Goal: Task Accomplishment & Management: Use online tool/utility

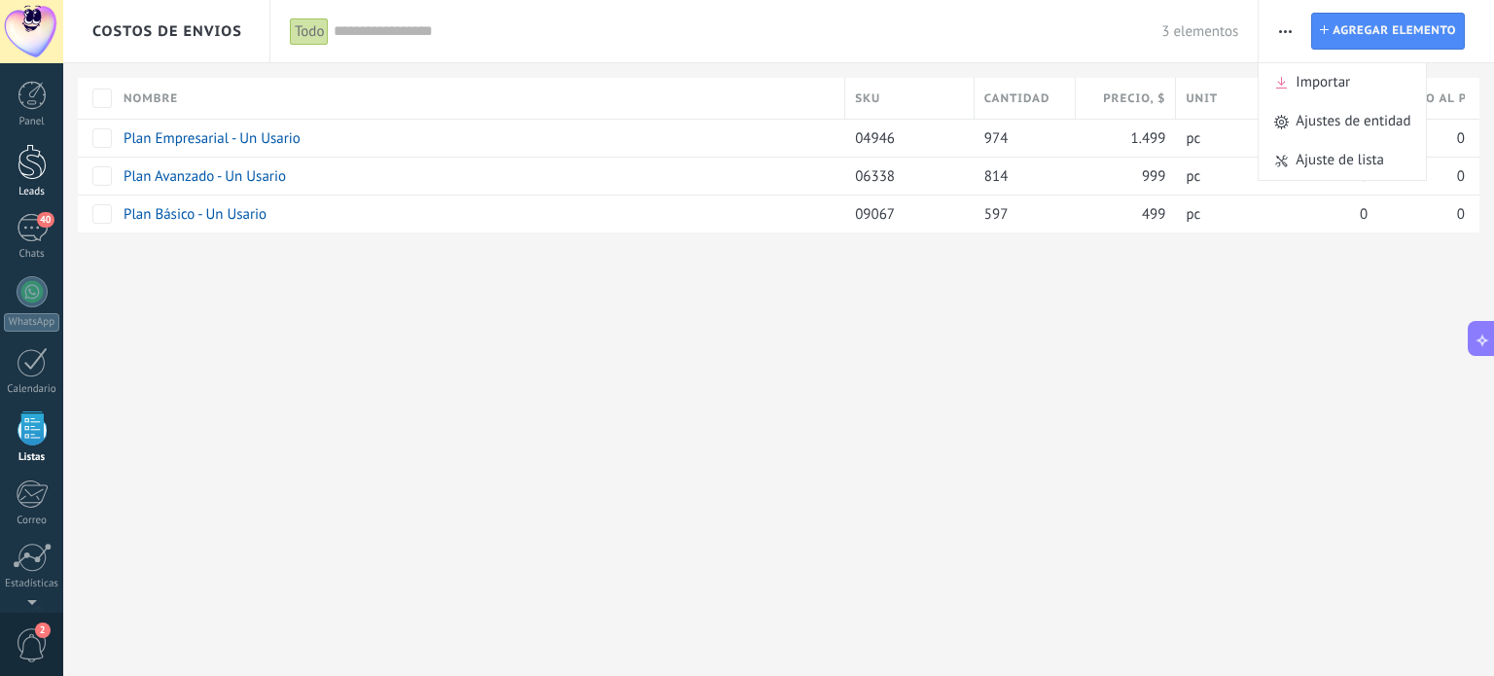
click at [40, 175] on div at bounding box center [32, 162] width 29 height 36
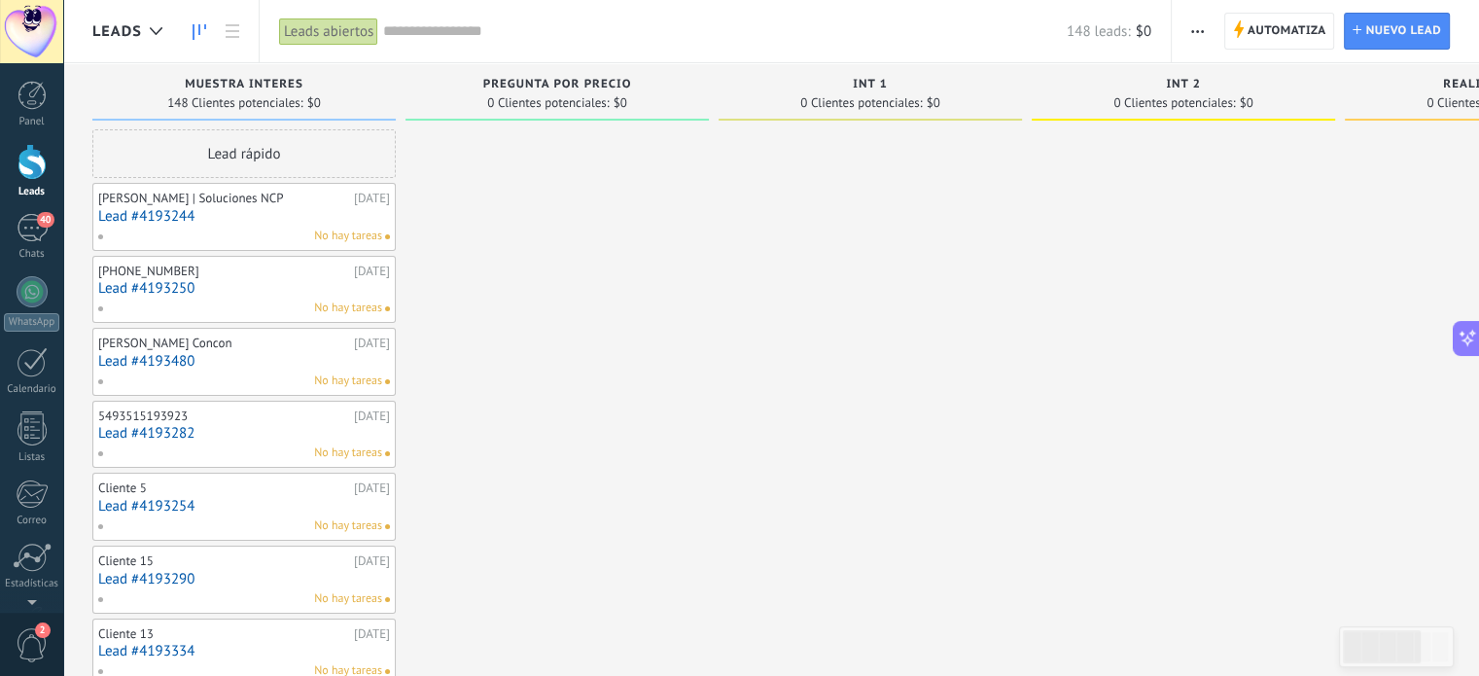
click at [179, 285] on link "Lead #4193250" at bounding box center [244, 288] width 292 height 17
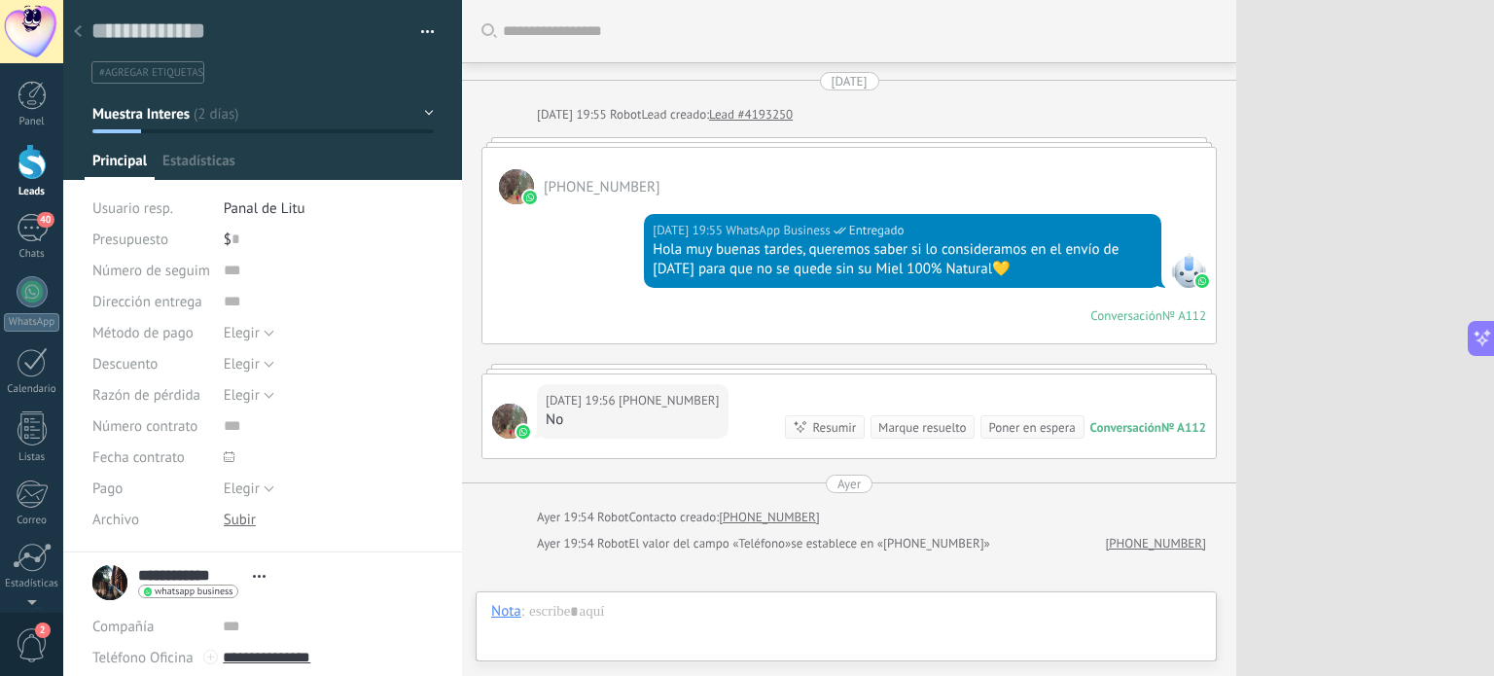
type textarea "**********"
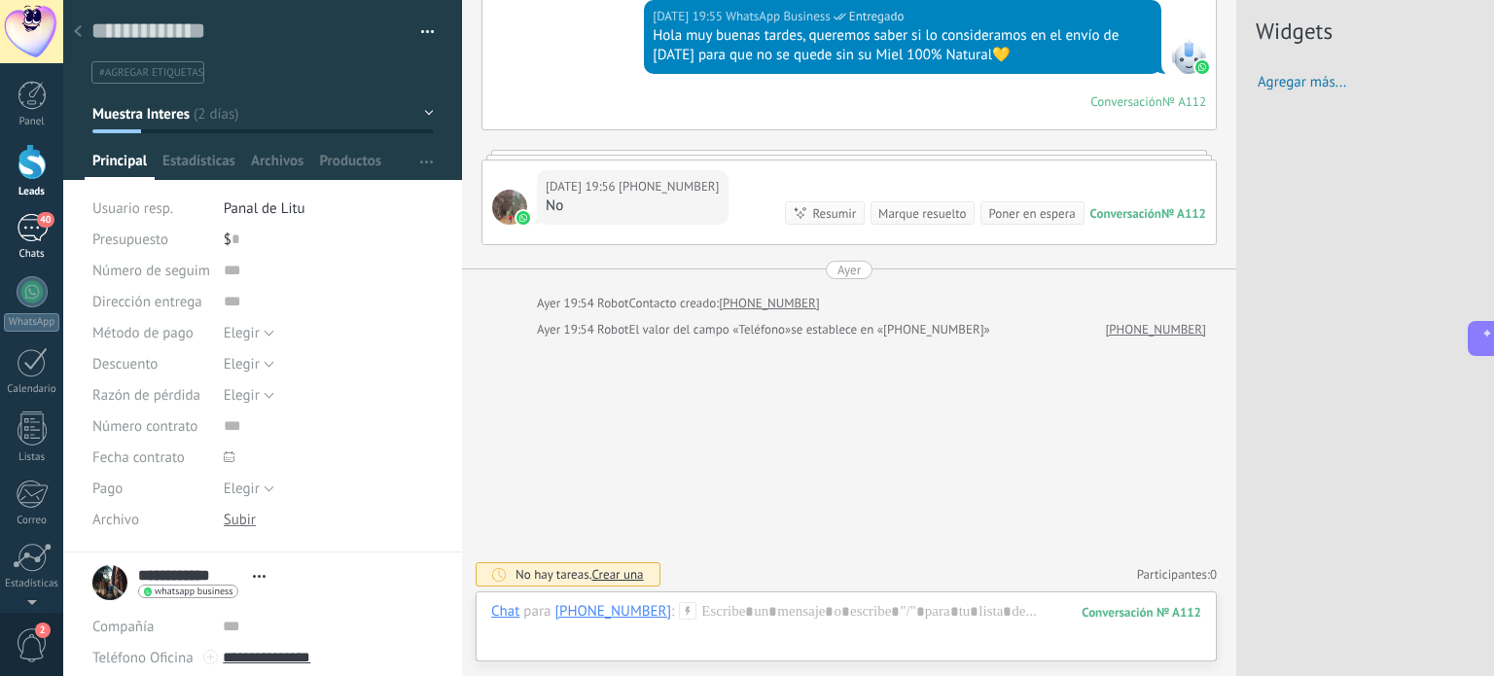
click at [17, 244] on link "40 Chats" at bounding box center [31, 237] width 63 height 47
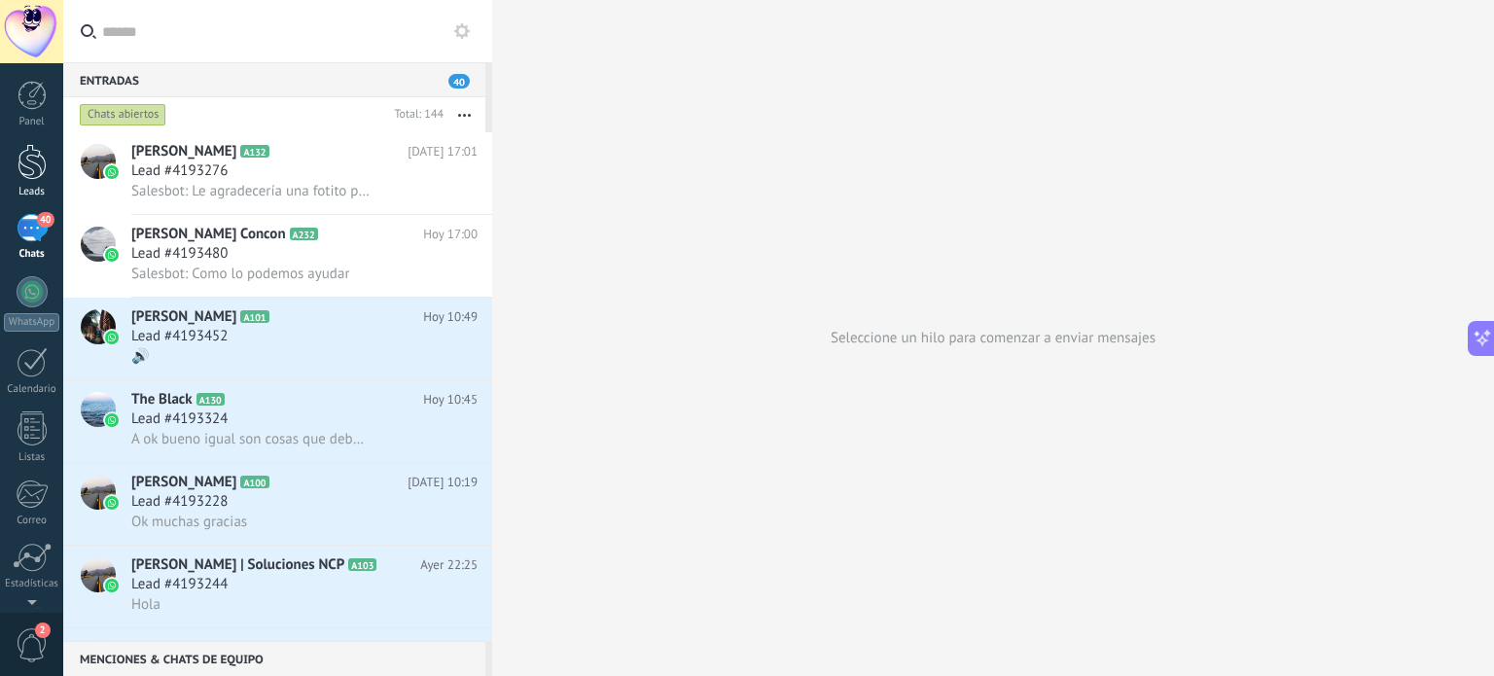
click at [39, 164] on div at bounding box center [32, 162] width 29 height 36
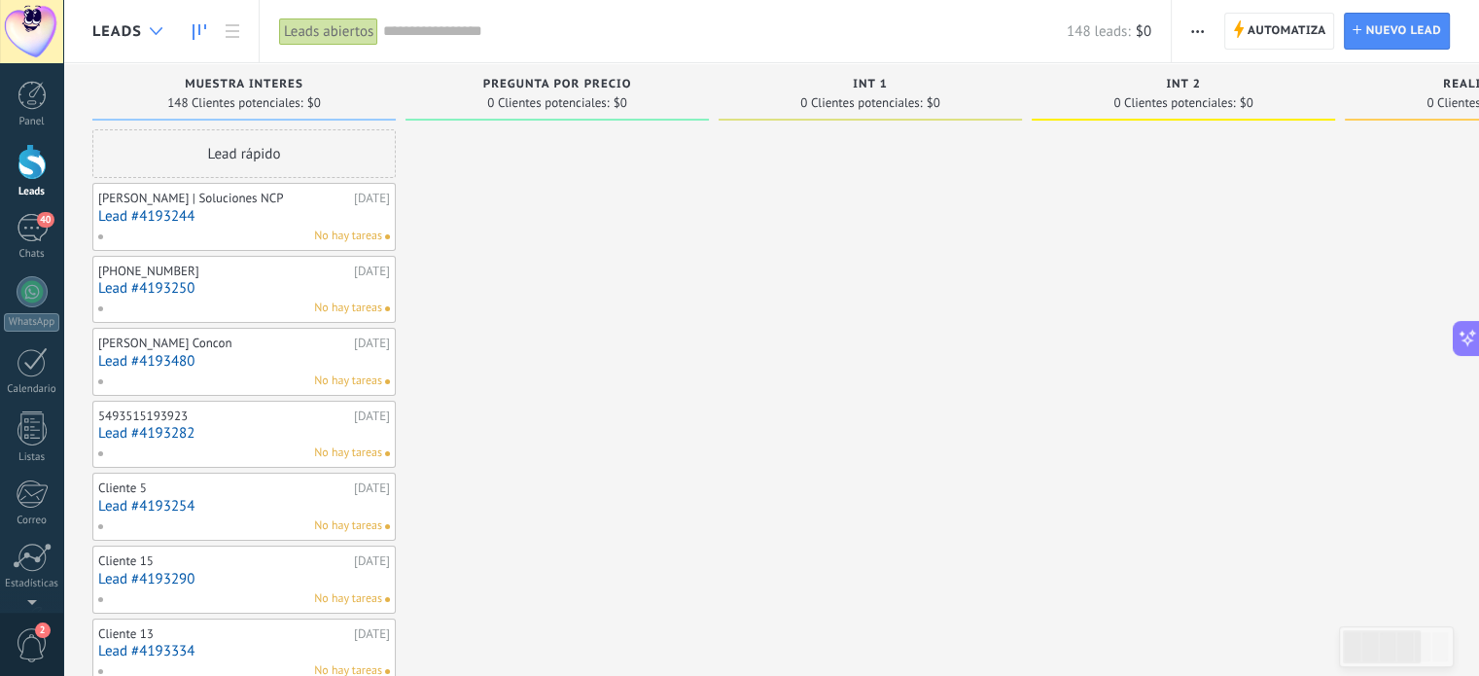
click at [154, 32] on use at bounding box center [156, 31] width 13 height 8
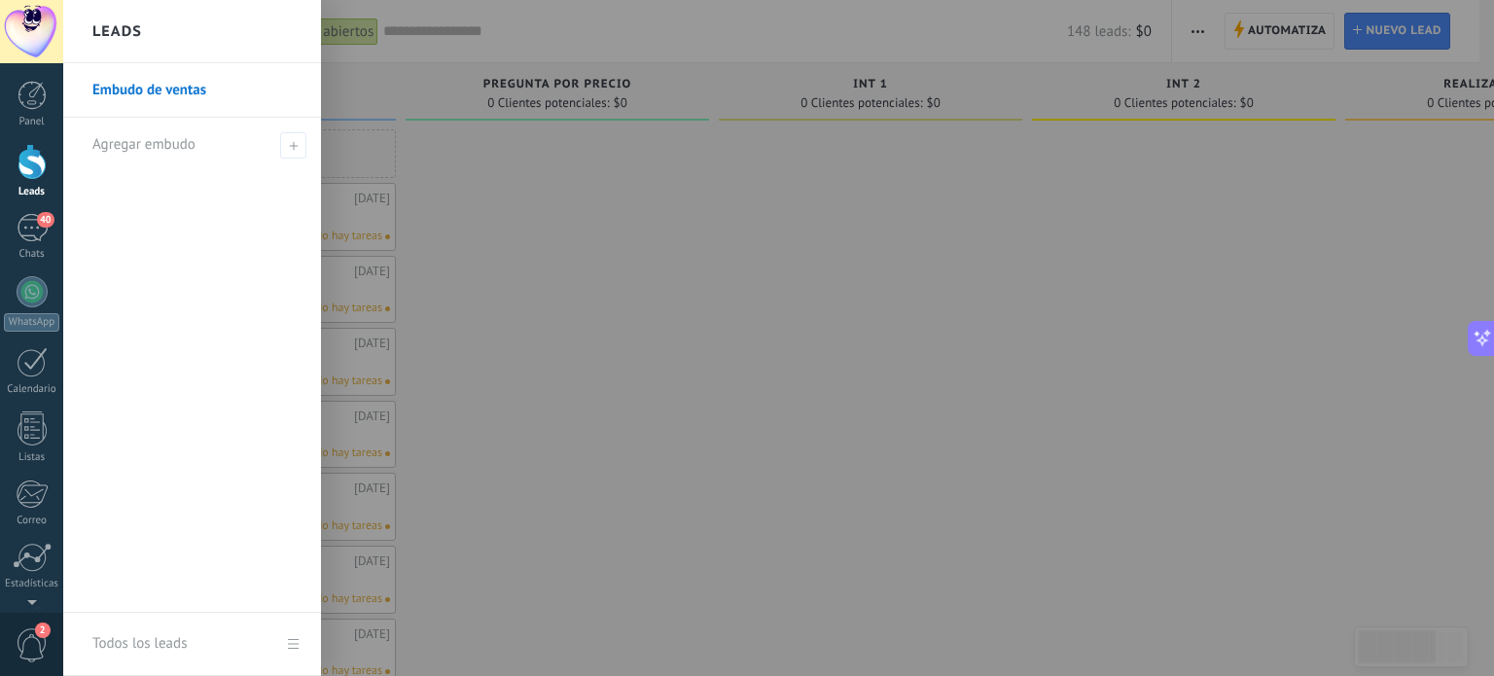
click at [432, 243] on div at bounding box center [810, 338] width 1494 height 676
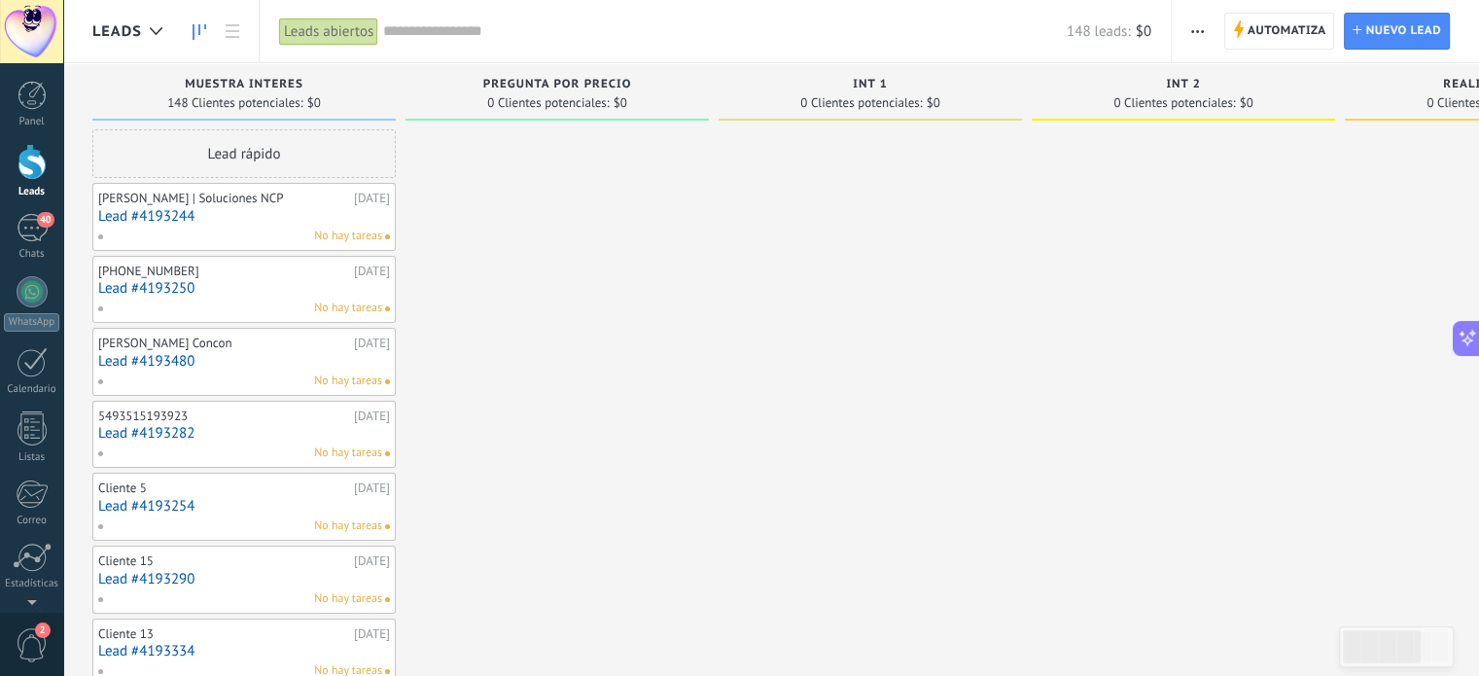
click at [377, 35] on div "Leads abiertos" at bounding box center [328, 32] width 99 height 28
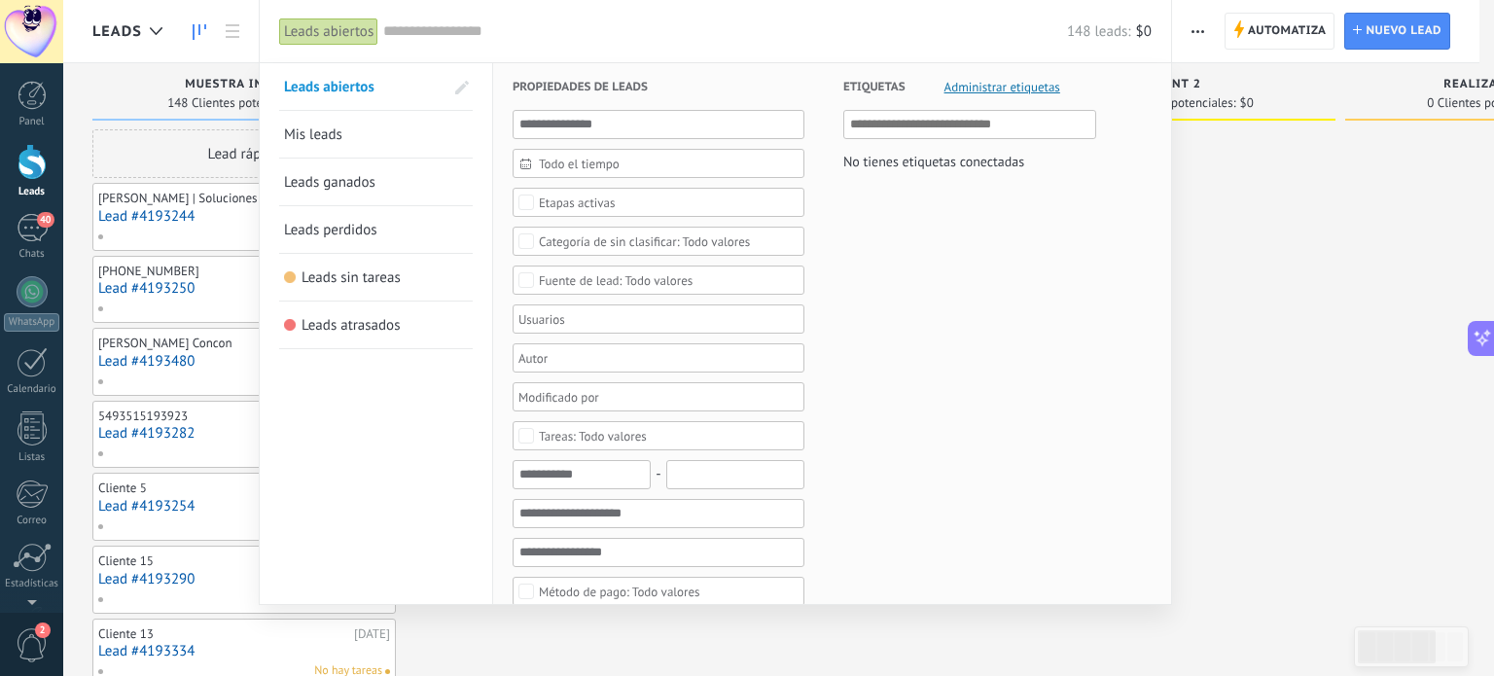
click at [533, 644] on div at bounding box center [747, 338] width 1494 height 676
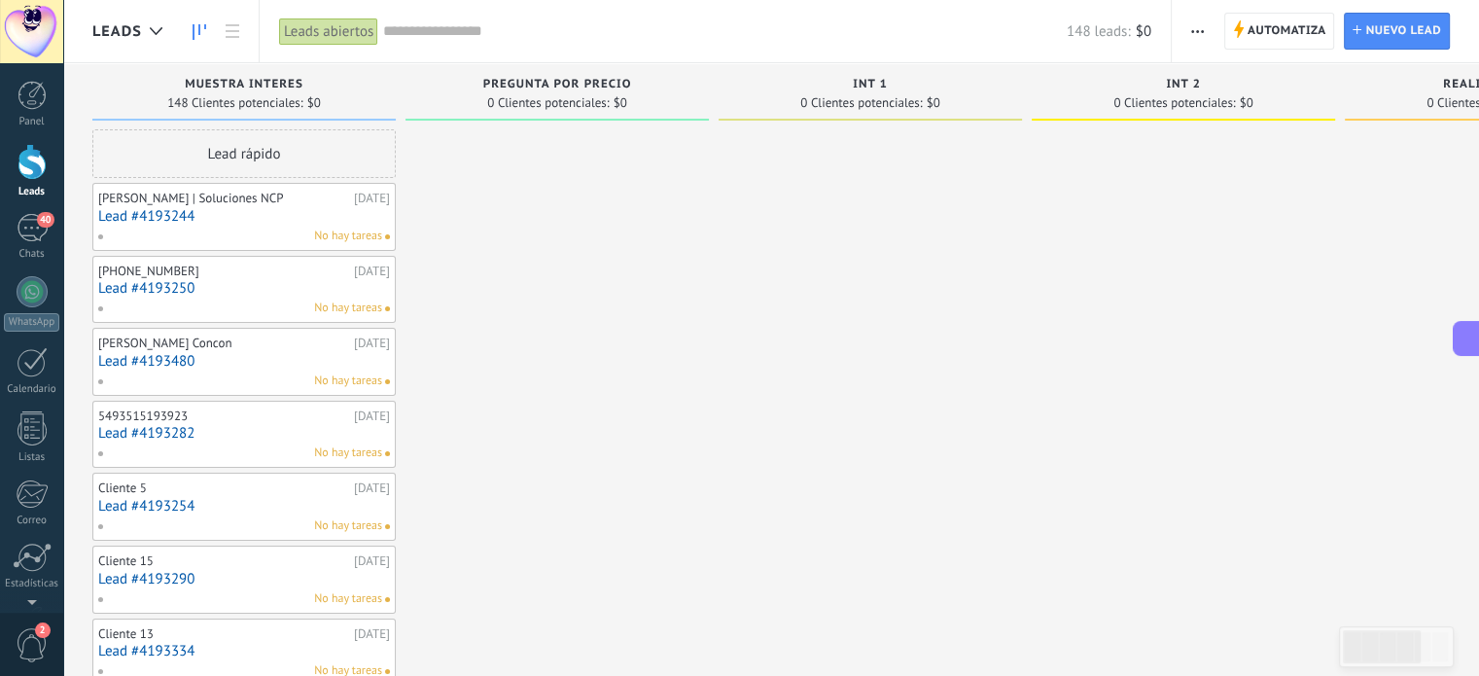
click at [28, 264] on div "Panel Leads 40 Chats WhatsApp Clientes" at bounding box center [31, 413] width 63 height 665
click at [36, 240] on div "40" at bounding box center [32, 228] width 31 height 28
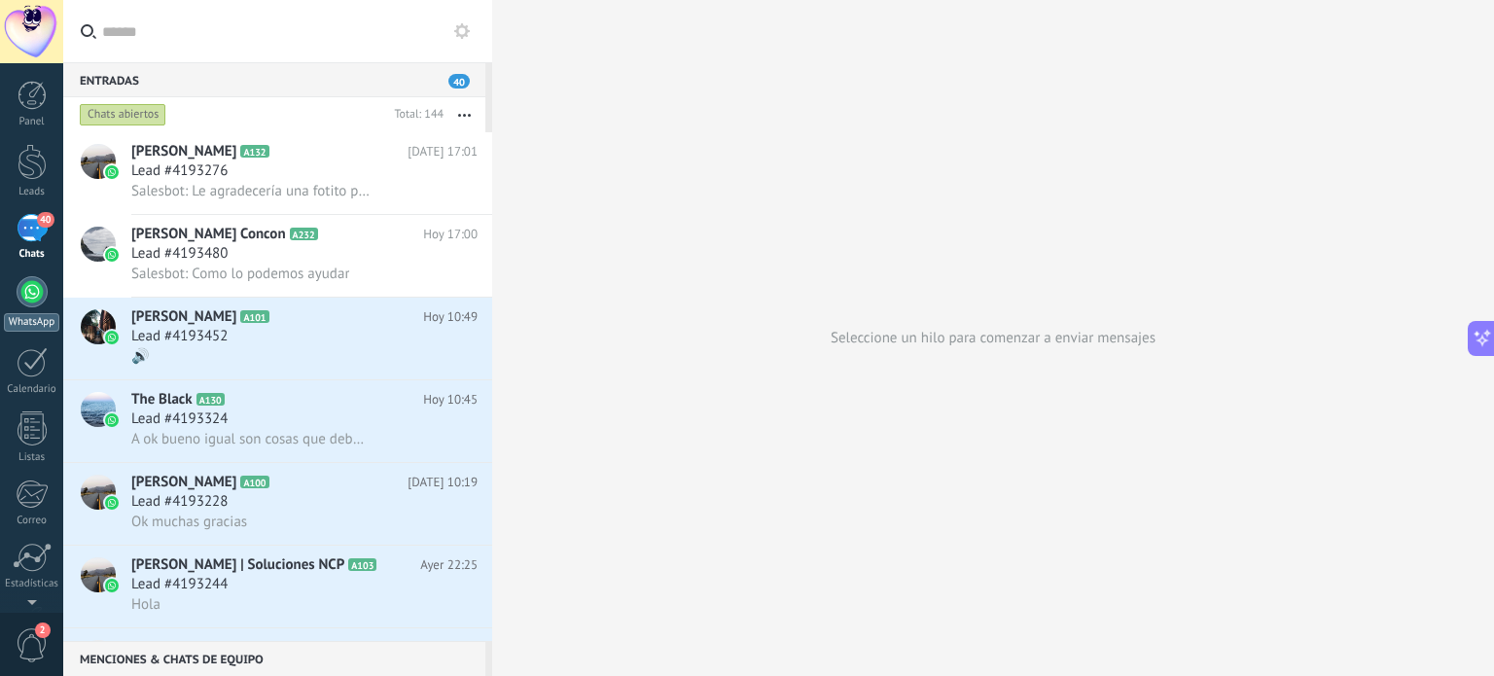
click at [35, 296] on div at bounding box center [32, 291] width 31 height 31
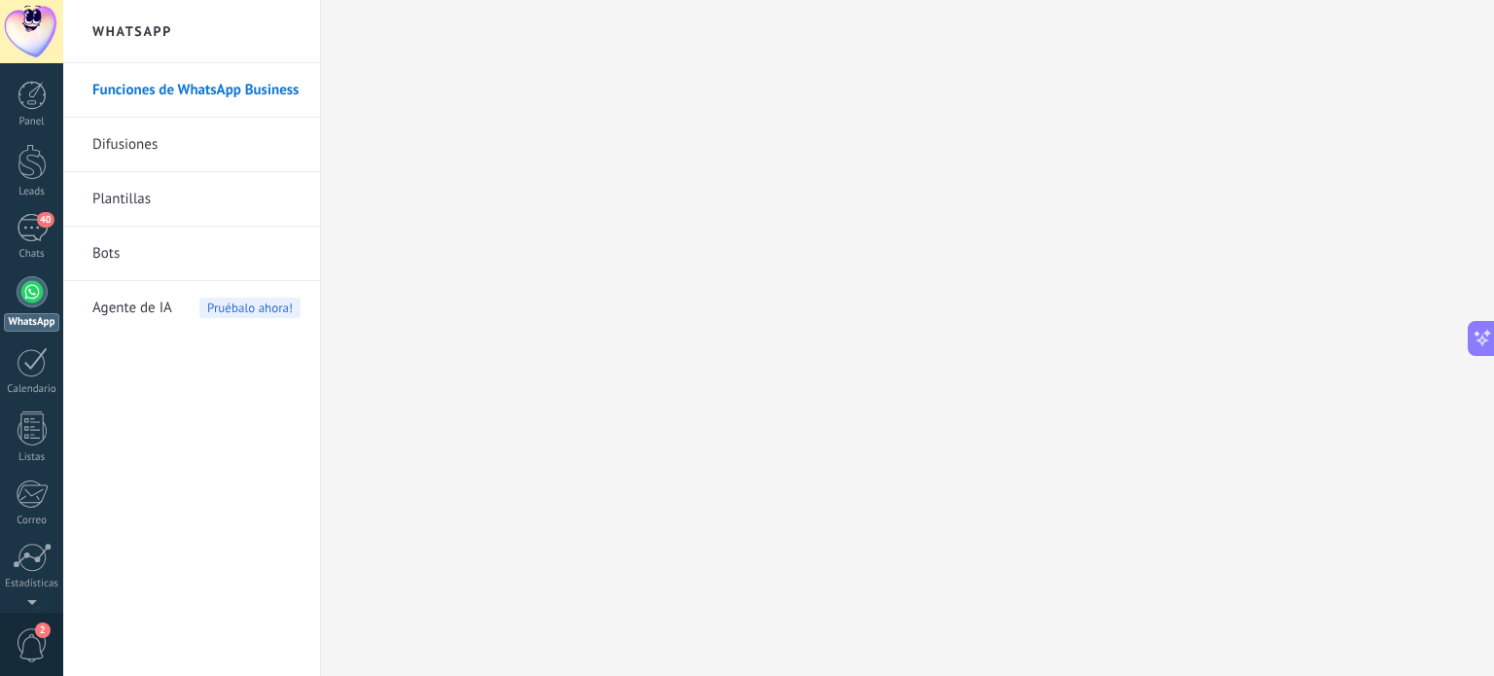
click at [118, 299] on span "Agente de IA" at bounding box center [132, 308] width 80 height 54
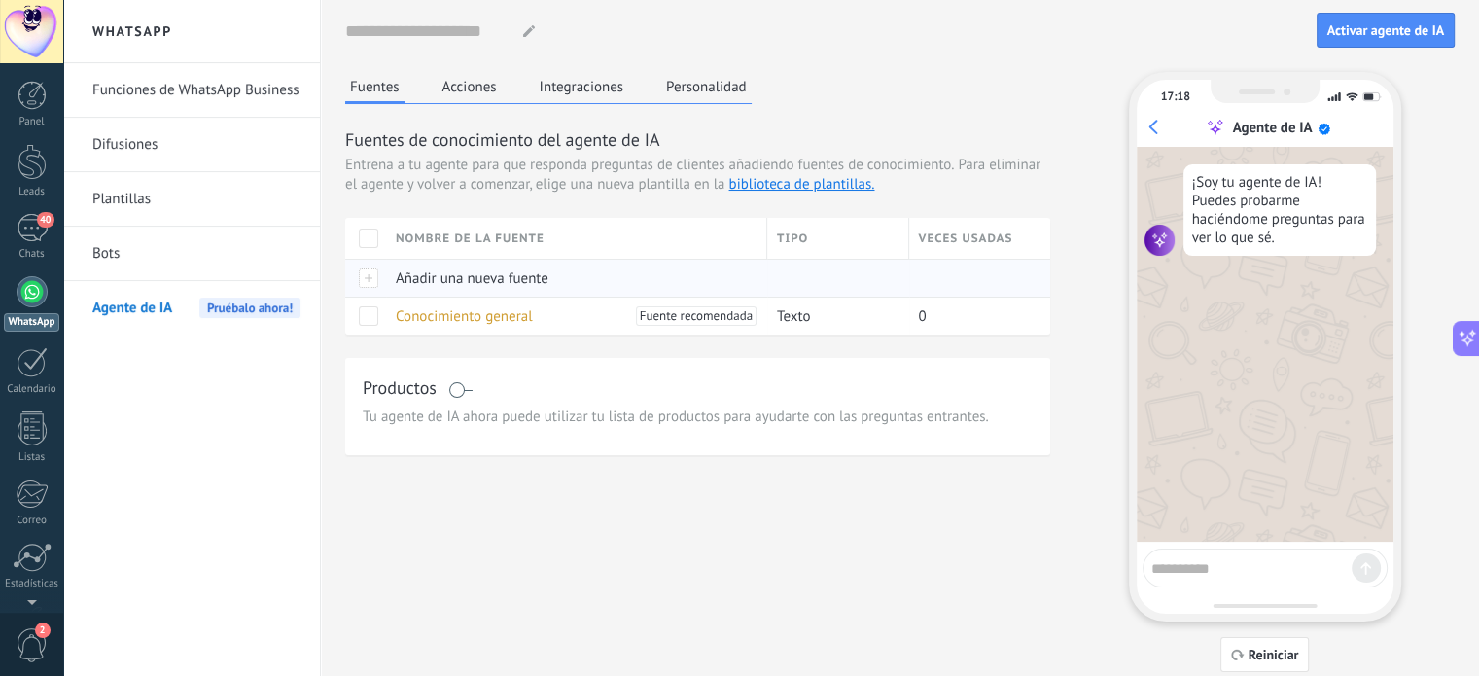
click at [458, 288] on div "Añadir una nueva fuente" at bounding box center [572, 278] width 372 height 37
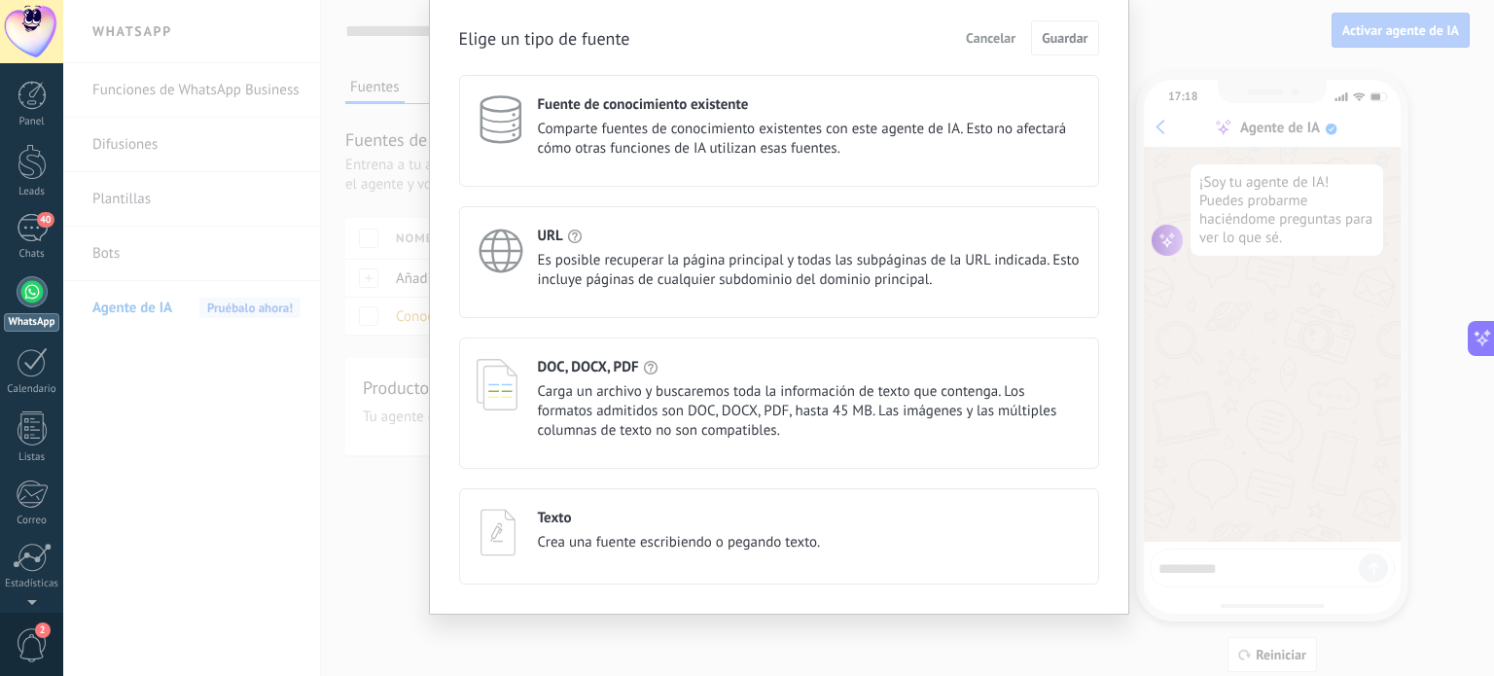
scroll to position [72, 0]
click at [984, 26] on button "Cancelar" at bounding box center [990, 38] width 67 height 29
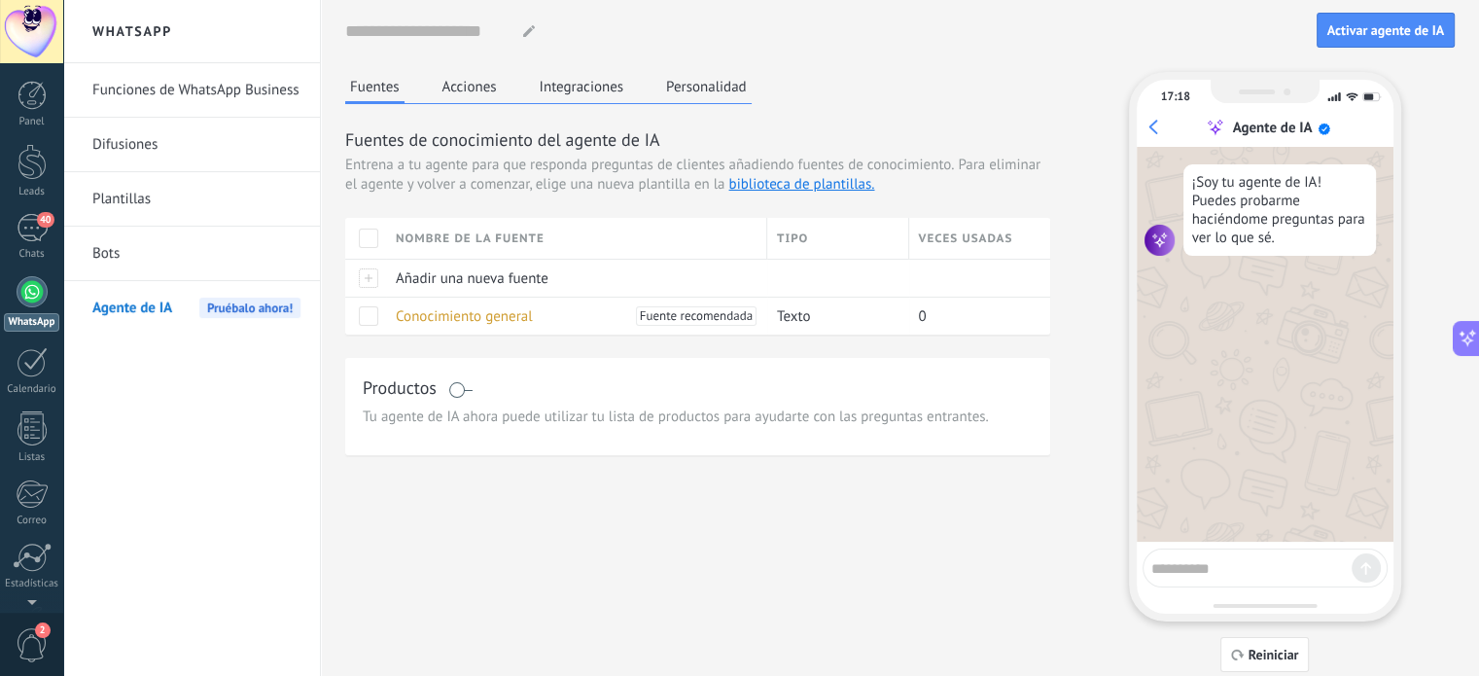
click at [814, 166] on span "Entrena a tu agente para que responda preguntas de clientes añadiendo fuentes d…" at bounding box center [649, 165] width 609 height 19
click at [818, 183] on link "biblioteca de plantillas." at bounding box center [802, 184] width 146 height 18
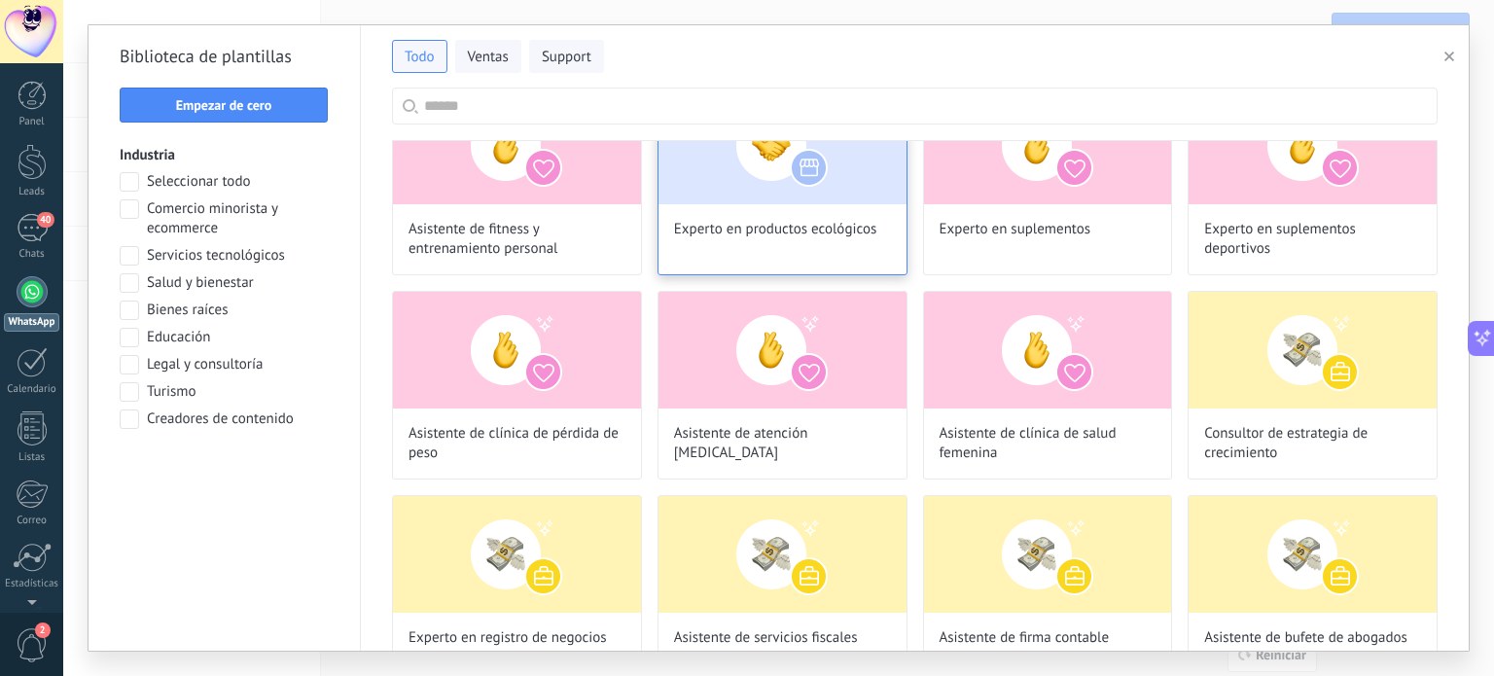
scroll to position [2112, 0]
click at [700, 248] on div "Experto en productos ecológicos" at bounding box center [783, 182] width 250 height 189
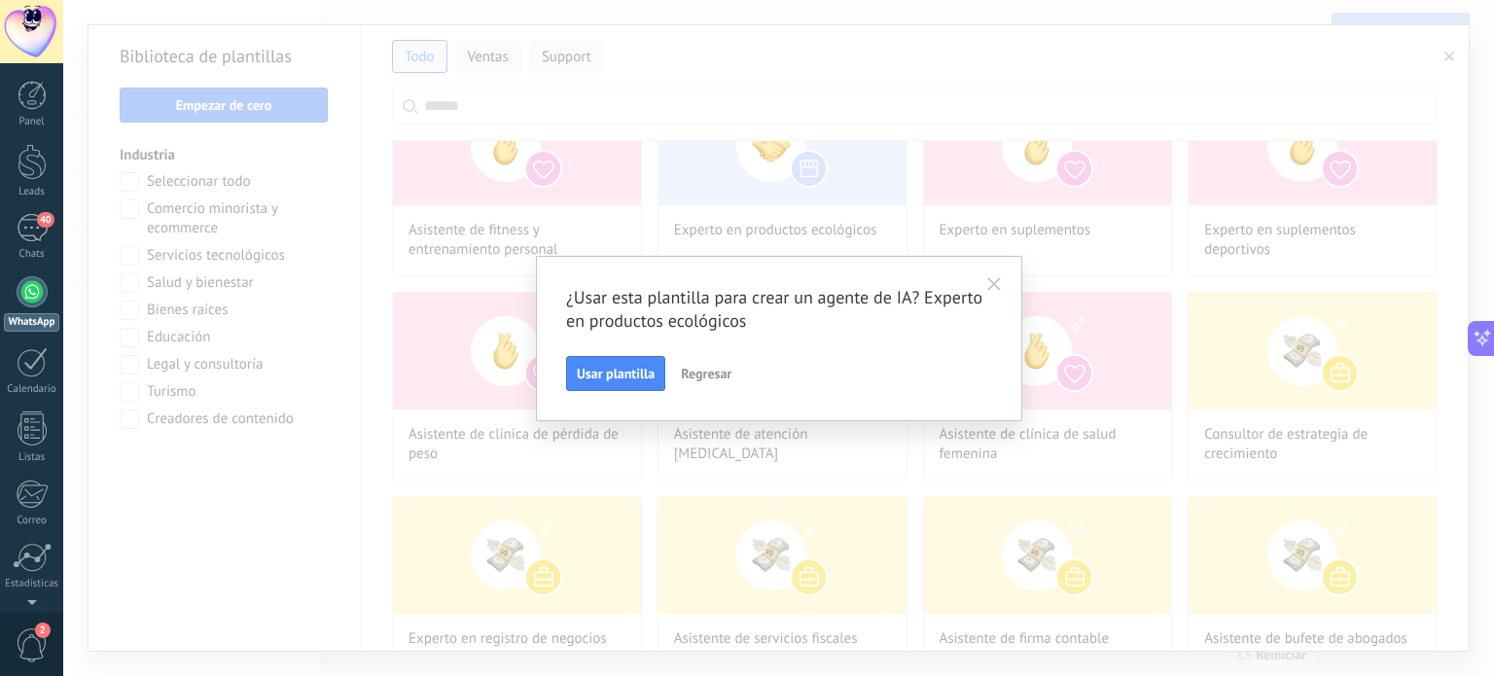
click at [611, 392] on div "¿Usar esta plantilla para crear un agente de IA? Experto en productos ecológico…" at bounding box center [779, 338] width 486 height 165
click at [613, 386] on button "Usar plantilla" at bounding box center [615, 373] width 99 height 35
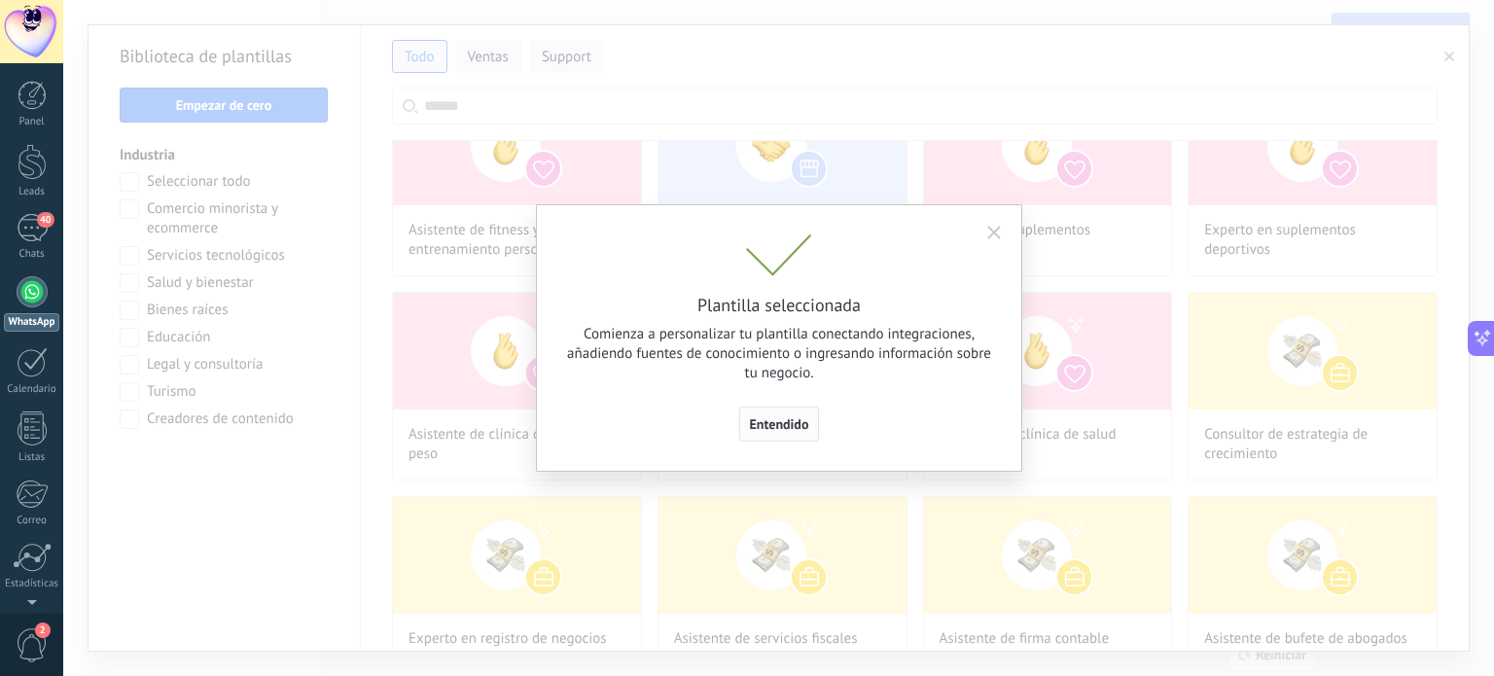
click at [775, 421] on span "Entendido" at bounding box center [779, 424] width 59 height 14
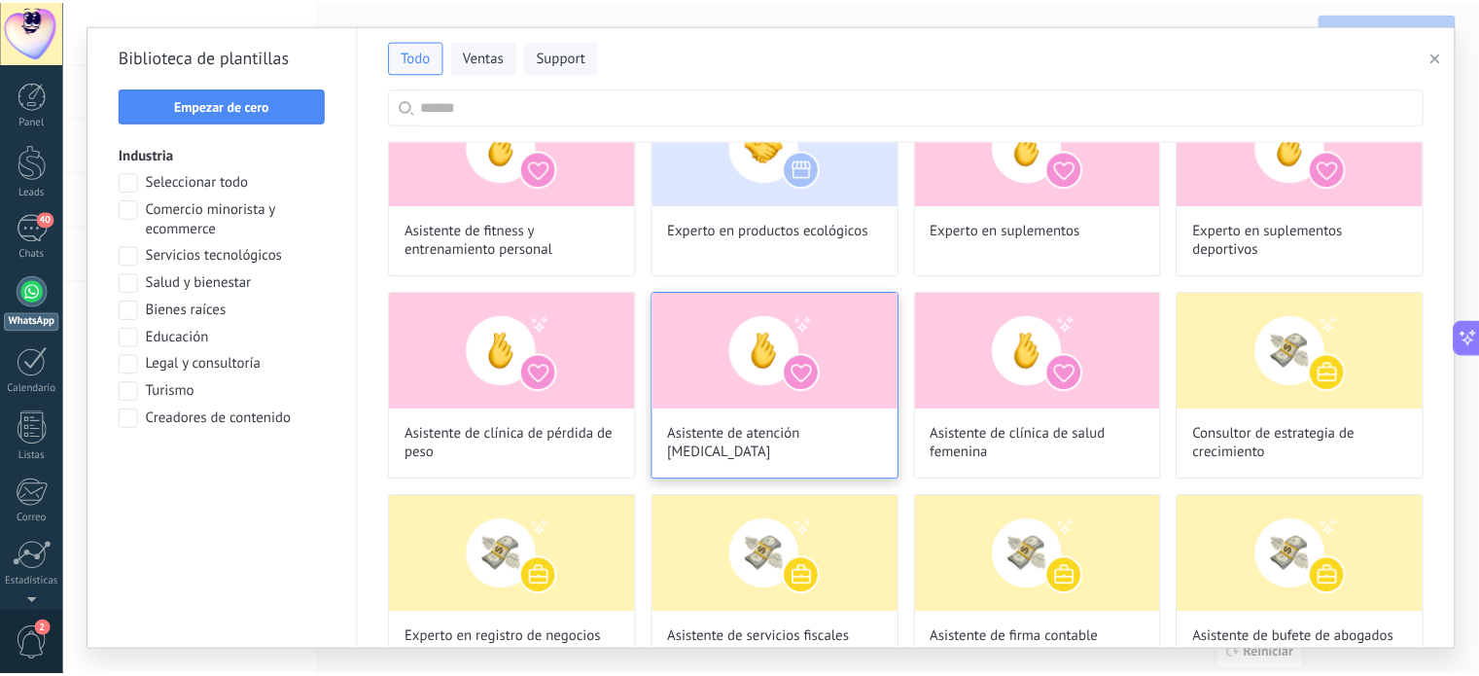
scroll to position [2043, 0]
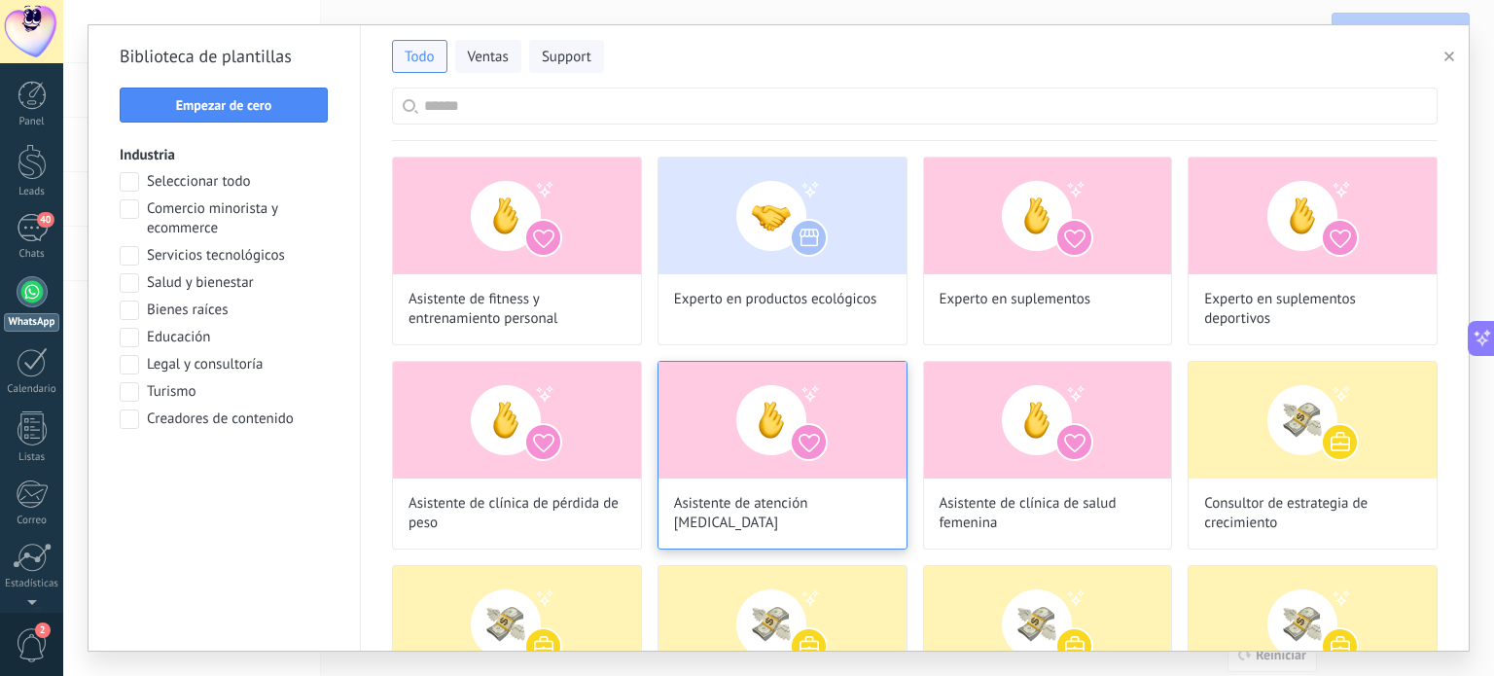
type input "**********"
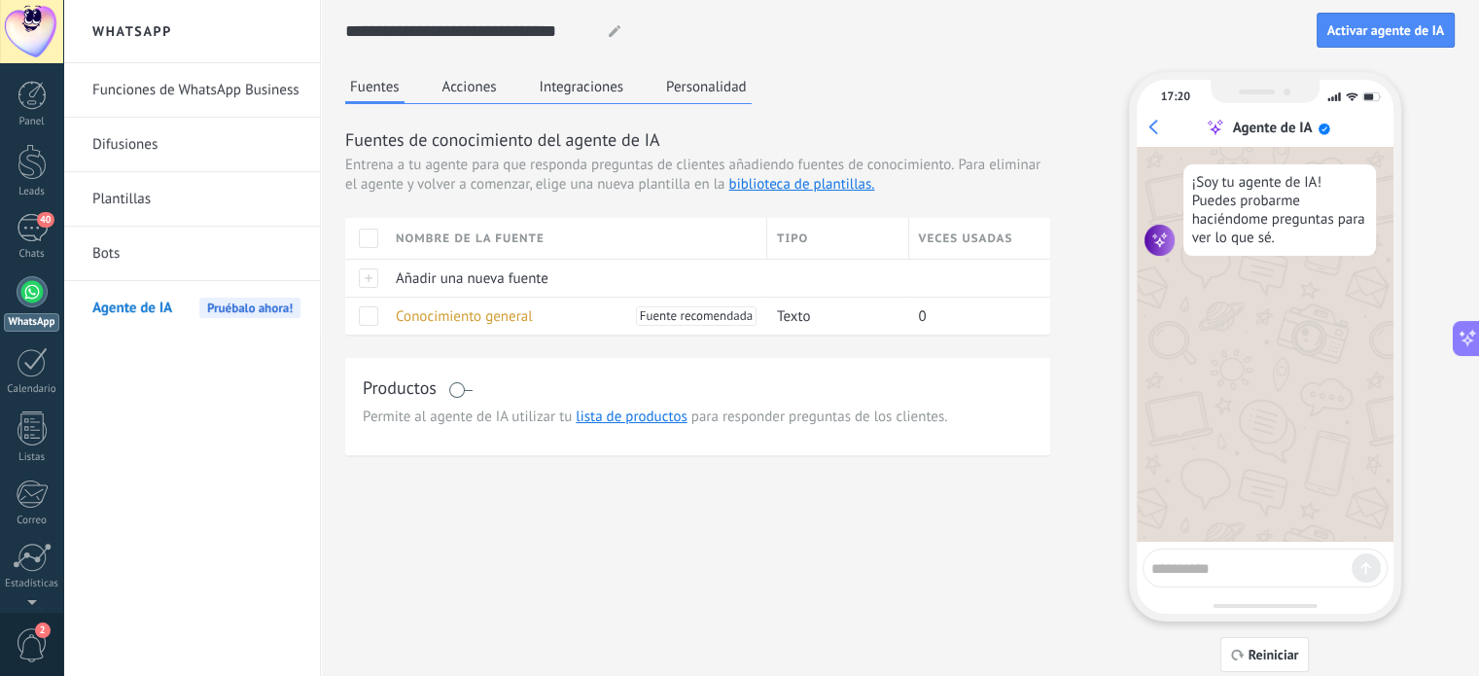
click at [471, 73] on button "Acciones" at bounding box center [470, 86] width 64 height 29
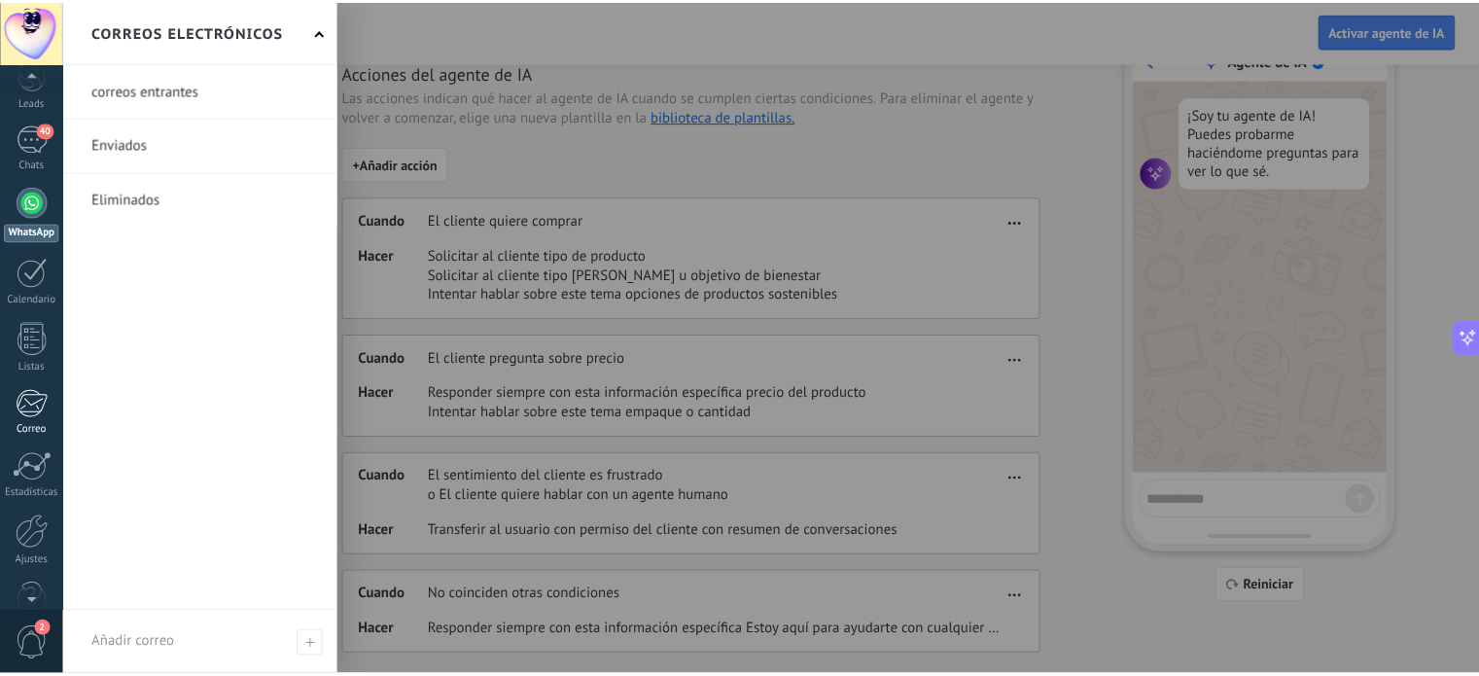
scroll to position [0, 0]
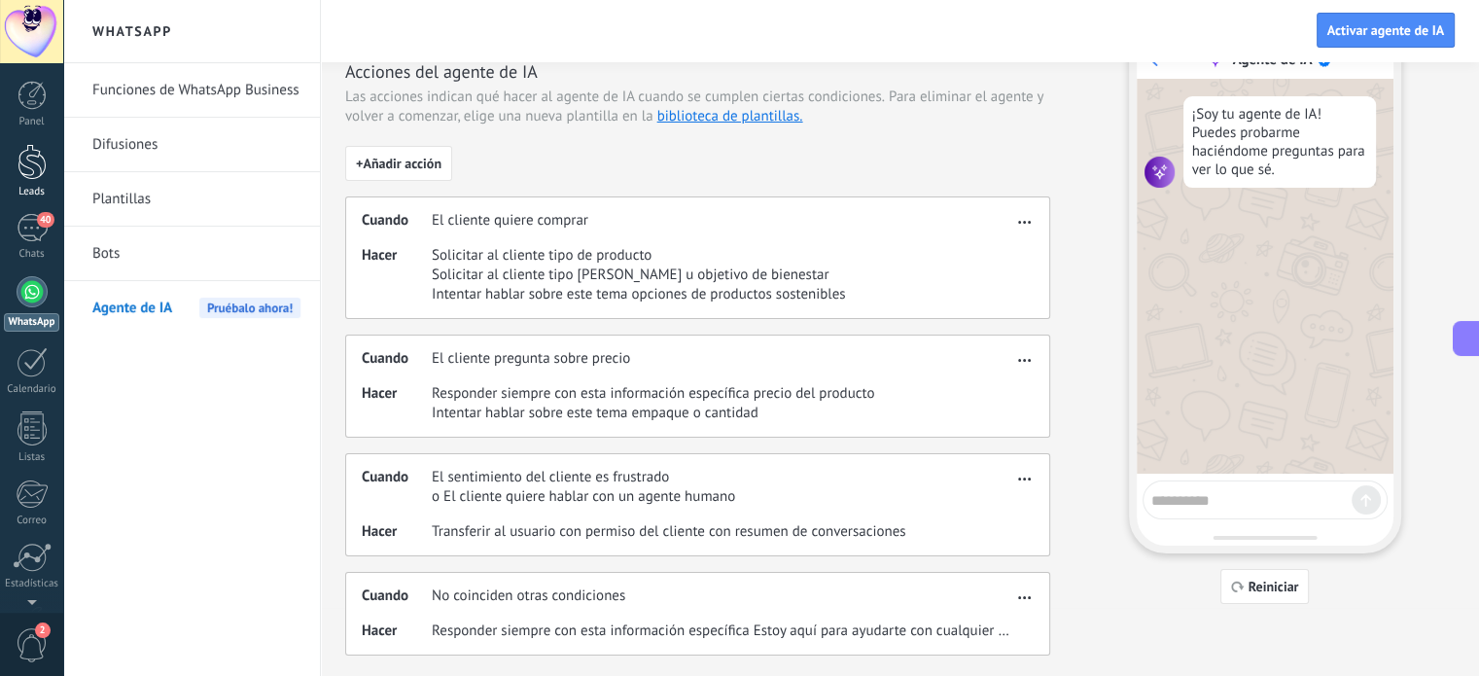
click at [21, 173] on div at bounding box center [32, 162] width 29 height 36
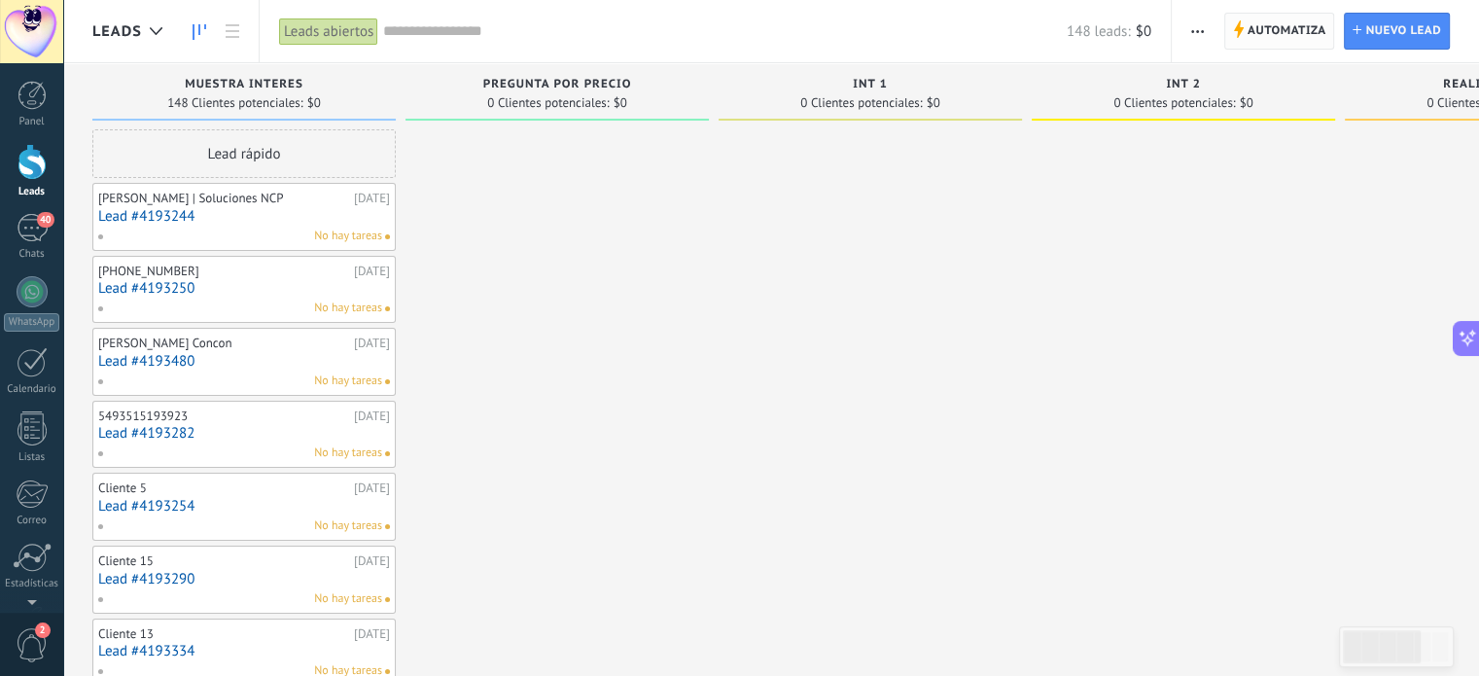
click at [1255, 25] on span "Automatiza" at bounding box center [1287, 31] width 79 height 35
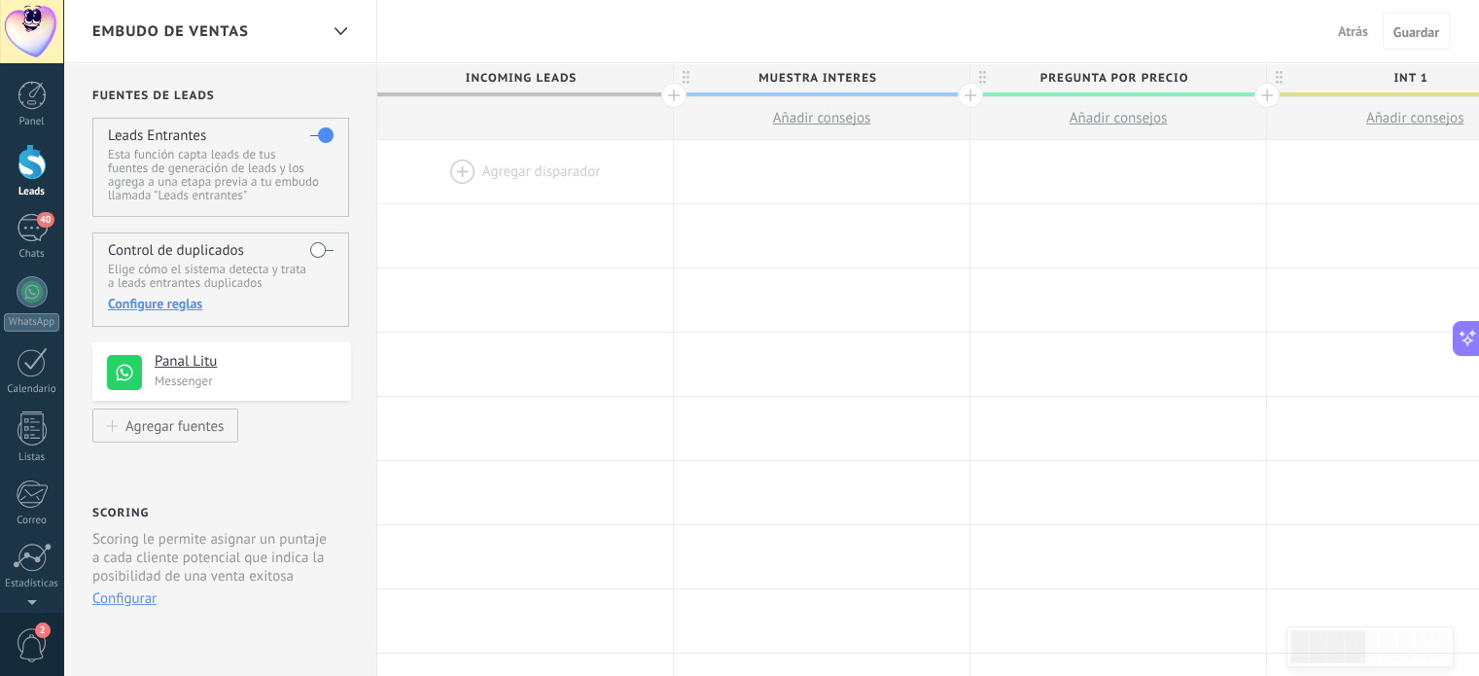
click at [475, 168] on div at bounding box center [525, 171] width 296 height 63
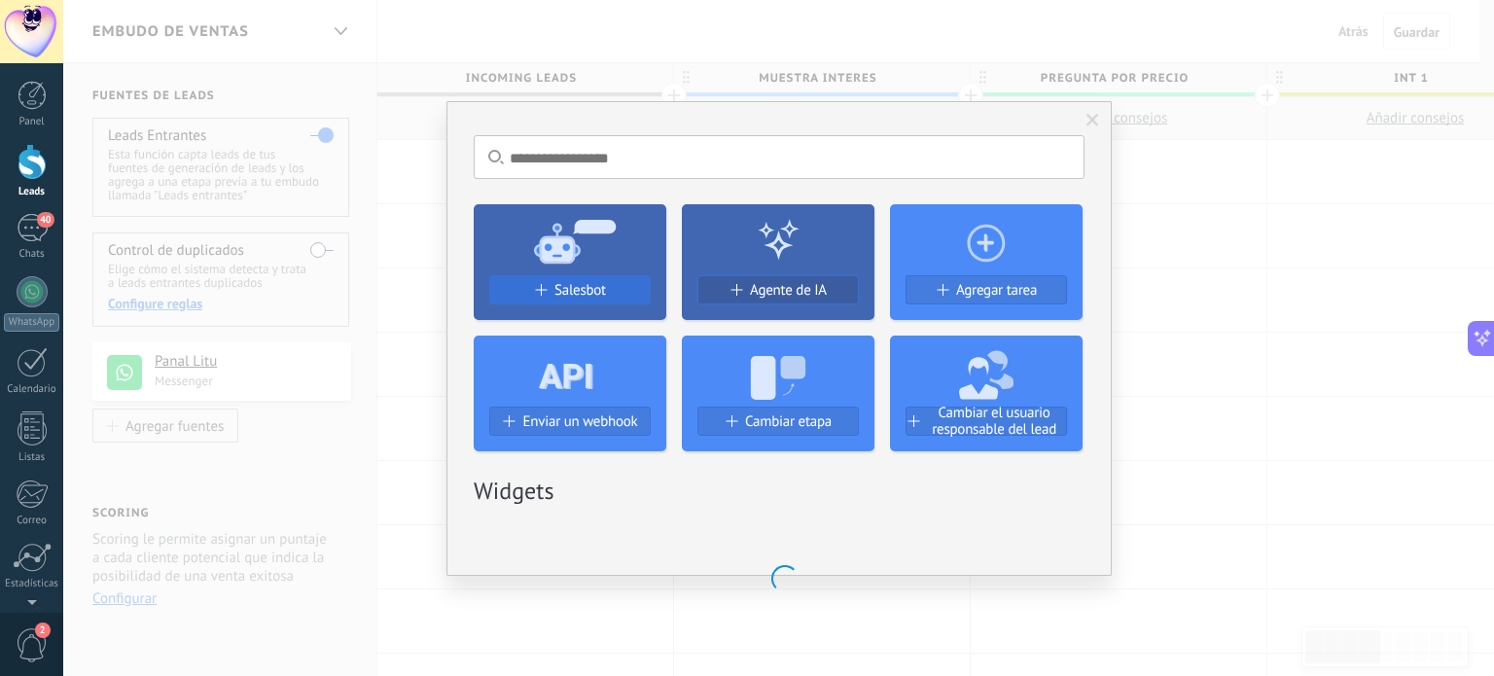
click at [578, 299] on button "Salesbot" at bounding box center [569, 289] width 161 height 29
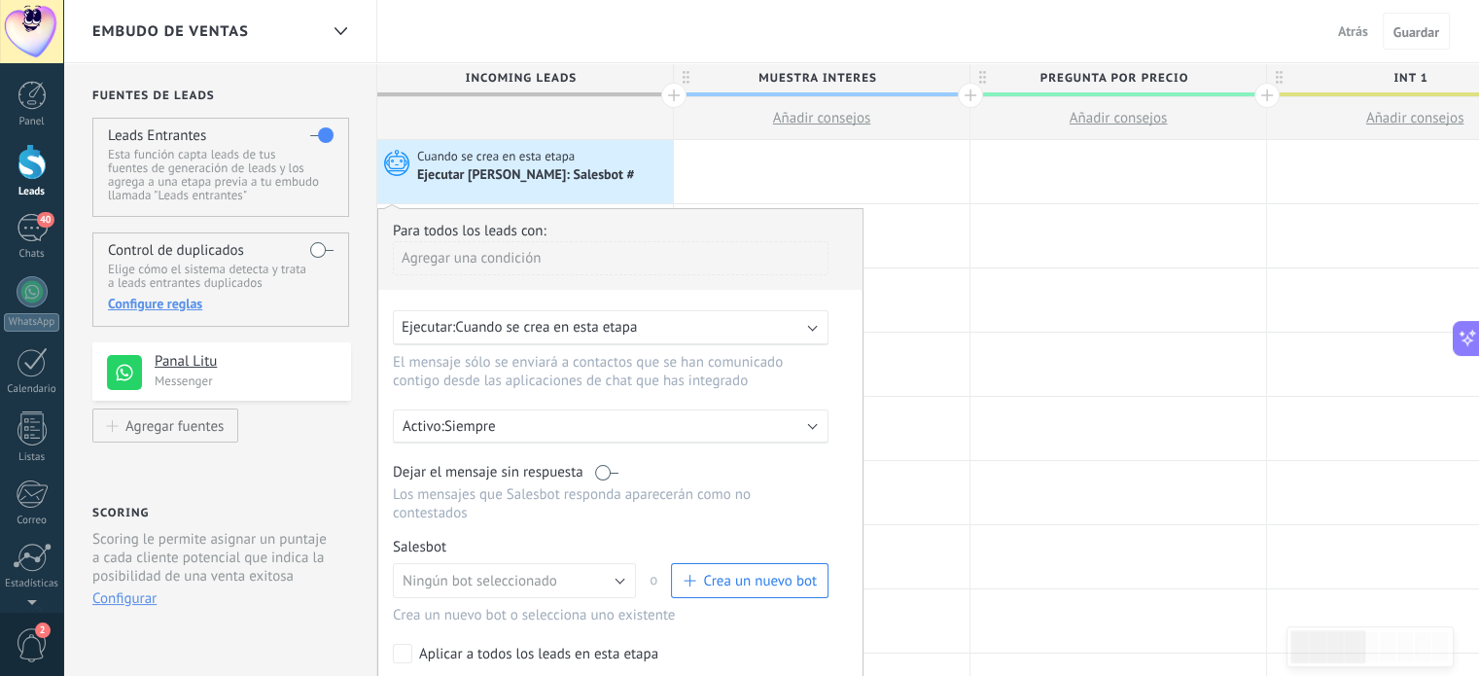
click at [550, 542] on div "Salesbot Gestionar Ningún bot seleccionado Sistema de ventas primeros Leads Tes…" at bounding box center [620, 581] width 455 height 87
click at [572, 572] on button "Ningún bot seleccionado" at bounding box center [514, 580] width 243 height 35
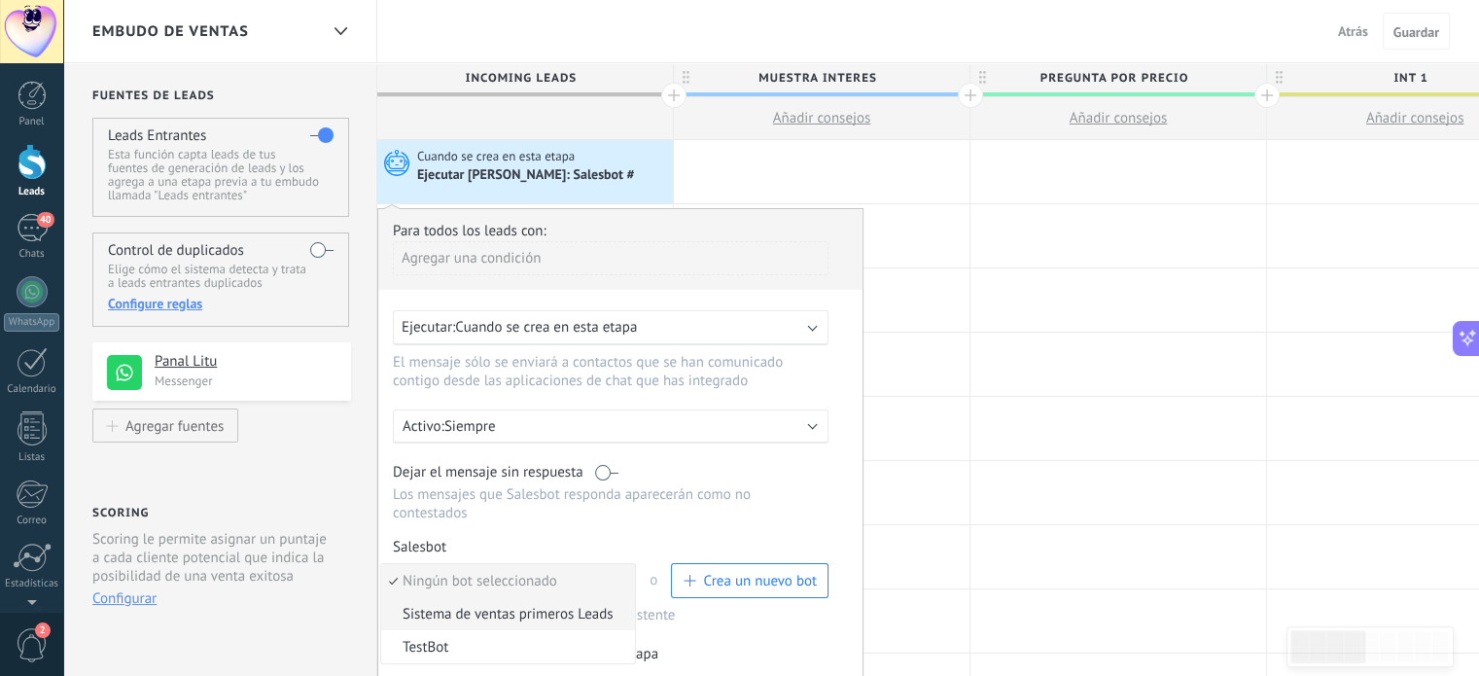
click at [500, 605] on span "Sistema de ventas primeros Leads" at bounding box center [505, 614] width 248 height 18
click at [497, 539] on link "Gestionar" at bounding box center [484, 547] width 52 height 17
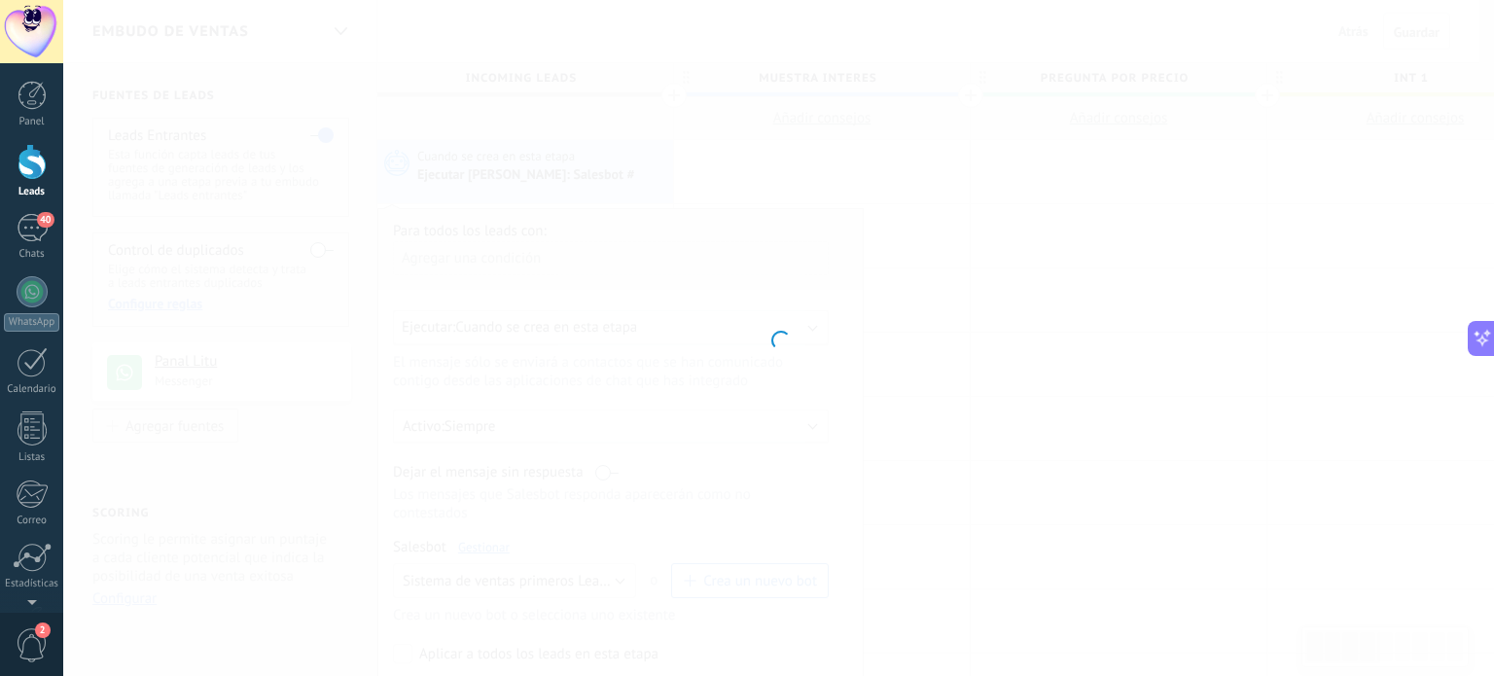
type input "**********"
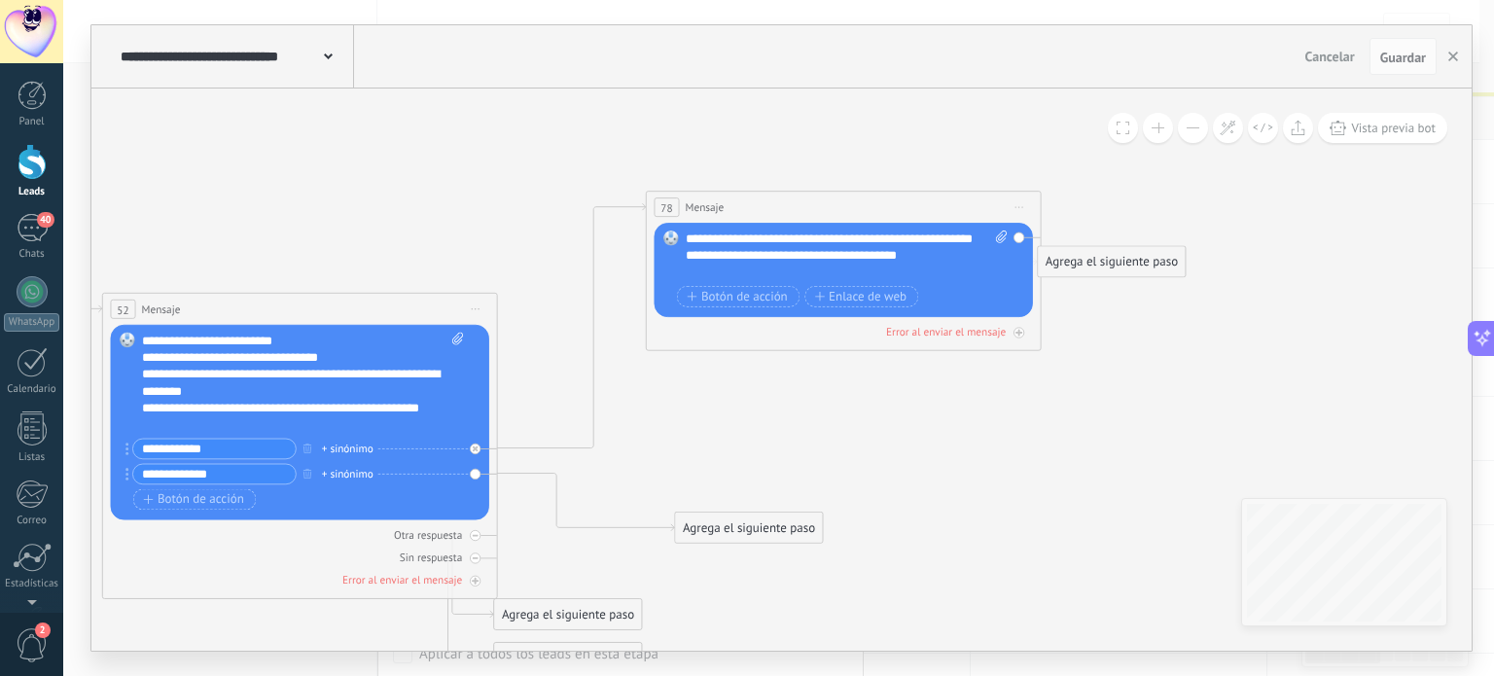
drag, startPoint x: 540, startPoint y: 350, endPoint x: 721, endPoint y: 538, distance: 260.7
click at [721, 543] on div "Agrega el siguiente paso" at bounding box center [749, 529] width 148 height 28
click at [1022, 210] on span "Iniciar vista previa aquí Cambiar nombre Duplicar [GEOGRAPHIC_DATA]" at bounding box center [1019, 208] width 27 height 24
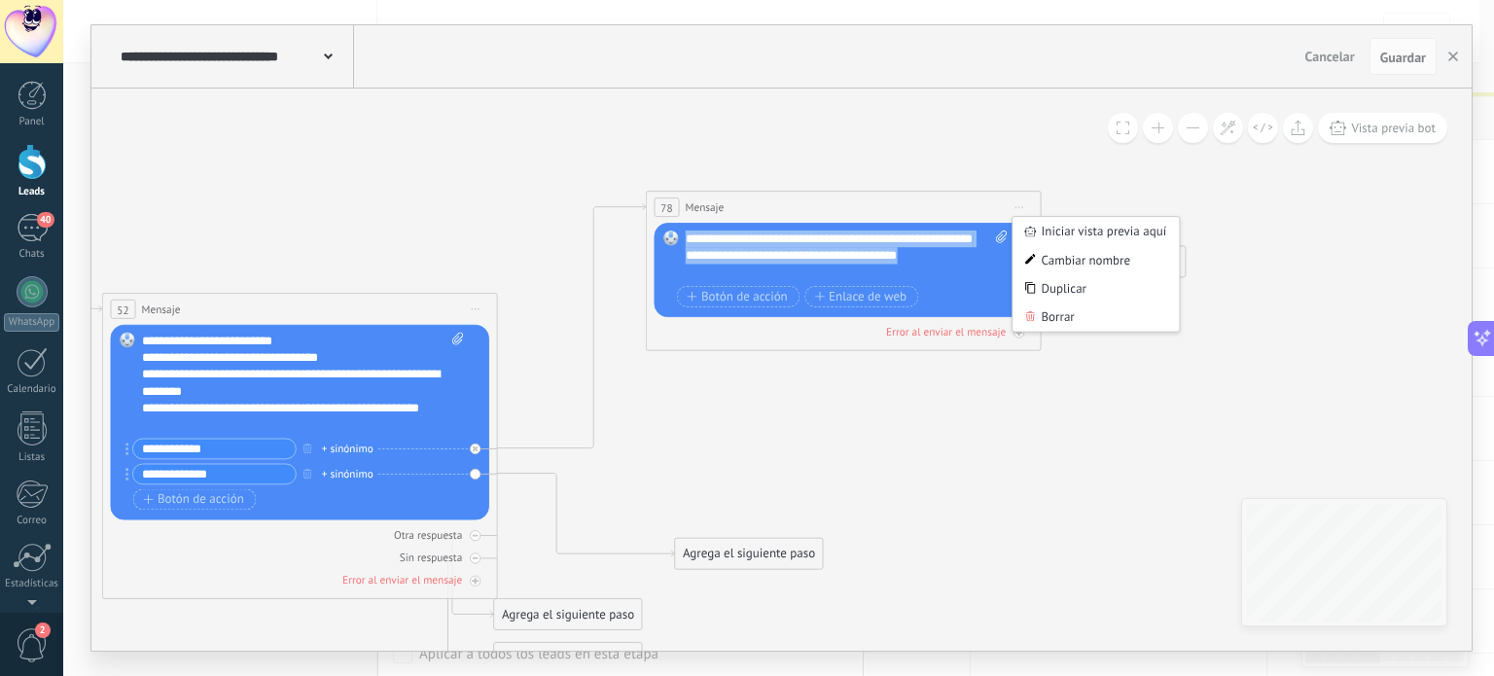
drag, startPoint x: 931, startPoint y: 272, endPoint x: 652, endPoint y: 231, distance: 282.3
click at [652, 231] on div "78 Mensaje ******* (a): Todos los contactos - canales seleccionados Todos los c…" at bounding box center [844, 271] width 396 height 160
copy div "**********"
click at [1019, 203] on span "Iniciar vista previa aquí Cambiar nombre Duplicar [GEOGRAPHIC_DATA]" at bounding box center [1019, 208] width 27 height 24
click at [1040, 323] on div "Borrar" at bounding box center [1096, 317] width 166 height 28
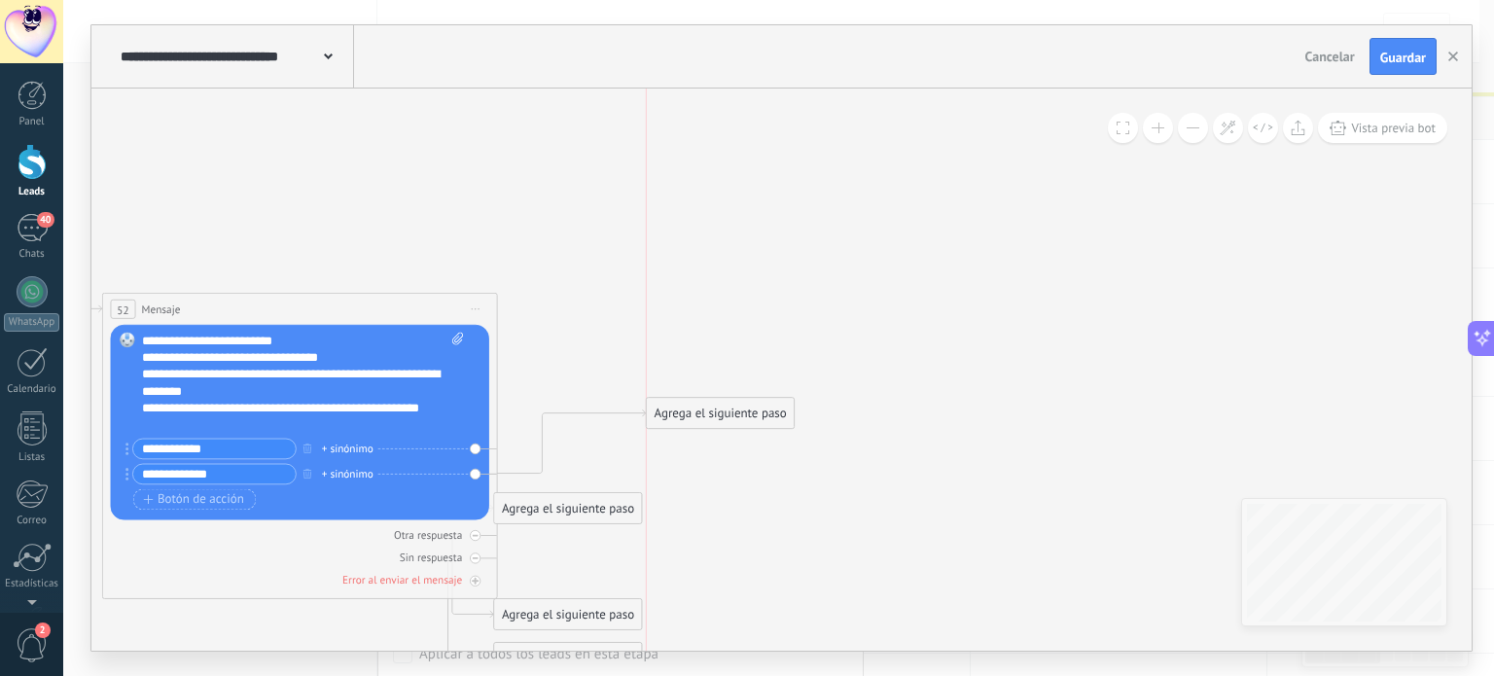
drag, startPoint x: 735, startPoint y: 467, endPoint x: 715, endPoint y: 450, distance: 26.3
click at [715, 428] on div "Agrega el siguiente paso" at bounding box center [721, 414] width 148 height 28
drag, startPoint x: 601, startPoint y: 506, endPoint x: 739, endPoint y: 267, distance: 275.4
click at [739, 285] on div "Agrega el siguiente paso" at bounding box center [680, 299] width 148 height 28
click at [739, 267] on div "Agrega el siguiente paso" at bounding box center [706, 271] width 148 height 28
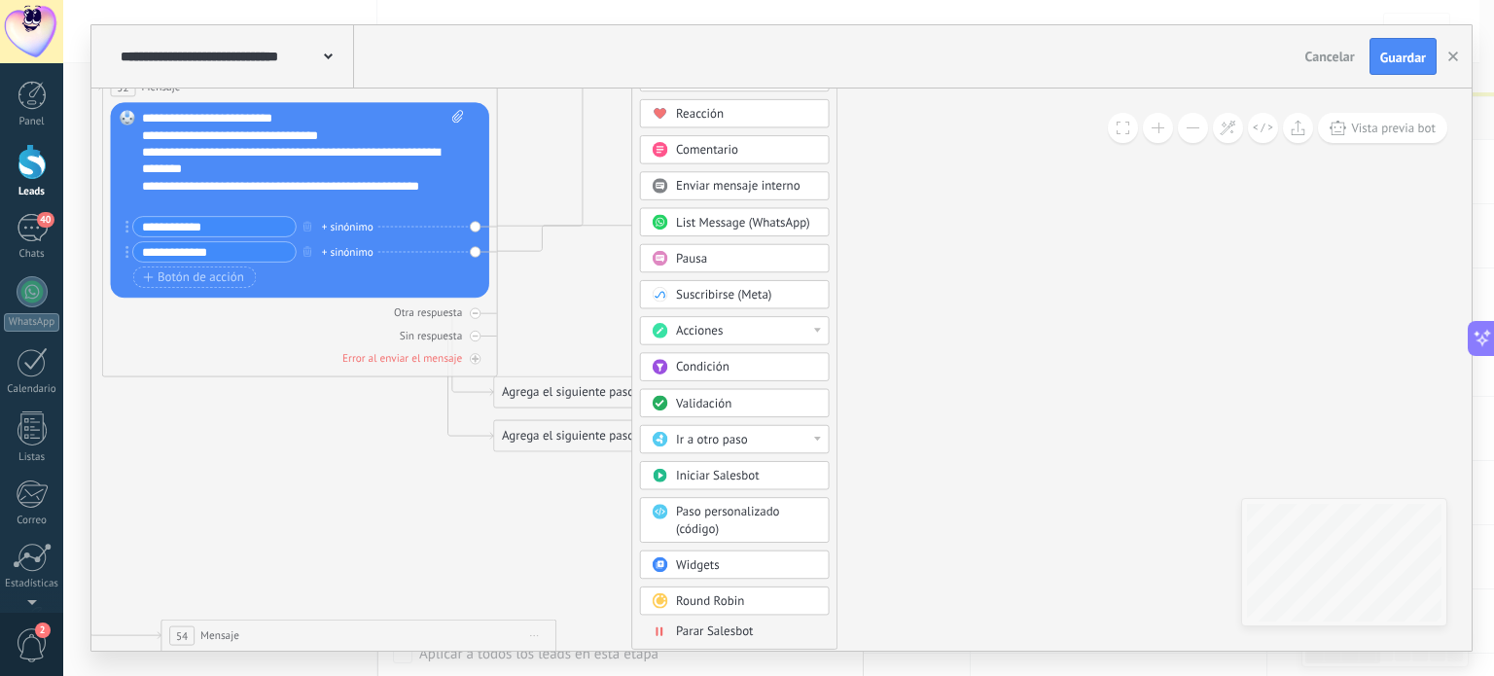
click at [746, 600] on div "Round Robin" at bounding box center [746, 601] width 141 height 17
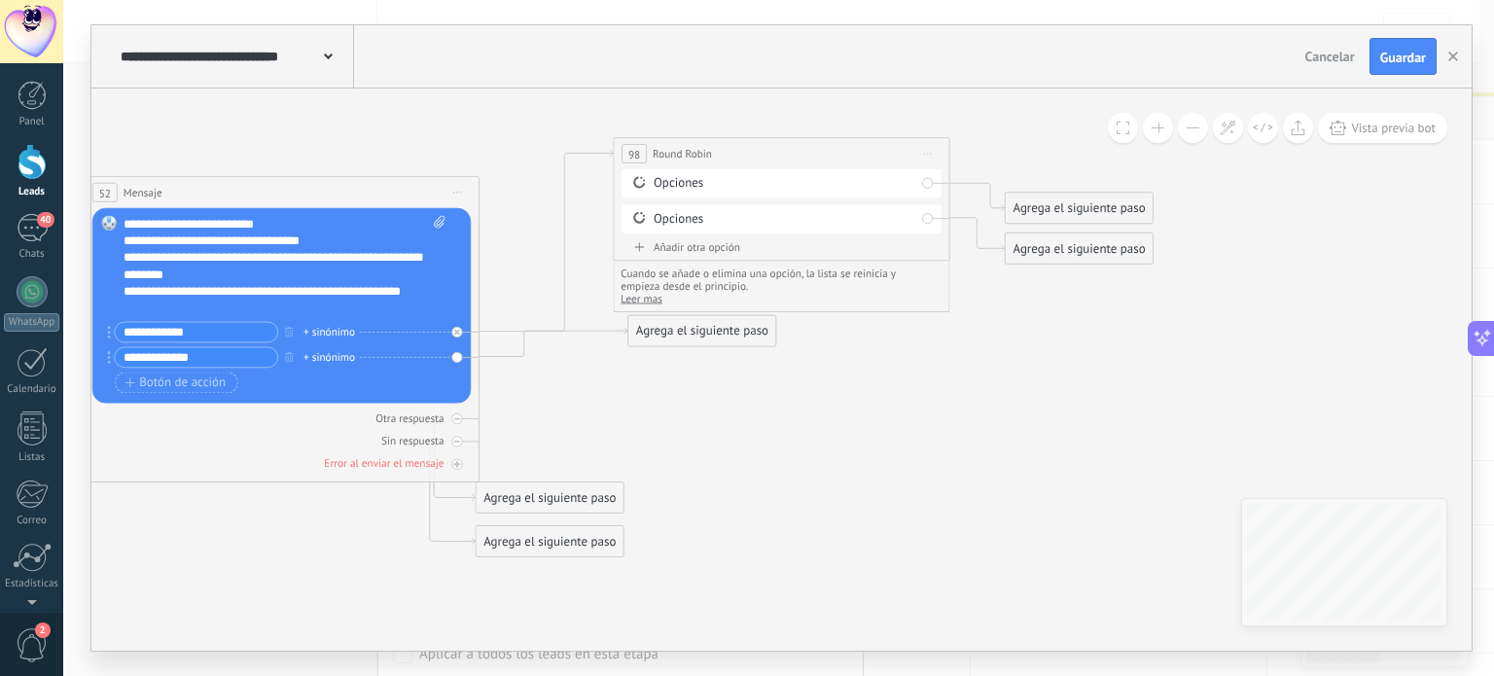
click at [663, 244] on div "Añadir otra opción" at bounding box center [782, 247] width 320 height 15
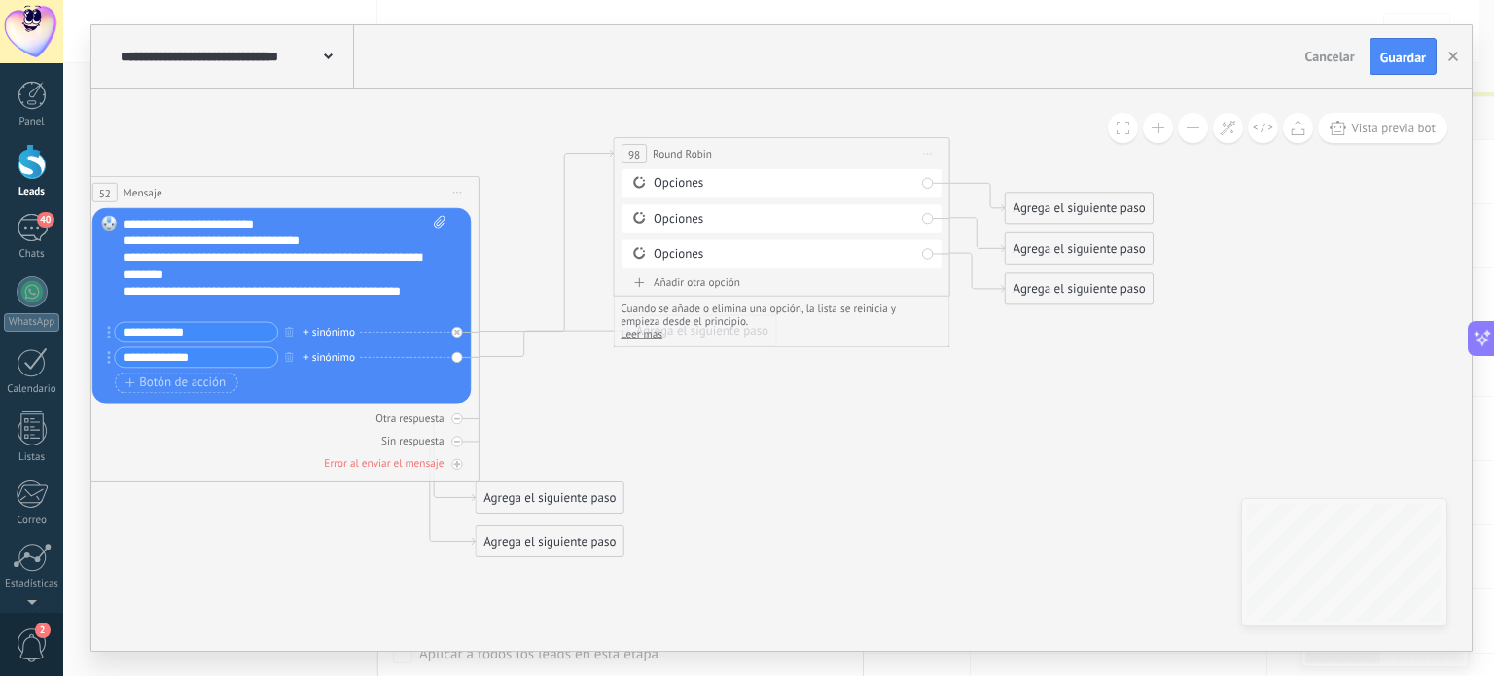
click at [665, 289] on div "Añadir otra opción Límite de 100 opciones alcanzado" at bounding box center [782, 285] width 320 height 20
click at [664, 285] on div "Añadir otra opción" at bounding box center [782, 282] width 320 height 15
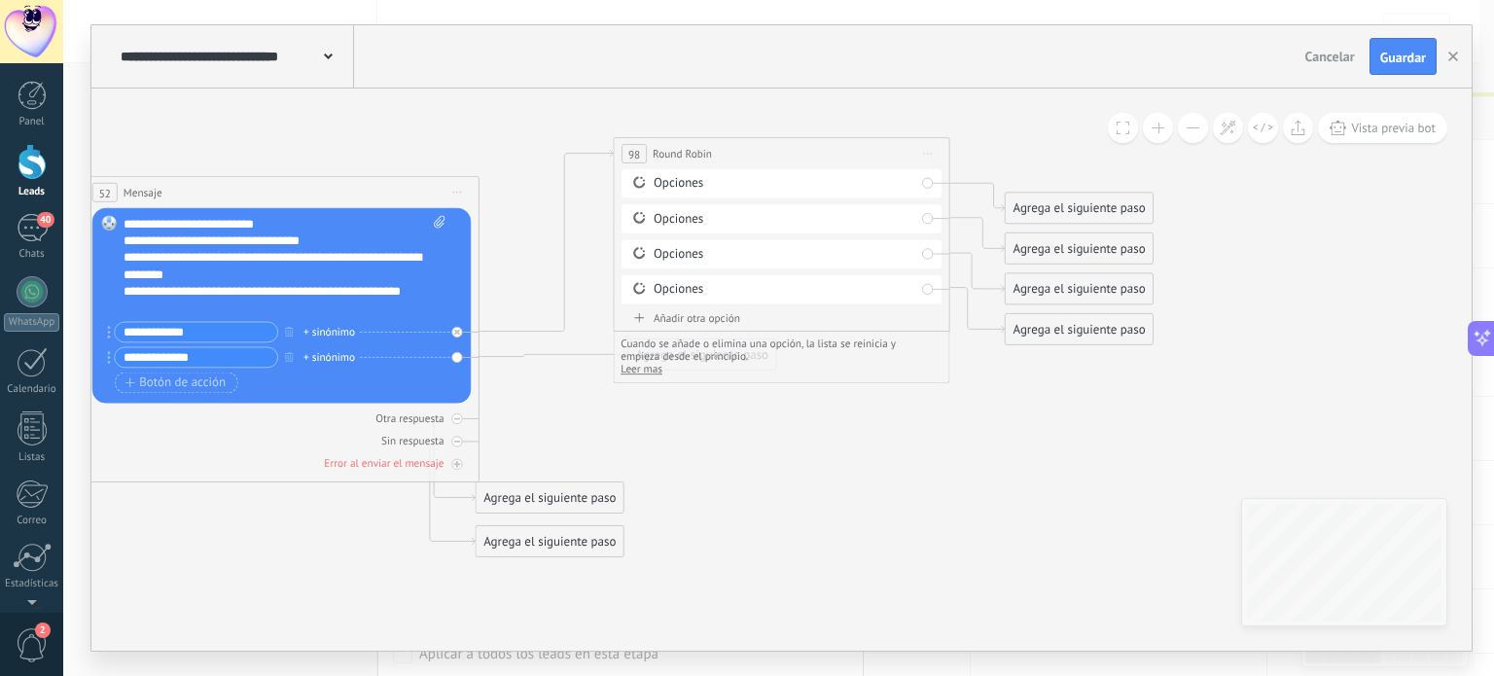
click at [669, 311] on div "Añadir otra opción" at bounding box center [782, 318] width 320 height 15
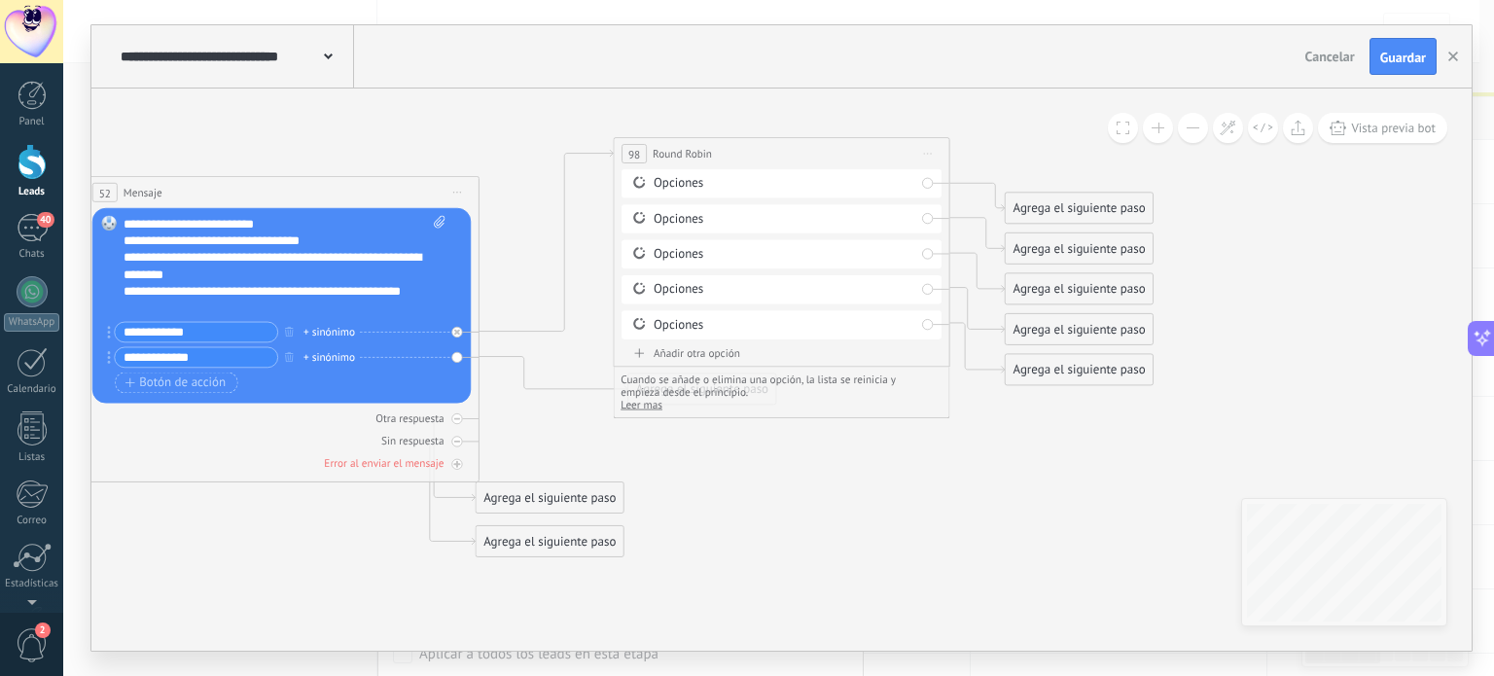
click at [669, 339] on div "Opciones Opciones" at bounding box center [782, 257] width 320 height 177
click at [665, 358] on div "Añadir otra opción Límite de 100 opciones alcanzado" at bounding box center [782, 356] width 320 height 20
click at [663, 342] on div "Opciones Opciones" at bounding box center [782, 257] width 320 height 177
click at [724, 188] on div "Opciones" at bounding box center [785, 183] width 262 height 17
click at [909, 181] on div "Borrar" at bounding box center [910, 183] width 18 height 24
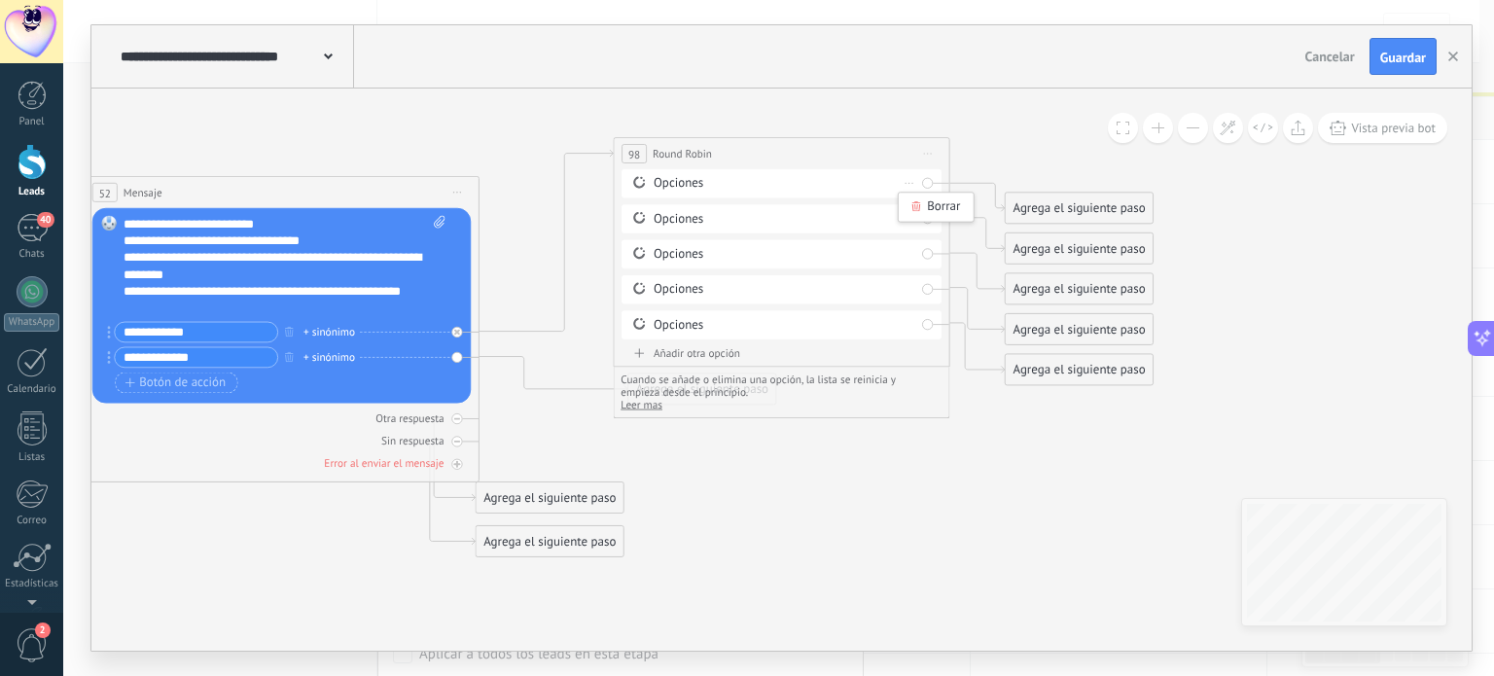
click at [677, 184] on div "Opciones" at bounding box center [785, 183] width 262 height 17
click at [643, 187] on icon at bounding box center [639, 182] width 16 height 16
click at [642, 186] on icon at bounding box center [639, 182] width 12 height 12
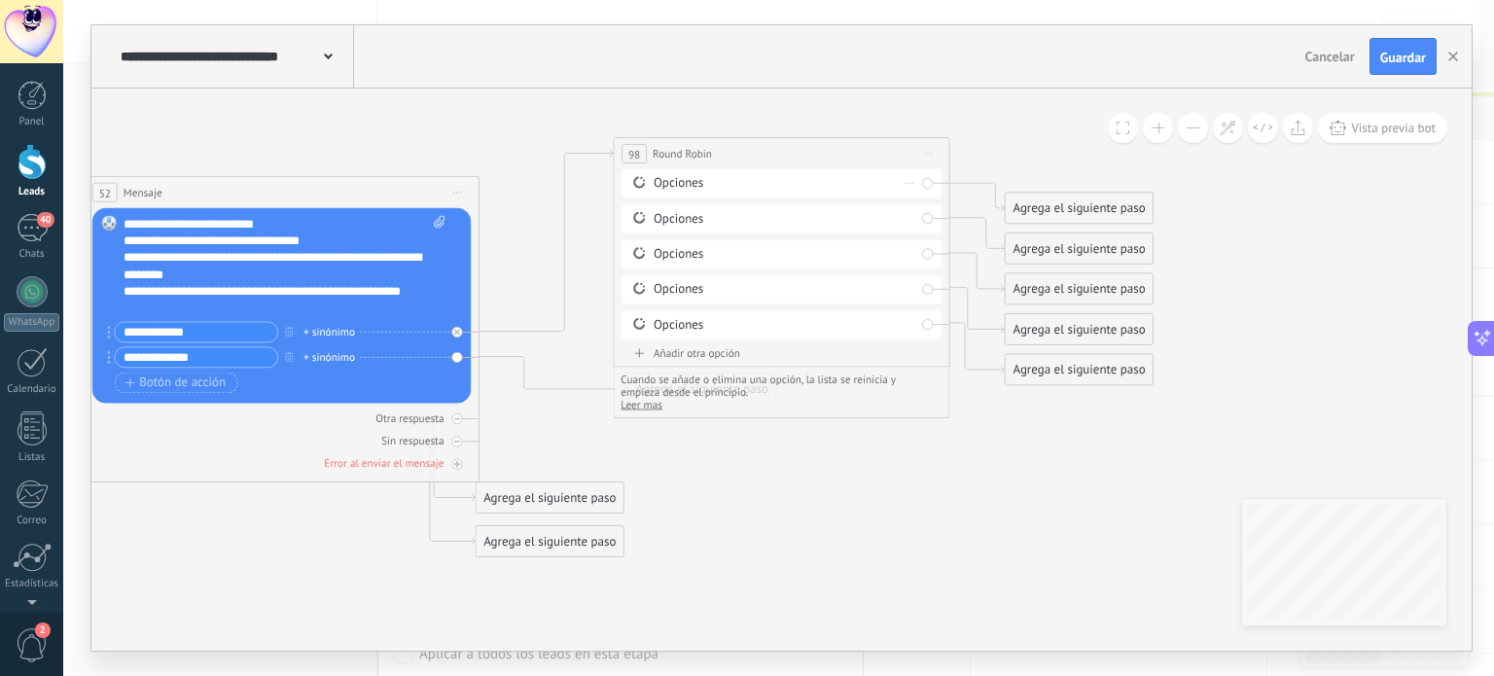
click at [693, 186] on div "Opciones" at bounding box center [785, 183] width 262 height 17
click at [906, 183] on icon at bounding box center [910, 184] width 9 height 2
click at [926, 154] on icon at bounding box center [928, 154] width 9 height 2
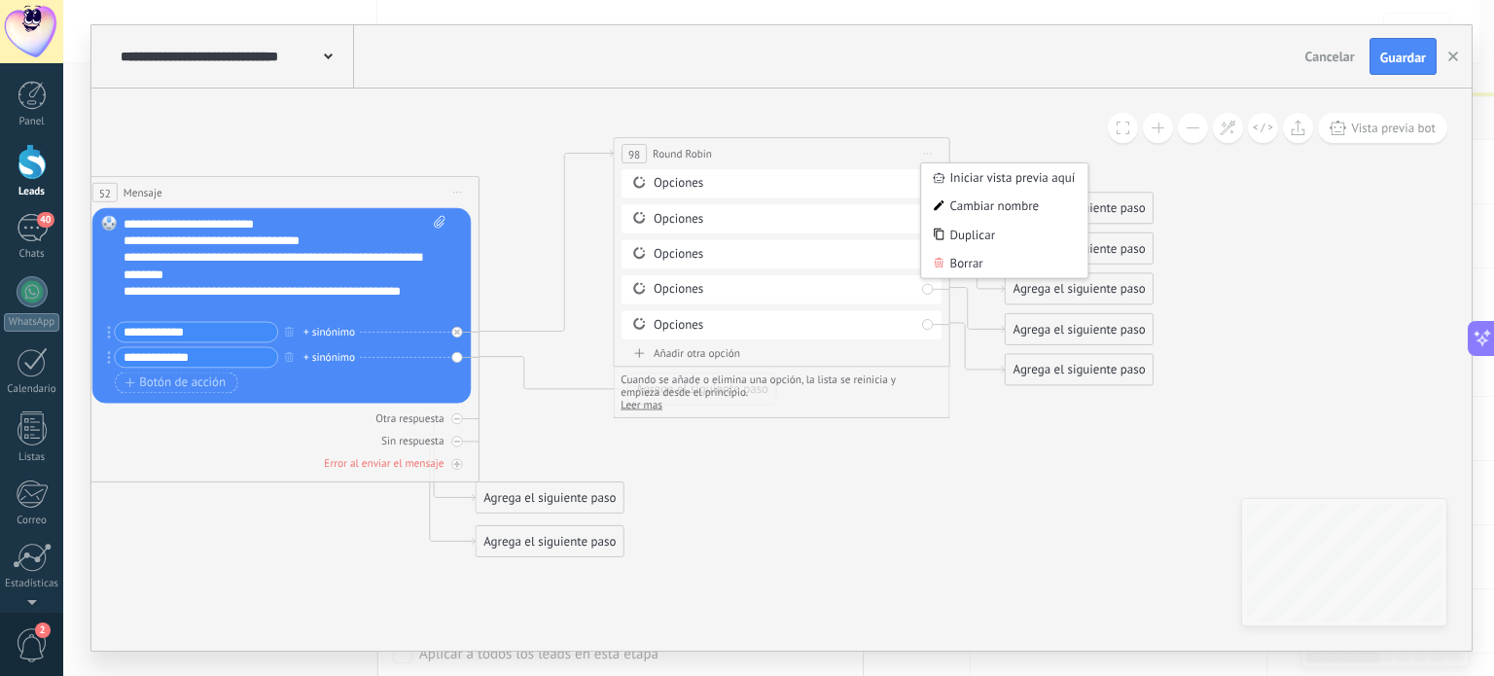
click at [731, 162] on div "**********" at bounding box center [781, 153] width 335 height 31
click at [672, 331] on div "Opciones" at bounding box center [785, 325] width 262 height 17
click at [654, 323] on div "Opciones" at bounding box center [785, 325] width 262 height 17
click at [643, 323] on icon at bounding box center [639, 324] width 12 height 12
drag, startPoint x: 643, startPoint y: 323, endPoint x: 679, endPoint y: 206, distance: 122.1
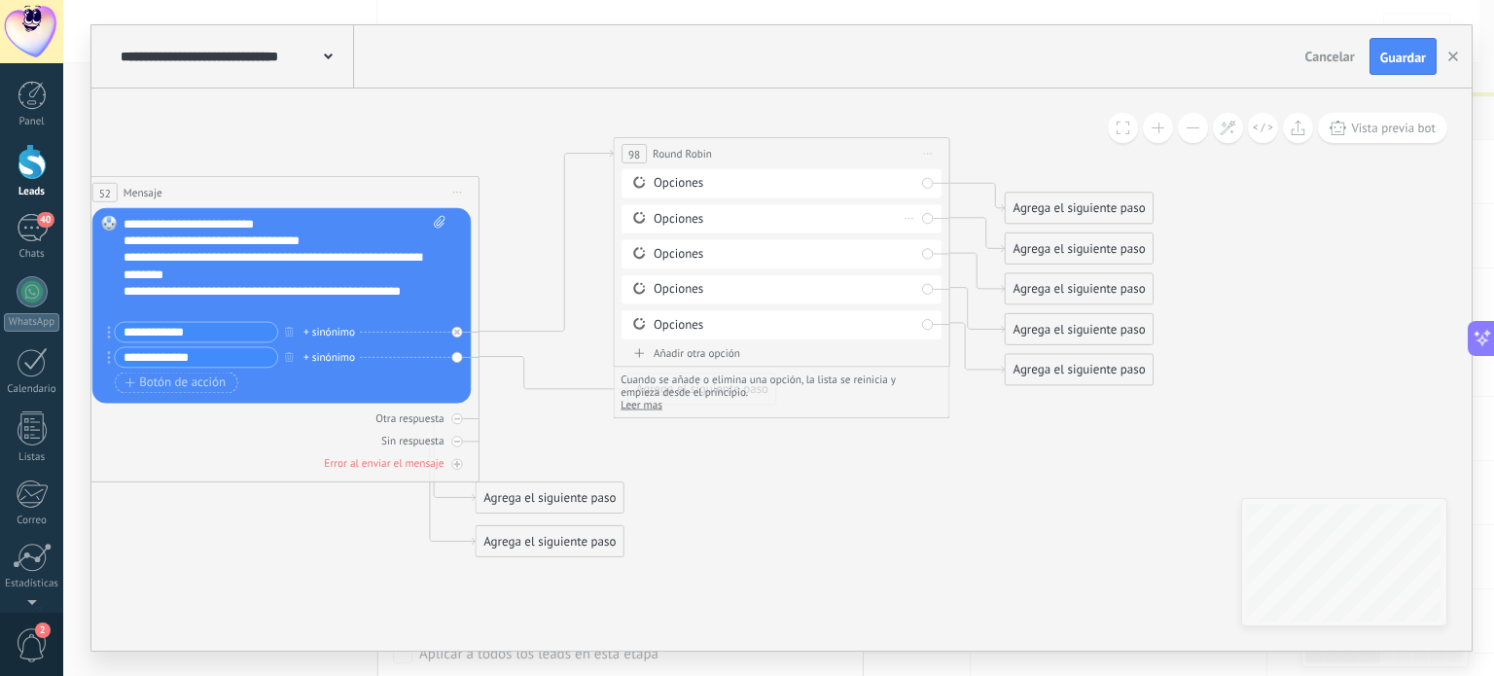
click at [679, 206] on div "Opciones Opciones Borrar" at bounding box center [782, 257] width 320 height 177
click at [704, 192] on div "Opciones Borrar" at bounding box center [782, 183] width 320 height 28
click at [914, 178] on div "Borrar" at bounding box center [910, 183] width 18 height 24
click at [922, 213] on div "Borrar" at bounding box center [936, 207] width 75 height 28
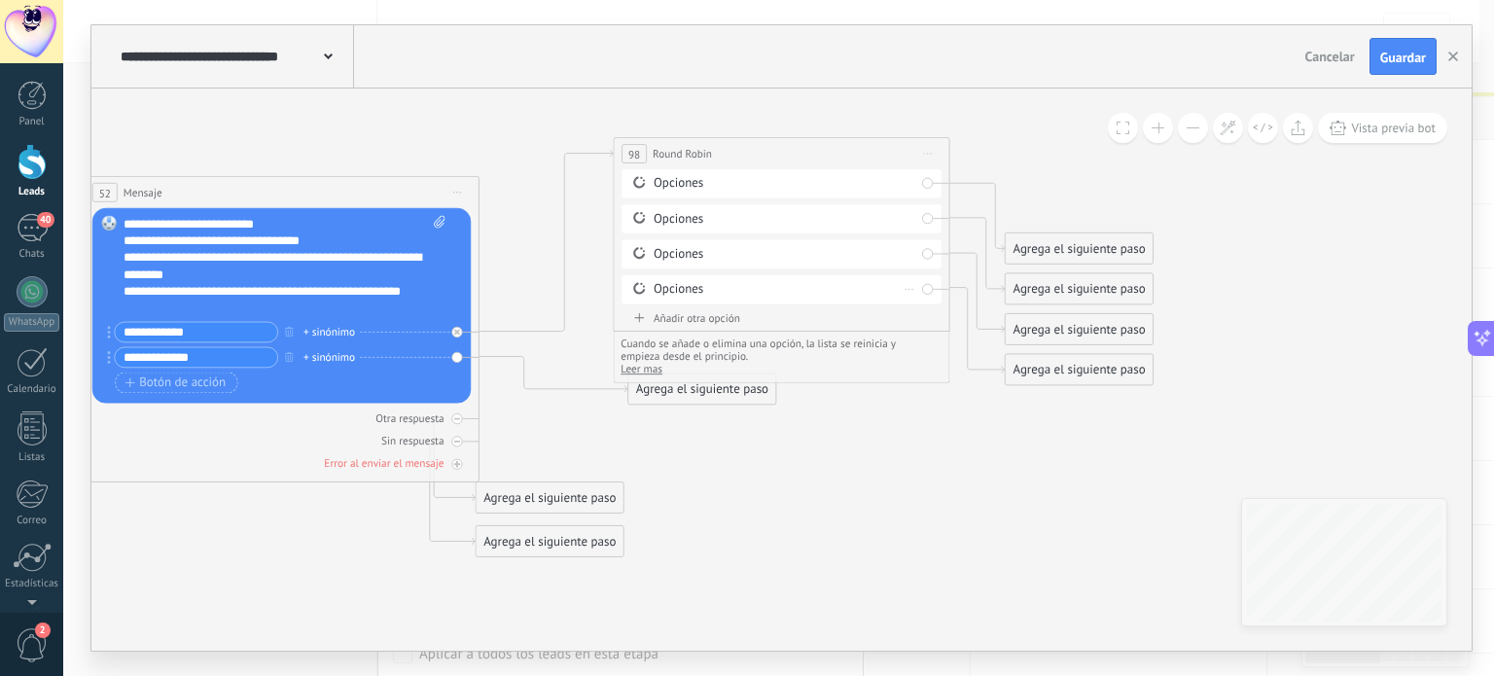
click at [700, 279] on div "Opciones Borrar" at bounding box center [782, 289] width 320 height 28
click at [1015, 237] on div "Agrega el siguiente paso" at bounding box center [1080, 249] width 148 height 28
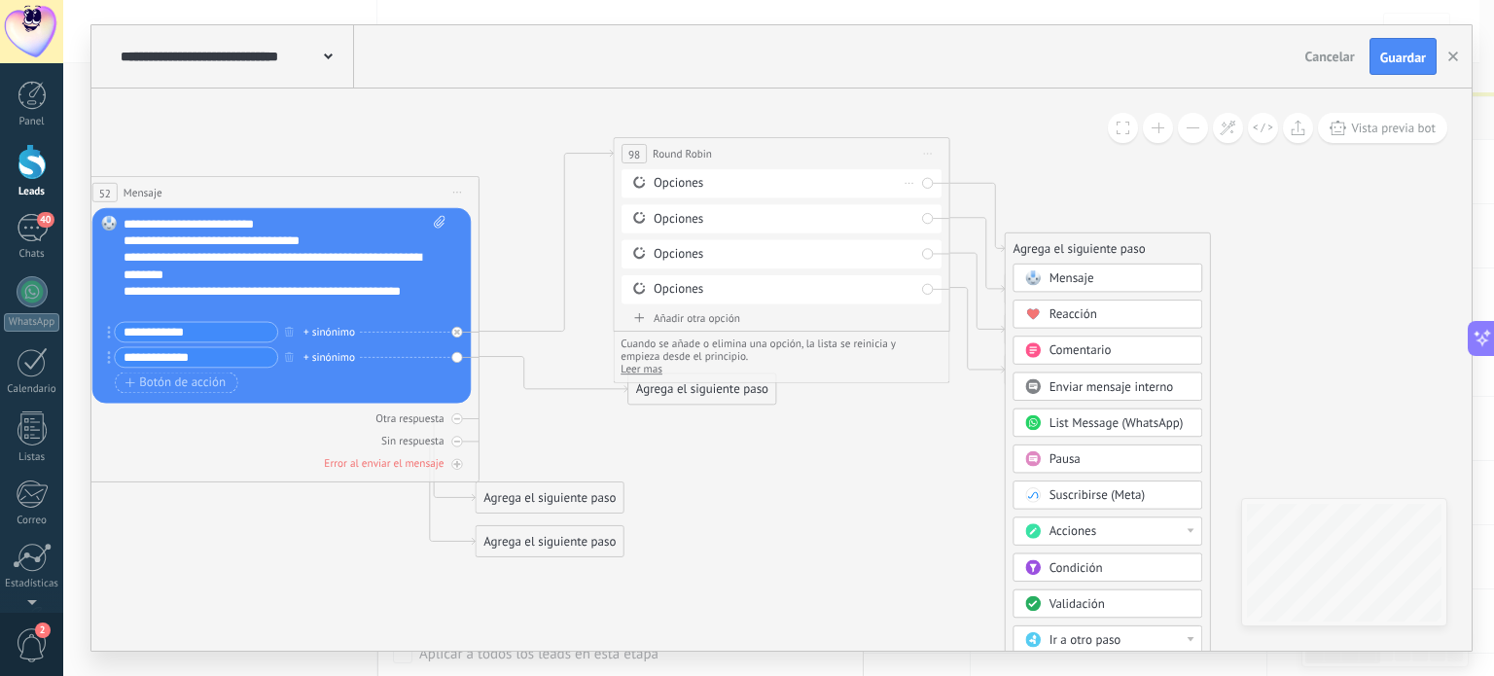
click at [766, 184] on div "Opciones" at bounding box center [785, 183] width 262 height 17
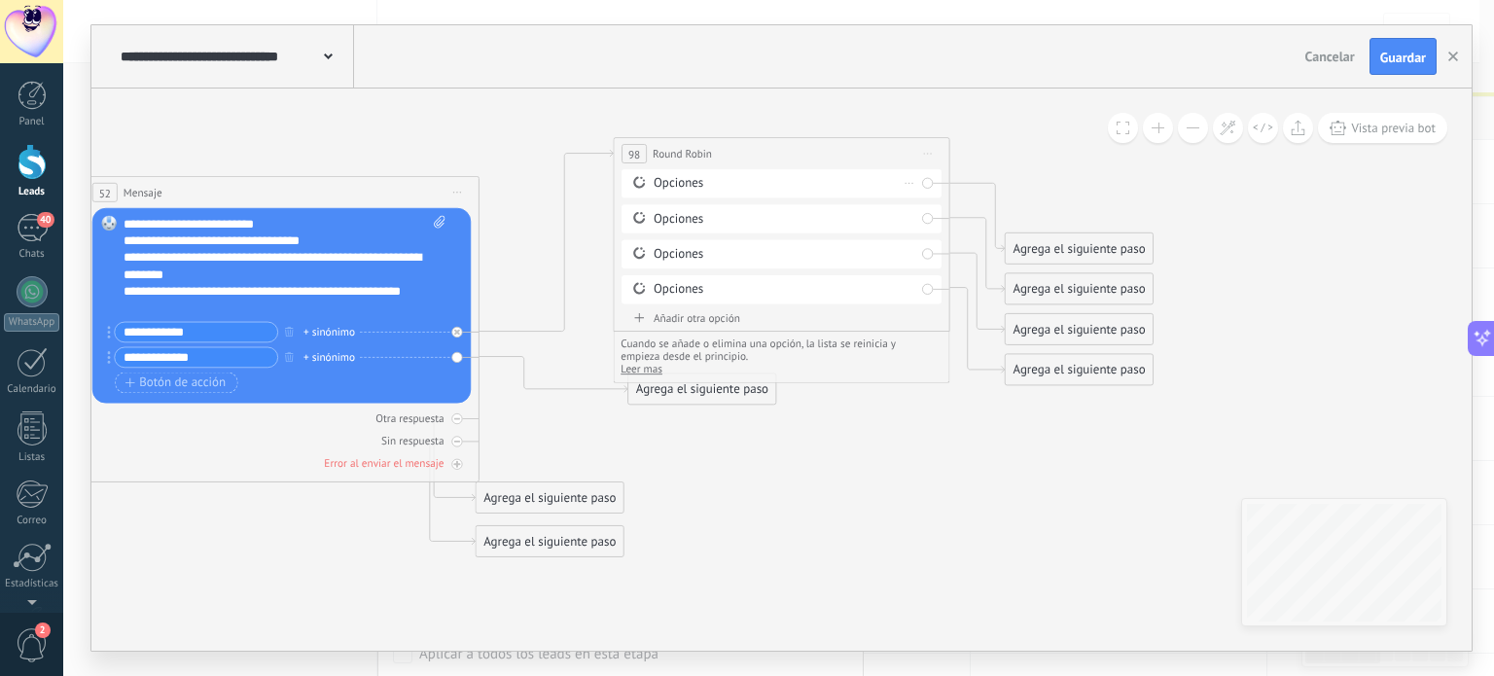
click at [766, 184] on div "Opciones" at bounding box center [785, 183] width 262 height 17
click at [636, 182] on icon at bounding box center [639, 182] width 16 height 16
drag, startPoint x: 636, startPoint y: 182, endPoint x: 663, endPoint y: 300, distance: 120.8
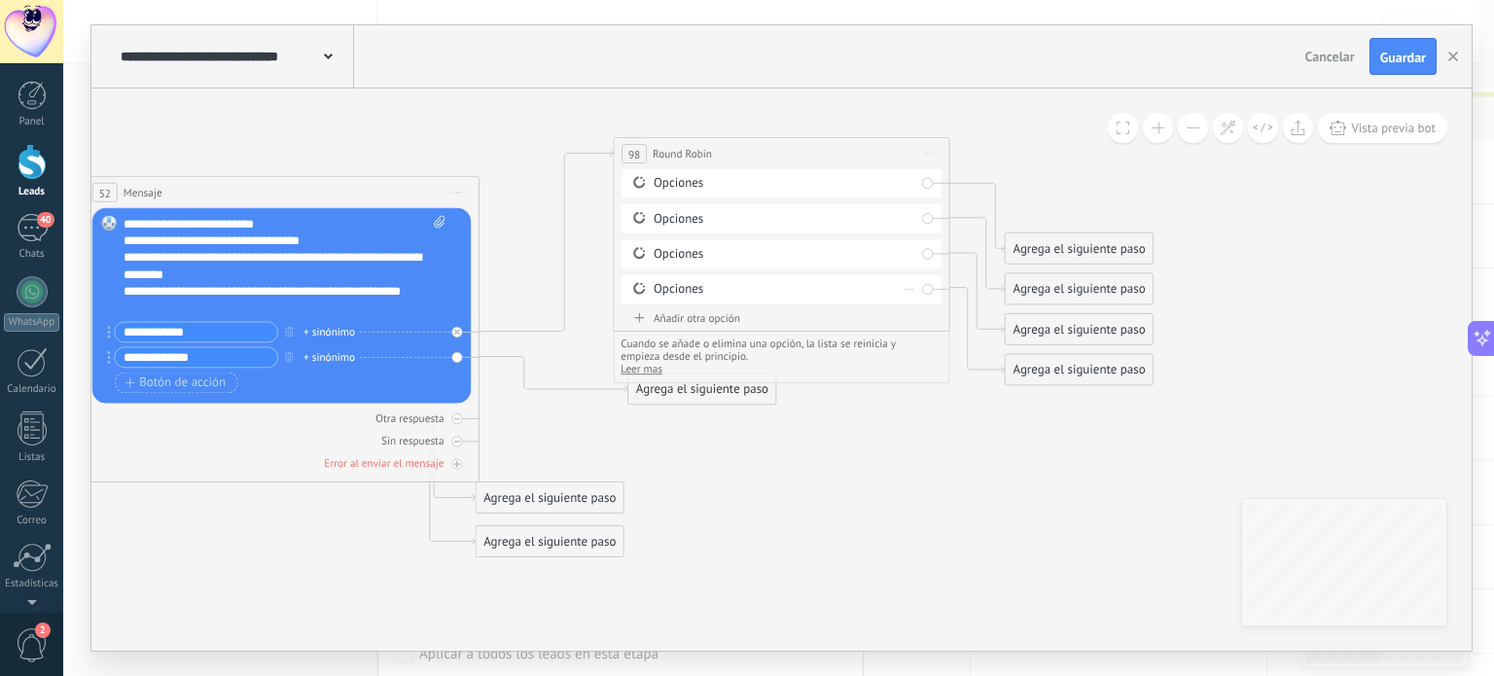
click at [663, 300] on div "Opciones Opciones" at bounding box center [782, 239] width 320 height 141
click at [930, 156] on span "Iniciar vista previa aquí Cambiar nombre Duplicar [GEOGRAPHIC_DATA]" at bounding box center [927, 154] width 27 height 24
click at [941, 267] on icon at bounding box center [939, 263] width 10 height 10
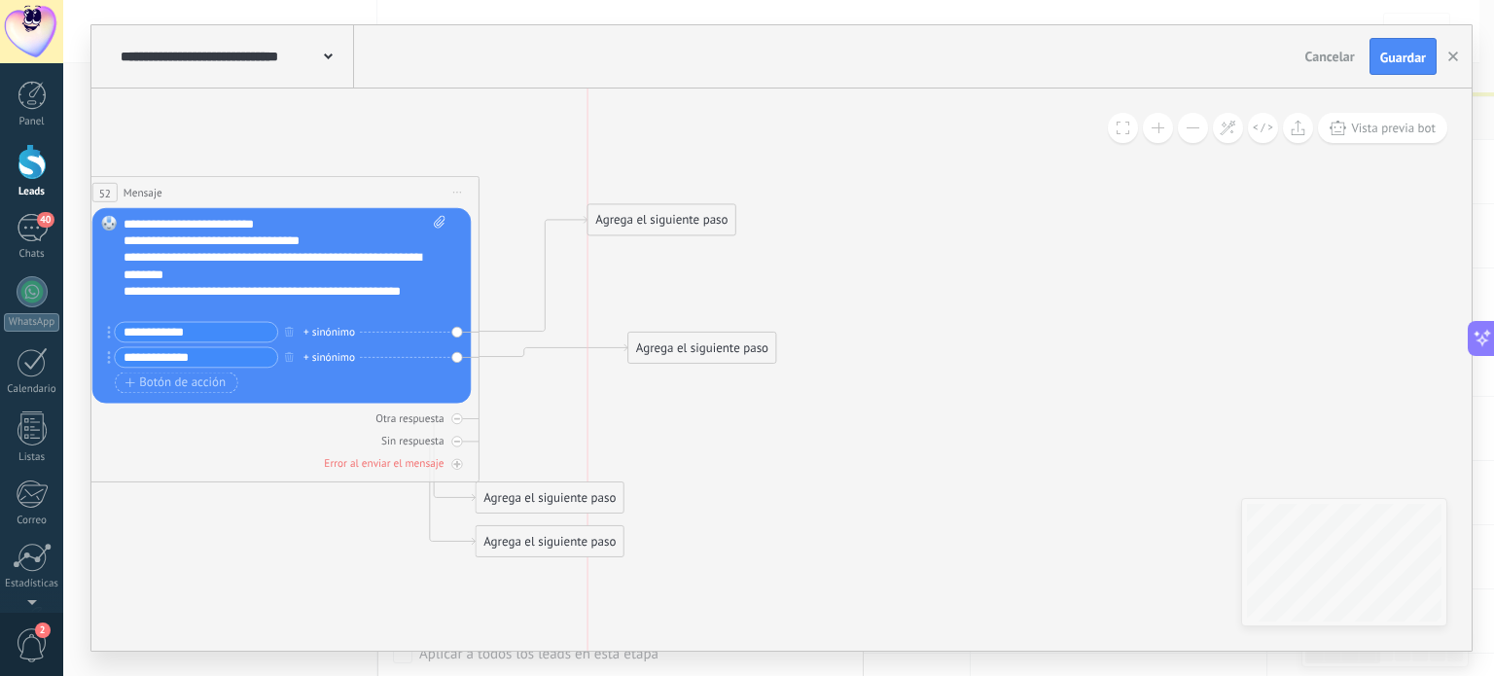
drag, startPoint x: 538, startPoint y: 400, endPoint x: 667, endPoint y: 186, distance: 250.1
click at [667, 206] on div "Agrega el siguiente paso" at bounding box center [662, 220] width 148 height 28
click at [667, 186] on div "Agrega el siguiente paso" at bounding box center [679, 177] width 148 height 28
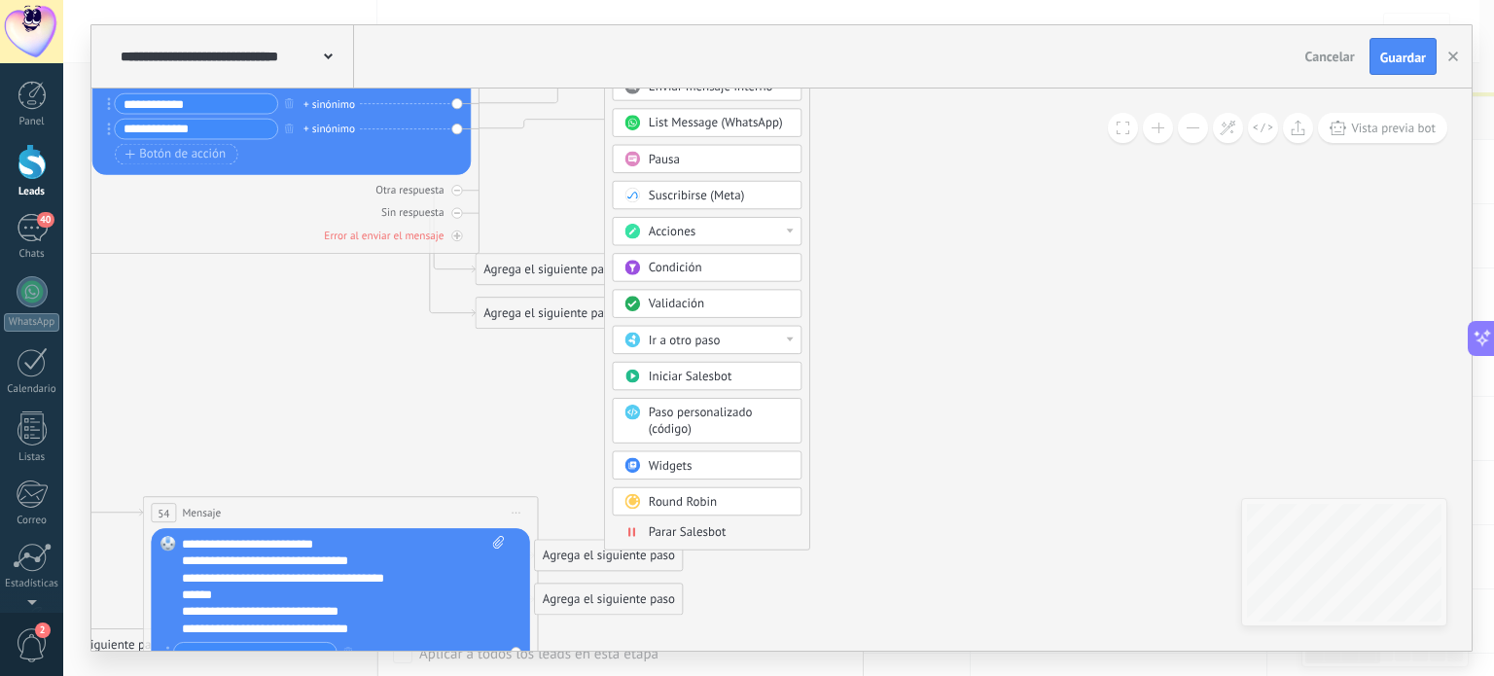
click at [687, 495] on span "Round Robin" at bounding box center [683, 502] width 68 height 16
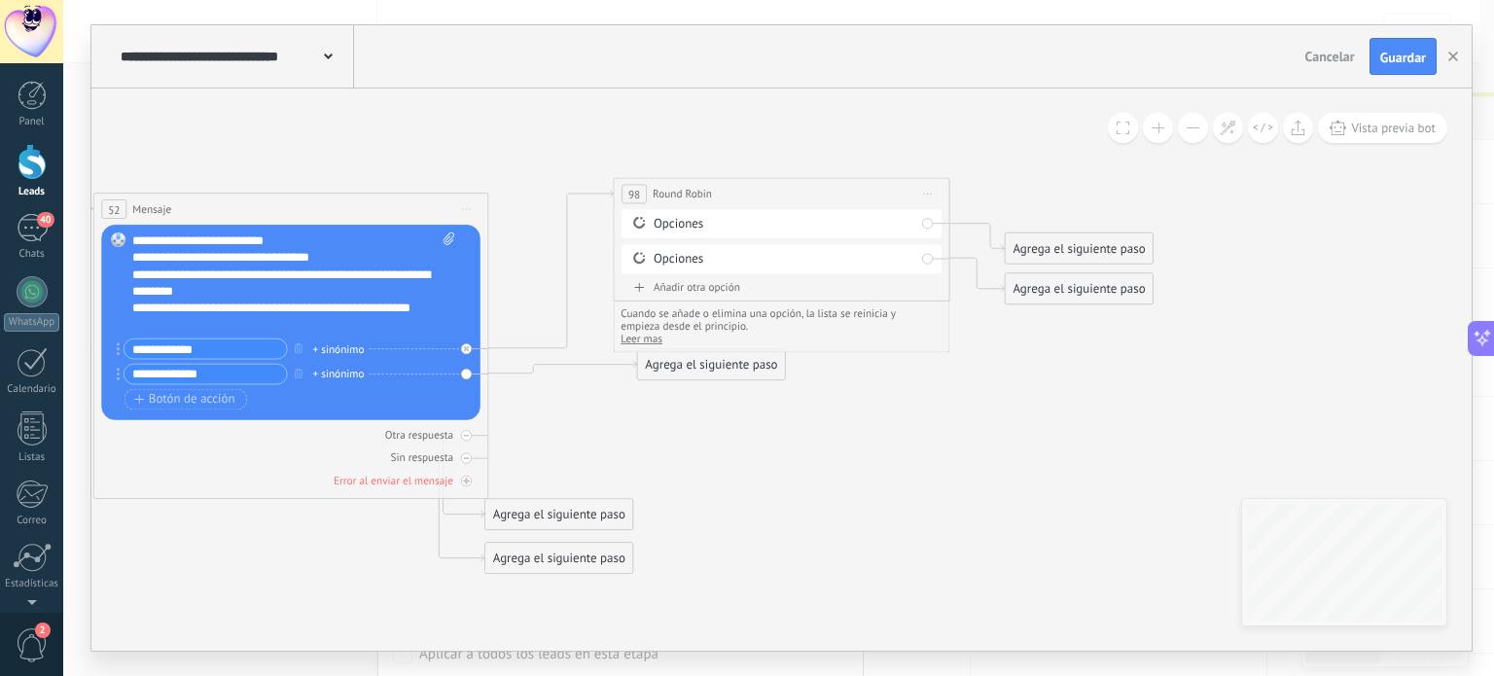
click at [643, 197] on div "98" at bounding box center [634, 194] width 25 height 19
click at [665, 192] on span "Round Robin" at bounding box center [682, 194] width 59 height 16
click at [935, 196] on span "Iniciar vista previa aquí Cambiar nombre Duplicar [GEOGRAPHIC_DATA]" at bounding box center [927, 194] width 27 height 24
click at [960, 300] on div "Borrar" at bounding box center [1004, 304] width 166 height 28
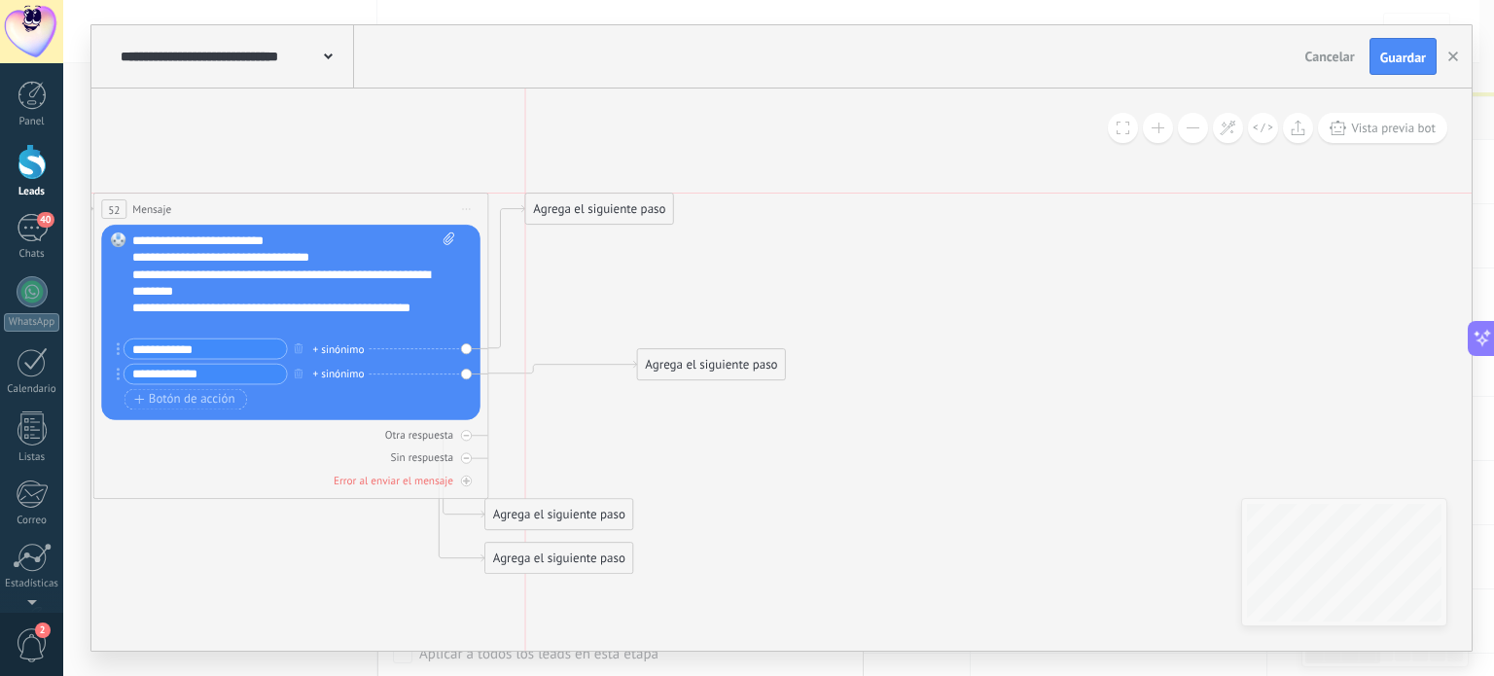
drag, startPoint x: 588, startPoint y: 400, endPoint x: 636, endPoint y: 193, distance: 212.8
click at [636, 196] on div "Agrega el siguiente paso" at bounding box center [599, 210] width 148 height 28
click at [636, 193] on div "Agrega el siguiente paso" at bounding box center [599, 201] width 148 height 28
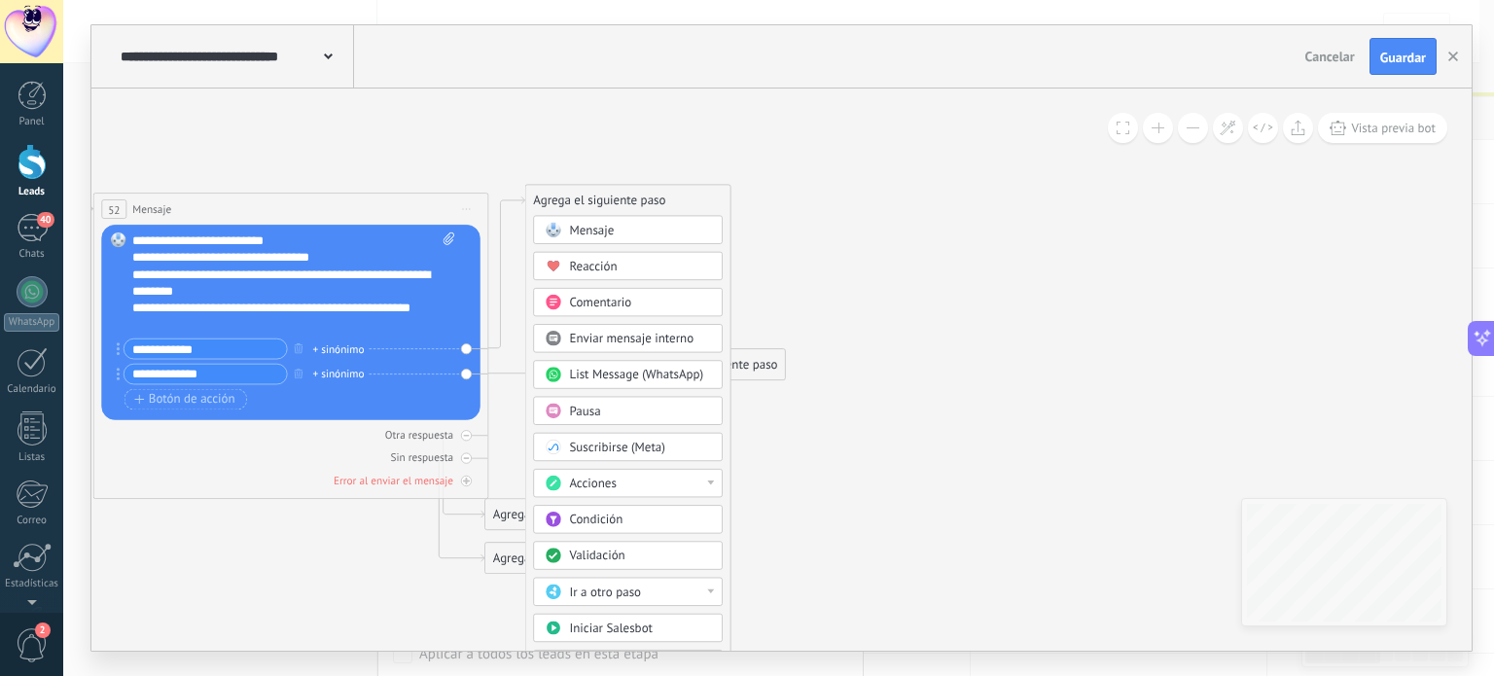
click at [624, 231] on div "Mensaje" at bounding box center [639, 231] width 141 height 17
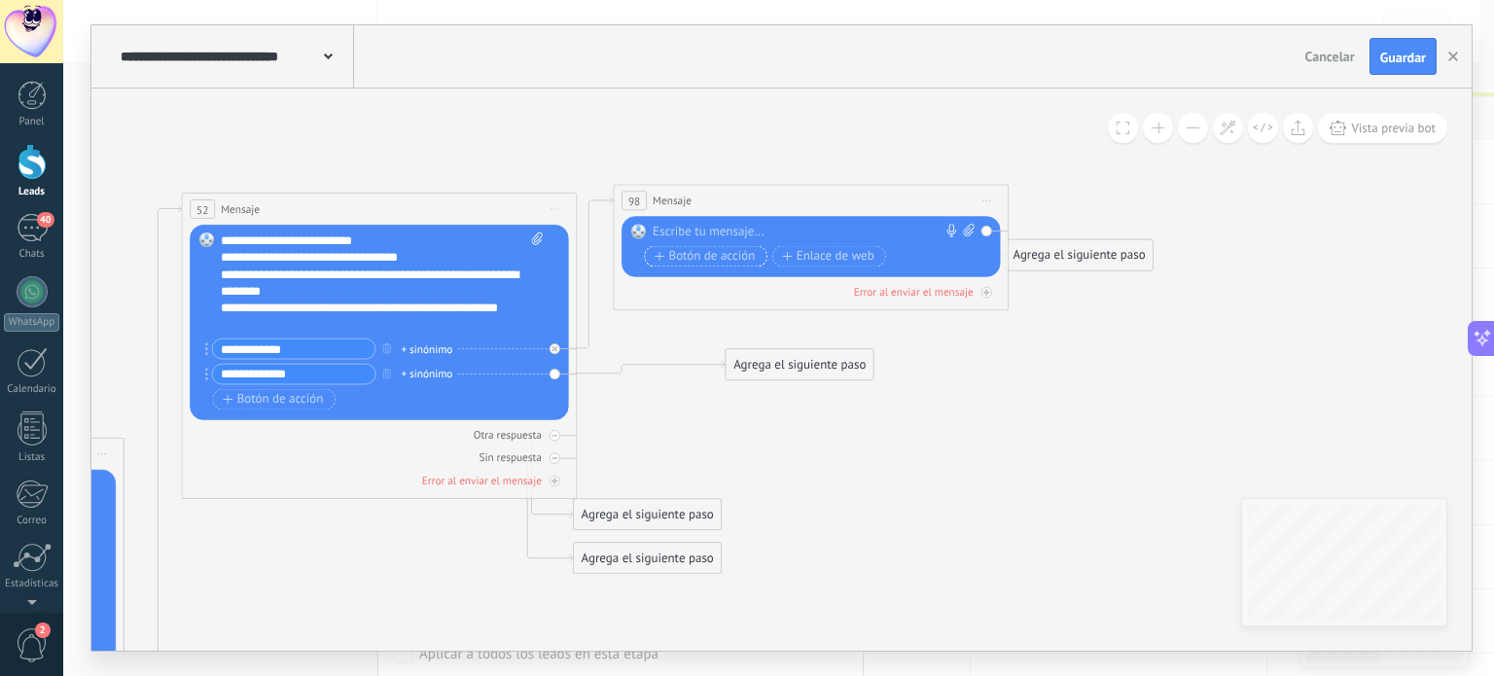
click at [717, 253] on span "Botón de acción" at bounding box center [705, 257] width 100 height 14
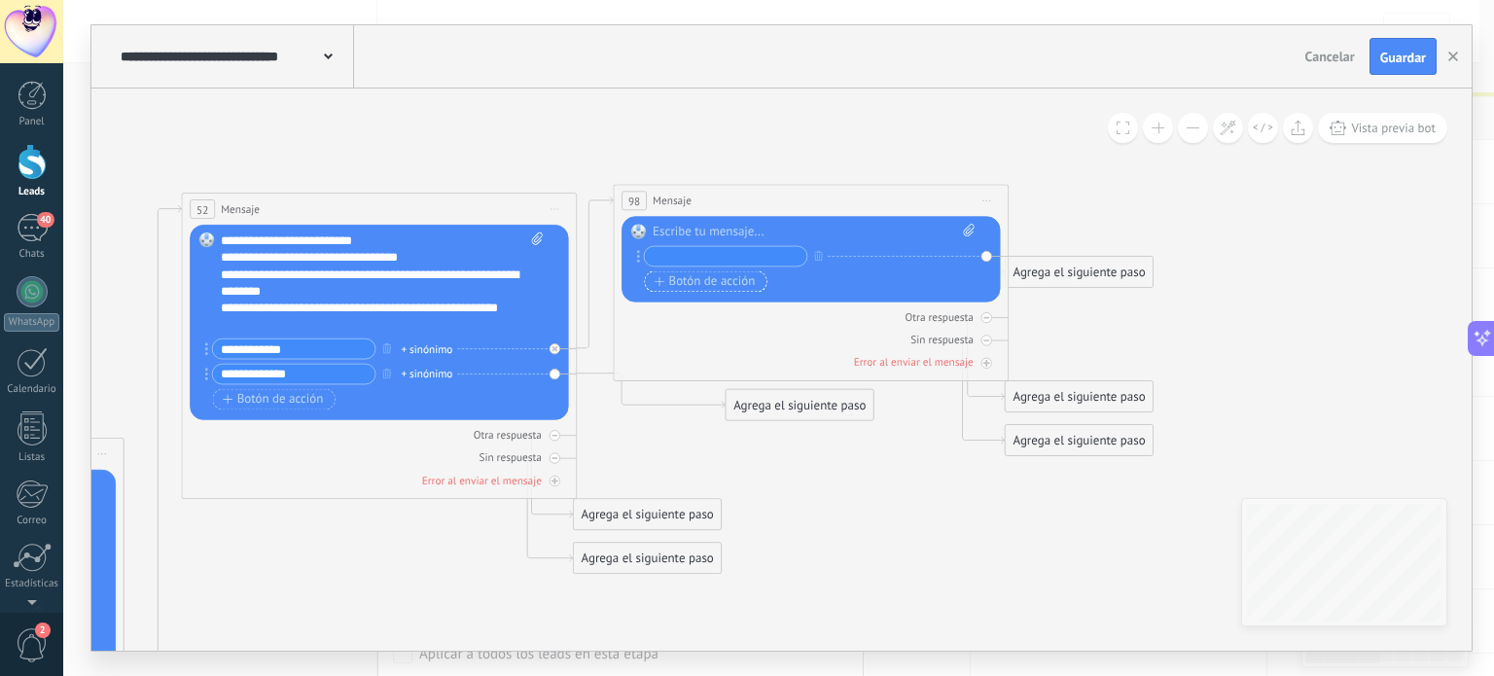
click at [719, 275] on span "Botón de acción" at bounding box center [705, 282] width 100 height 14
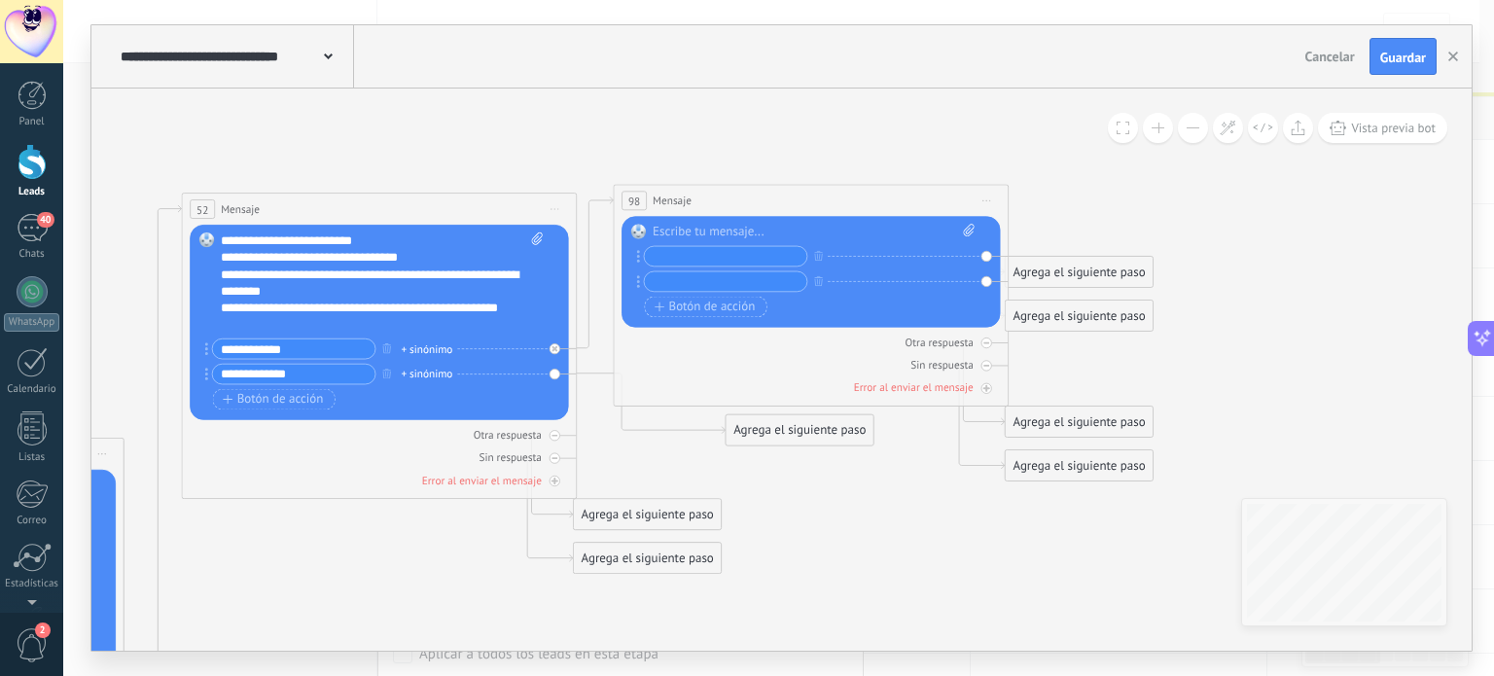
click at [719, 285] on input "text" at bounding box center [725, 281] width 162 height 19
click at [719, 288] on input "text" at bounding box center [725, 281] width 162 height 19
click at [718, 301] on span "Botón de acción" at bounding box center [705, 308] width 100 height 14
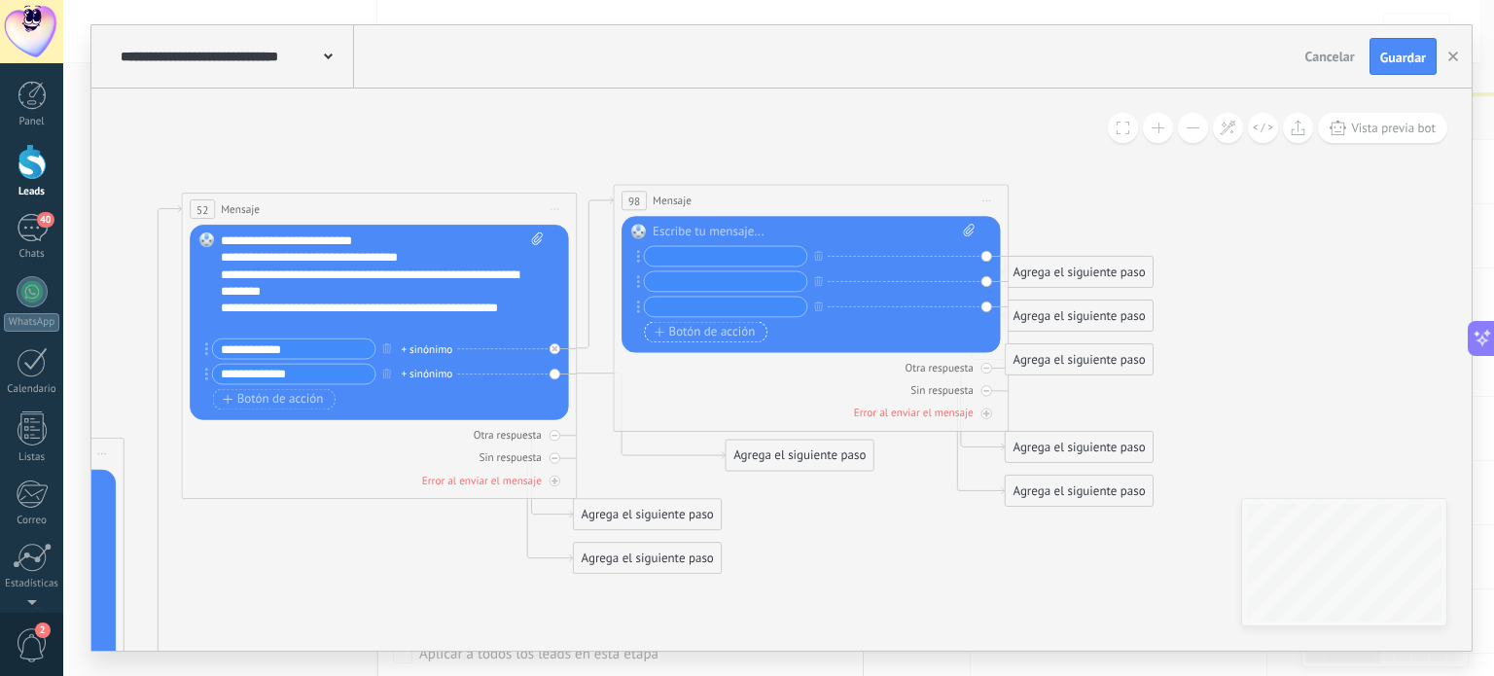
click at [718, 335] on span "Botón de acción" at bounding box center [705, 333] width 100 height 14
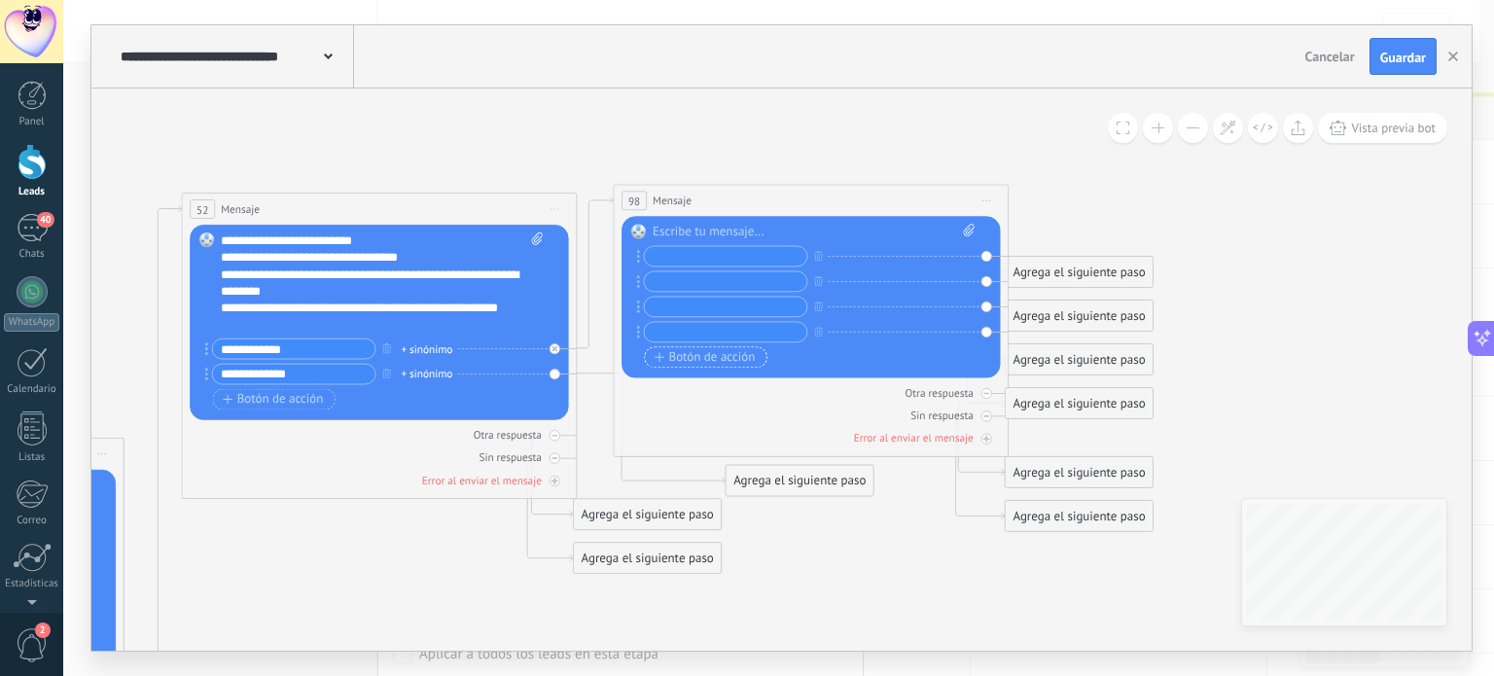
click at [719, 365] on span "Botón de acción" at bounding box center [705, 358] width 100 height 14
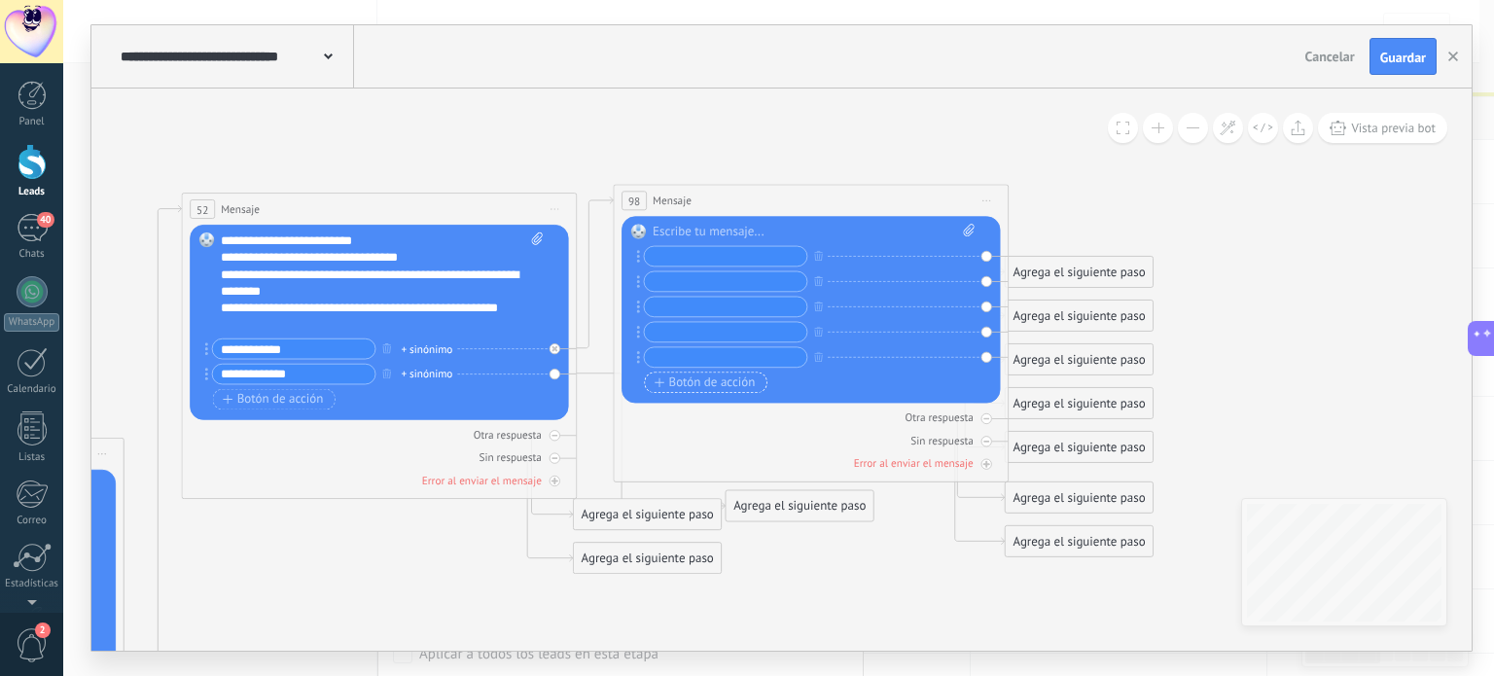
click at [720, 376] on span "Botón de acción" at bounding box center [705, 383] width 100 height 14
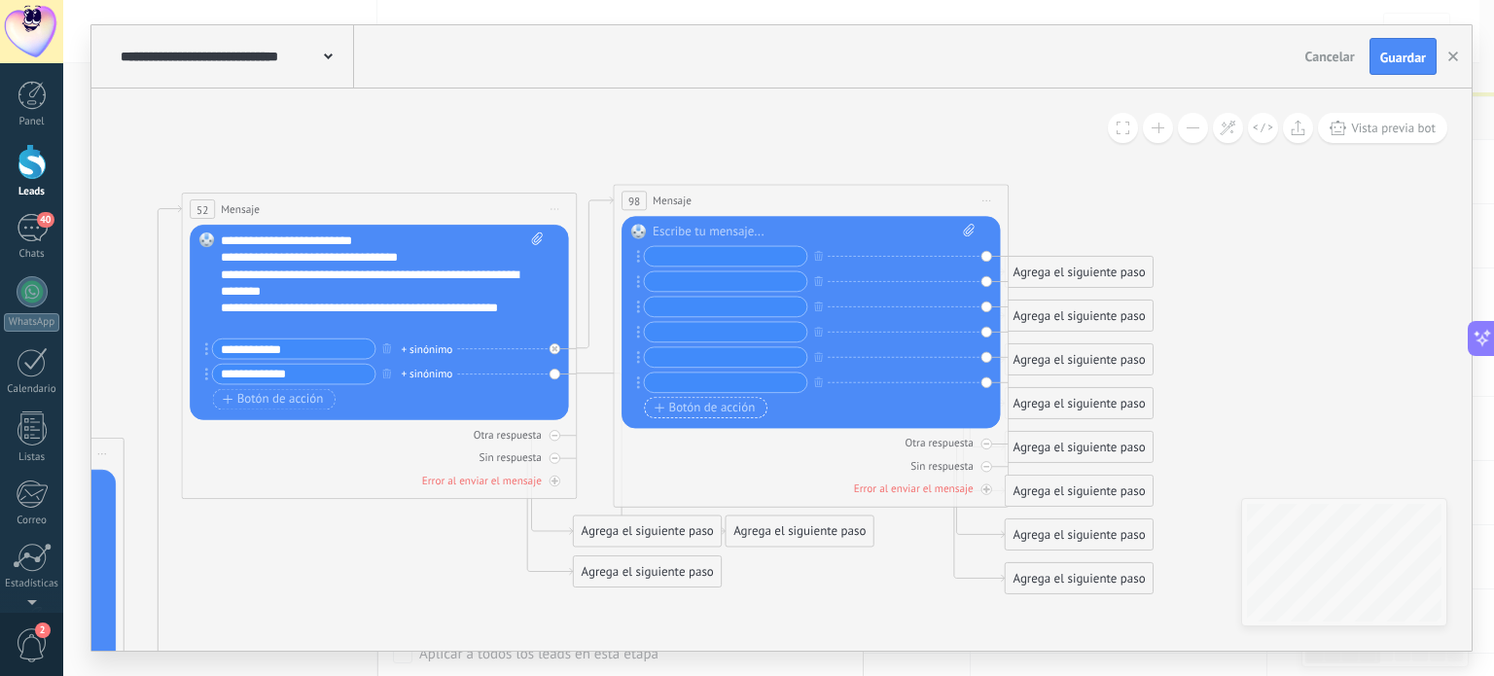
click at [720, 413] on span "Botón de acción" at bounding box center [705, 408] width 100 height 14
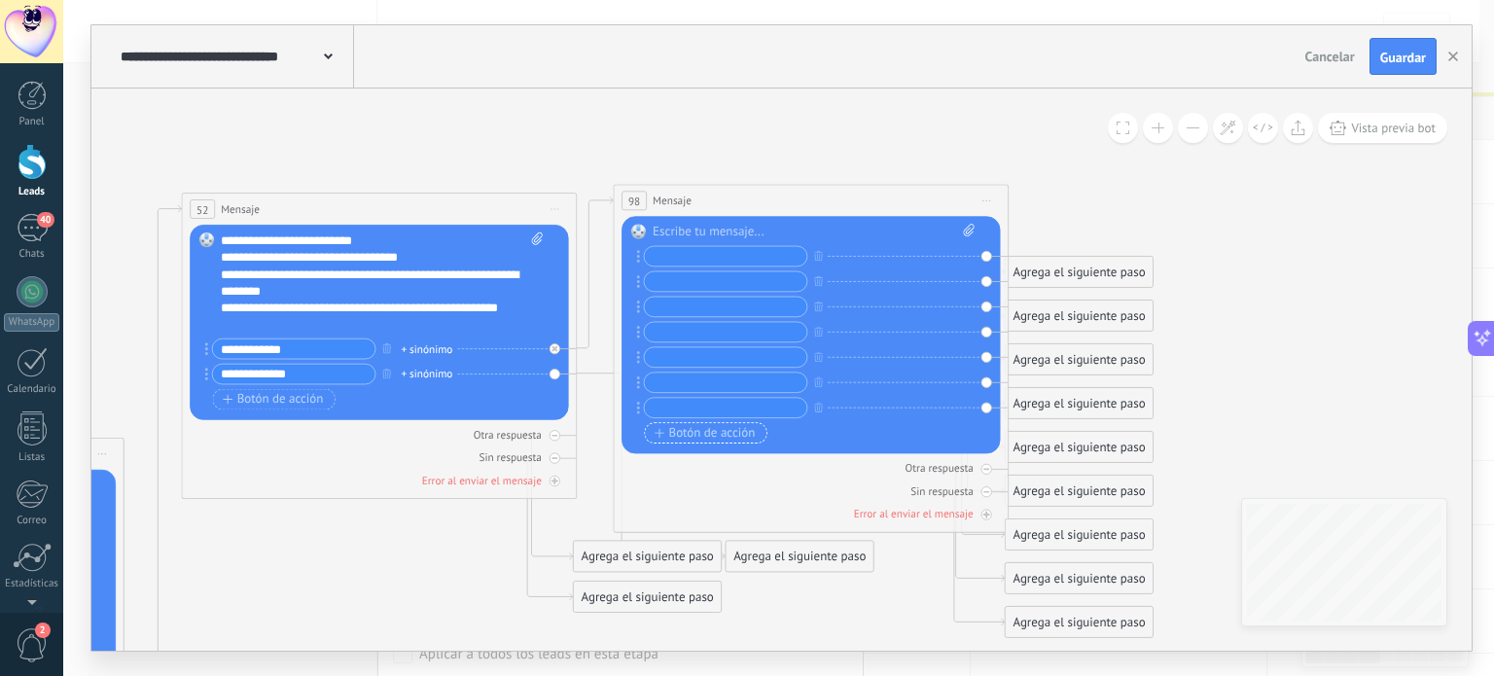
click at [720, 435] on span "Botón de acción" at bounding box center [705, 433] width 100 height 14
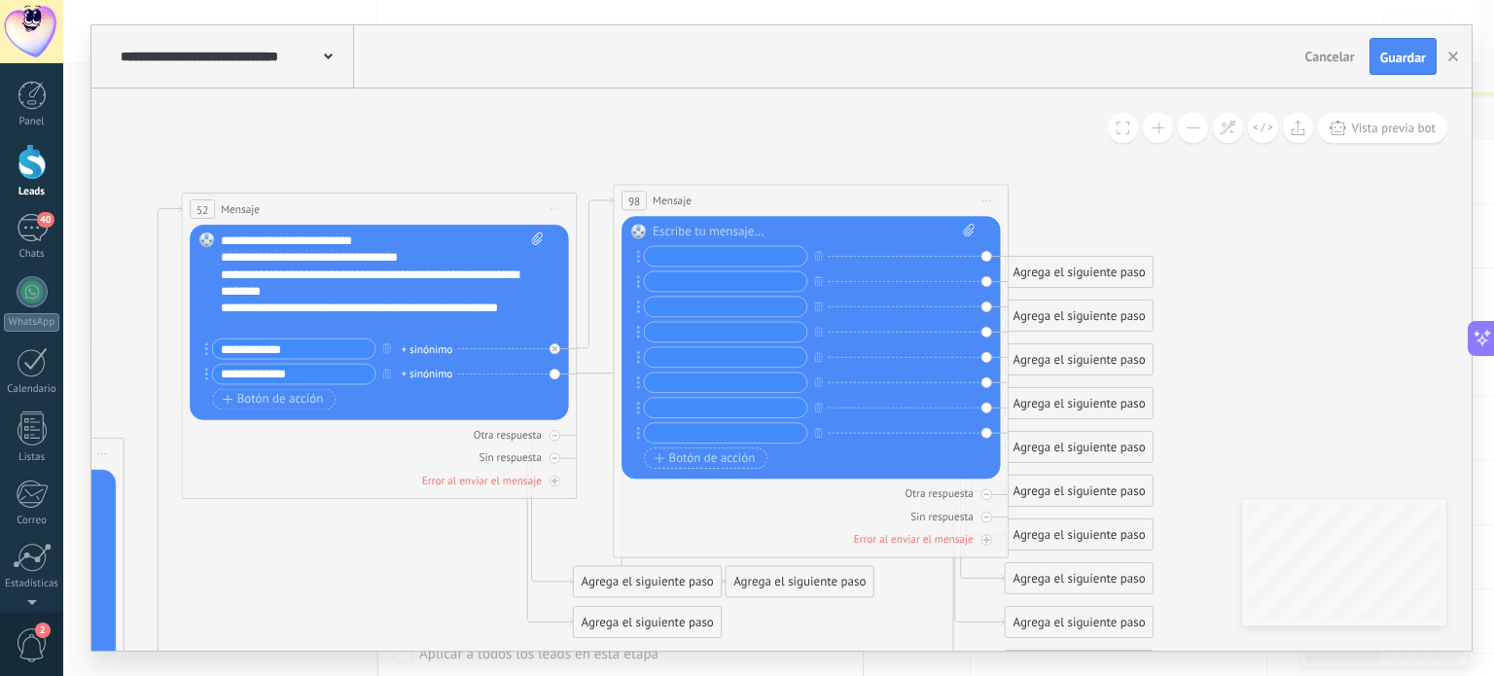
click at [719, 469] on div "+ sinónimo + sinónimo + sinónimo" at bounding box center [809, 360] width 330 height 228
click at [714, 466] on button "Botón de acción" at bounding box center [705, 458] width 123 height 21
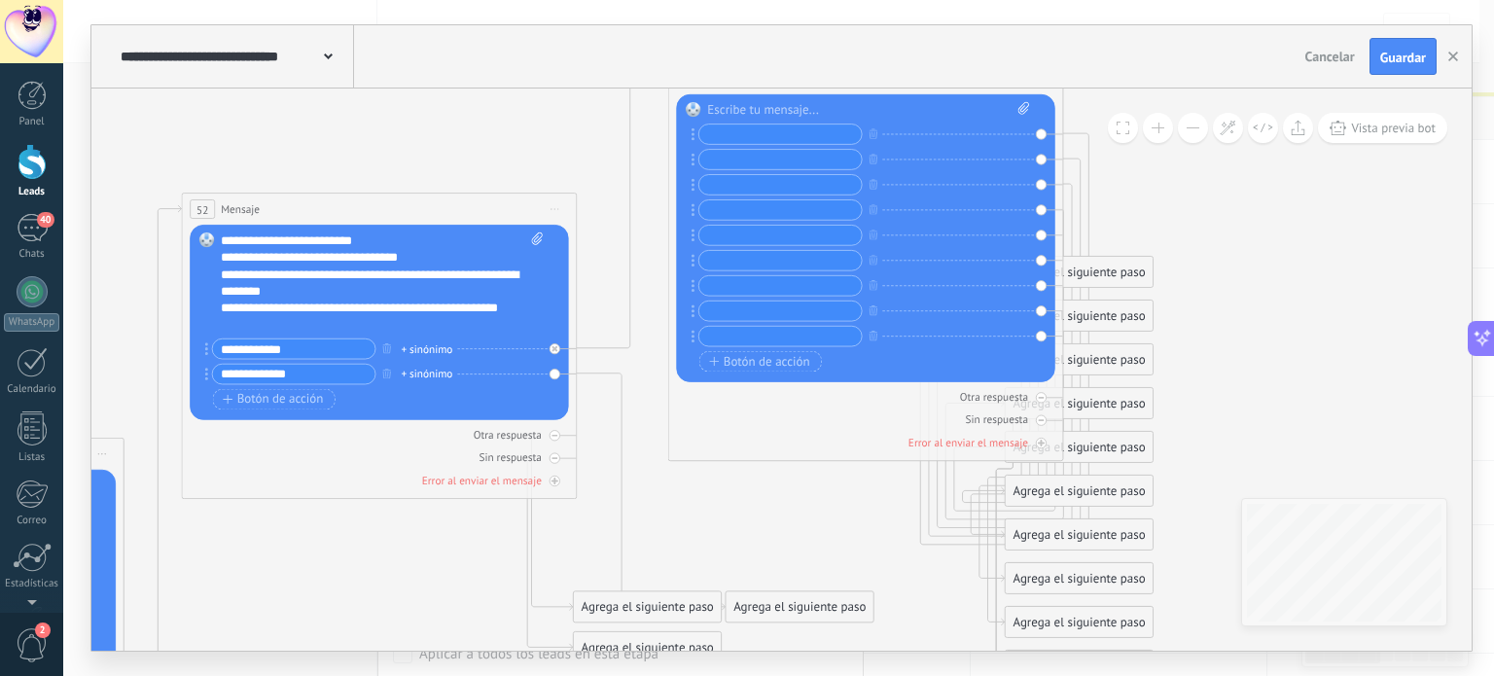
drag, startPoint x: 888, startPoint y: 206, endPoint x: 911, endPoint y: 188, distance: 29.8
click at [947, 84] on div "**********" at bounding box center [781, 337] width 1380 height 625
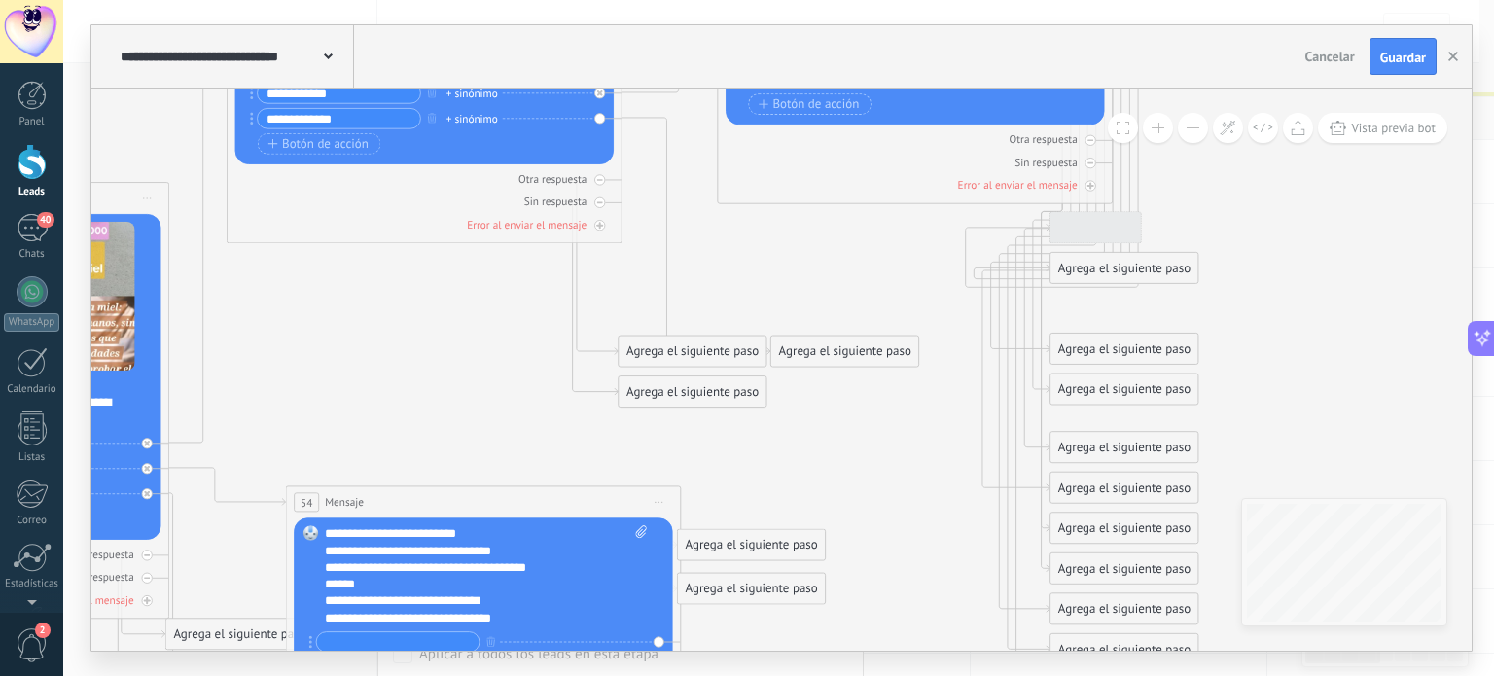
drag, startPoint x: 1071, startPoint y: 594, endPoint x: 1117, endPoint y: 722, distance: 135.4
click at [1117, 675] on html ".abccls-1,.abccls-2{fill-rule:evenodd}.abccls-2{fill:#fff} .abfcls-1{fill:none}…" at bounding box center [747, 338] width 1494 height 676
click at [1113, 237] on div "Agrega el siguiente paso" at bounding box center [1125, 228] width 148 height 28
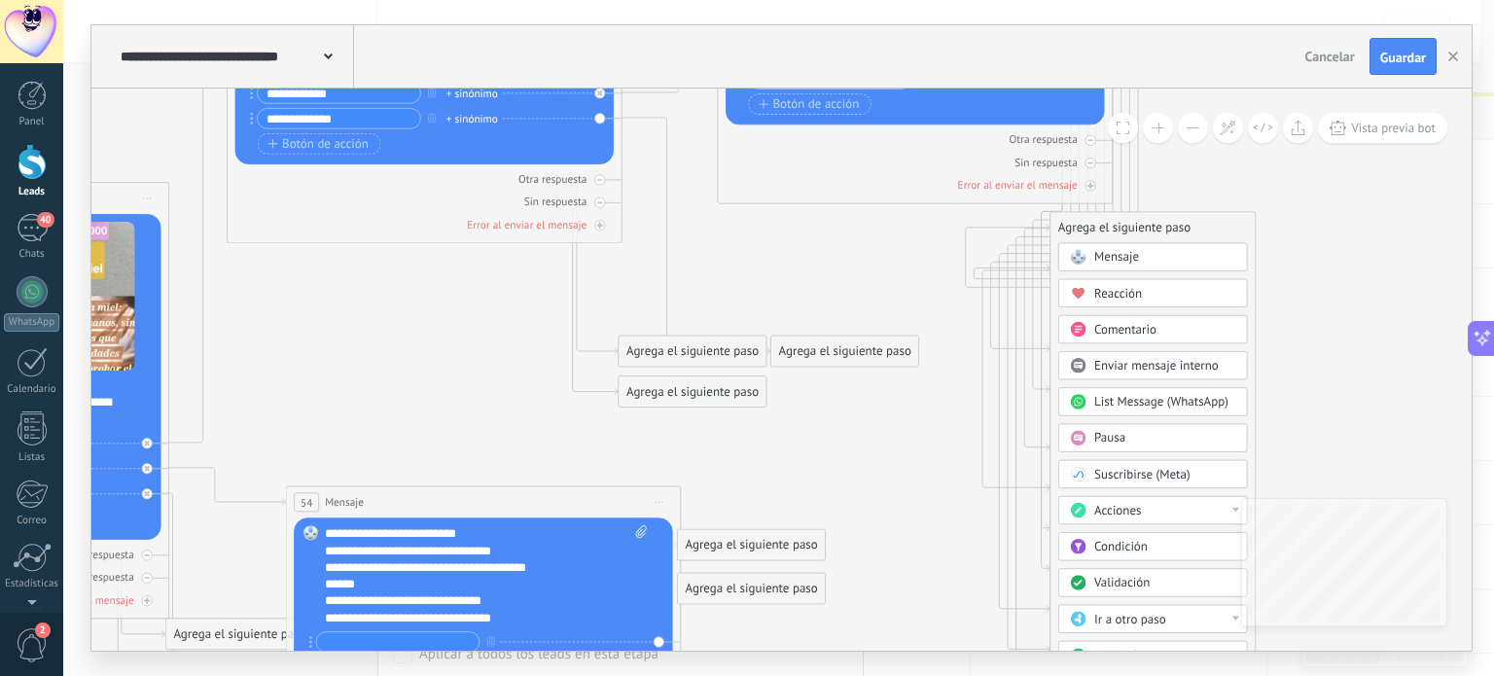
click at [1113, 266] on div "Mensaje" at bounding box center [1164, 258] width 141 height 17
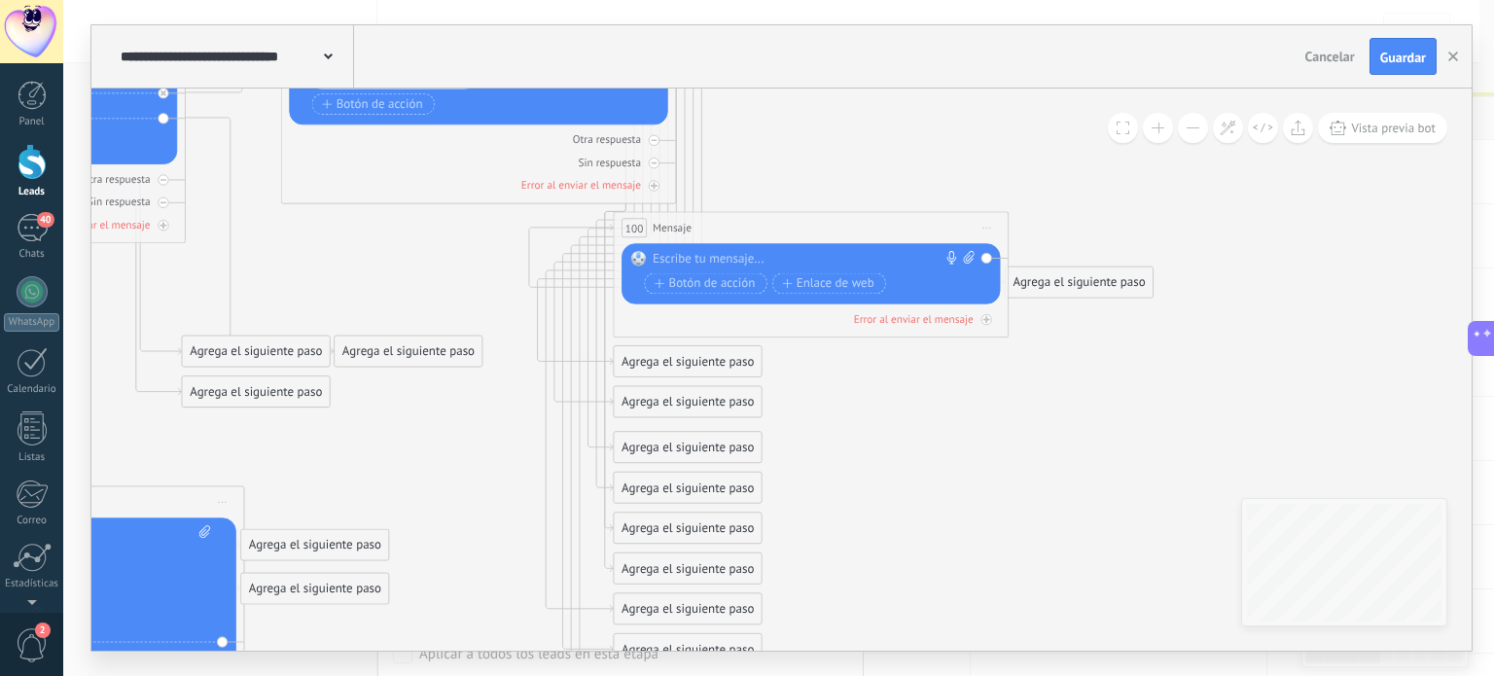
click at [986, 228] on icon at bounding box center [986, 229] width 9 height 2
click at [1015, 339] on div "Borrar" at bounding box center [1063, 338] width 166 height 28
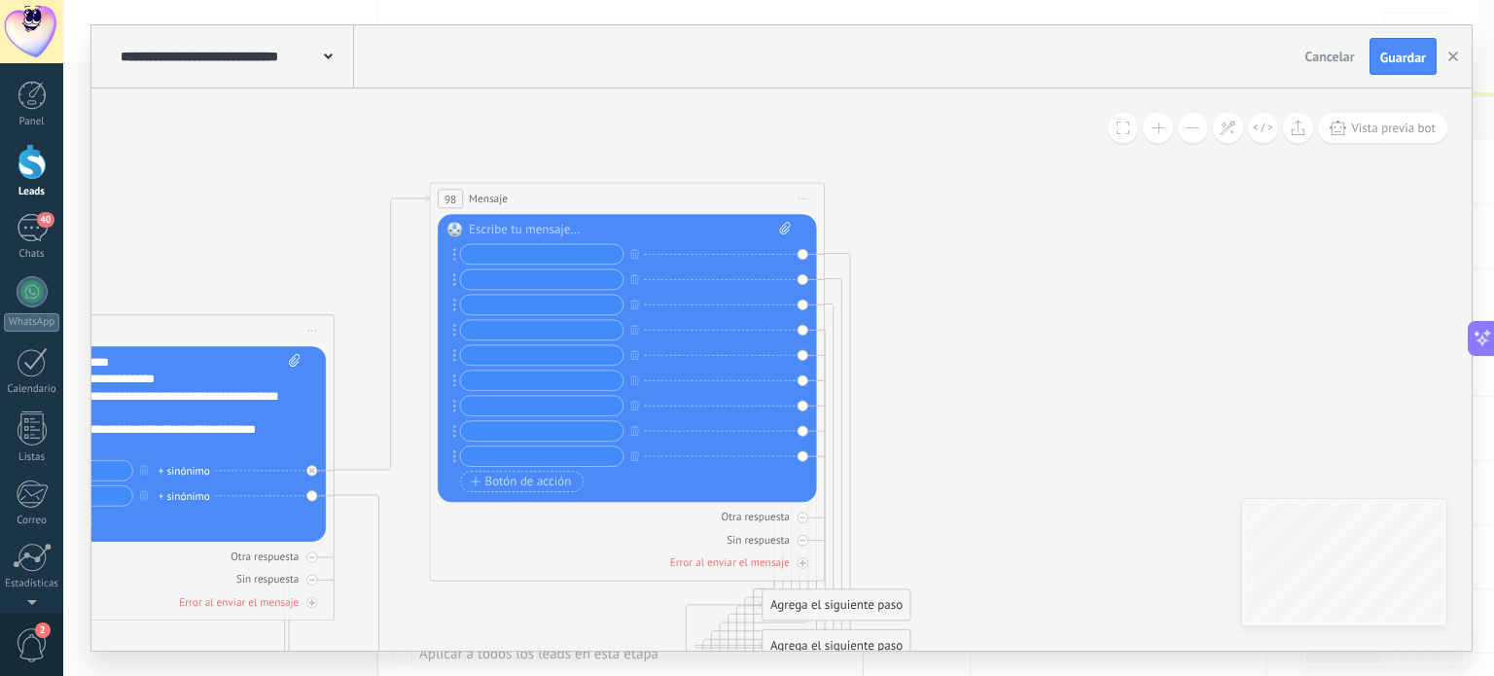
click at [516, 257] on input "text" at bounding box center [541, 254] width 162 height 19
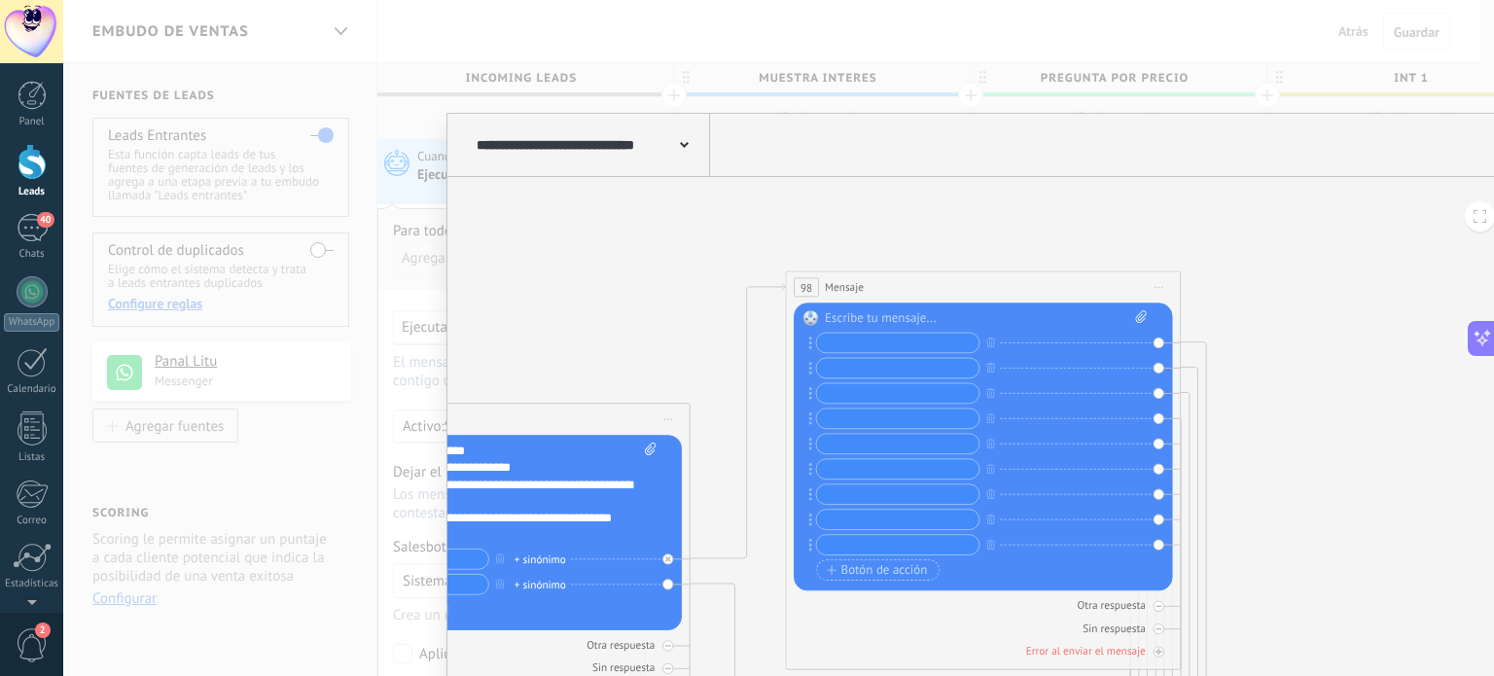
type textarea "**********"
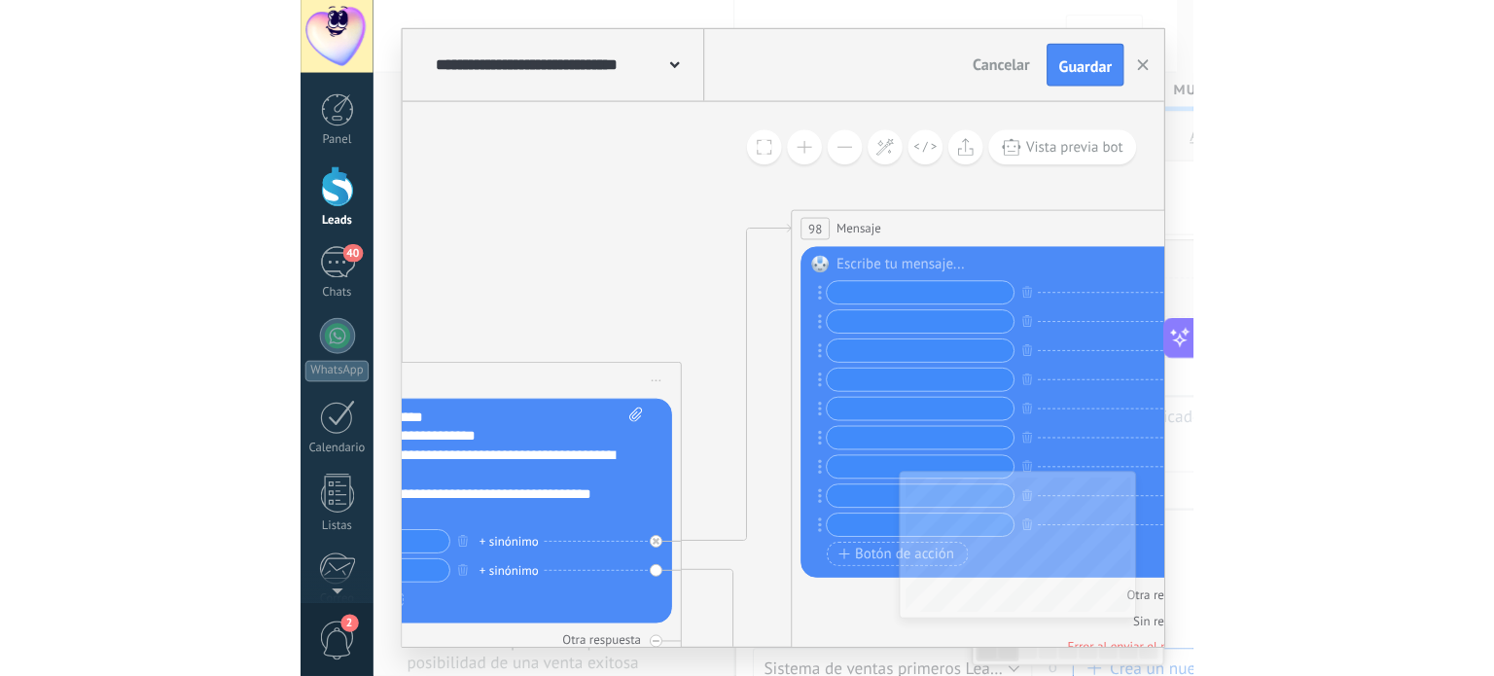
scroll to position [18, 0]
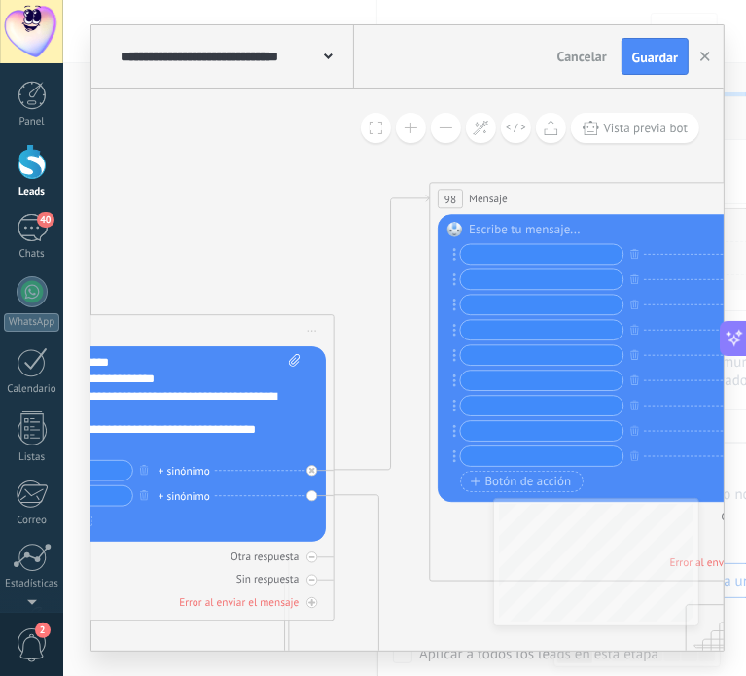
click at [581, 253] on input "text" at bounding box center [542, 254] width 162 height 19
type input "**********"
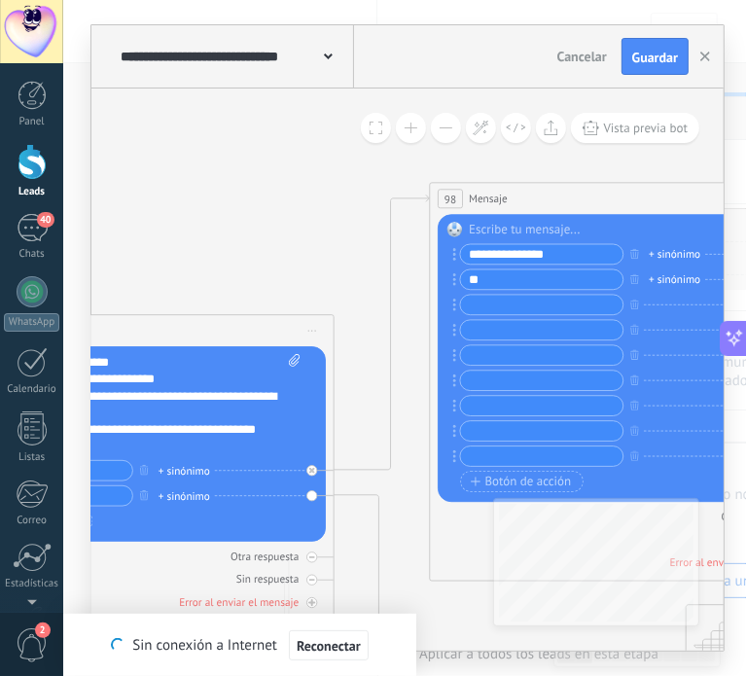
type input "*"
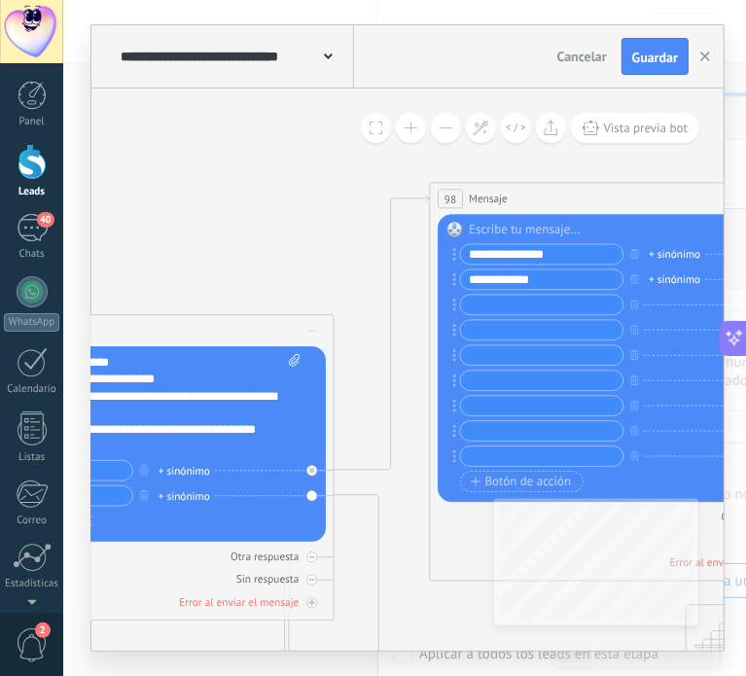
type input "**********"
type input "*****"
type input "**********"
type input "********"
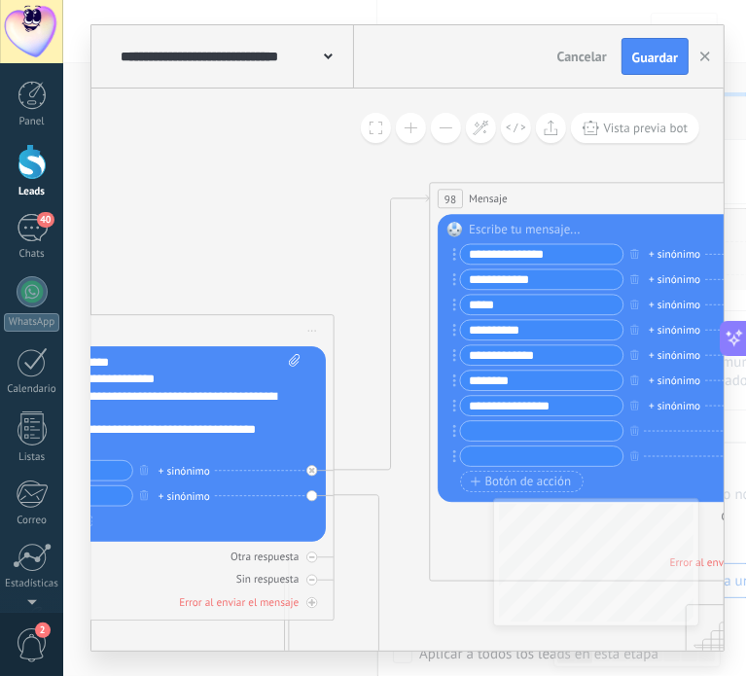
type input "**********"
type input "********"
click at [549, 471] on button "Botón de acción" at bounding box center [522, 481] width 123 height 21
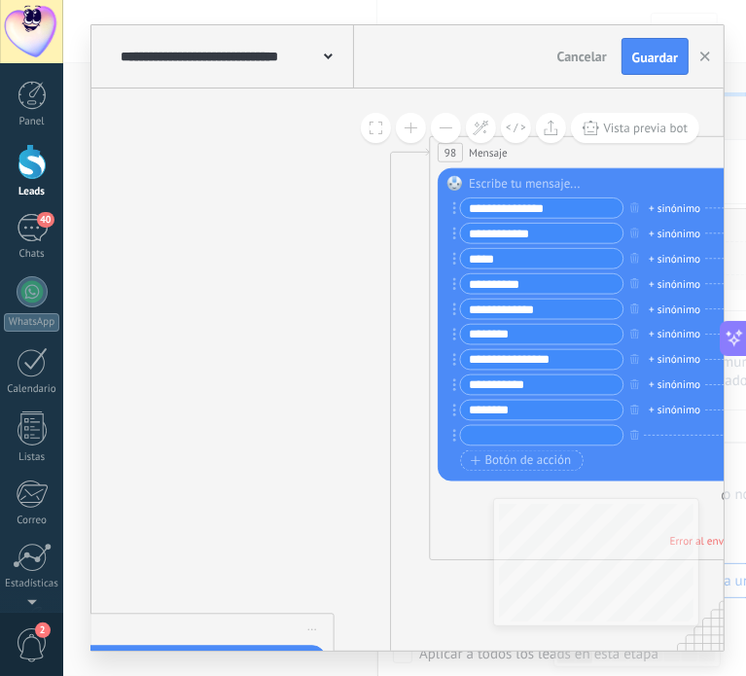
drag, startPoint x: 459, startPoint y: 485, endPoint x: 461, endPoint y: 85, distance: 400.8
click at [461, 85] on div "**********" at bounding box center [407, 337] width 632 height 625
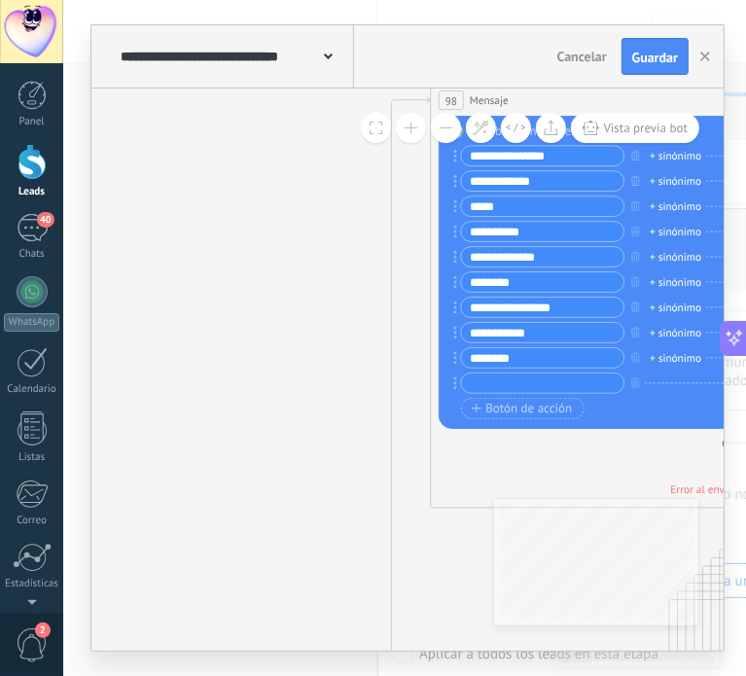
drag, startPoint x: 490, startPoint y: 258, endPoint x: 490, endPoint y: 90, distance: 167.3
click at [490, 92] on span "Mensaje" at bounding box center [489, 100] width 39 height 16
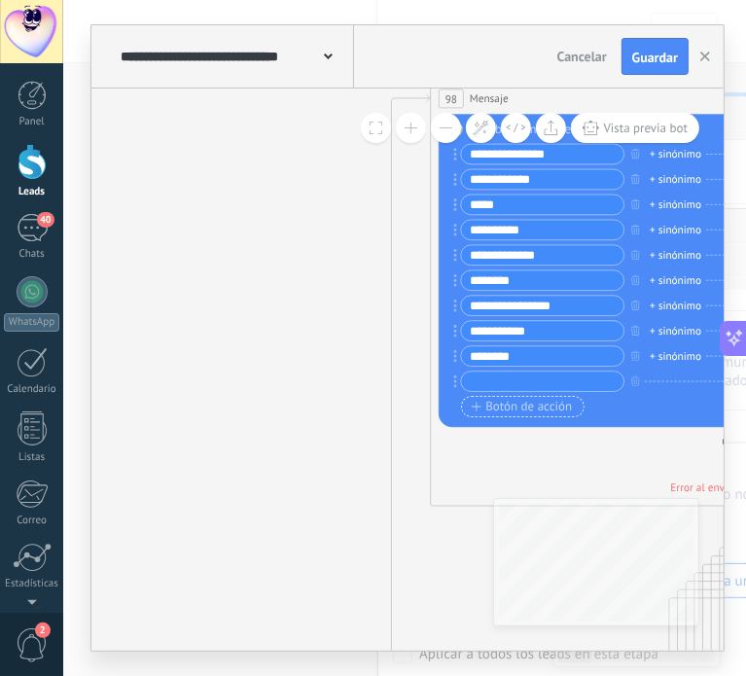
click at [508, 415] on button "Botón de acción" at bounding box center [522, 406] width 123 height 21
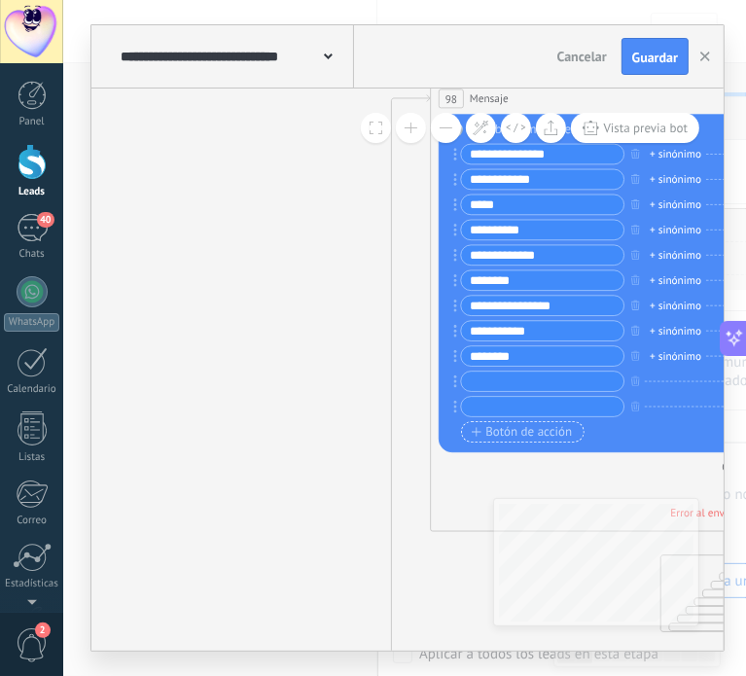
click at [510, 437] on span "Botón de acción" at bounding box center [522, 432] width 100 height 14
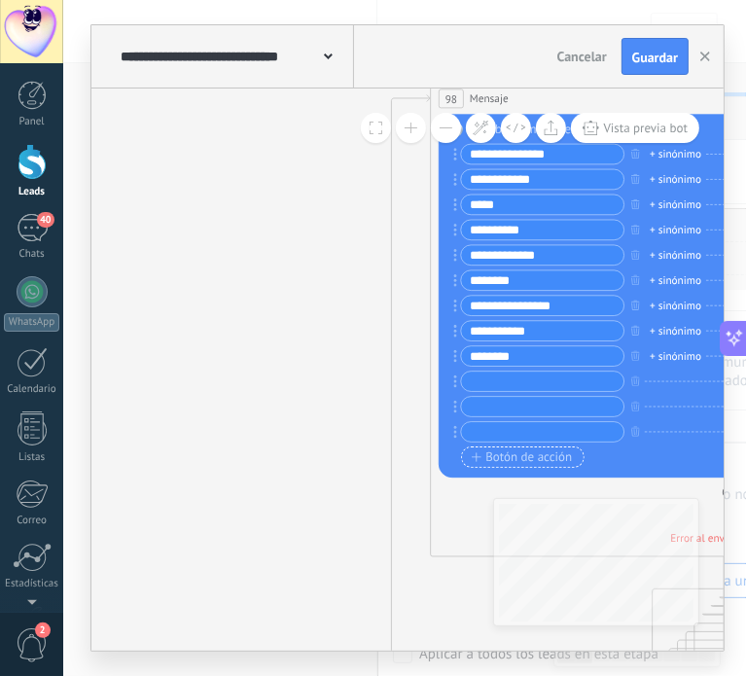
click at [502, 458] on span "Botón de acción" at bounding box center [522, 457] width 100 height 14
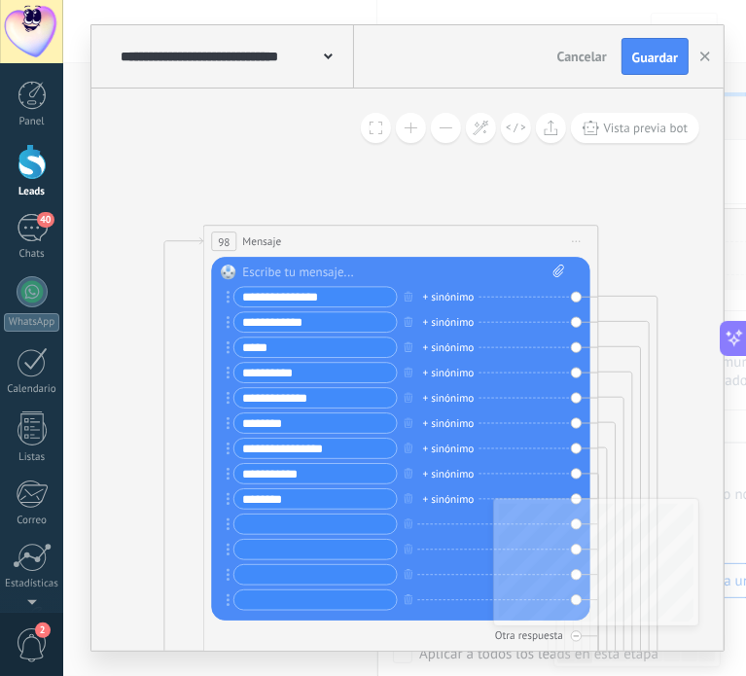
click at [581, 243] on span "Iniciar vista previa aquí Cambiar nombre Duplicar [GEOGRAPHIC_DATA]" at bounding box center [576, 242] width 27 height 24
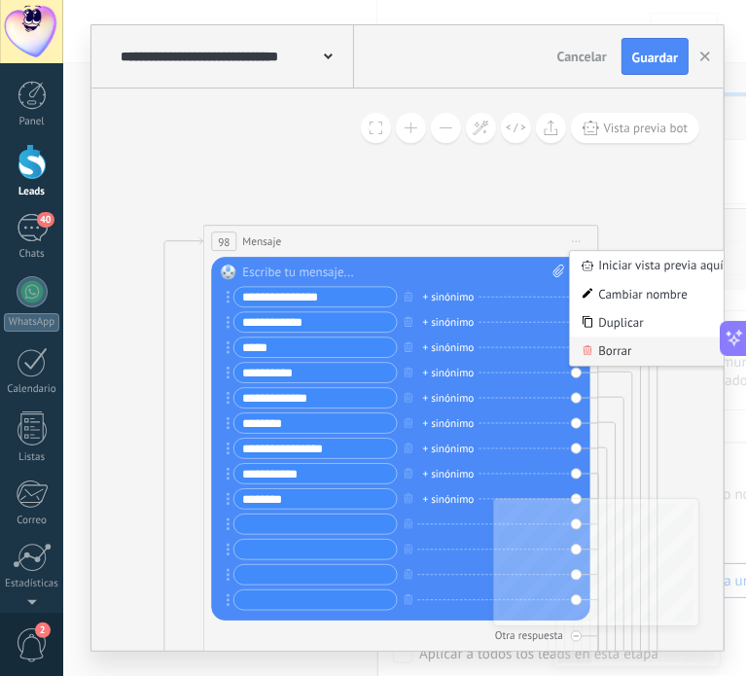
click at [578, 350] on div "Borrar" at bounding box center [653, 352] width 166 height 28
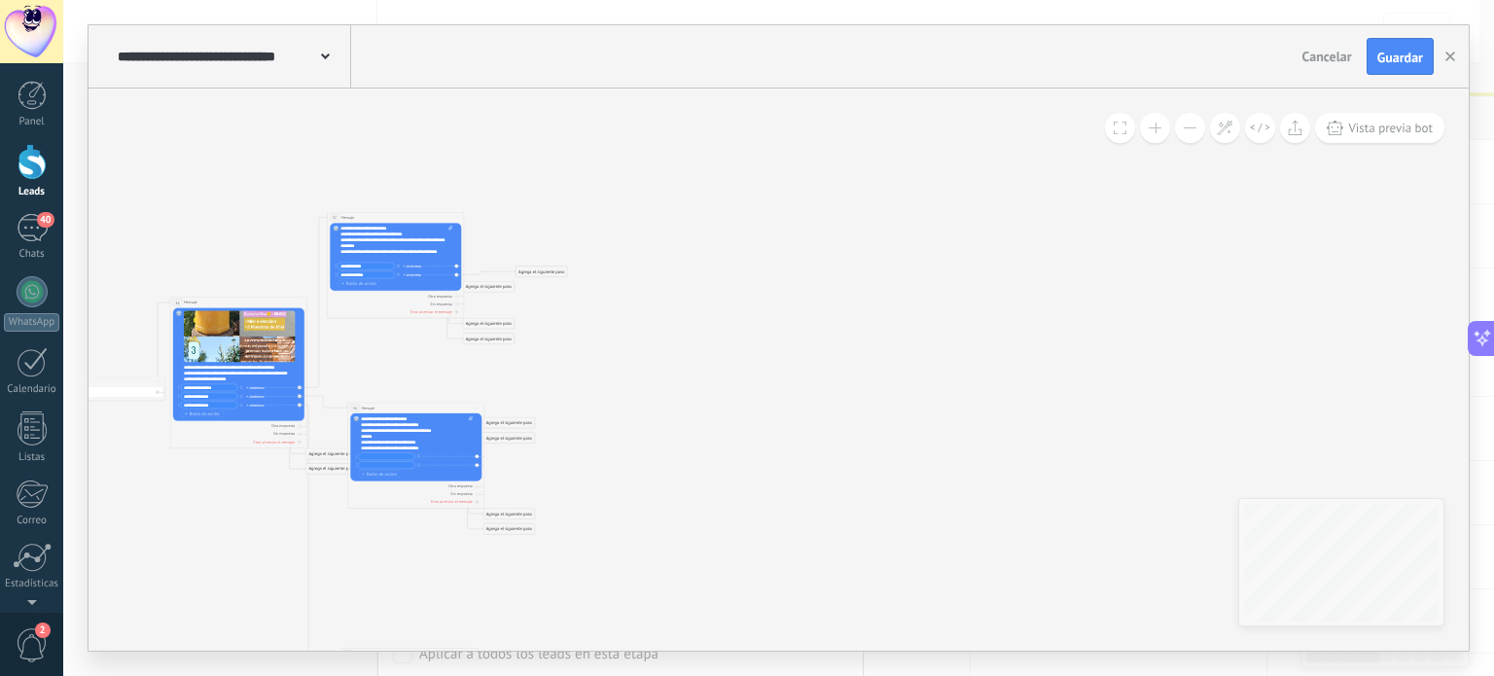
click at [723, 117] on div "**********" at bounding box center [779, 370] width 1380 height 562
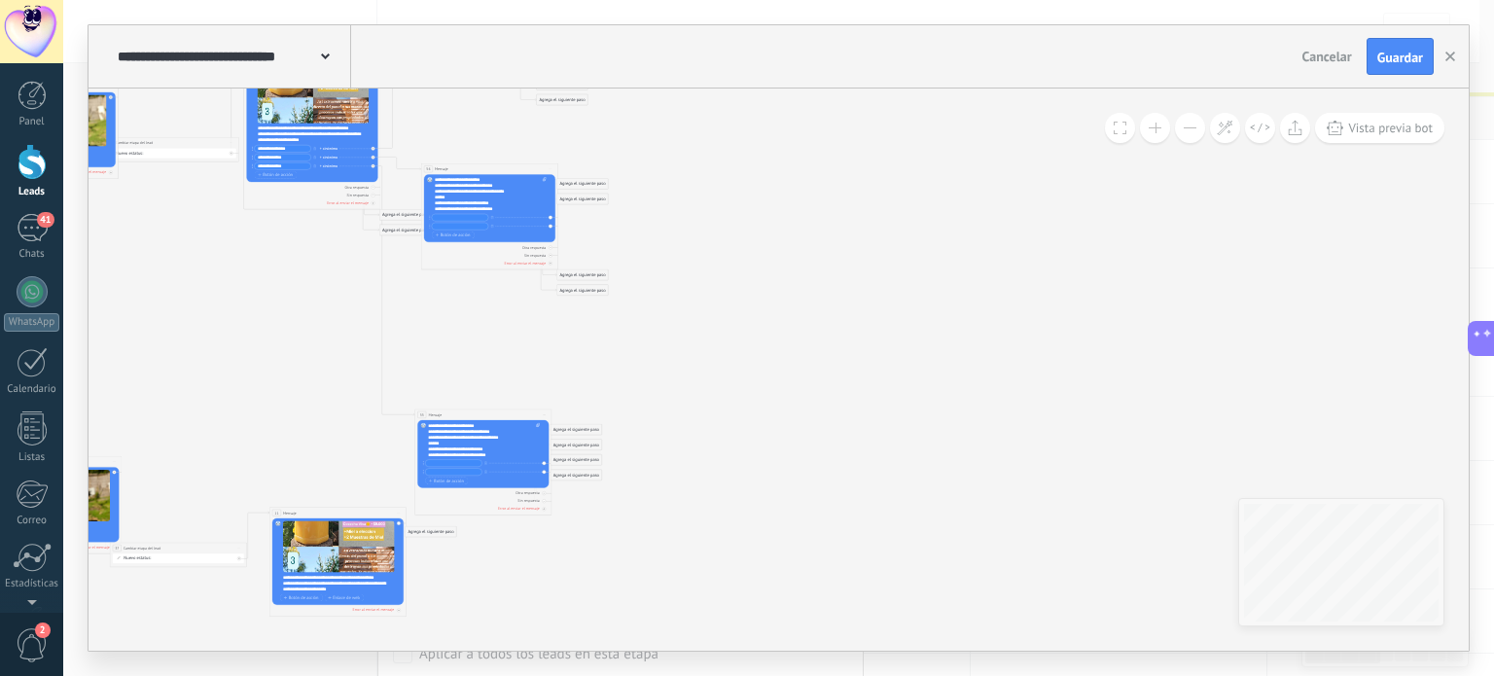
scroll to position [666, 0]
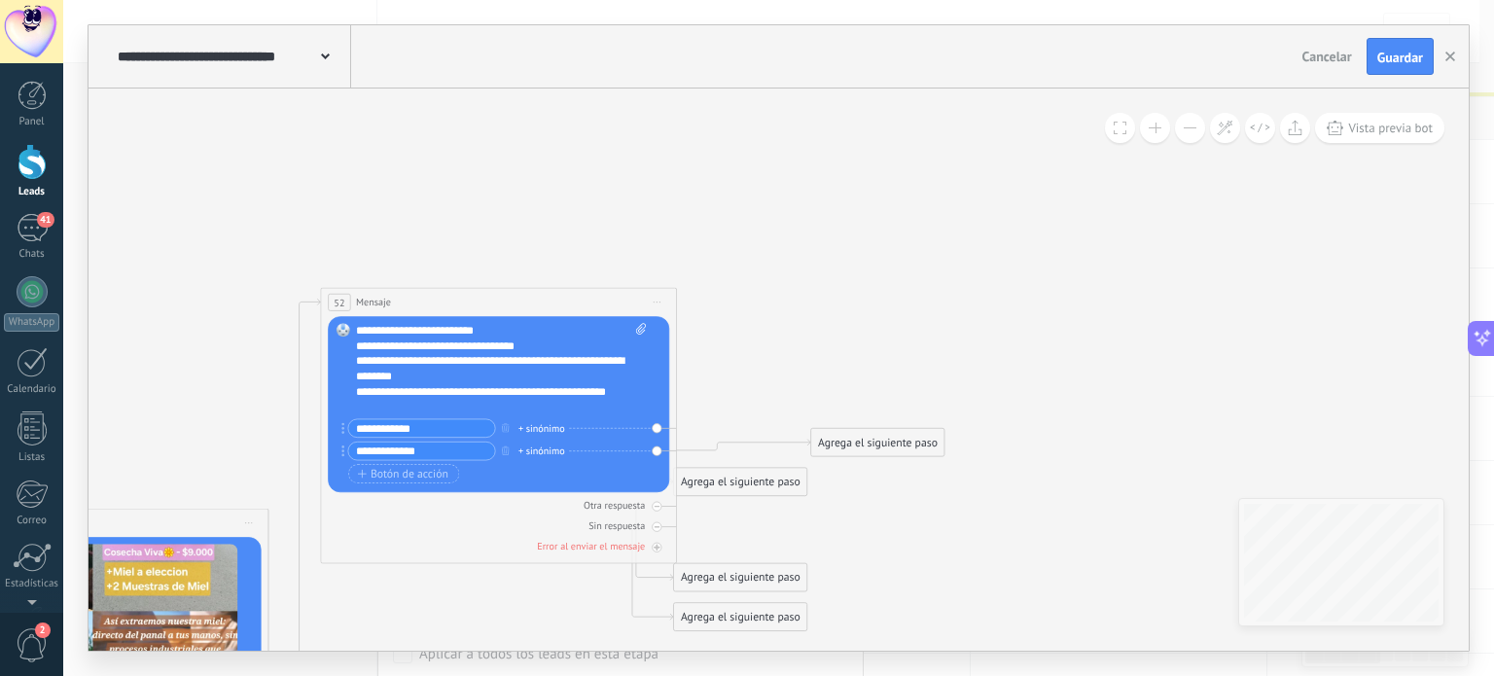
click at [536, 424] on div "+ sinónimo" at bounding box center [541, 429] width 47 height 16
type input "*"
click at [529, 455] on span "agregar sinónimo 1" at bounding box center [599, 459] width 142 height 18
click at [529, 455] on div "+ sinónimo" at bounding box center [541, 452] width 47 height 16
type input "*"
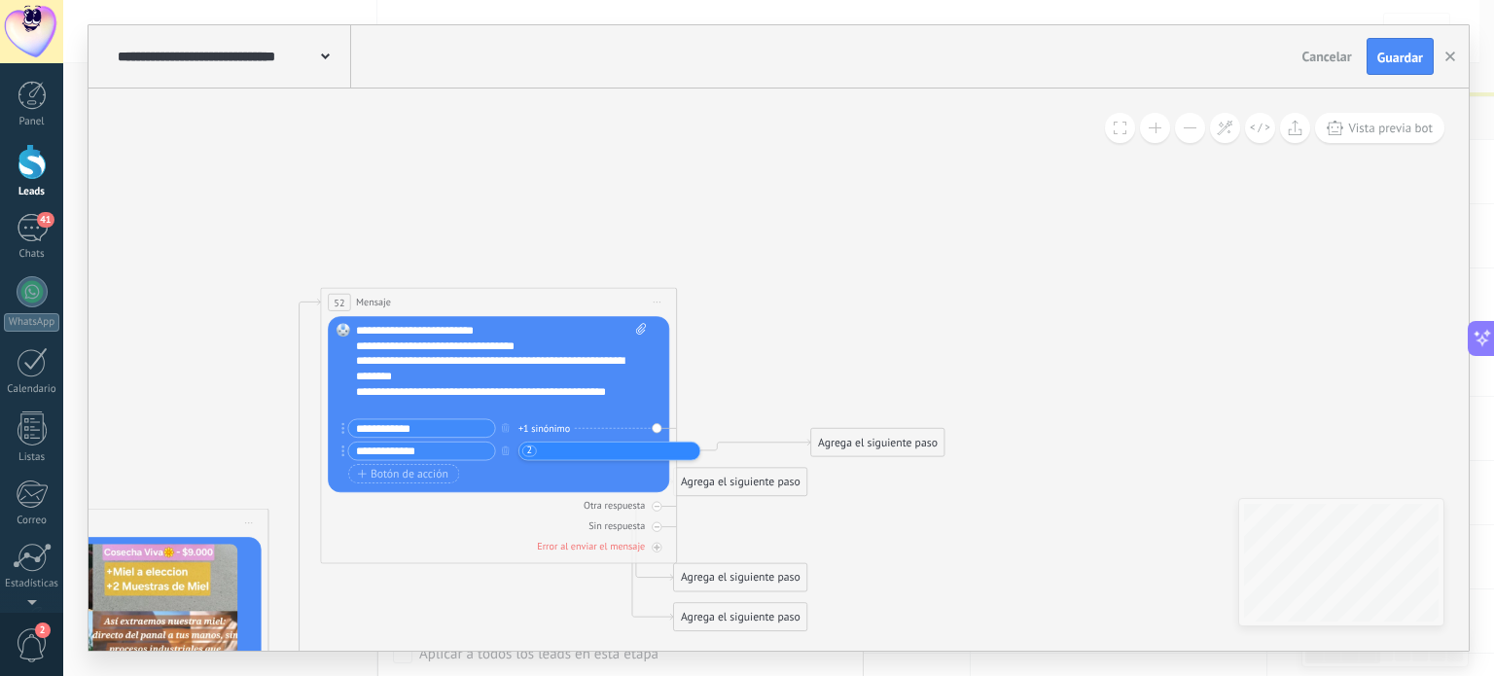
click at [576, 472] on div "Botón de acción Enlace de web" at bounding box center [497, 474] width 298 height 19
drag, startPoint x: 725, startPoint y: 495, endPoint x: 840, endPoint y: 265, distance: 258.0
drag, startPoint x: 742, startPoint y: 480, endPoint x: 826, endPoint y: 216, distance: 276.6
click at [826, 226] on div "Agrega el siguiente paso" at bounding box center [818, 238] width 133 height 25
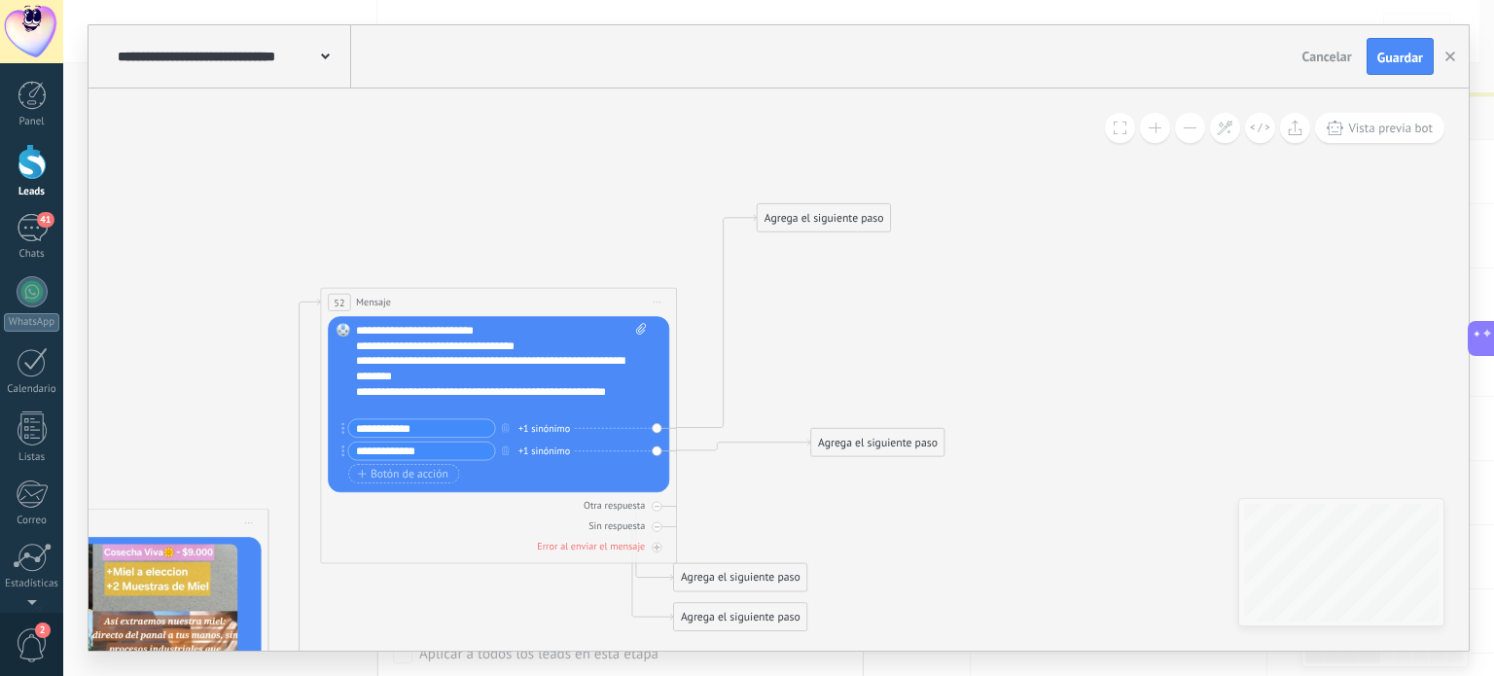
click at [826, 216] on div "Agrega el siguiente paso" at bounding box center [824, 218] width 133 height 25
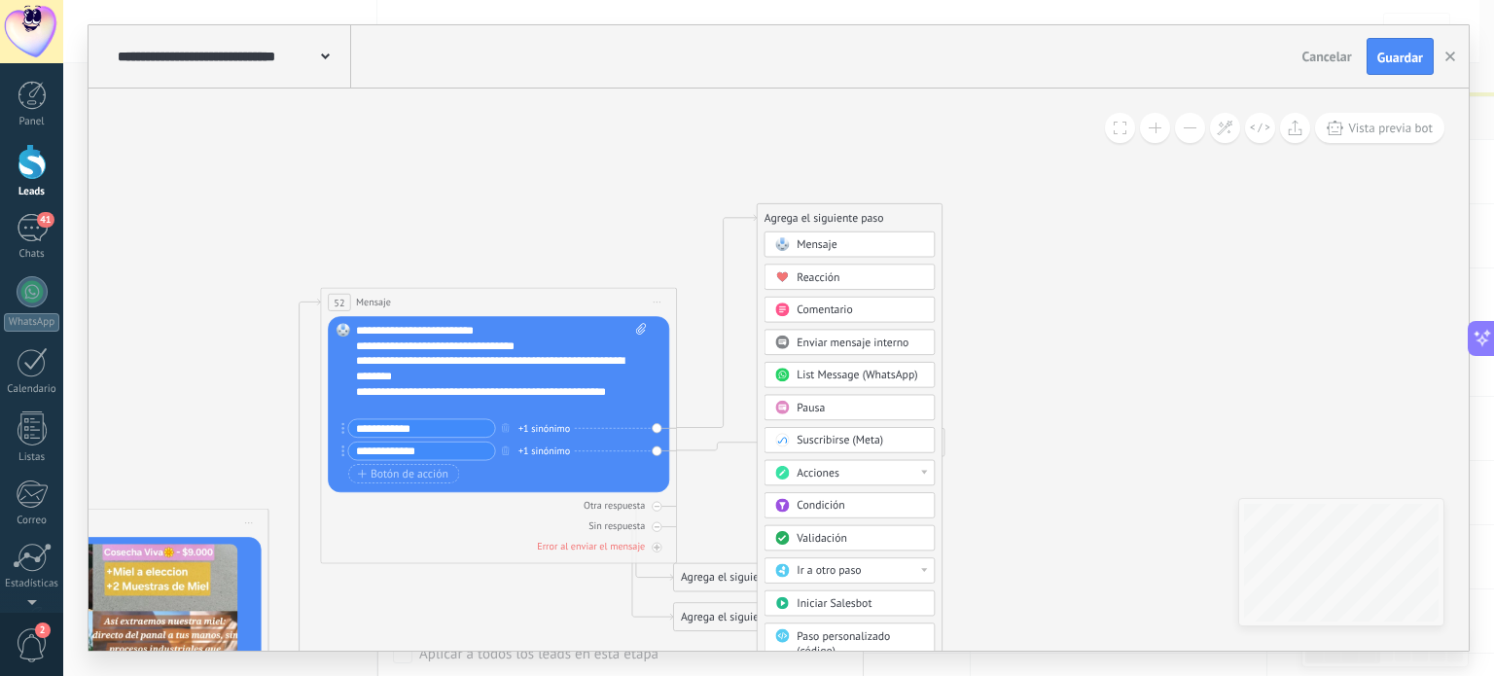
click at [804, 373] on span "List Message (WhatsApp)" at bounding box center [857, 375] width 121 height 15
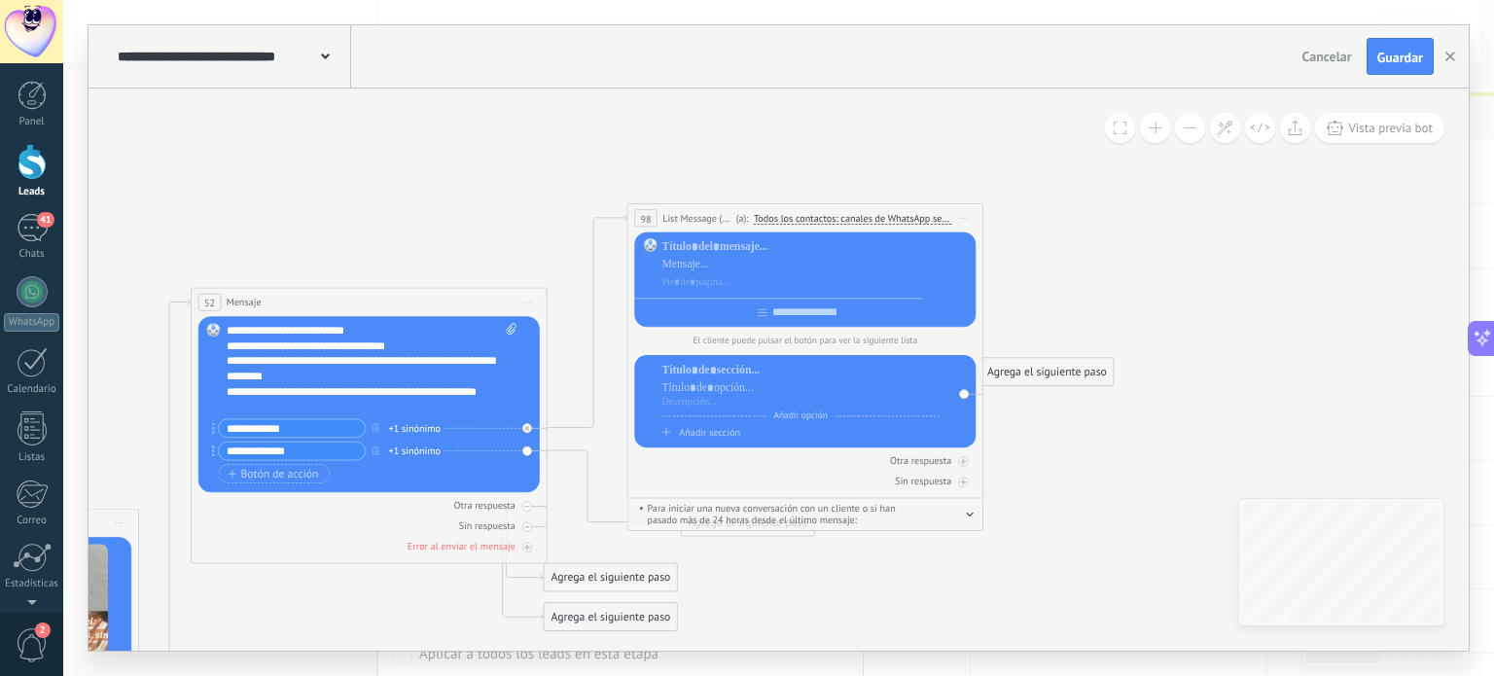
click at [758, 314] on icon at bounding box center [763, 313] width 10 height 8
click at [891, 224] on span "Todos los contactos: canales de WhatsApp seleccionados" at bounding box center [852, 219] width 197 height 12
click at [891, 224] on button "Todos los contactos: canales de WhatsApp seleccionados" at bounding box center [862, 218] width 232 height 27
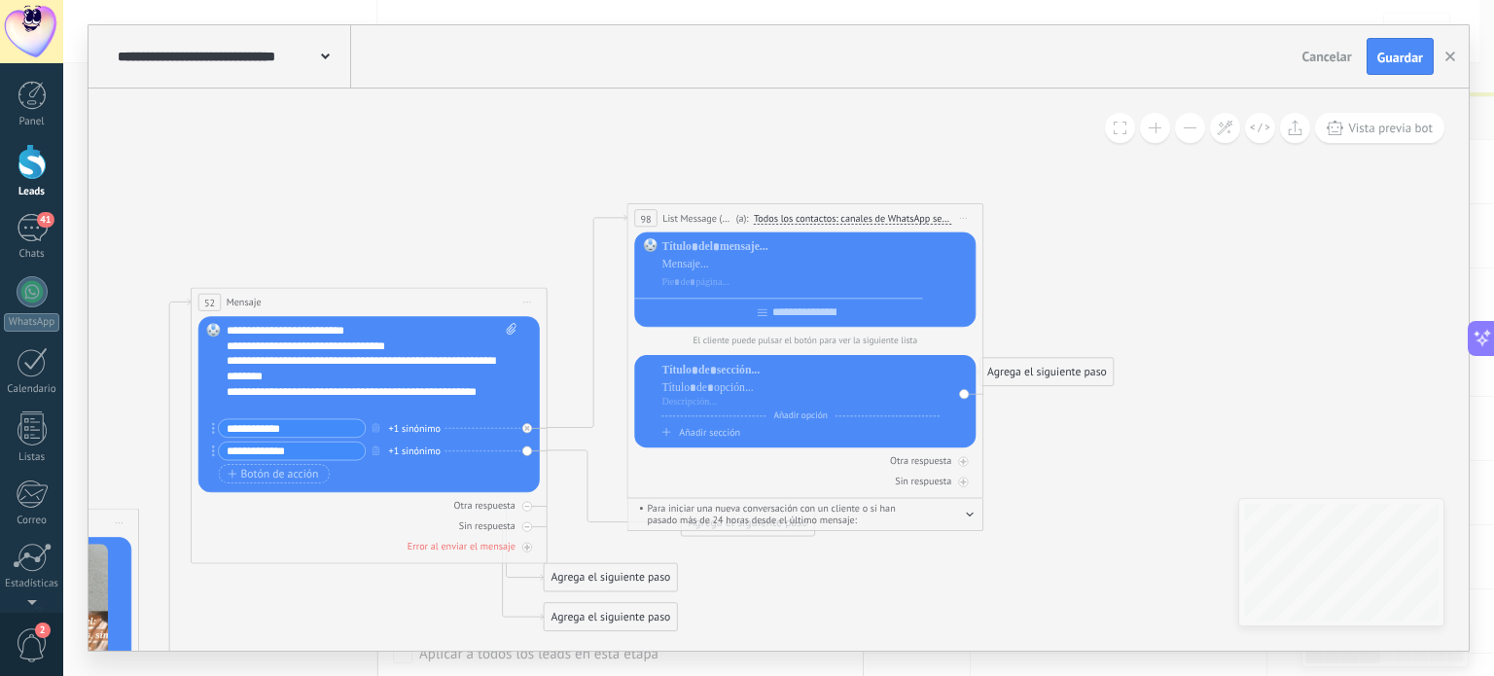
click at [963, 213] on span "Iniciar vista previa aquí Cambiar nombre Duplicar [GEOGRAPHIC_DATA]" at bounding box center [963, 218] width 24 height 22
click at [984, 308] on div "Borrar" at bounding box center [1033, 317] width 150 height 26
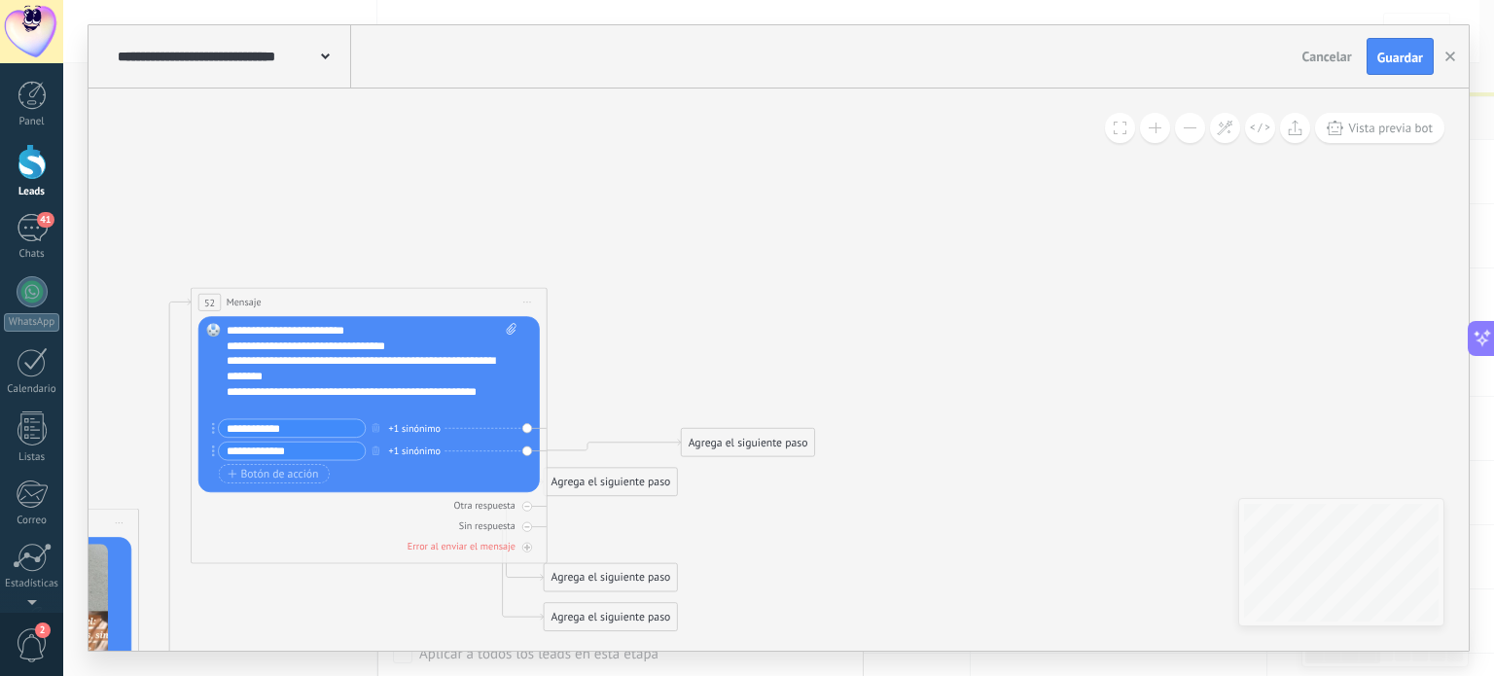
click at [512, 332] on icon at bounding box center [511, 329] width 10 height 12
click input "Subir" at bounding box center [0, 0] width 0 height 0
drag, startPoint x: 559, startPoint y: 493, endPoint x: 730, endPoint y: 170, distance: 365.5
click at [677, 470] on div "Agrega el siguiente paso" at bounding box center [610, 482] width 133 height 25
click at [730, 170] on div "Agrega el siguiente paso Mensaje Mensaje Mensaje Reacción Comentario Enviar men…" at bounding box center [781, 158] width 134 height 29
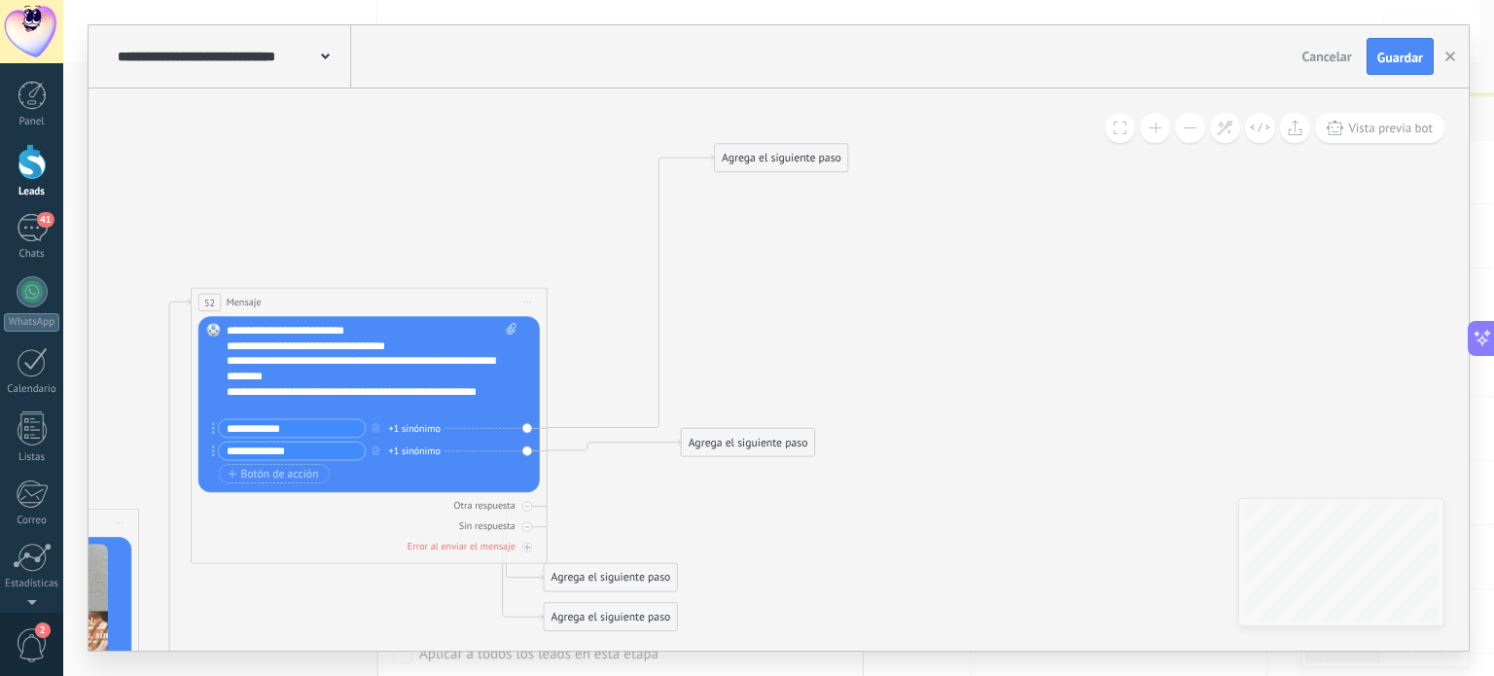
click at [736, 166] on div "Agrega el siguiente paso" at bounding box center [781, 158] width 133 height 25
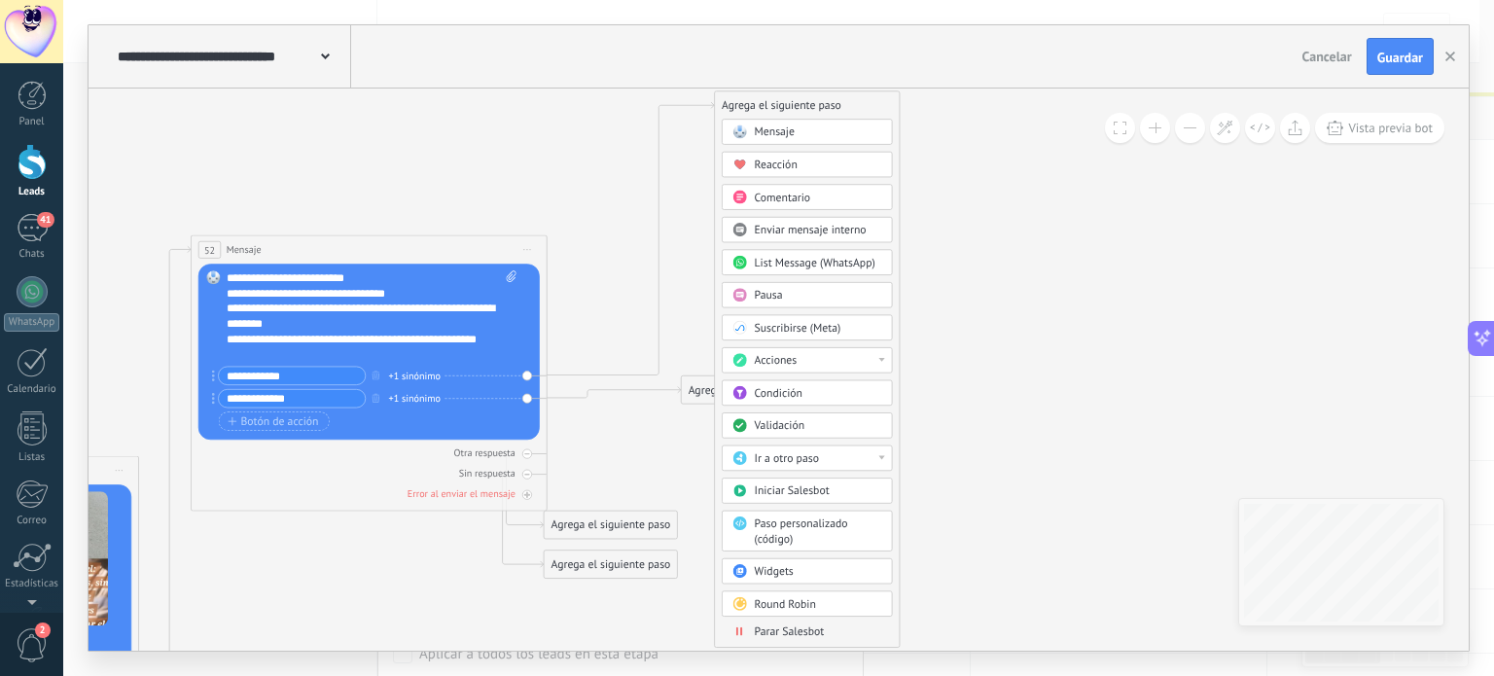
click at [761, 356] on span "Acciones" at bounding box center [776, 360] width 43 height 15
click at [856, 629] on div "Parar Salesbot" at bounding box center [818, 632] width 127 height 16
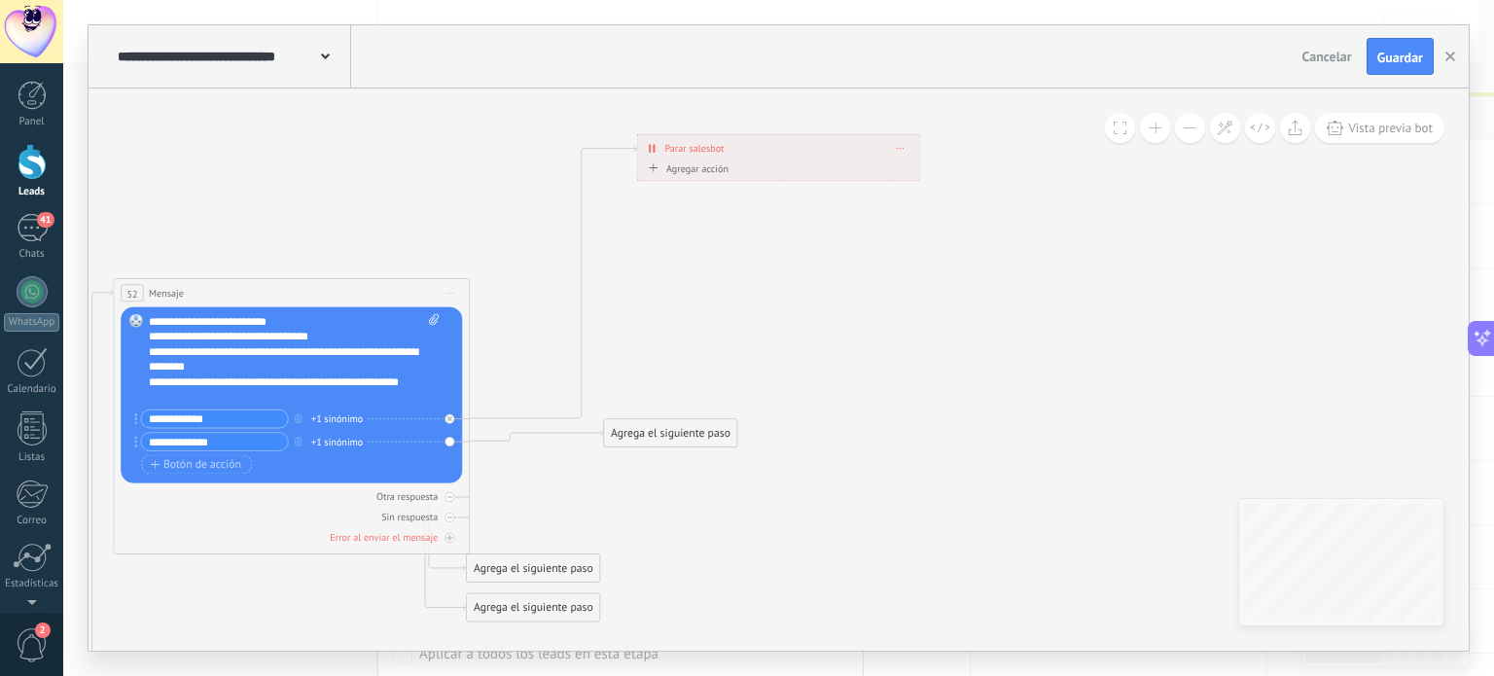
click at [904, 146] on span at bounding box center [900, 148] width 7 height 9
click at [914, 174] on div "Borrar" at bounding box center [928, 170] width 67 height 26
click at [455, 297] on span "Iniciar vista previa aquí Cambiar nombre Duplicar [GEOGRAPHIC_DATA]" at bounding box center [450, 293] width 24 height 22
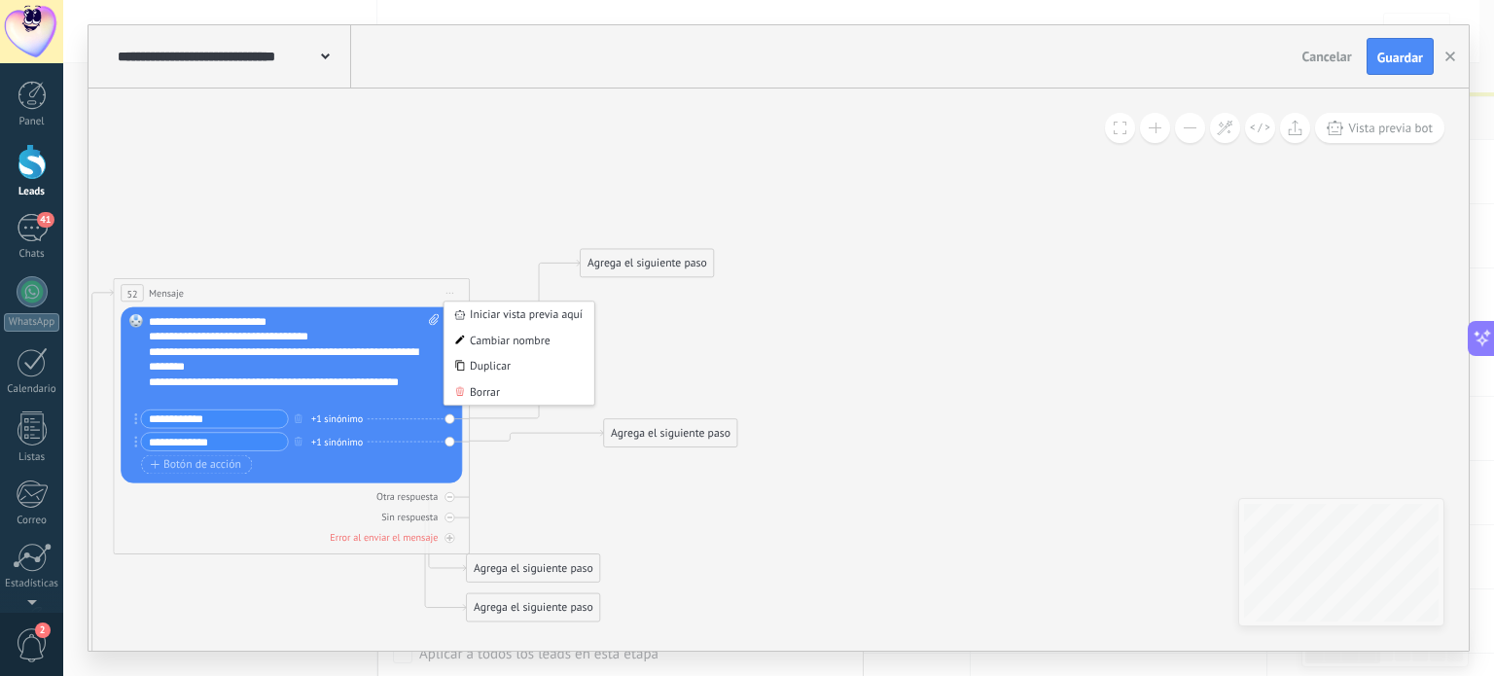
drag, startPoint x: 535, startPoint y: 466, endPoint x: 651, endPoint y: 254, distance: 241.6
click at [651, 254] on div "Agrega el siguiente paso" at bounding box center [647, 263] width 133 height 25
click at [651, 254] on div "Agrega el siguiente paso" at bounding box center [648, 259] width 133 height 25
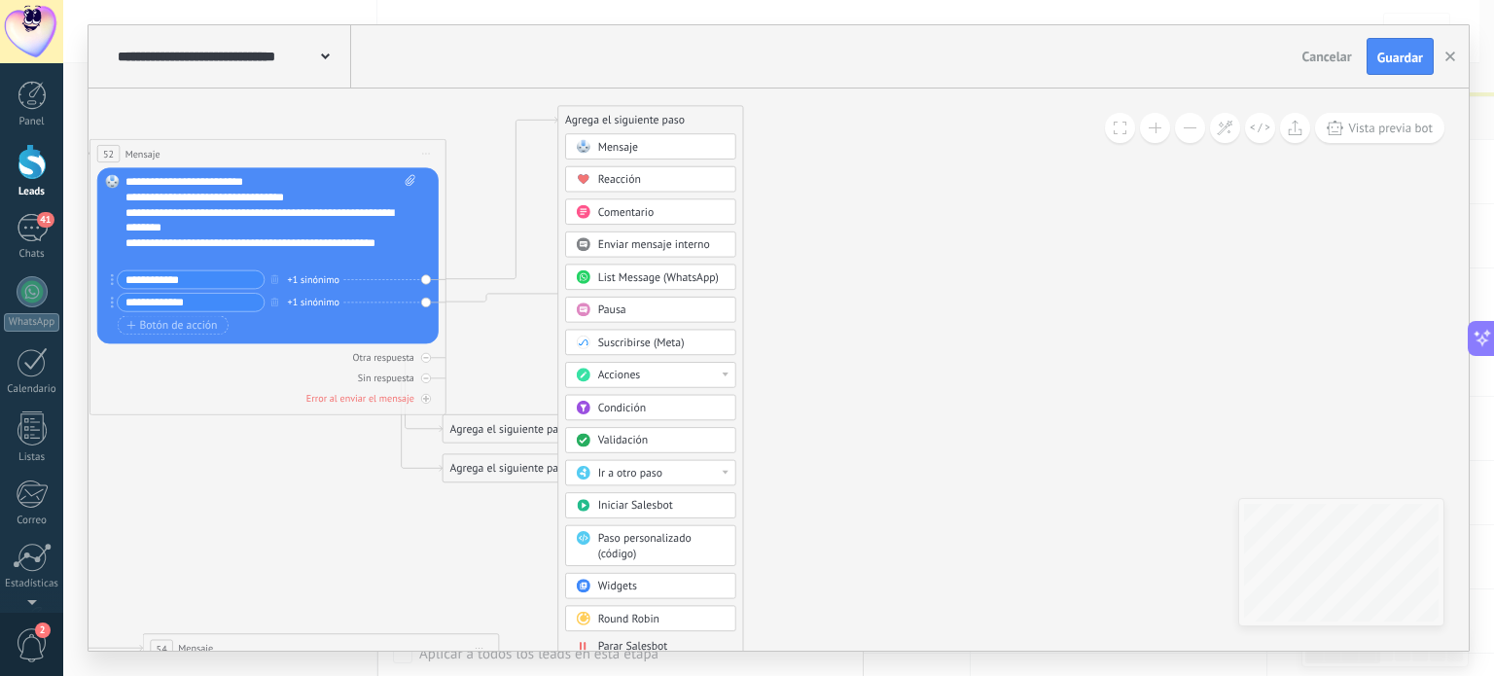
click at [21, 657] on span "2" at bounding box center [32, 645] width 33 height 34
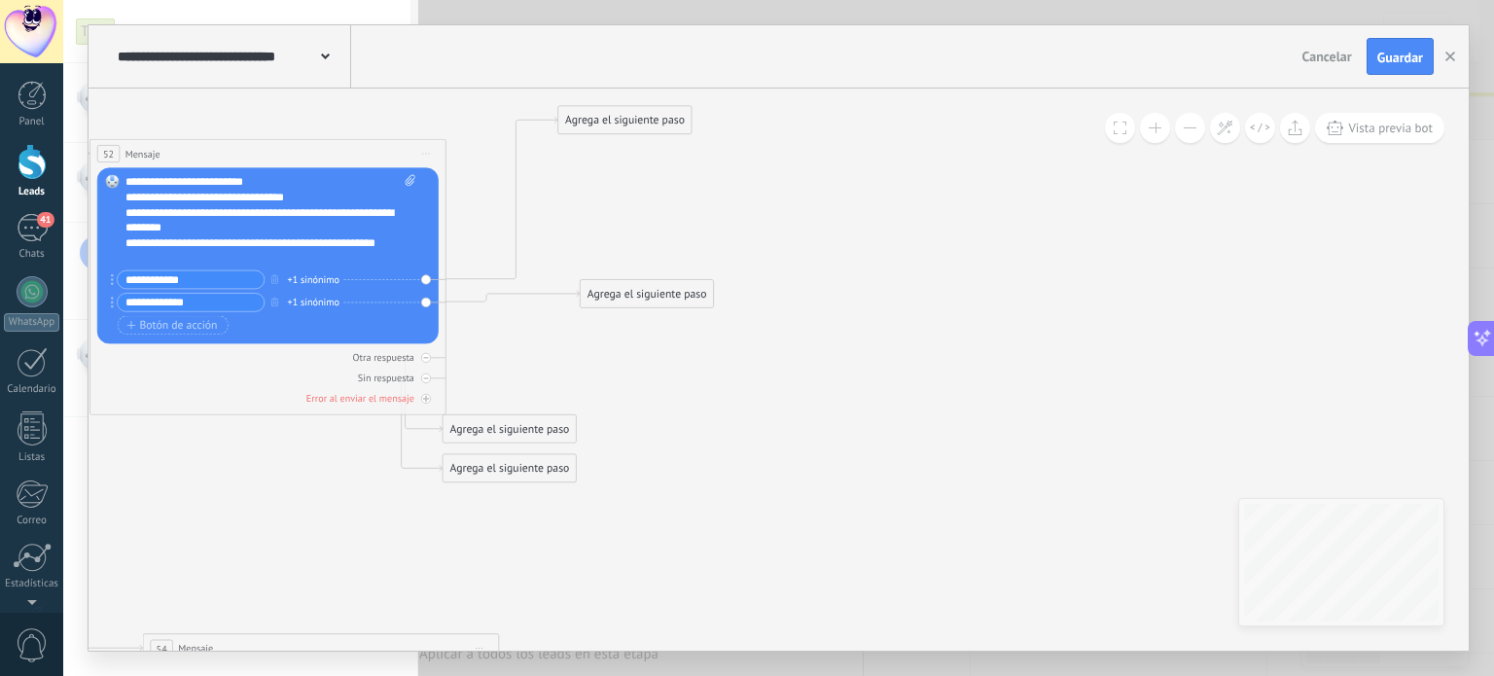
click at [21, 657] on span "0" at bounding box center [32, 645] width 33 height 34
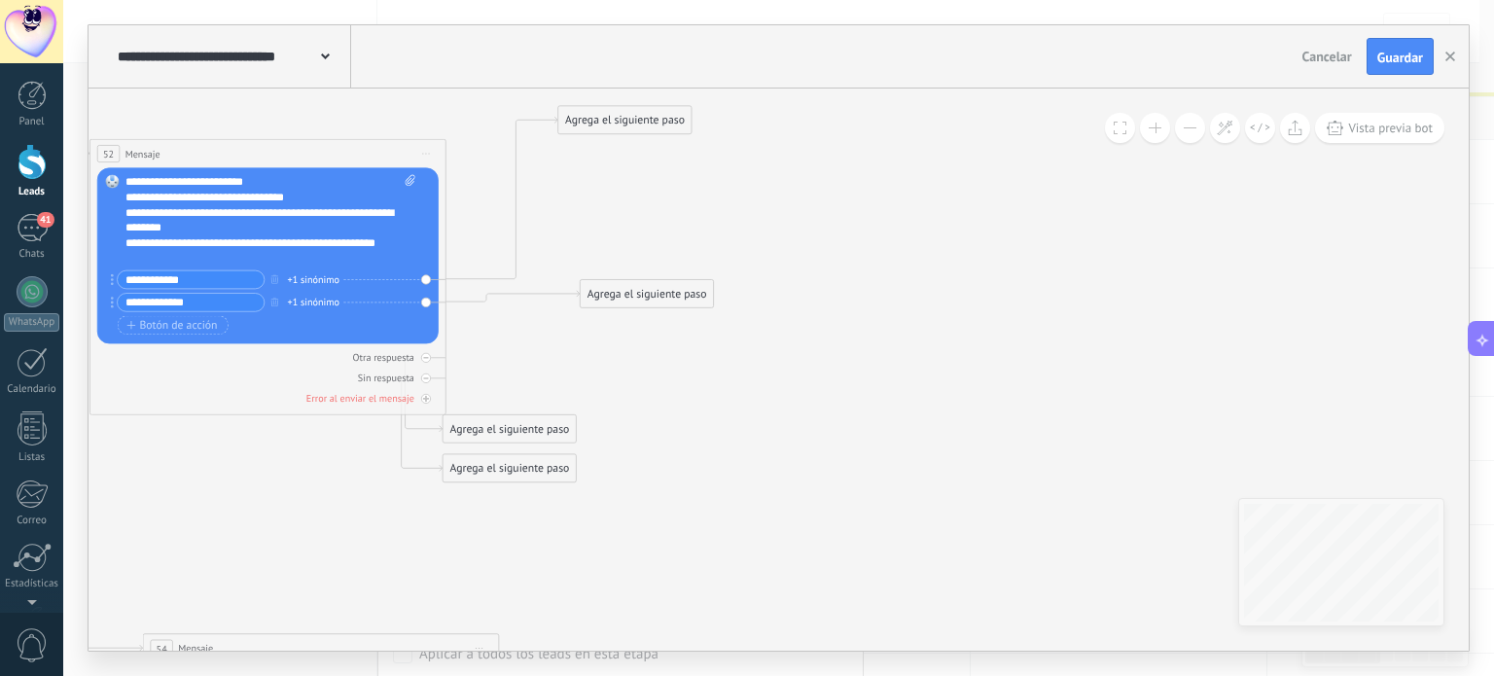
click at [606, 120] on div "Agrega el siguiente paso" at bounding box center [624, 120] width 133 height 25
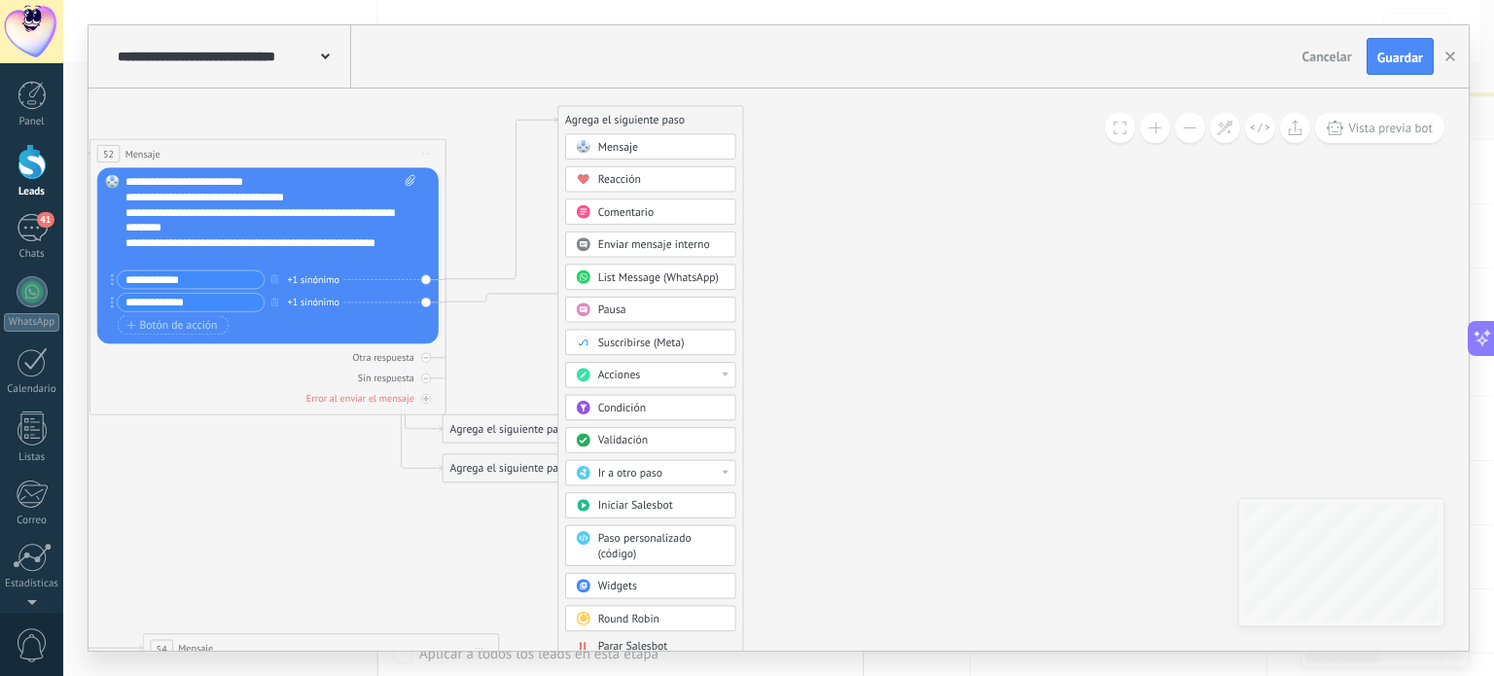
click at [622, 271] on span "List Message (WhatsApp)" at bounding box center [658, 277] width 121 height 15
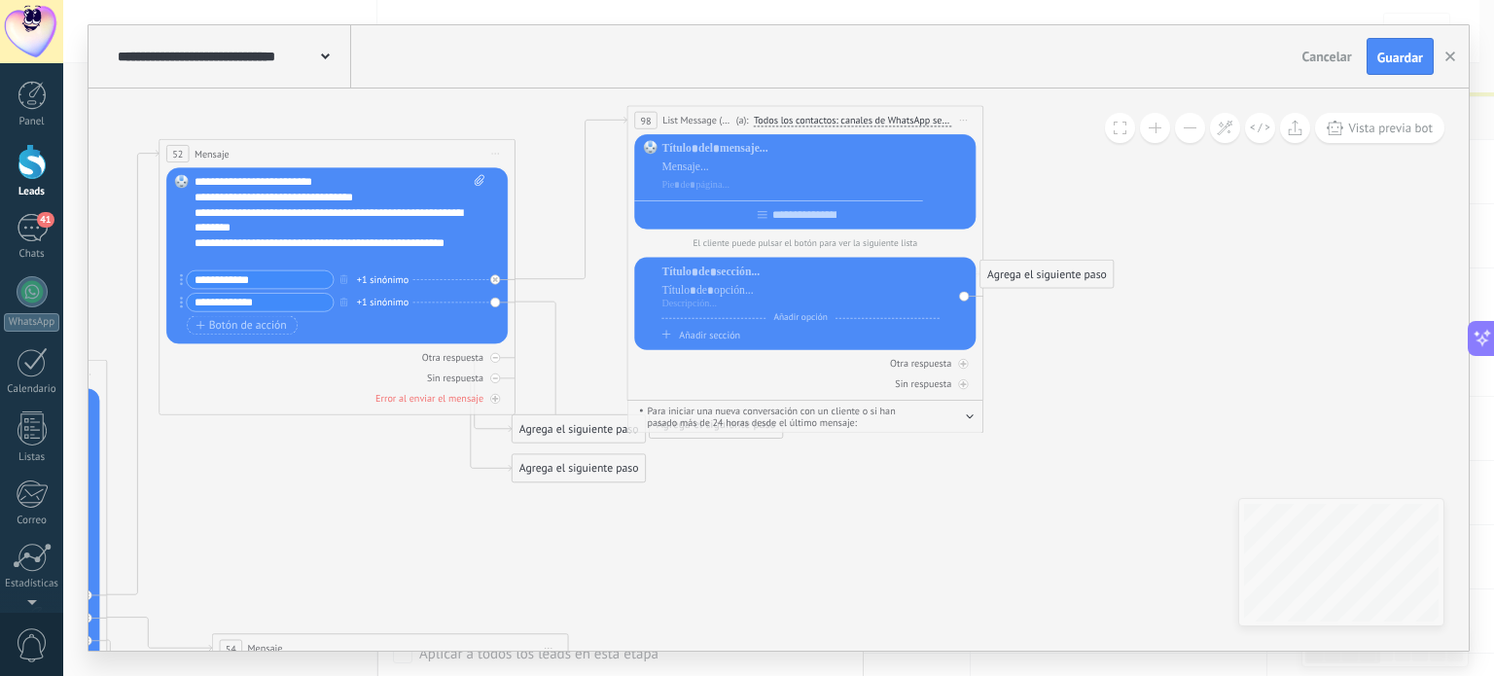
click at [764, 122] on span "Todos los contactos: canales de WhatsApp seleccionados" at bounding box center [852, 121] width 197 height 12
click at [764, 122] on button "Todos los contactos: canales de WhatsApp seleccionados" at bounding box center [862, 120] width 232 height 27
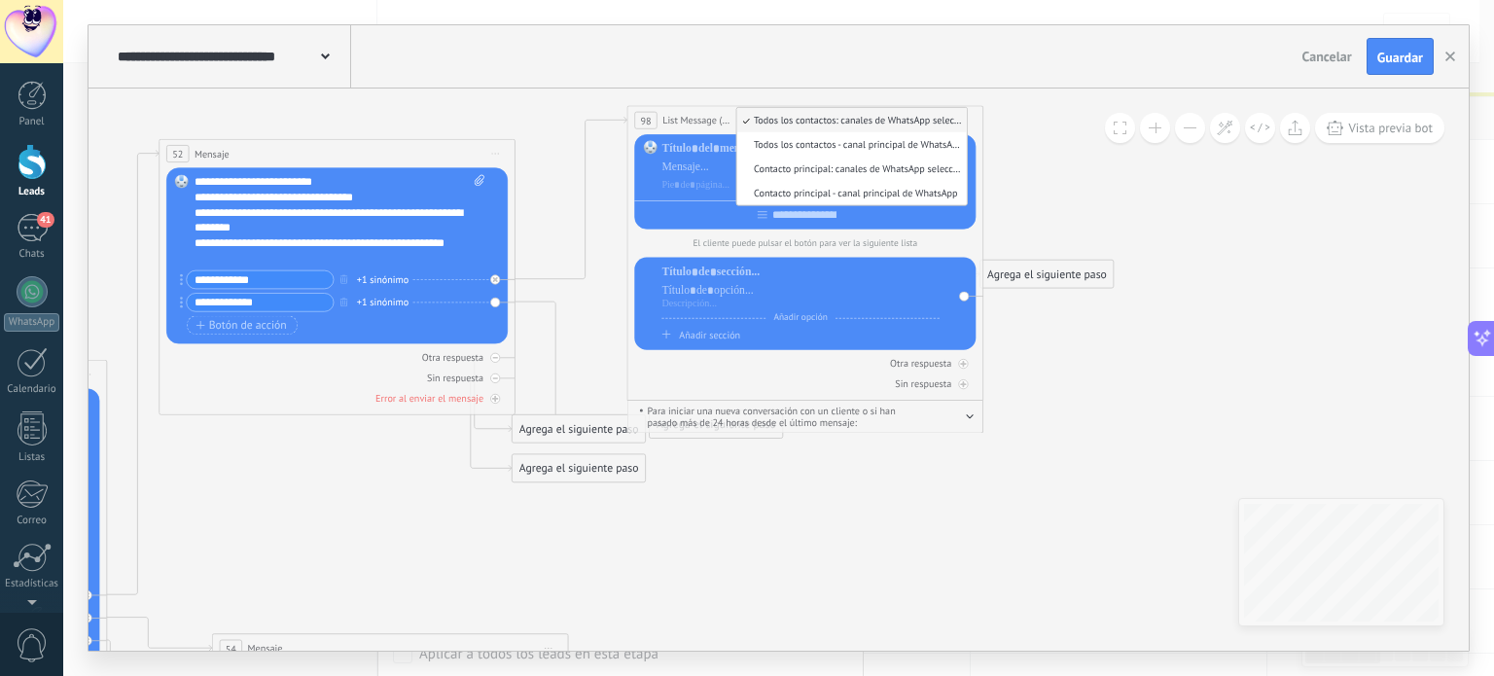
click at [764, 122] on span "Todos los contactos: canales de WhatsApp seleccionados" at bounding box center [850, 120] width 226 height 13
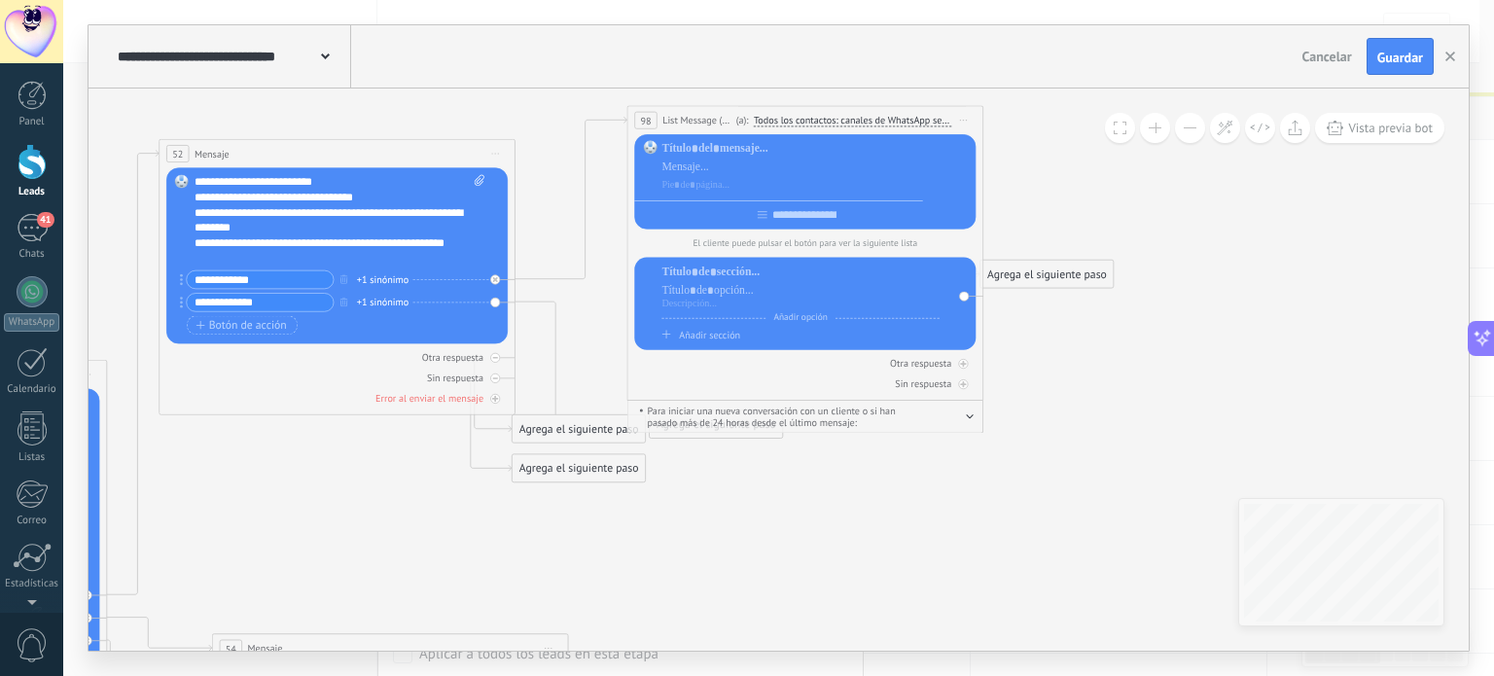
click at [716, 123] on span "List Message (WhatsApp)" at bounding box center [697, 120] width 70 height 15
click at [689, 124] on span "List Message (WhatsApp)" at bounding box center [697, 120] width 70 height 15
click at [743, 120] on span "(a):" at bounding box center [742, 120] width 13 height 15
click at [766, 117] on span "Todos los contactos: canales de WhatsApp seleccionados" at bounding box center [852, 121] width 197 height 12
click at [766, 117] on button "Todos los contactos: canales de WhatsApp seleccionados" at bounding box center [862, 120] width 232 height 27
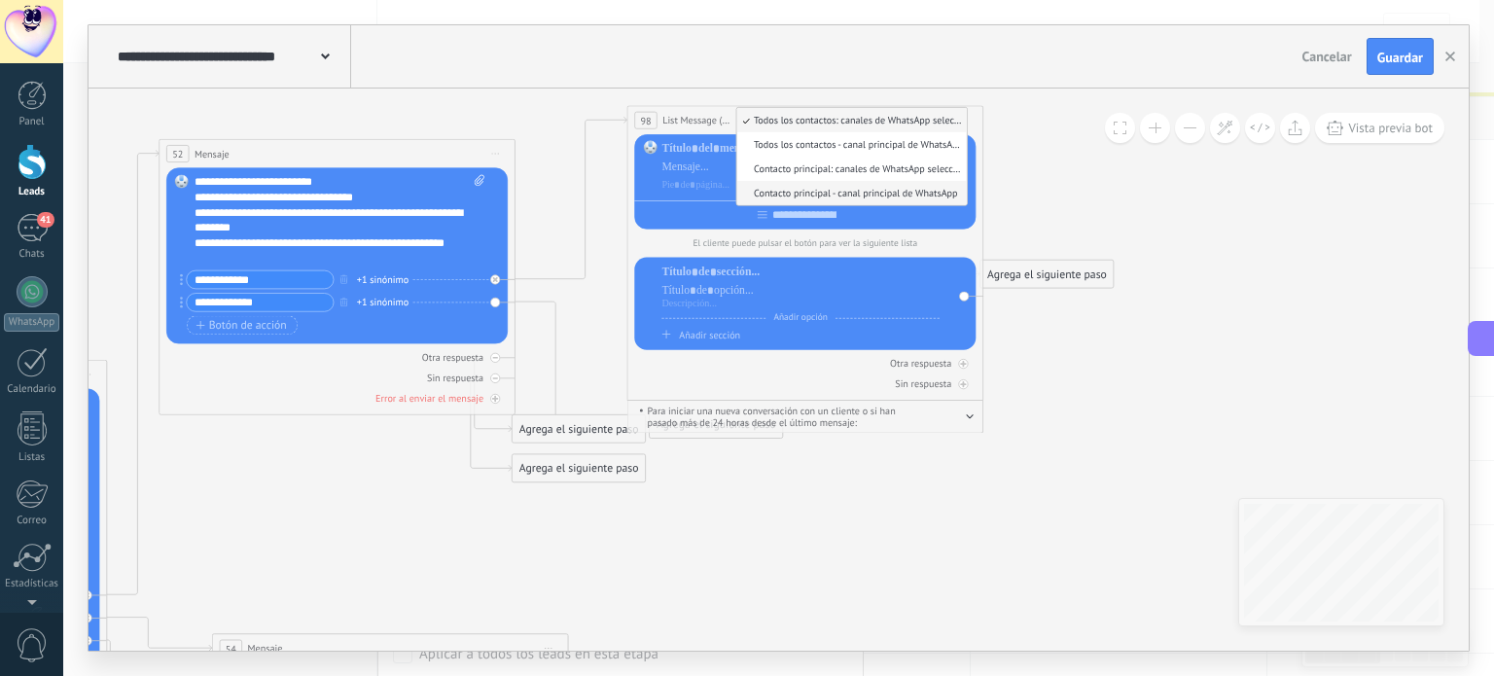
click at [819, 184] on li "Contacto principal - canal principal de WhatsApp" at bounding box center [852, 193] width 230 height 24
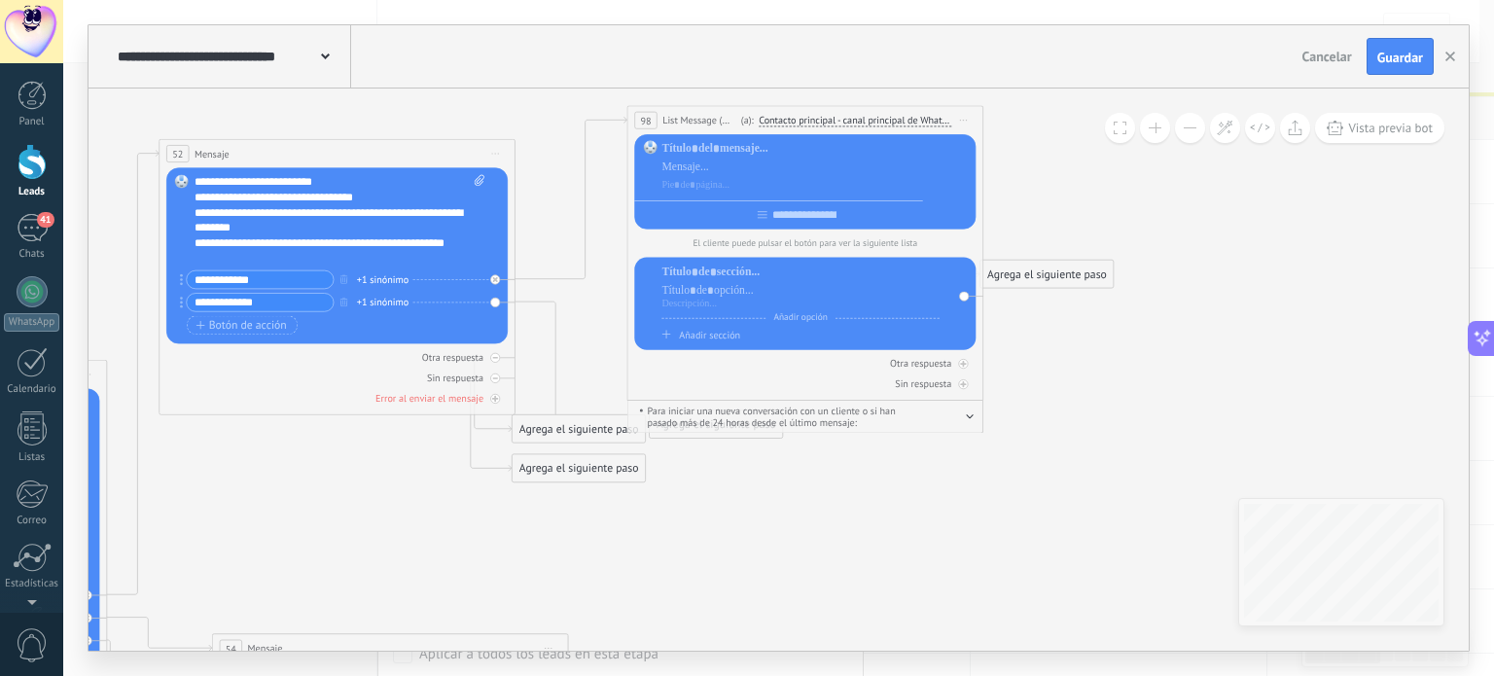
click at [794, 318] on span "Añadir opción" at bounding box center [800, 318] width 69 height 12
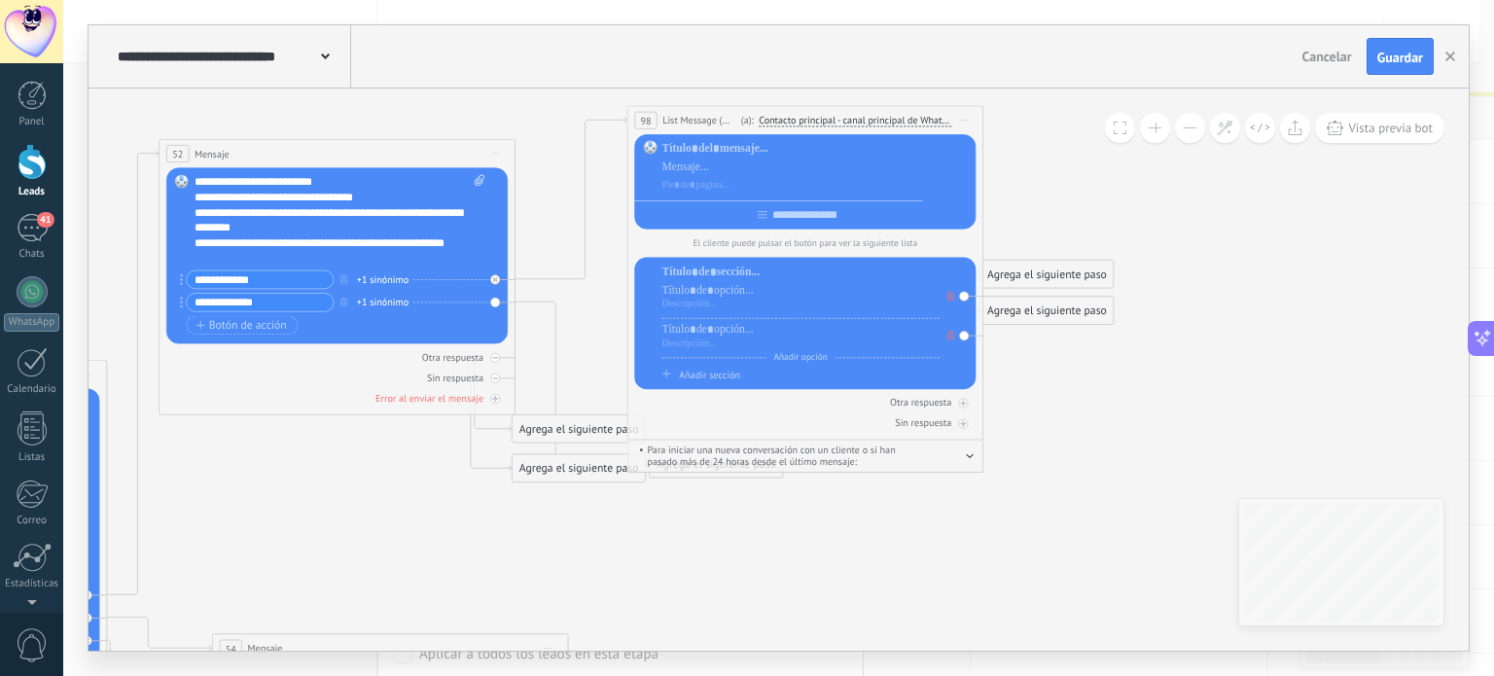
click at [797, 356] on span "Añadir opción" at bounding box center [800, 357] width 69 height 12
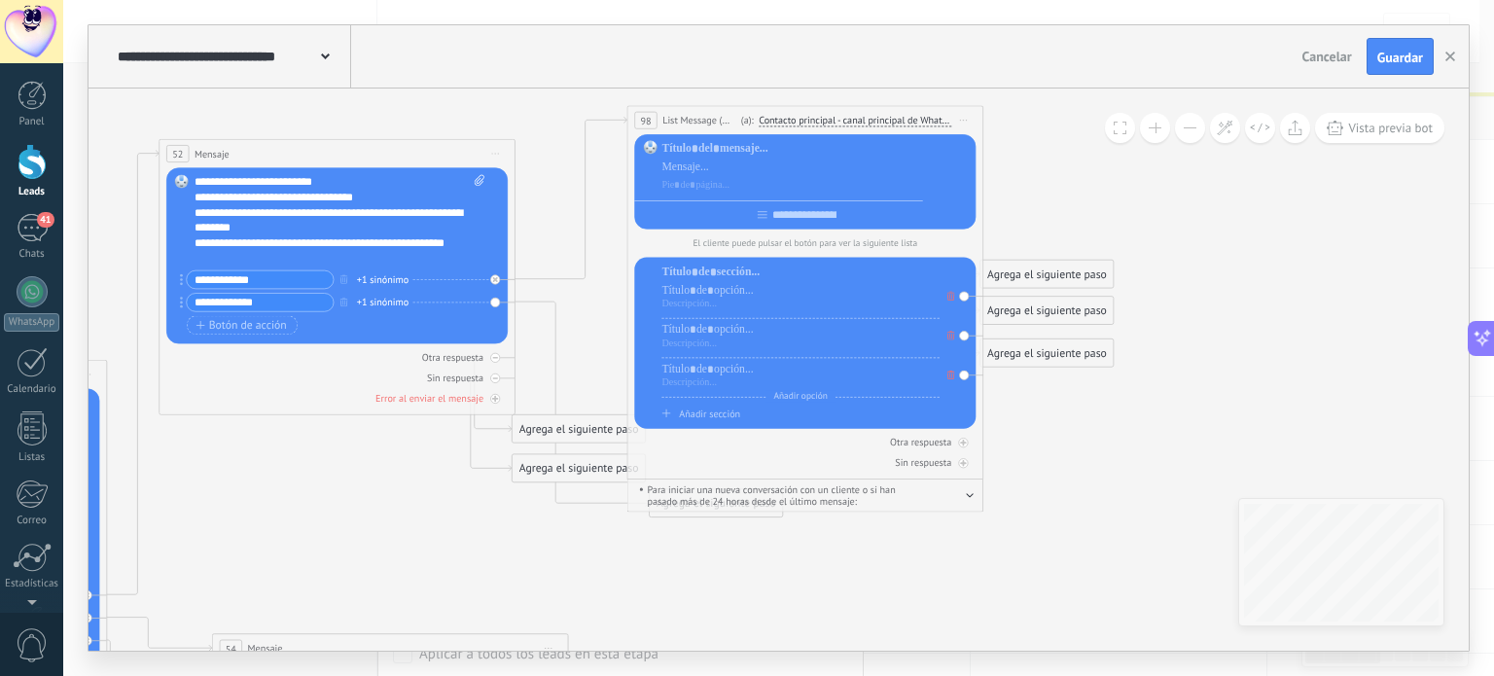
click at [719, 418] on span "Añadir sección" at bounding box center [709, 414] width 61 height 13
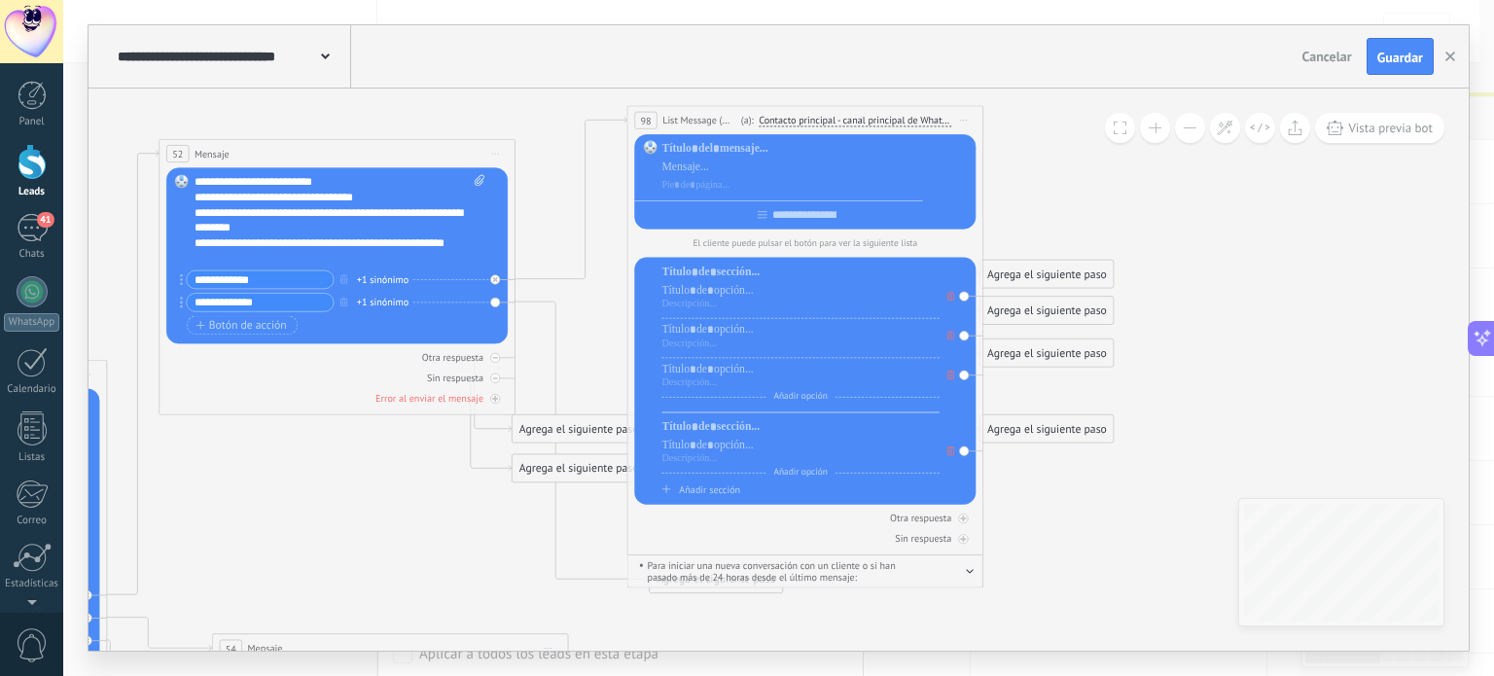
click at [961, 115] on span "Iniciar vista previa aquí Cambiar nombre Duplicar [GEOGRAPHIC_DATA]" at bounding box center [963, 121] width 24 height 22
click at [972, 214] on icon at bounding box center [973, 218] width 9 height 9
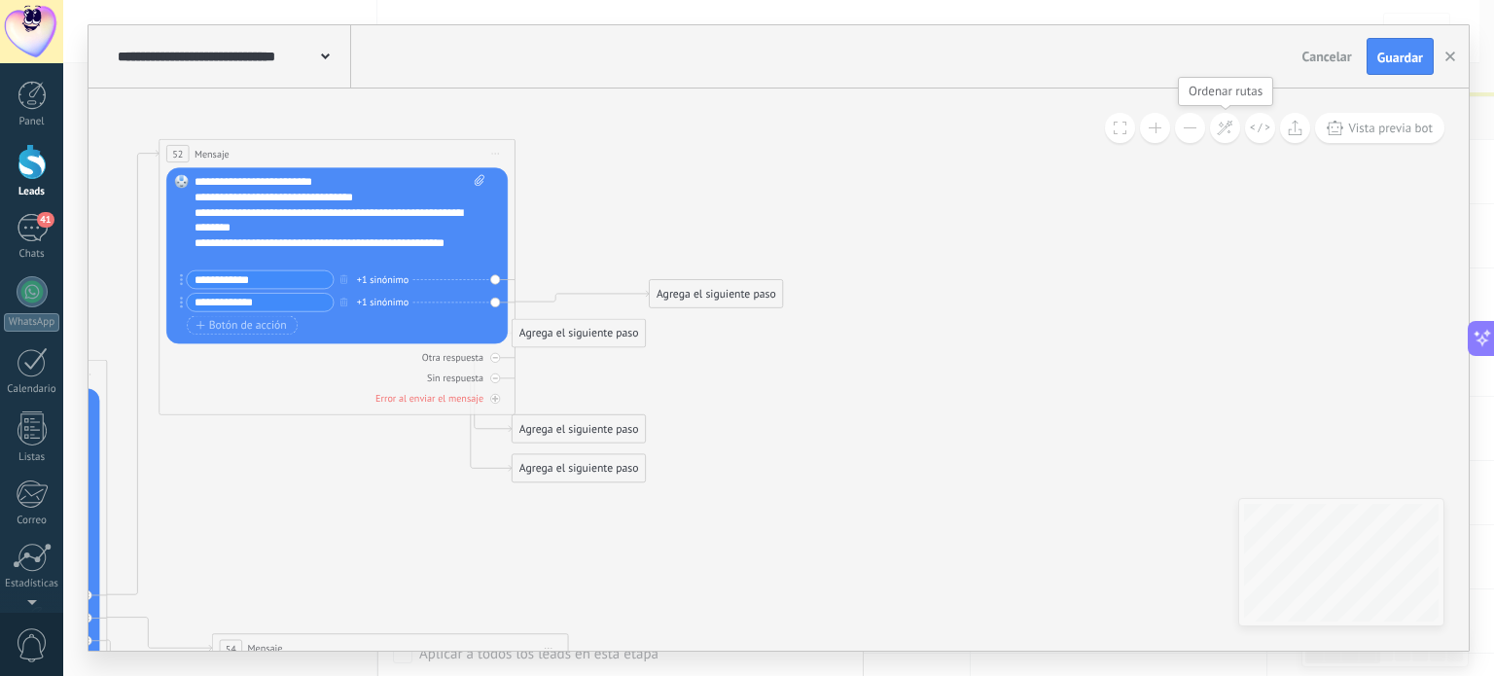
click at [1229, 128] on icon at bounding box center [1225, 128] width 17 height 17
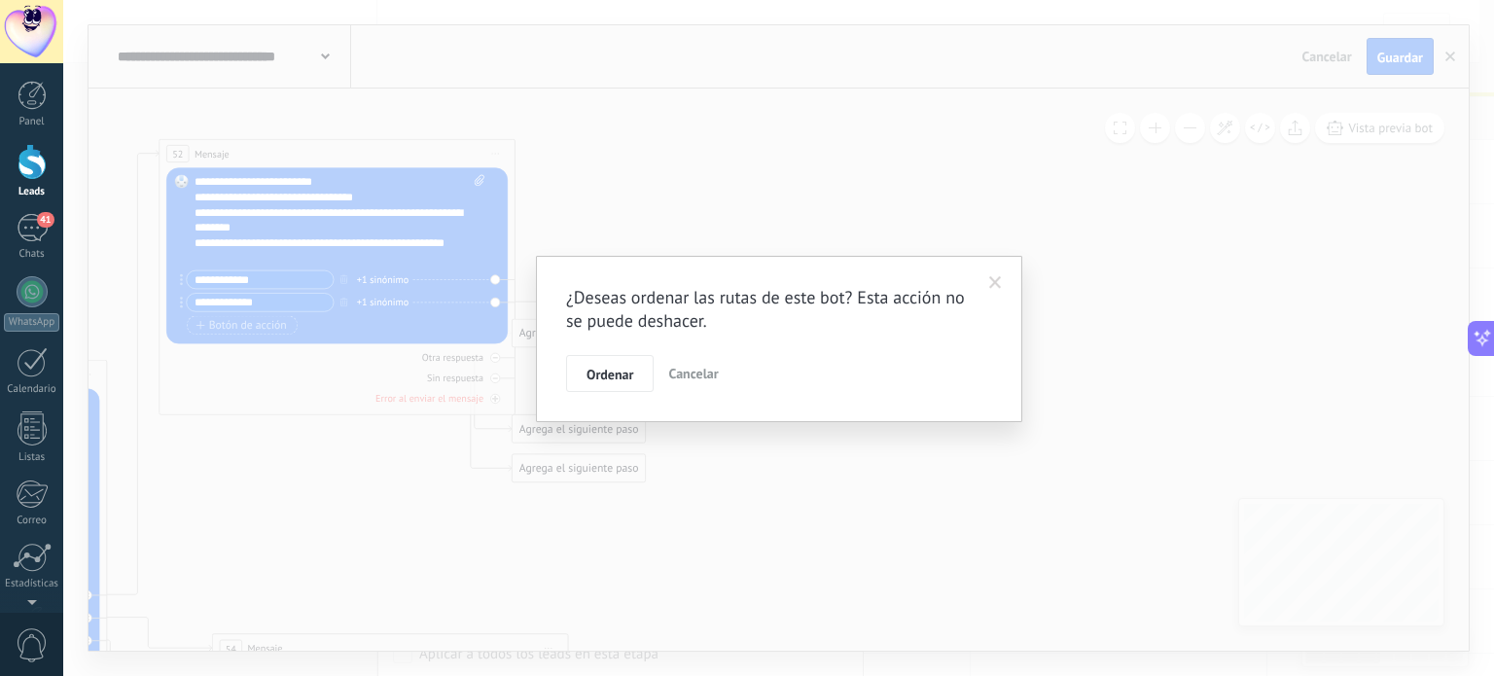
click at [690, 375] on span "Cancelar" at bounding box center [693, 374] width 50 height 18
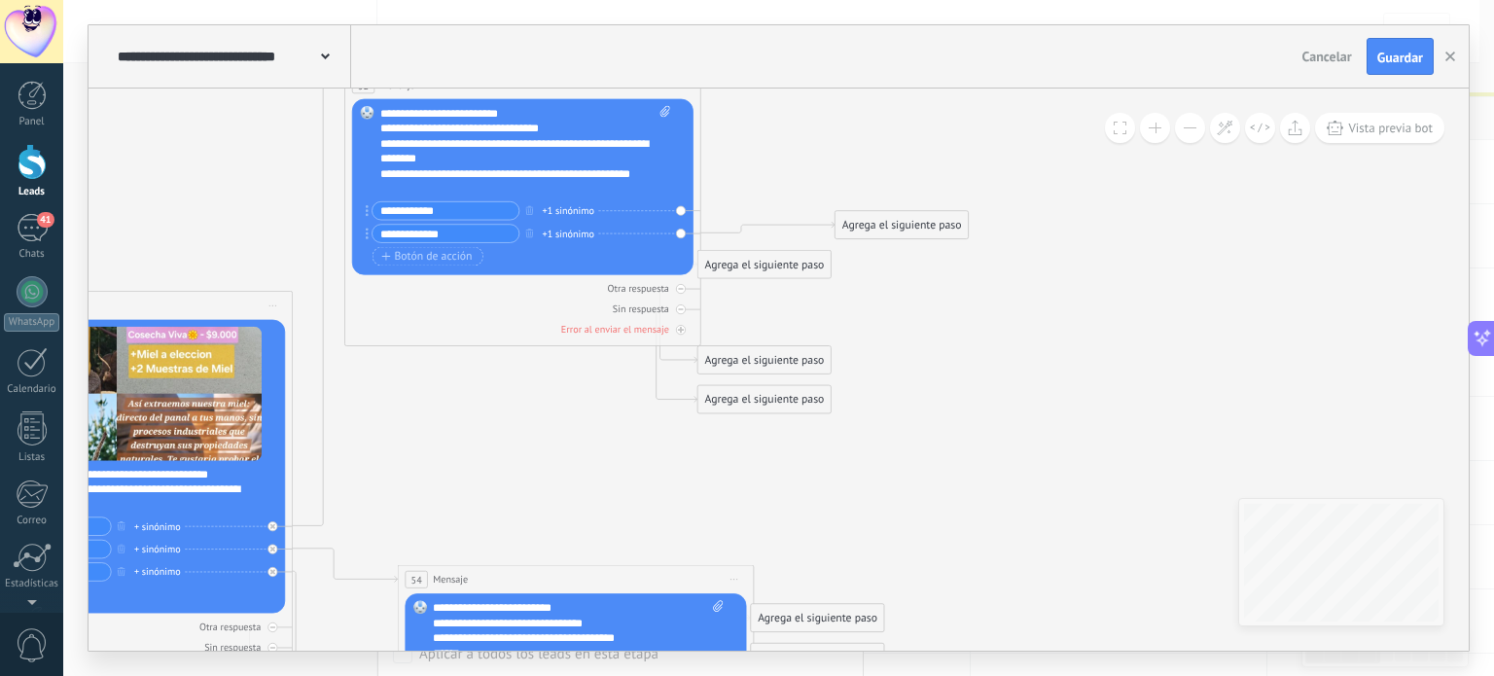
click at [857, 231] on div "Agrega el siguiente paso" at bounding box center [902, 225] width 133 height 25
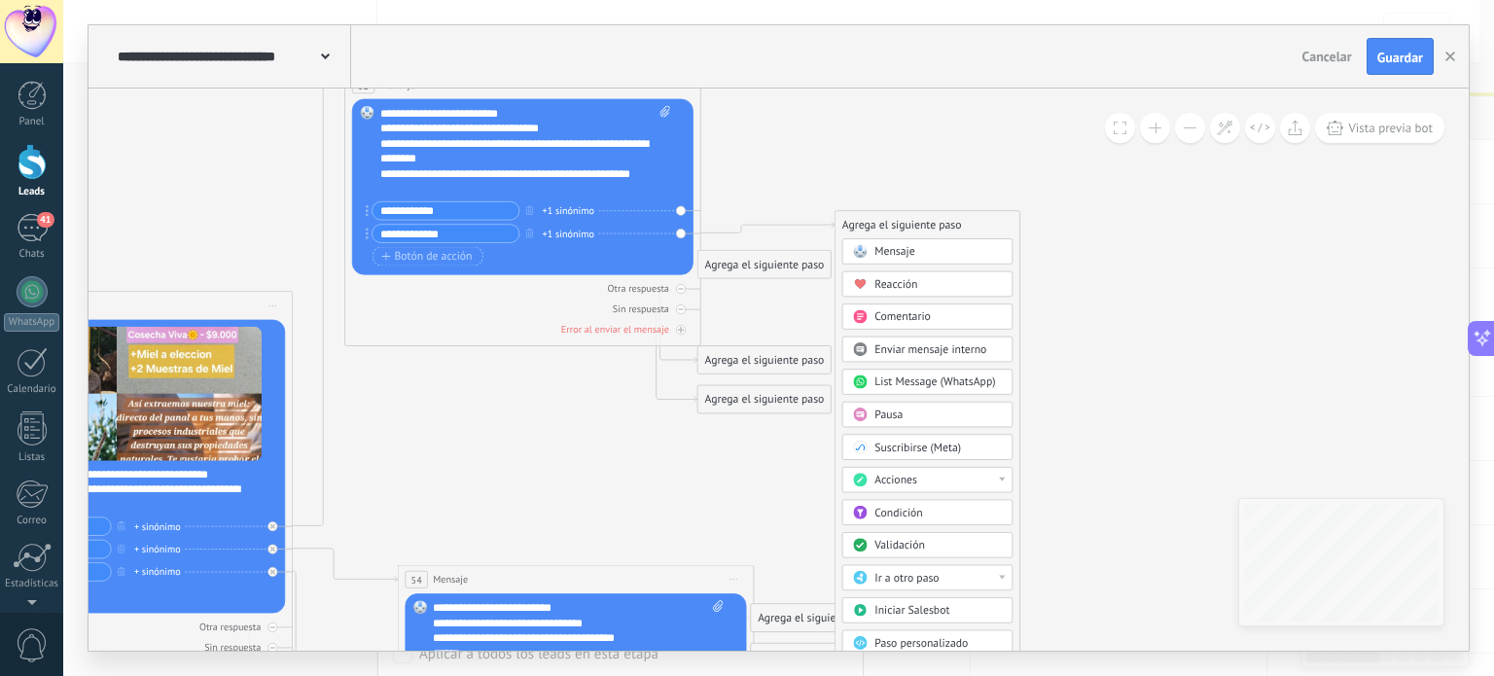
click at [866, 248] on icon at bounding box center [860, 252] width 14 height 14
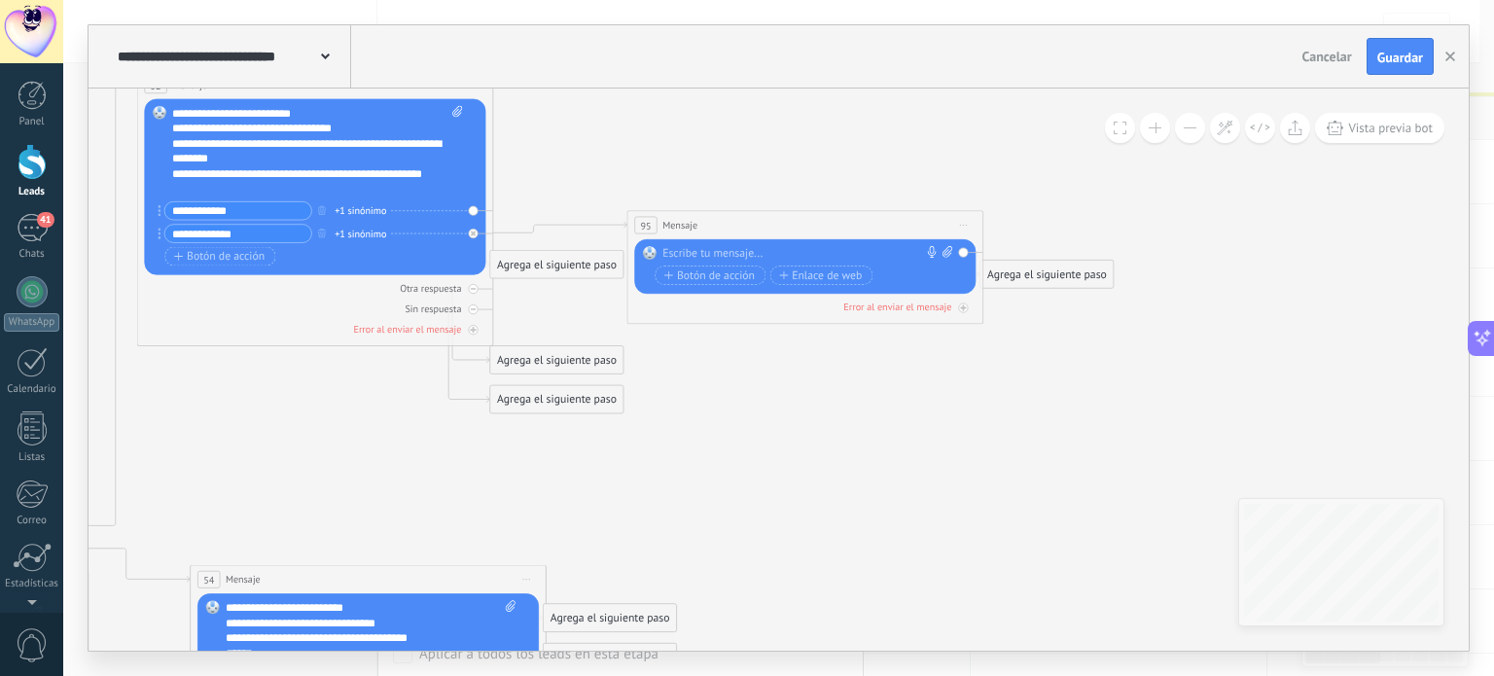
click at [731, 246] on div at bounding box center [801, 254] width 278 height 16
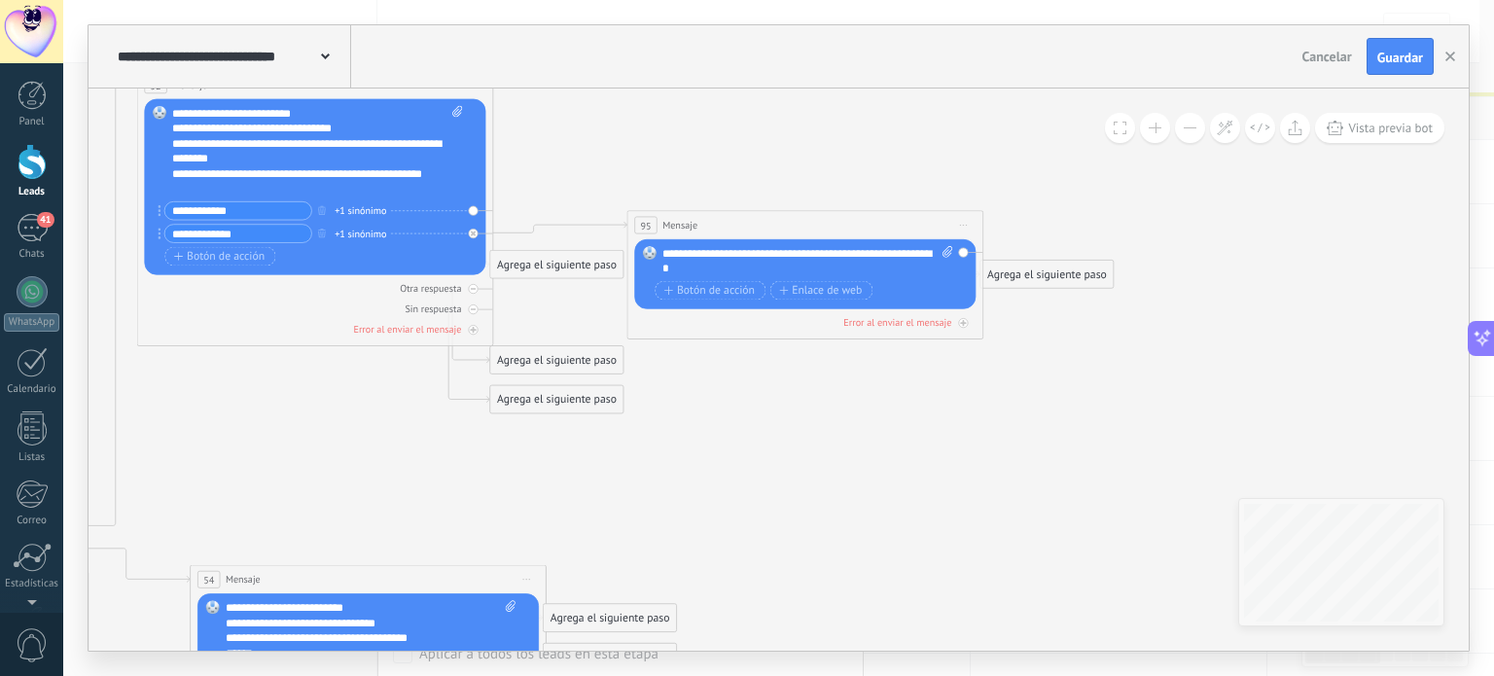
click at [895, 252] on div "**********" at bounding box center [807, 261] width 291 height 30
click at [754, 250] on div "**********" at bounding box center [807, 261] width 291 height 30
drag, startPoint x: 755, startPoint y: 254, endPoint x: 724, endPoint y: 251, distance: 31.3
click at [724, 251] on div "**********" at bounding box center [807, 261] width 291 height 30
click at [759, 252] on div "**********" at bounding box center [807, 261] width 291 height 30
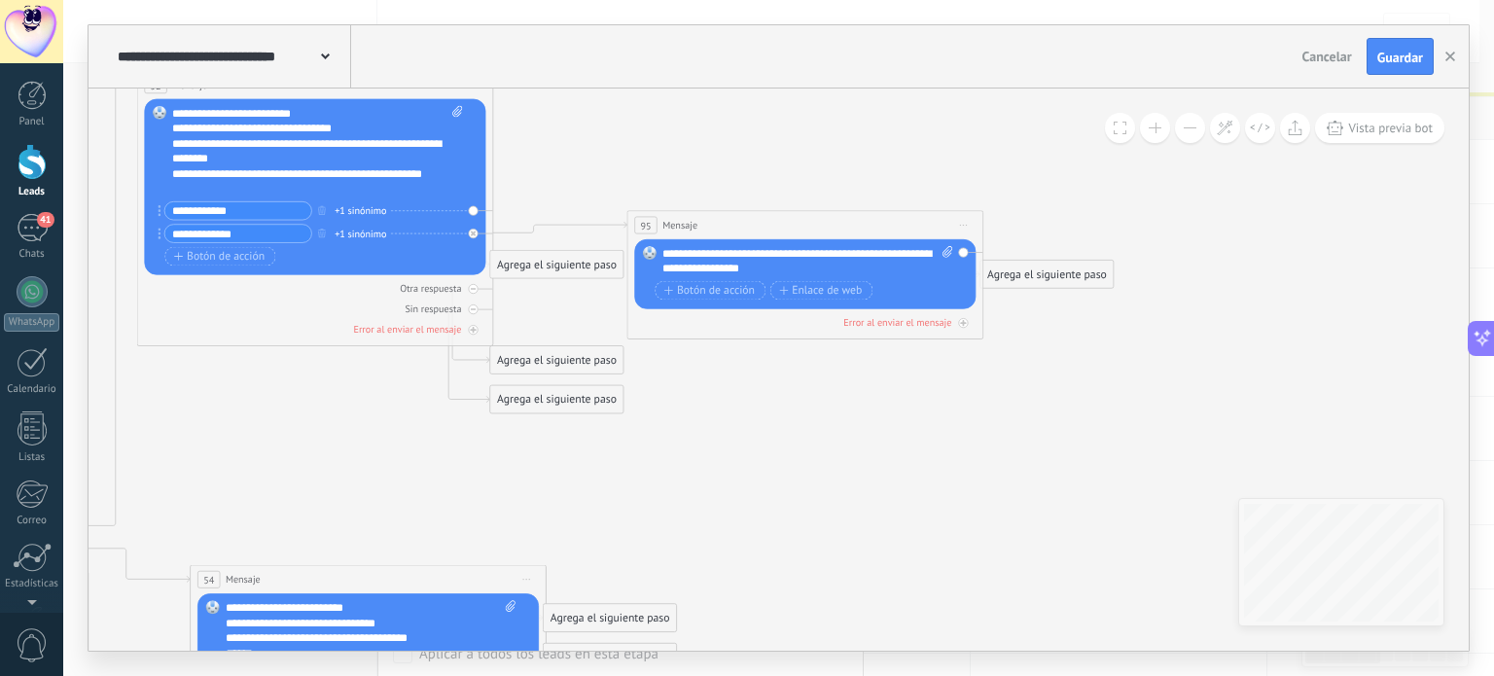
click at [750, 247] on div "**********" at bounding box center [807, 261] width 291 height 30
click at [721, 292] on span "Botón de acción" at bounding box center [709, 291] width 90 height 12
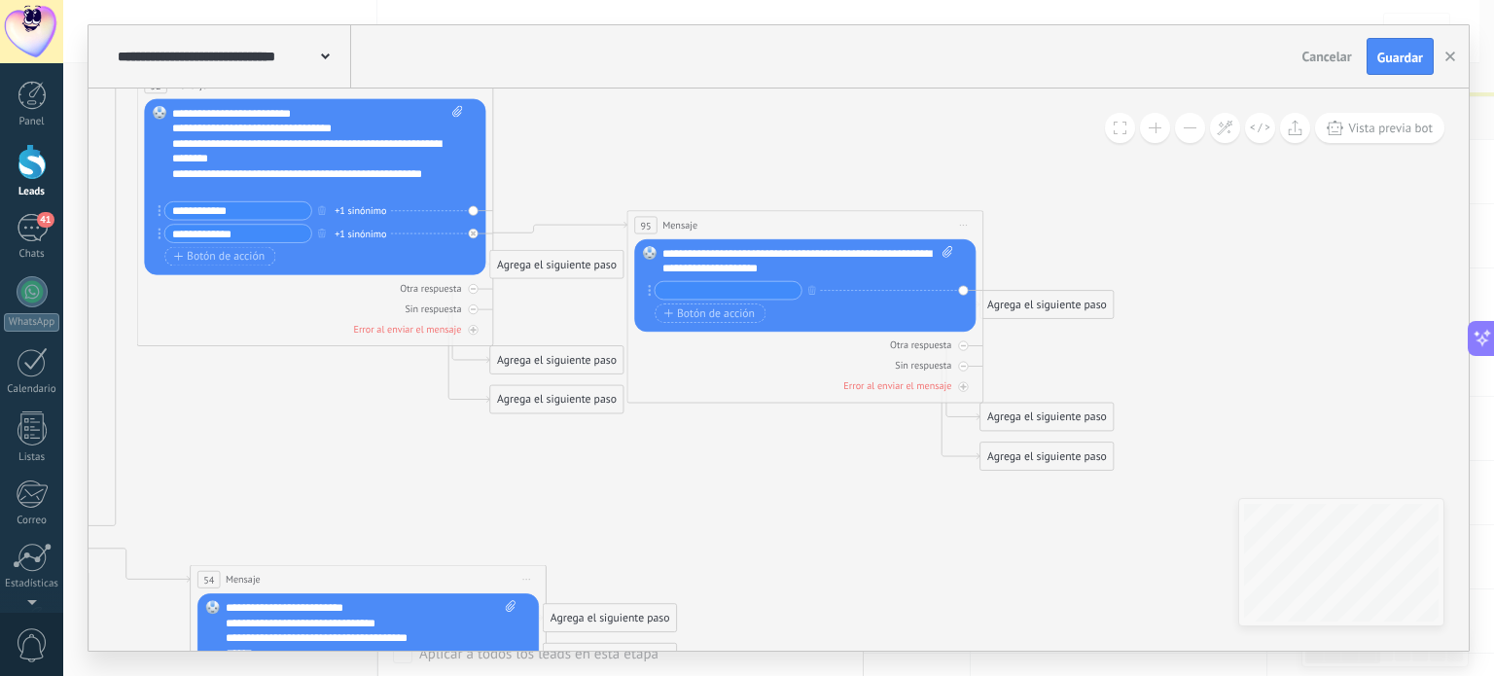
click at [809, 267] on div "**********" at bounding box center [807, 261] width 291 height 30
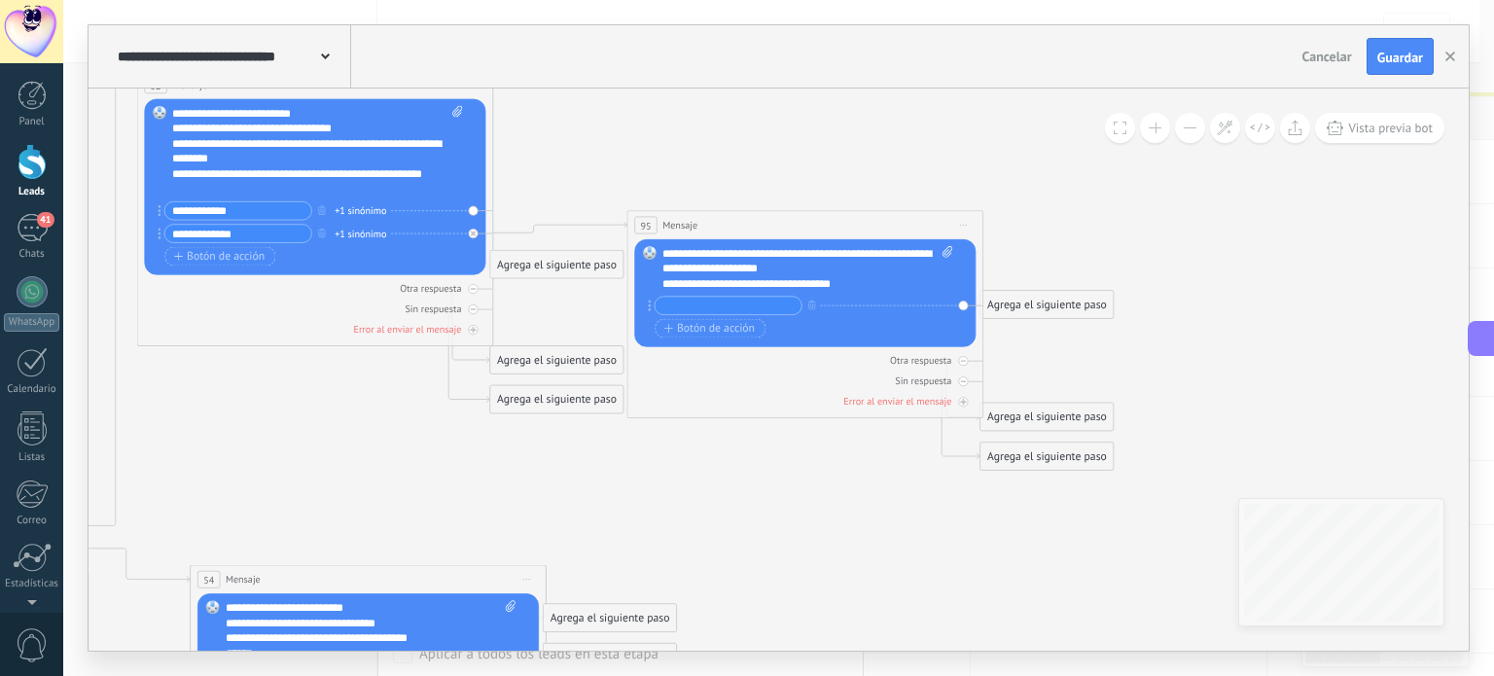
click at [705, 310] on input "text" at bounding box center [728, 306] width 147 height 18
type input "**********"
click at [680, 326] on span "Botón de acción" at bounding box center [709, 329] width 90 height 12
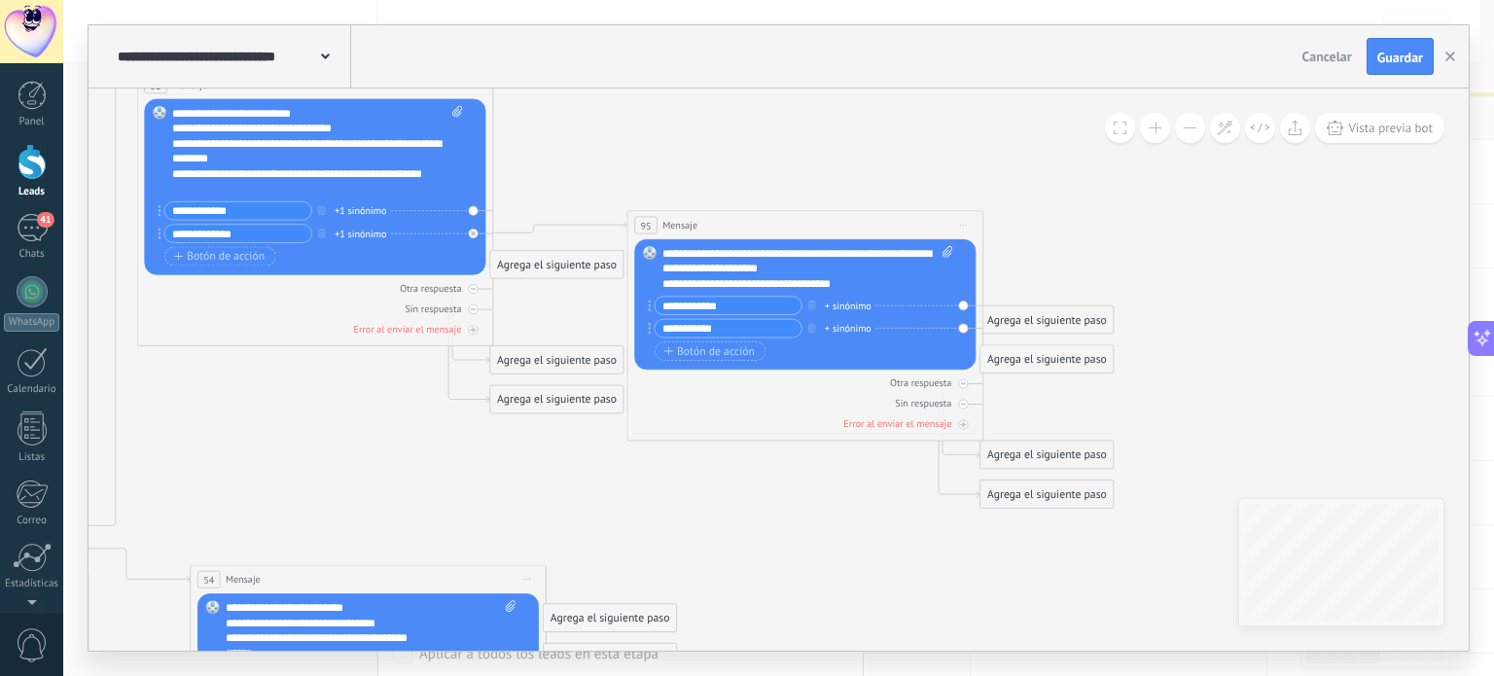
type input "**********"
drag, startPoint x: 1051, startPoint y: 322, endPoint x: 1133, endPoint y: 283, distance: 90.5
click at [1114, 307] on div "Agrega el siguiente paso" at bounding box center [1046, 319] width 133 height 25
drag, startPoint x: 1082, startPoint y: 369, endPoint x: 1187, endPoint y: 367, distance: 105.1
click at [1184, 362] on div "Agrega el siguiente paso" at bounding box center [1117, 349] width 133 height 25
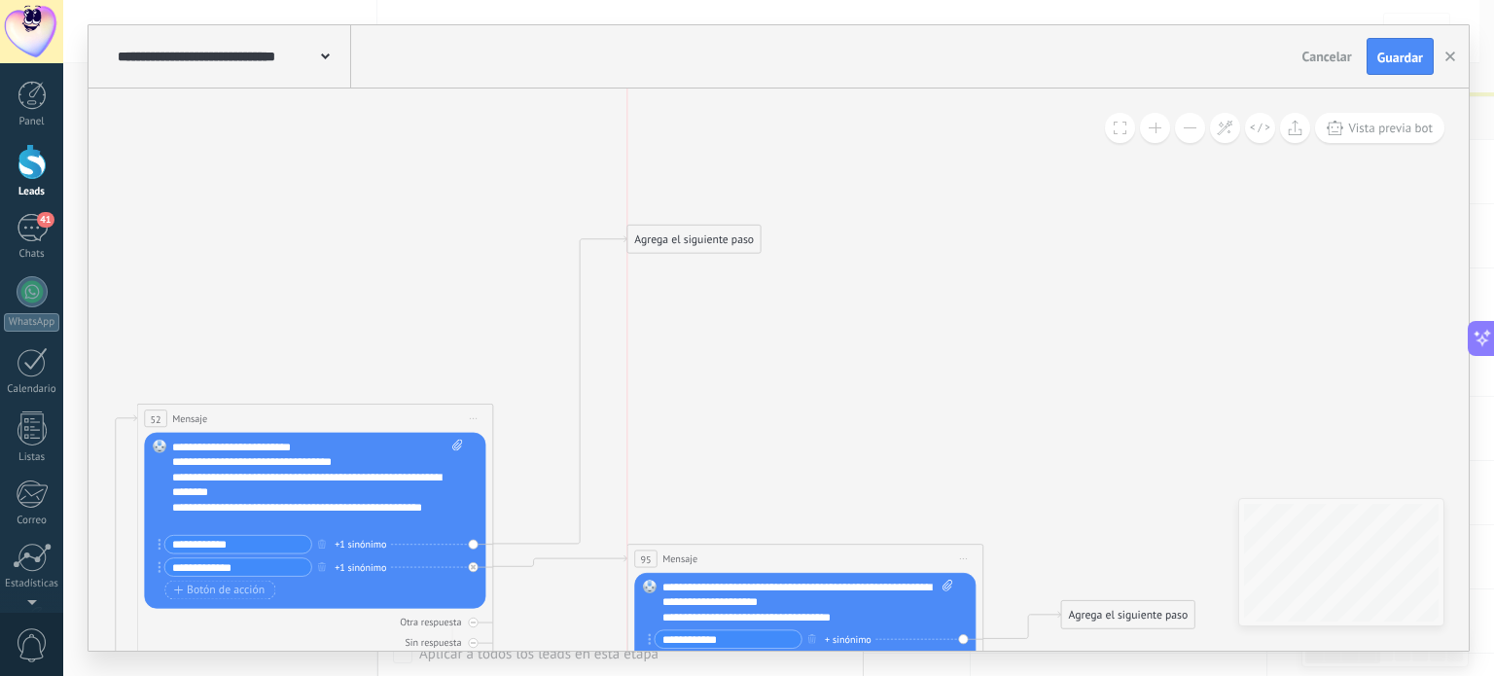
drag, startPoint x: 551, startPoint y: 602, endPoint x: 691, endPoint y: 223, distance: 404.4
click at [691, 227] on div "Agrega el siguiente paso" at bounding box center [693, 239] width 133 height 25
drag, startPoint x: 671, startPoint y: 225, endPoint x: 698, endPoint y: 139, distance: 89.8
click at [698, 139] on div "Agrega el siguiente paso" at bounding box center [710, 149] width 133 height 25
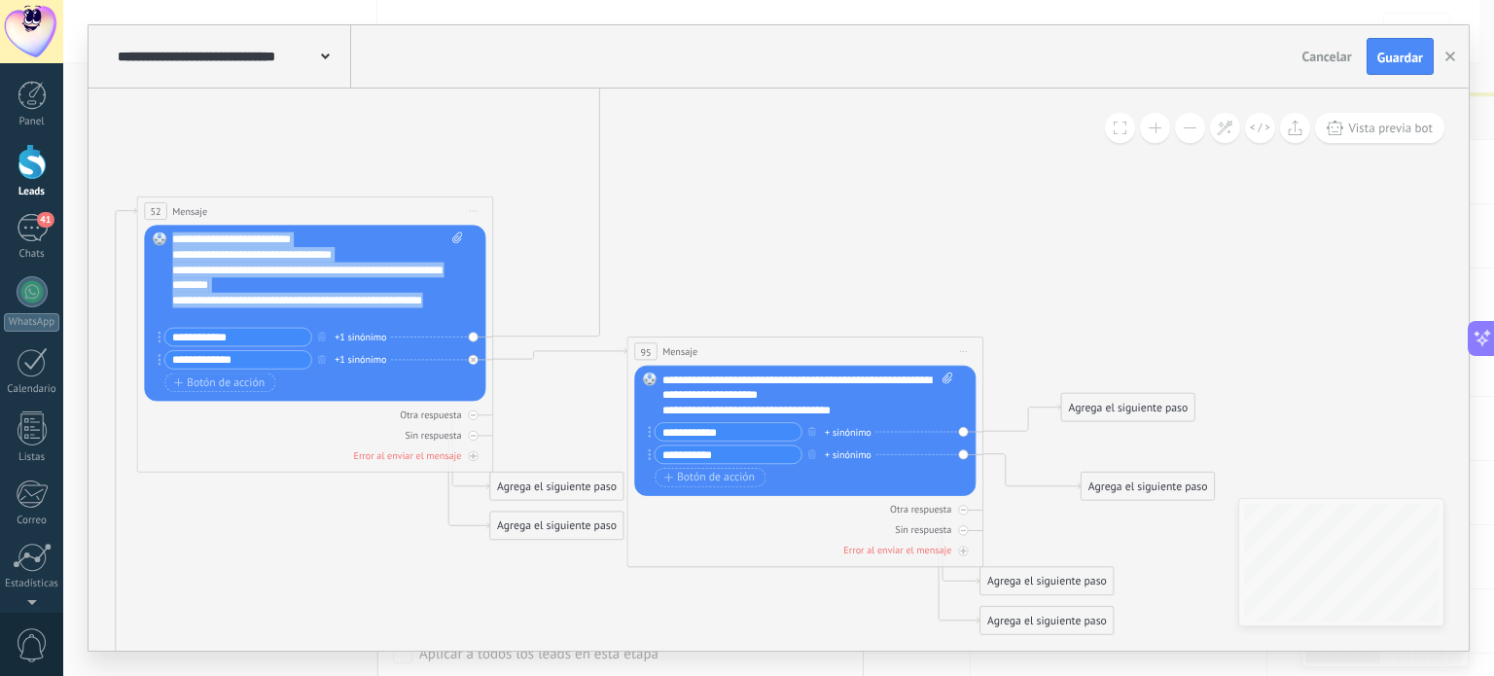
drag, startPoint x: 206, startPoint y: 312, endPoint x: 160, endPoint y: 218, distance: 105.3
click at [160, 218] on div "52 Mensaje ******* (a): Todos los contactos - canales seleccionados Todos los c…" at bounding box center [315, 334] width 357 height 276
copy div "**********"
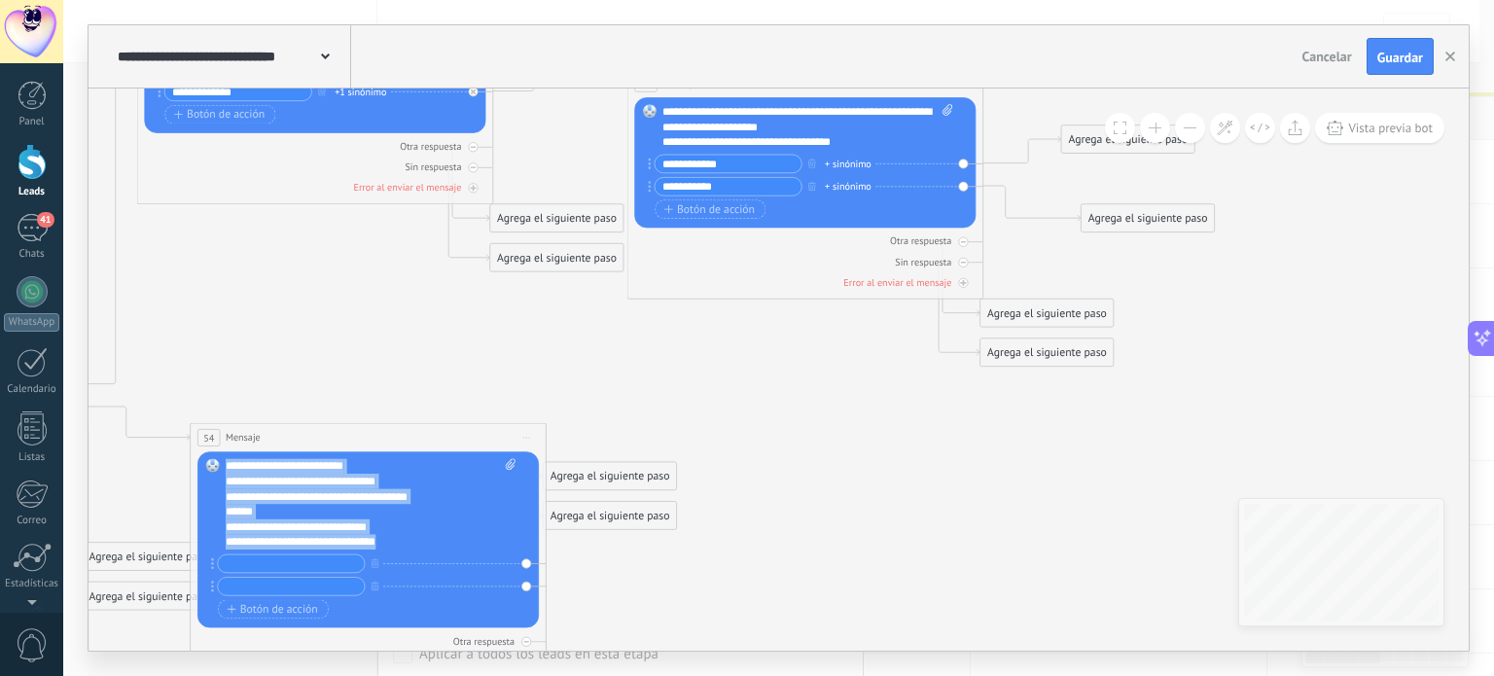
drag, startPoint x: 409, startPoint y: 547, endPoint x: 187, endPoint y: 461, distance: 237.7
paste div
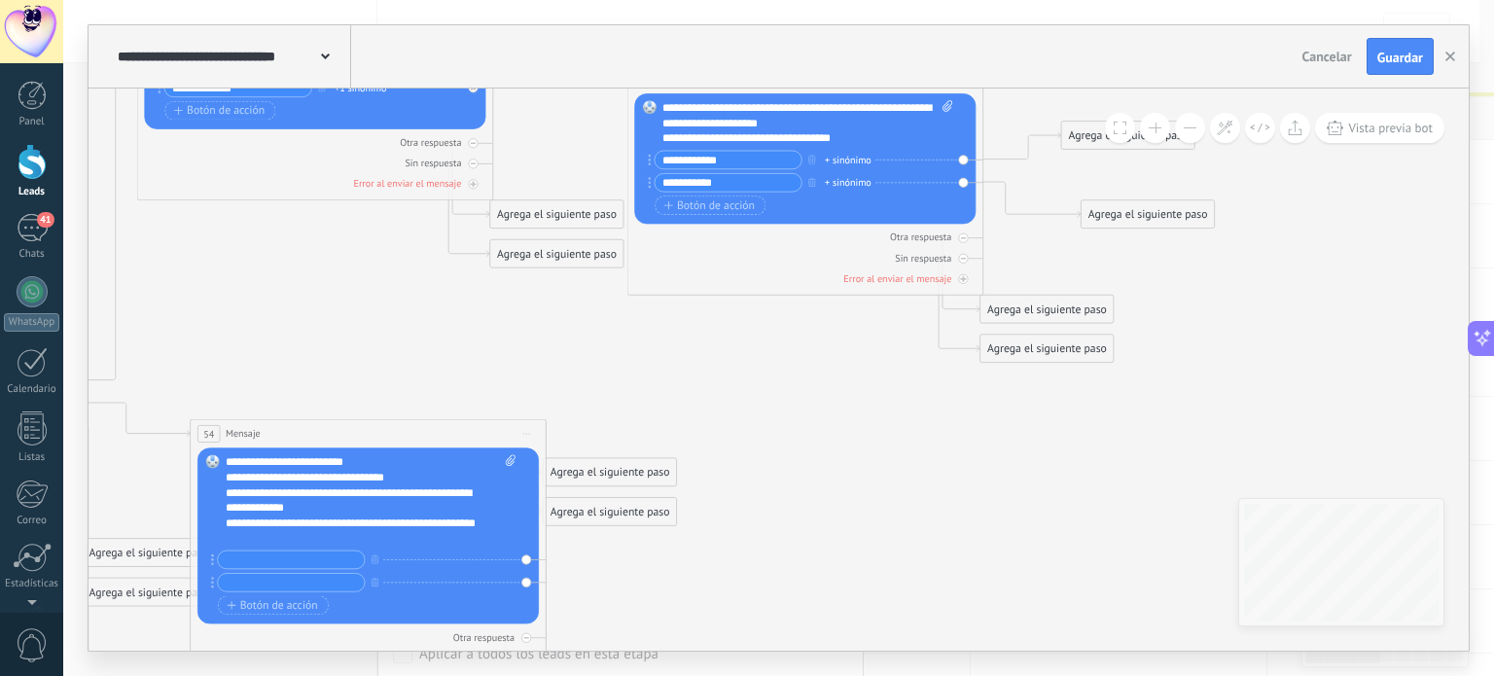
click at [276, 567] on input "text" at bounding box center [291, 561] width 147 height 18
type input "**********"
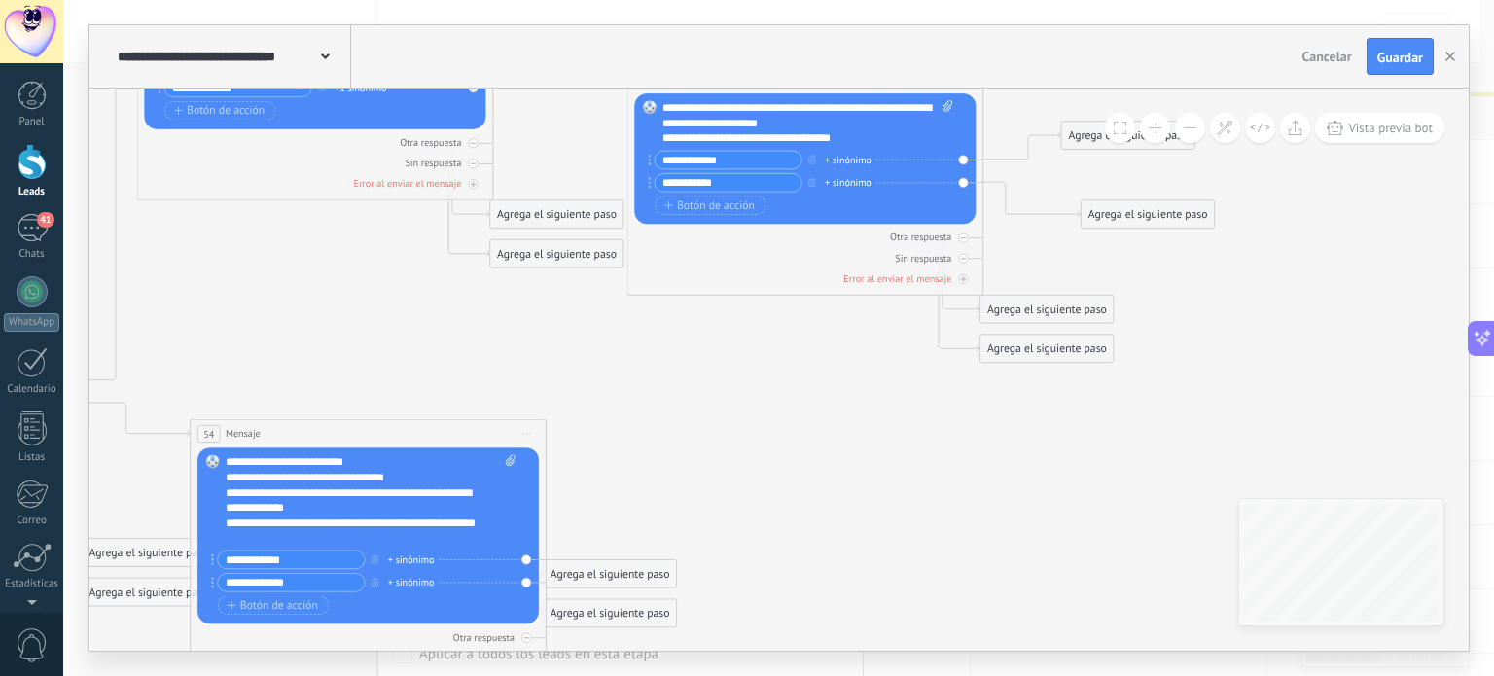
type input "**********"
drag, startPoint x: 568, startPoint y: 564, endPoint x: 659, endPoint y: 495, distance: 113.8
click at [659, 495] on div "Agrega el siguiente paso" at bounding box center [693, 500] width 133 height 25
drag, startPoint x: 606, startPoint y: 610, endPoint x: 700, endPoint y: 590, distance: 96.3
click at [700, 590] on div "Agrega el siguiente paso" at bounding box center [672, 597] width 133 height 25
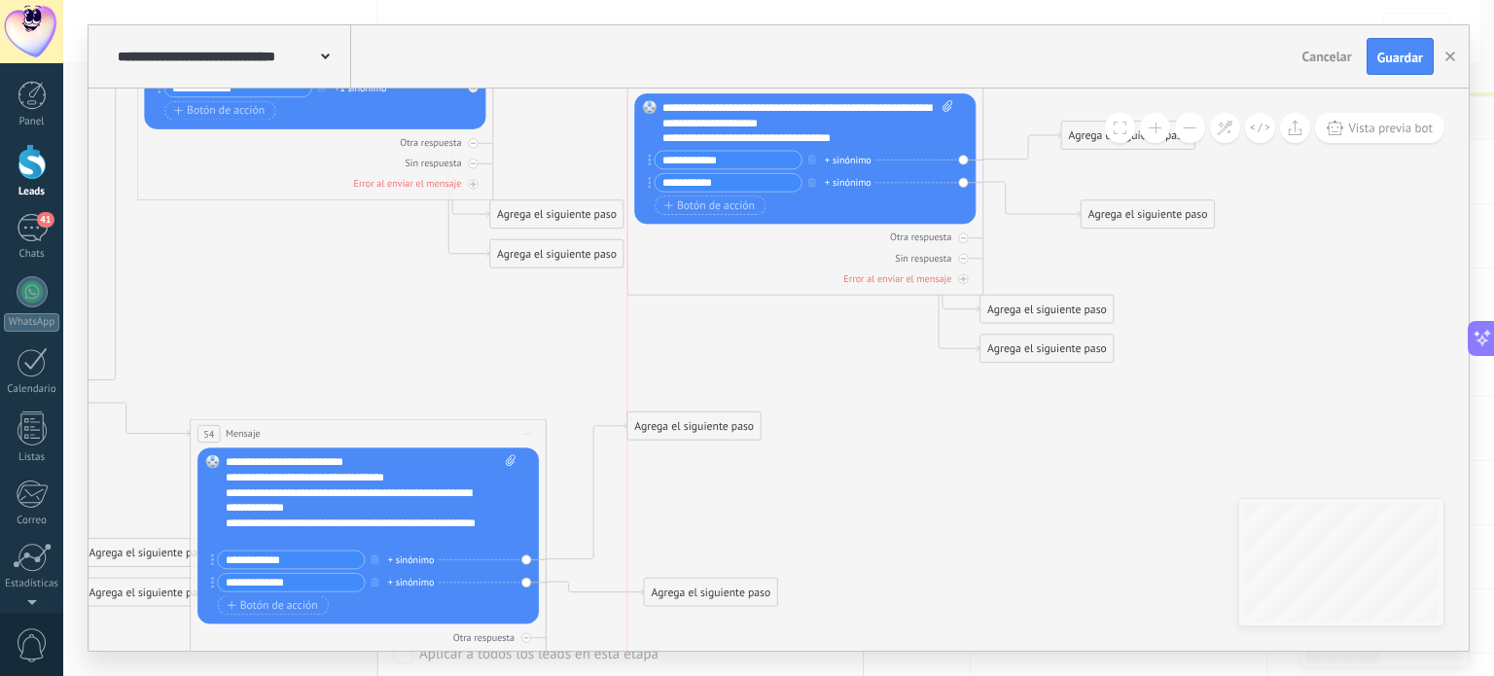
drag, startPoint x: 695, startPoint y: 493, endPoint x: 689, endPoint y: 419, distance: 74.2
click at [689, 419] on div "Agrega el siguiente paso" at bounding box center [693, 426] width 133 height 25
click at [730, 592] on div "Agrega el siguiente paso" at bounding box center [710, 592] width 133 height 25
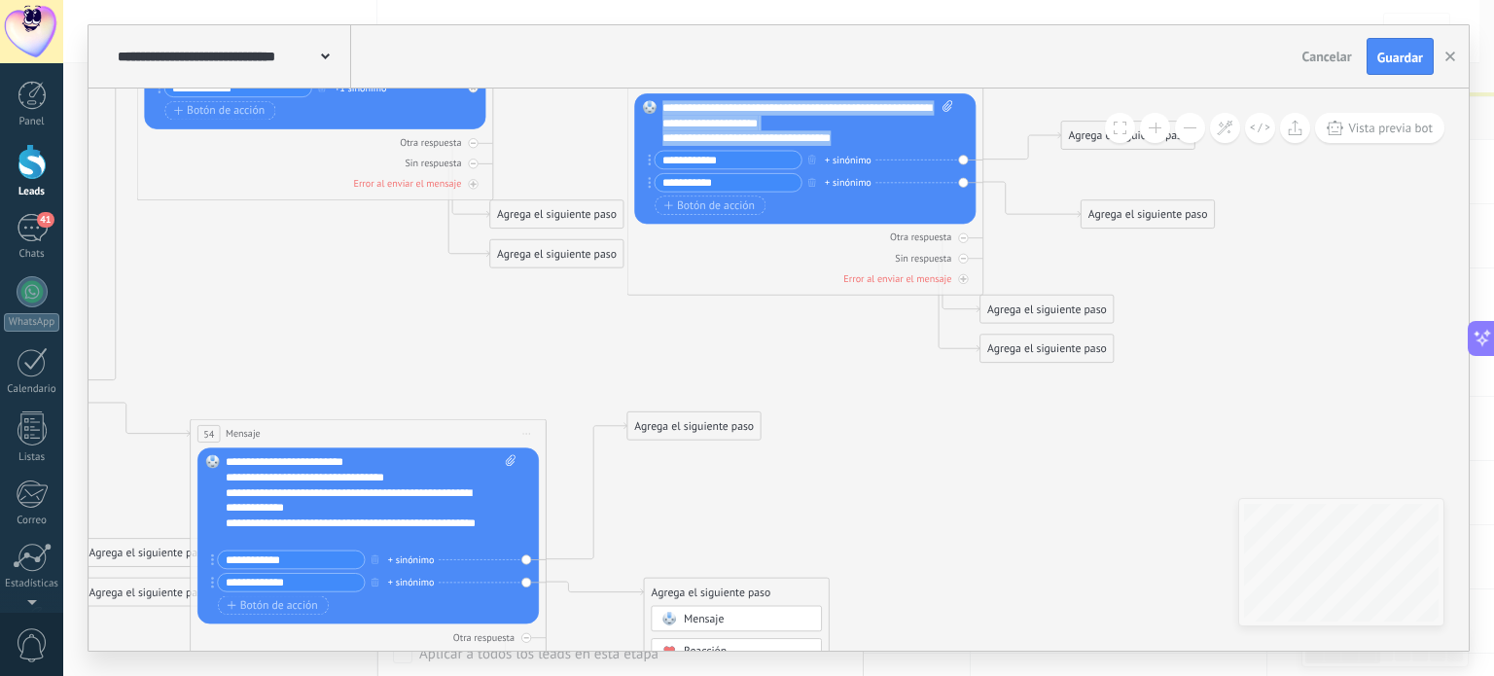
drag, startPoint x: 862, startPoint y: 137, endPoint x: 657, endPoint y: 100, distance: 208.5
click at [656, 104] on div "Reemplazar Quitar Convertir a mensaje de voz Arrastre la imagen aquí para adjun…" at bounding box center [804, 158] width 341 height 130
copy div "**********"
click at [730, 587] on div "Agrega el siguiente paso" at bounding box center [710, 592] width 133 height 25
click at [716, 618] on span "Mensaje" at bounding box center [704, 619] width 40 height 15
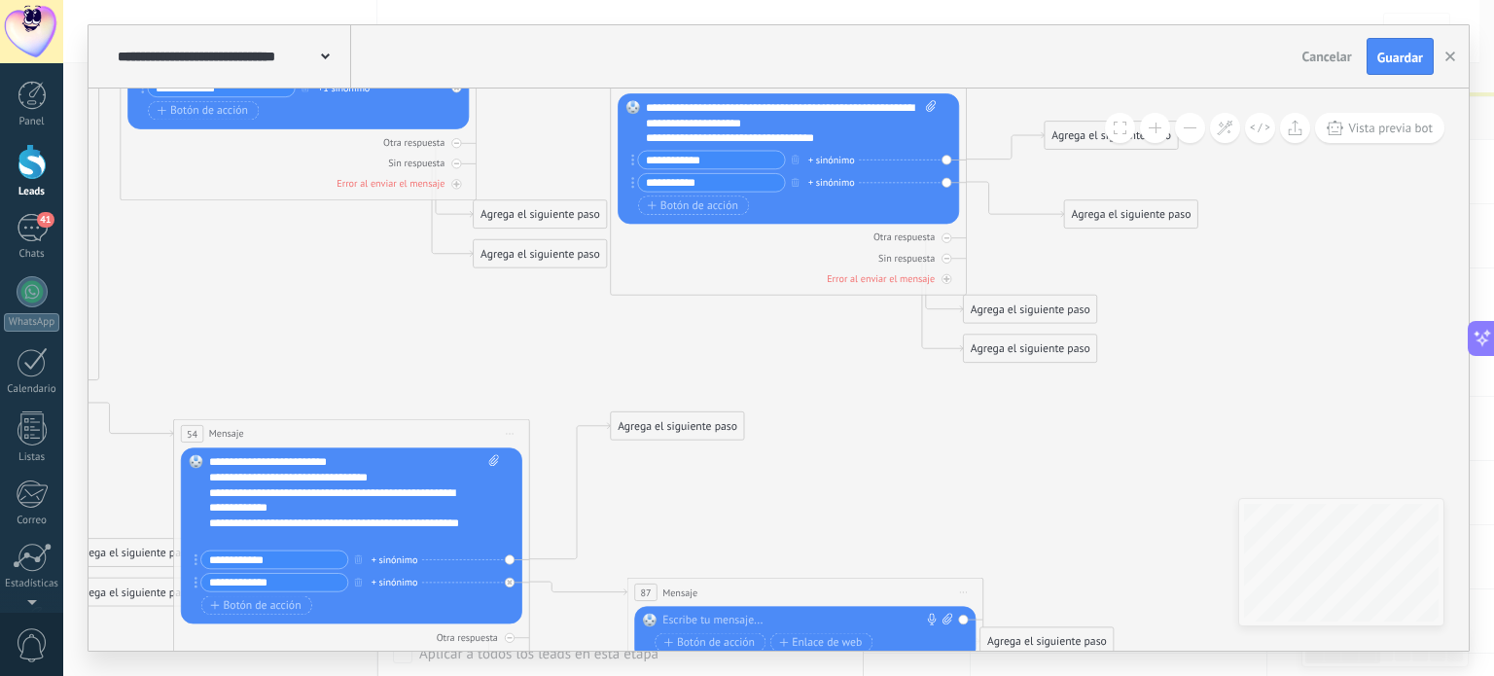
click at [704, 620] on div at bounding box center [801, 622] width 278 height 16
paste div
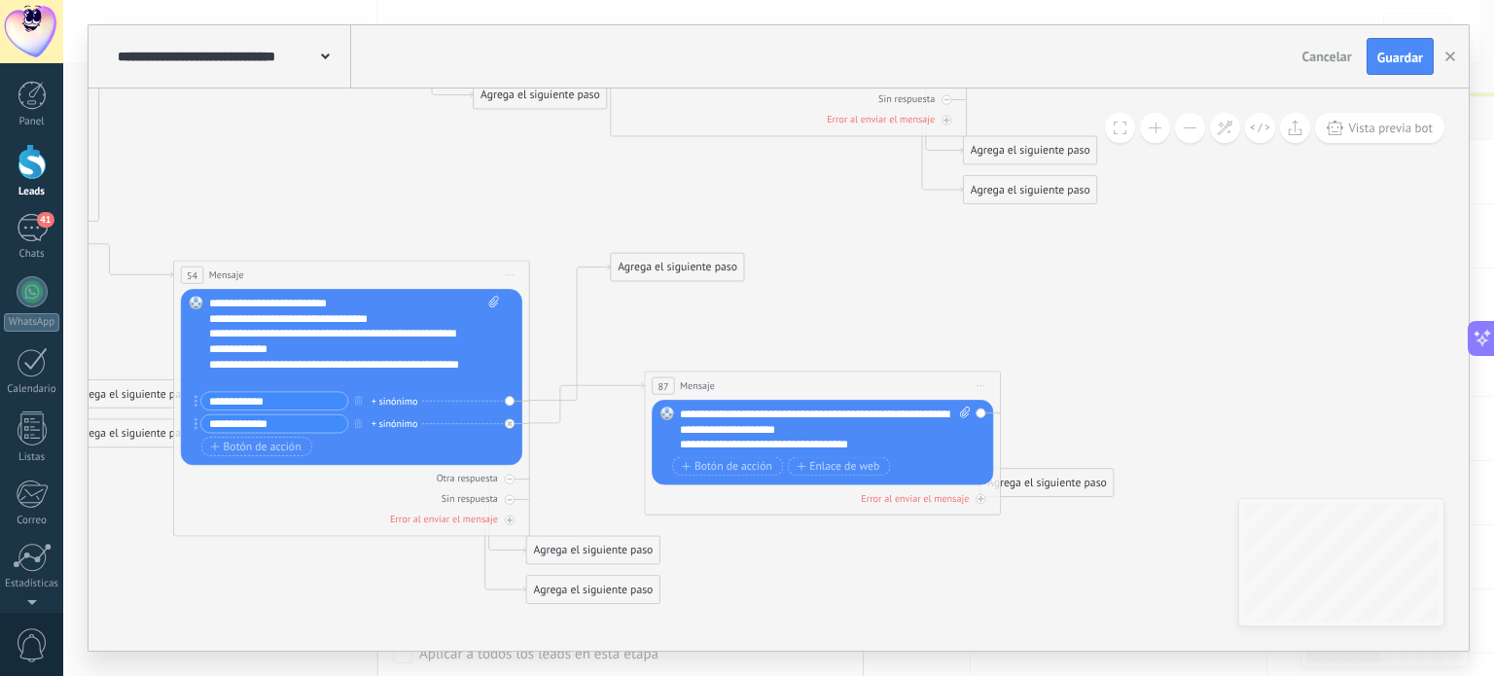
drag, startPoint x: 772, startPoint y: 429, endPoint x: 794, endPoint y: 376, distance: 56.7
click at [794, 376] on div "87 Mensaje ******* (a): Todos los contactos - canales seleccionados Todos los c…" at bounding box center [822, 386] width 355 height 28
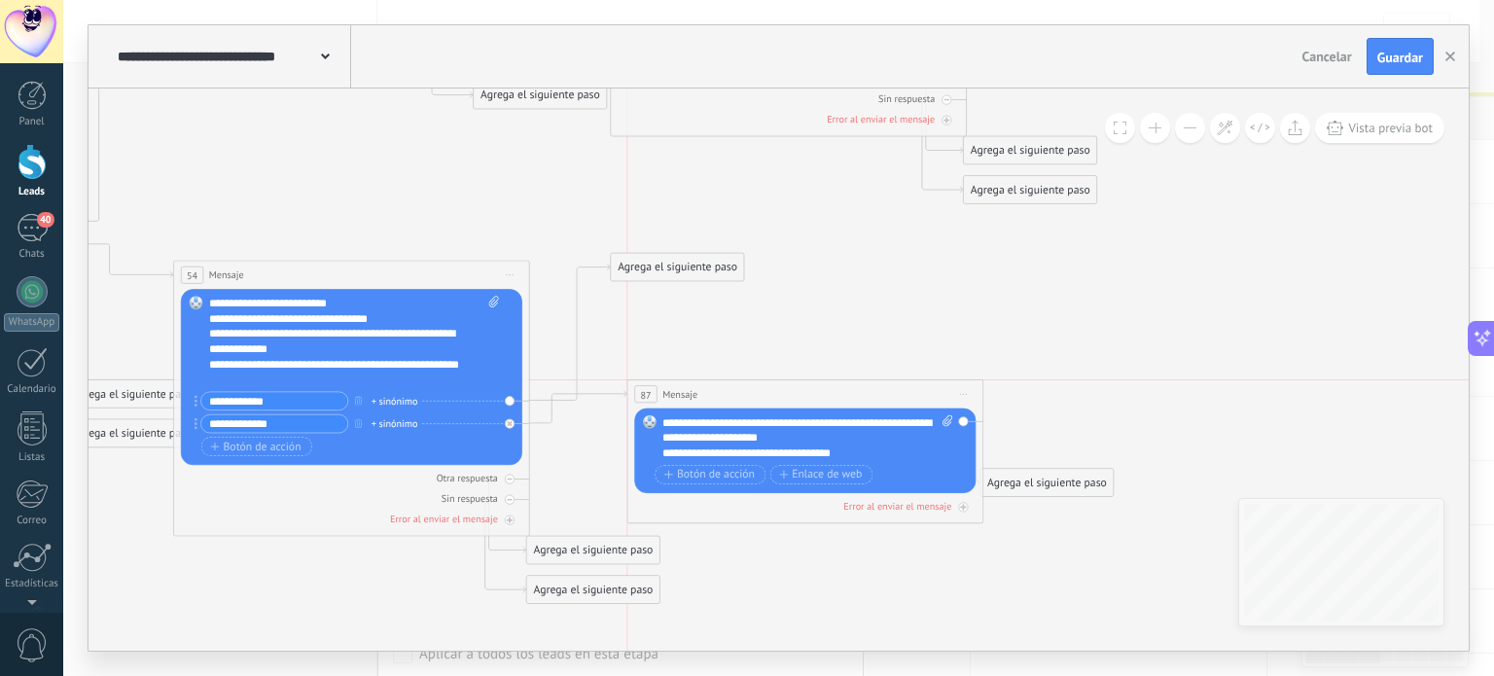
drag, startPoint x: 764, startPoint y: 383, endPoint x: 740, endPoint y: 396, distance: 26.5
click at [740, 396] on div "87 Mensaje ******* (a): Todos los contactos - canales seleccionados Todos los c…" at bounding box center [804, 394] width 355 height 28
drag, startPoint x: 663, startPoint y: 267, endPoint x: 673, endPoint y: 189, distance: 79.4
click at [673, 195] on div "Agrega el siguiente paso" at bounding box center [686, 207] width 133 height 25
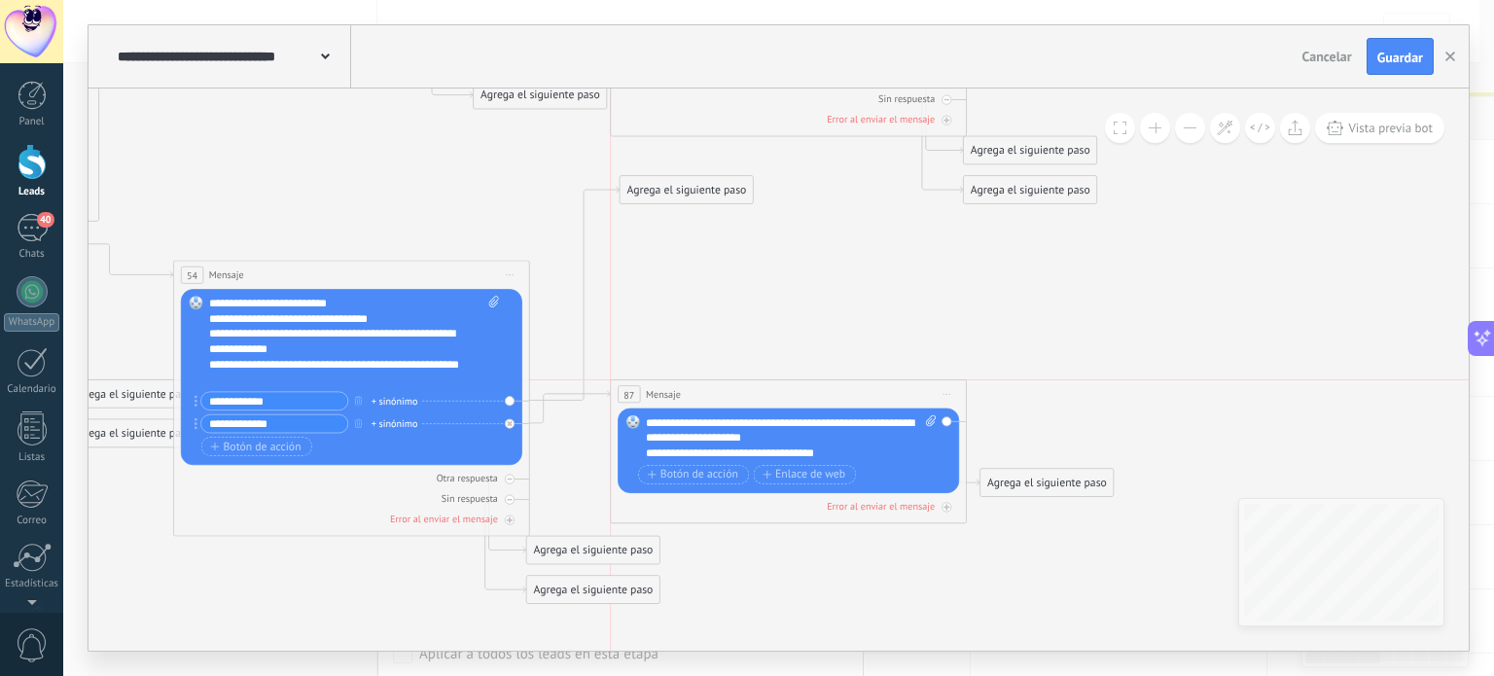
drag, startPoint x: 755, startPoint y: 388, endPoint x: 733, endPoint y: 383, distance: 21.9
click at [733, 383] on div "87 Mensaje ******* (a): Todos los contactos - canales seleccionados Todos los c…" at bounding box center [788, 394] width 355 height 28
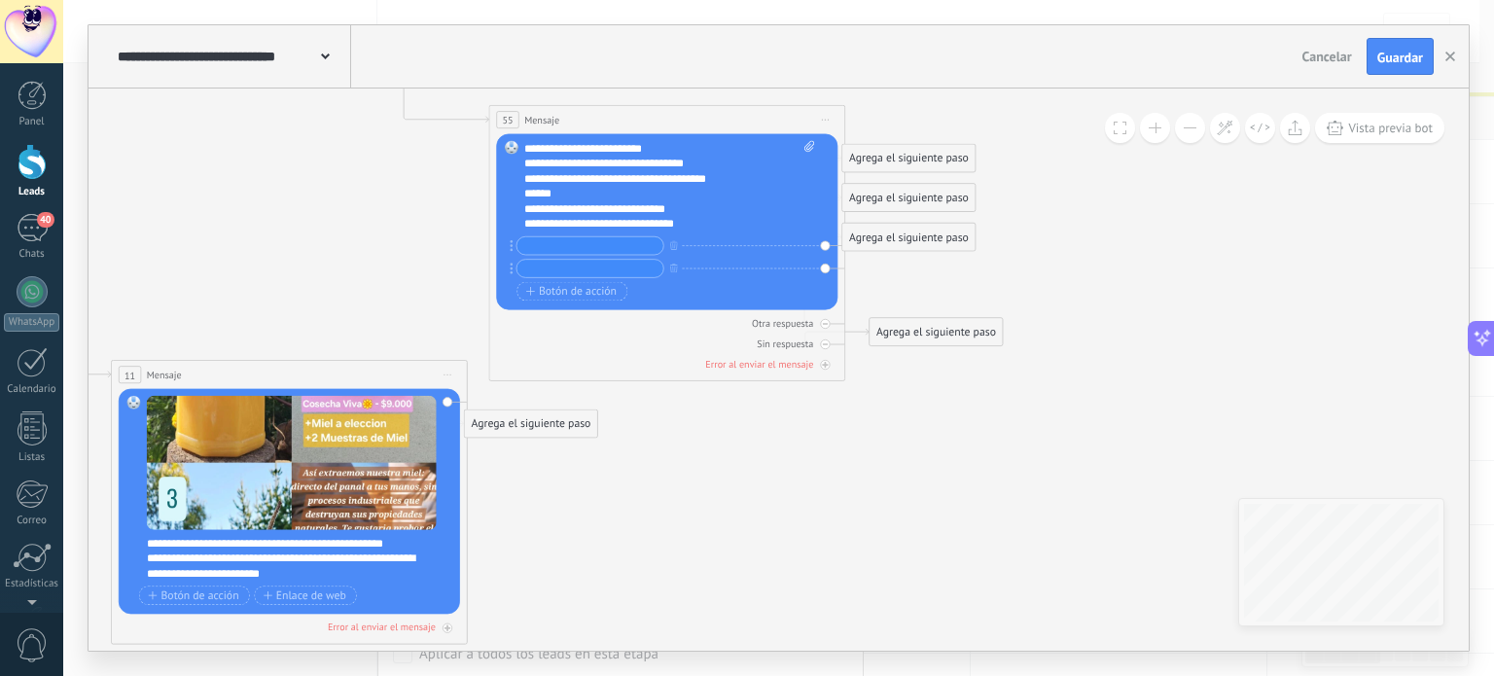
drag, startPoint x: 907, startPoint y: 334, endPoint x: 937, endPoint y: 398, distance: 70.9
click at [937, 345] on div "Agrega el siguiente paso" at bounding box center [936, 332] width 133 height 25
drag, startPoint x: 916, startPoint y: 233, endPoint x: 1087, endPoint y: 336, distance: 198.5
click at [1087, 336] on div "Agrega el siguiente paso" at bounding box center [1074, 339] width 133 height 25
drag, startPoint x: 945, startPoint y: 408, endPoint x: 804, endPoint y: 511, distance: 174.7
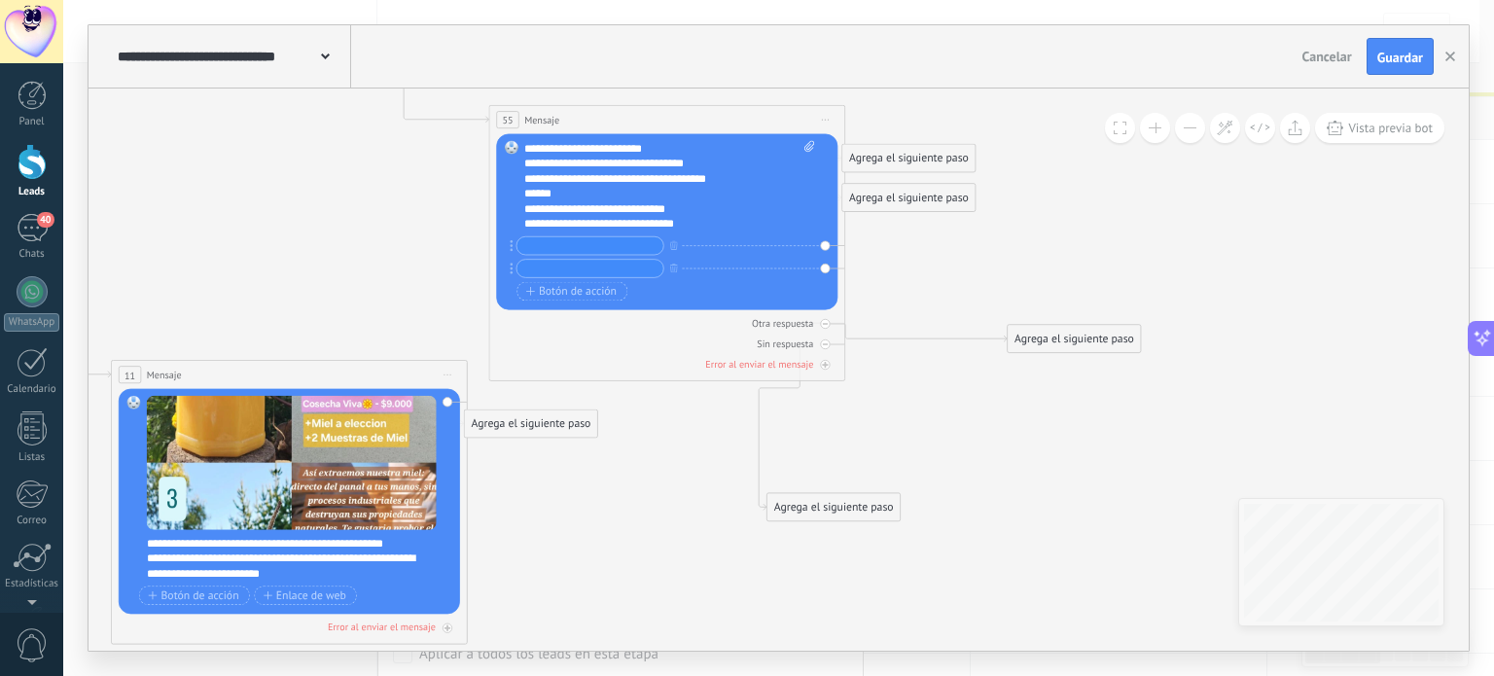
click at [804, 511] on div "Agrega el siguiente paso" at bounding box center [833, 507] width 133 height 25
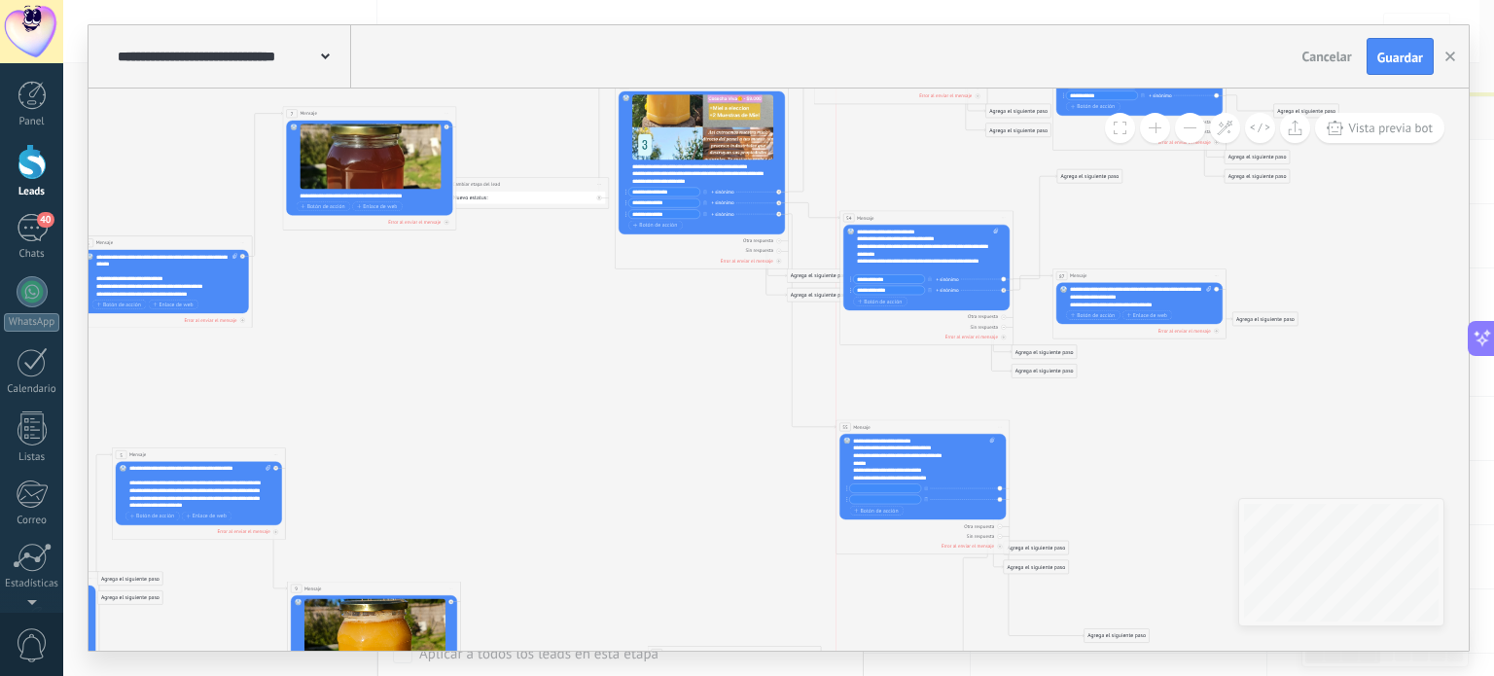
drag, startPoint x: 963, startPoint y: 531, endPoint x: 966, endPoint y: 429, distance: 102.2
click at [966, 429] on div "55 Mensaje ******* (a): Todos los contactos - canales seleccionados Todos los c…" at bounding box center [923, 427] width 173 height 14
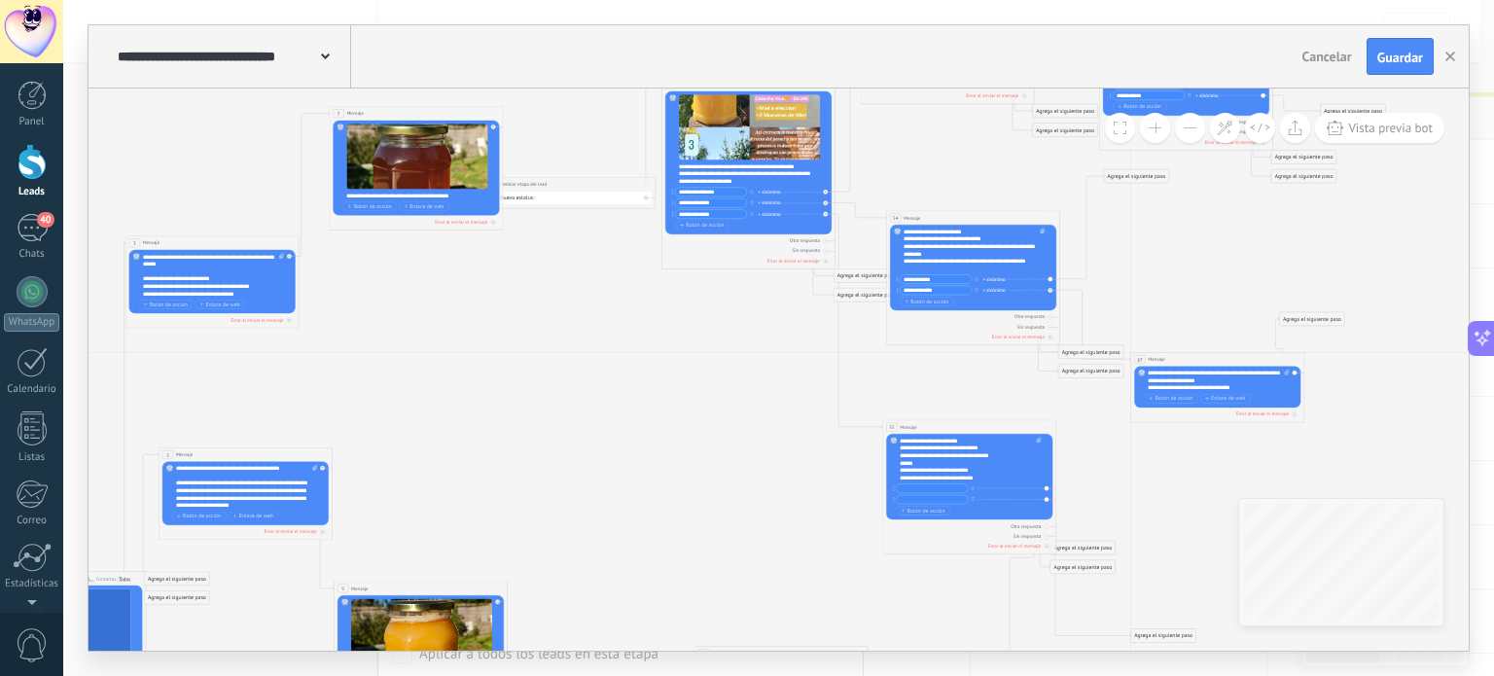
drag, startPoint x: 1173, startPoint y: 279, endPoint x: 1205, endPoint y: 365, distance: 91.4
click at [1205, 365] on div "87 Mensaje ******* (a): Todos los contactos - canales seleccionados Todos los c…" at bounding box center [1217, 360] width 173 height 14
click at [1285, 318] on div "Agrega el siguiente paso" at bounding box center [1312, 319] width 65 height 13
click at [1347, 313] on div "Agrega el siguiente paso" at bounding box center [1324, 319] width 89 height 13
click at [1395, 280] on icon at bounding box center [622, 419] width 1845 height 1547
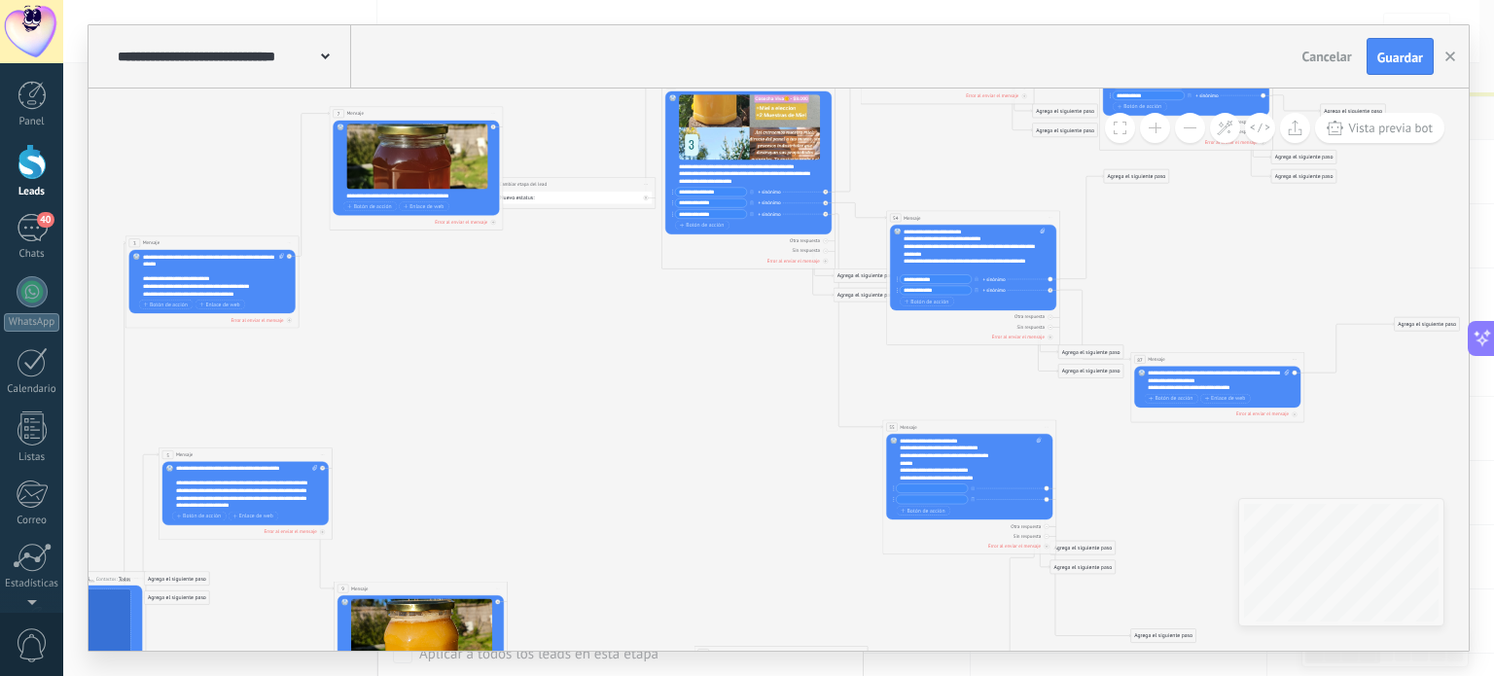
drag, startPoint x: 1335, startPoint y: 323, endPoint x: 1444, endPoint y: 331, distance: 110.2
click at [1450, 330] on div "Agrega el siguiente paso" at bounding box center [1427, 324] width 65 height 13
click at [1296, 370] on div "Reemplazar Quitar Convertir a mensaje de voz Arrastre la imagen aquí para adjun…" at bounding box center [1217, 388] width 166 height 42
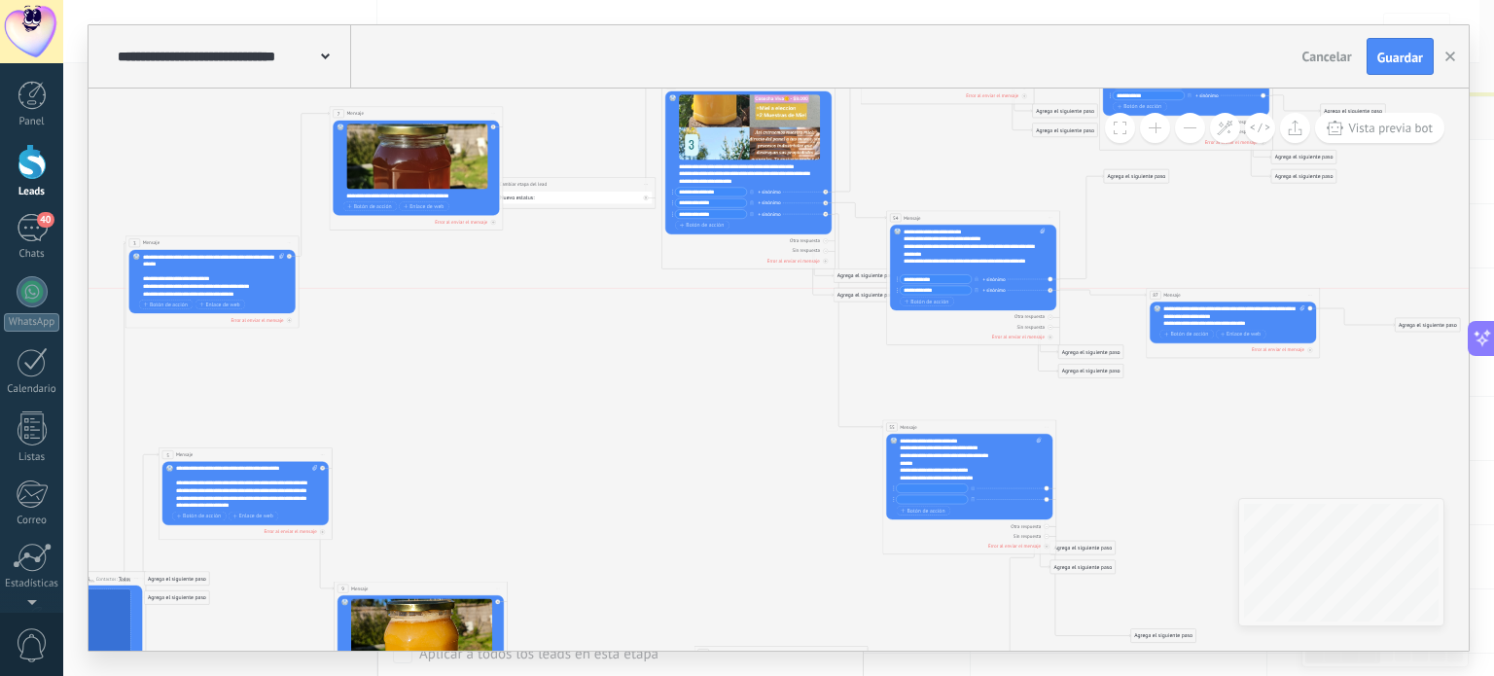
drag, startPoint x: 1264, startPoint y: 361, endPoint x: 1279, endPoint y: 294, distance: 68.9
click at [1279, 294] on div "87 Mensaje ******* (a): Todos los contactos - canales seleccionados Todos los c…" at bounding box center [1233, 296] width 173 height 14
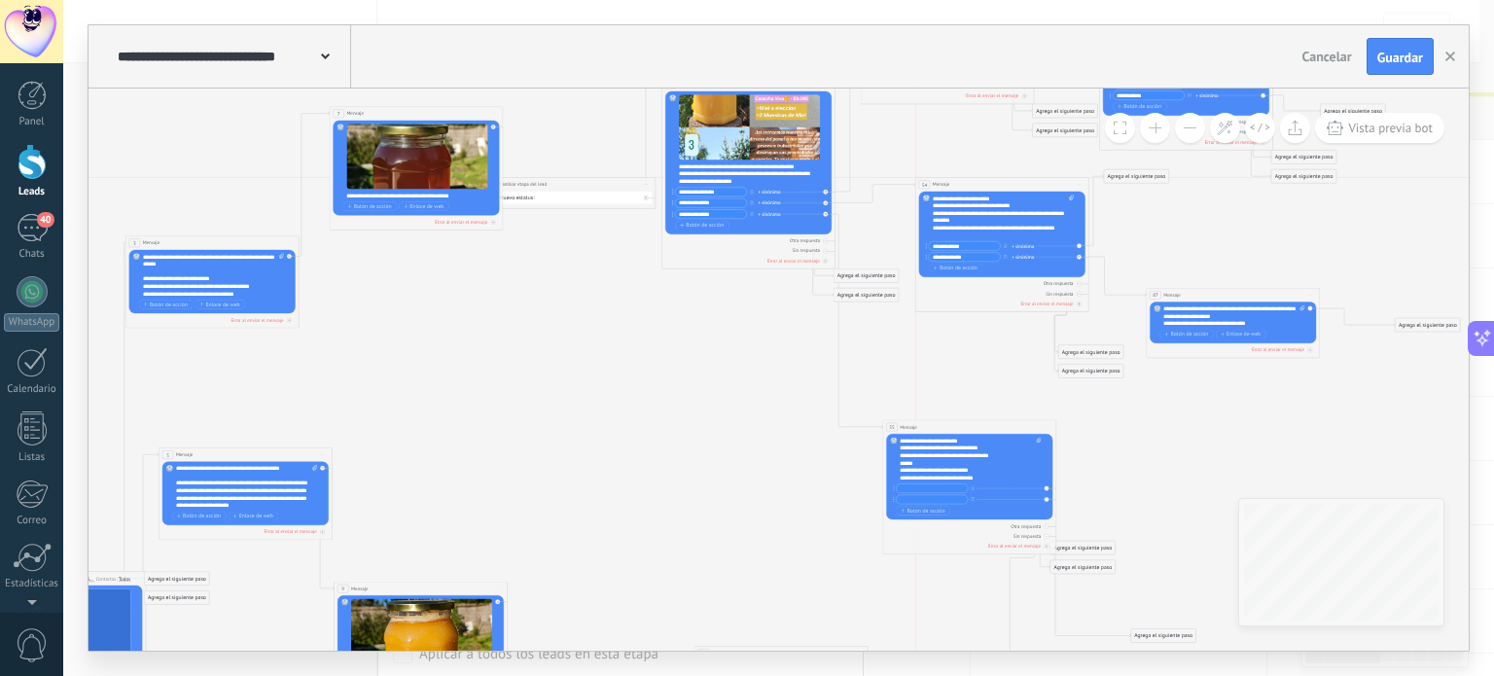
drag, startPoint x: 962, startPoint y: 217, endPoint x: 988, endPoint y: 184, distance: 42.2
click at [988, 184] on div "54 Mensaje ******* (a): Todos los contactos - canales seleccionados Todos los c…" at bounding box center [1001, 185] width 173 height 14
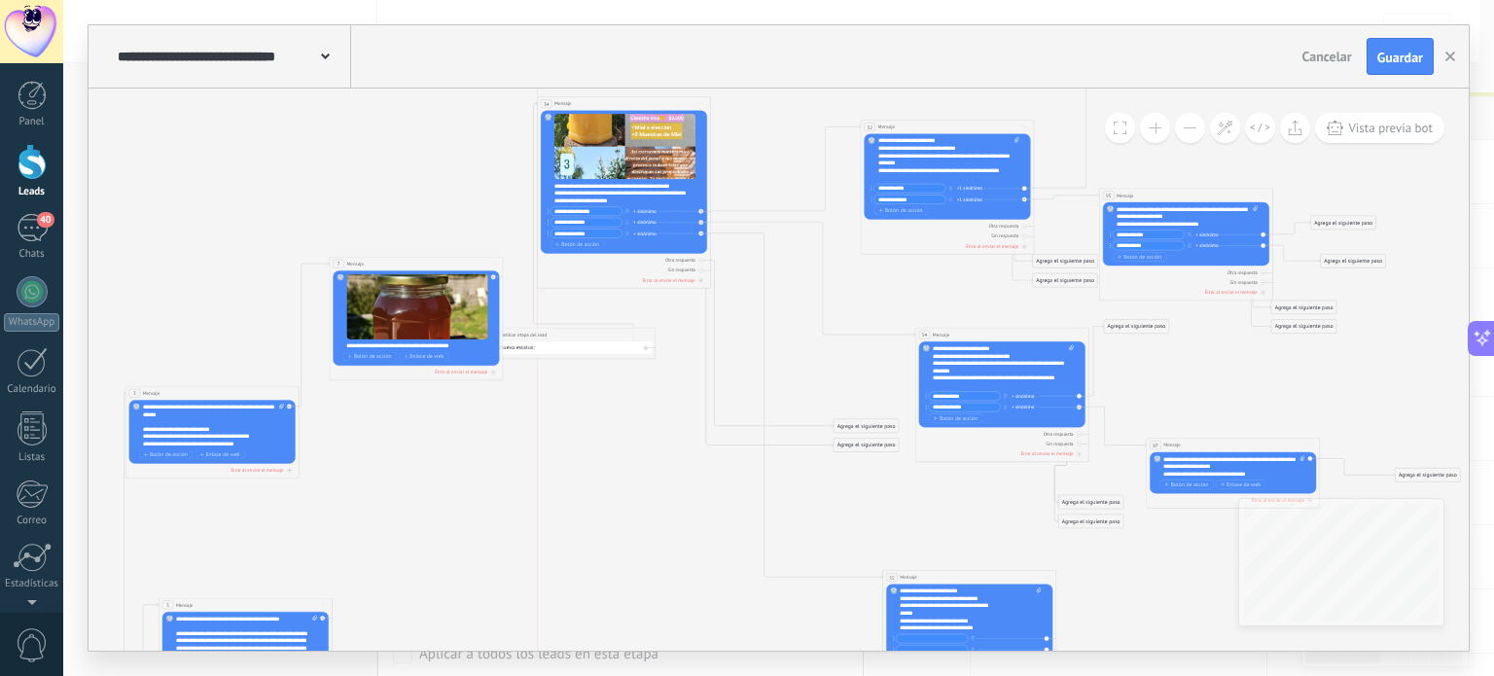
drag, startPoint x: 725, startPoint y: 232, endPoint x: 601, endPoint y: 102, distance: 179.6
click at [601, 102] on div "34 Mensaje ******* (a): Todos los contactos - canales seleccionados Todos los c…" at bounding box center [624, 104] width 173 height 14
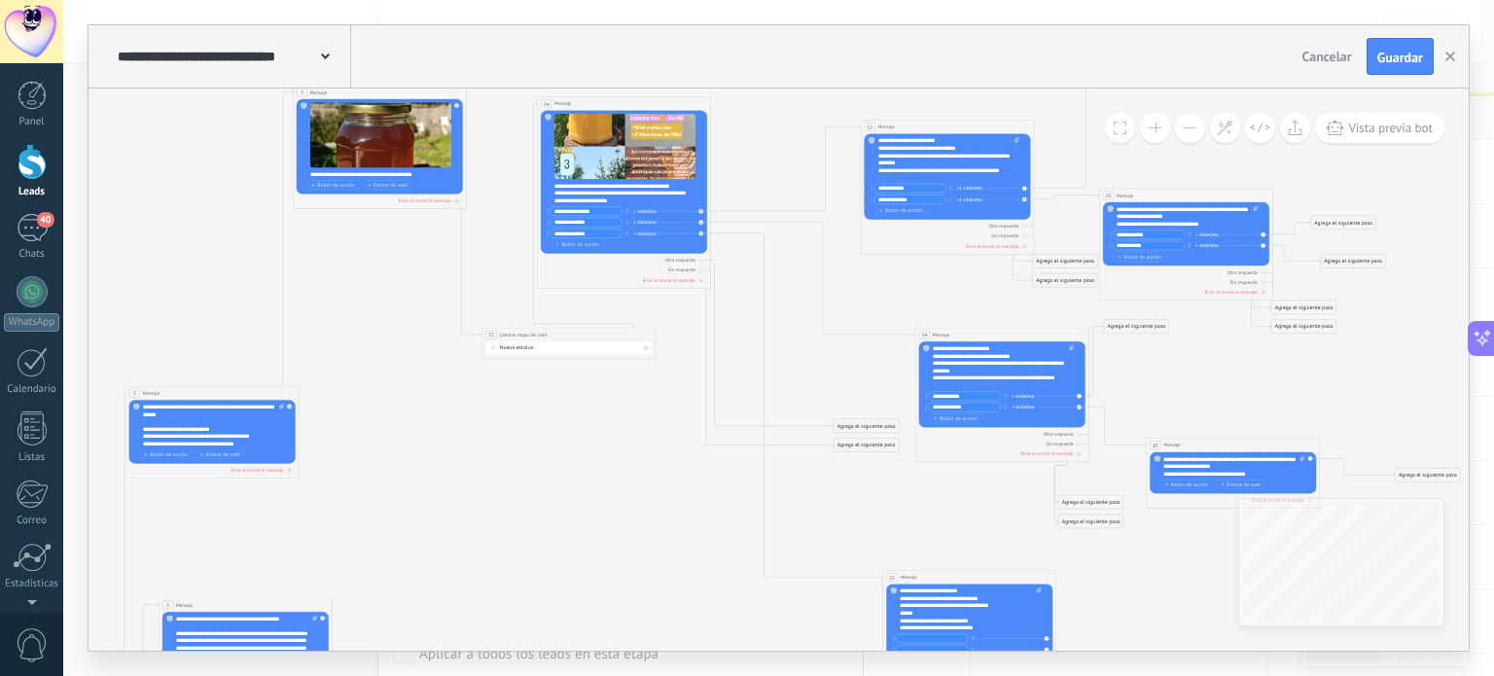
drag, startPoint x: 414, startPoint y: 267, endPoint x: 377, endPoint y: 95, distance: 175.1
click at [377, 95] on div "7 Mensaje ******* (a): Todos los contactos - canales seleccionados Todos los co…" at bounding box center [379, 93] width 173 height 14
drag, startPoint x: 515, startPoint y: 327, endPoint x: 334, endPoint y: 232, distance: 204.0
click at [334, 233] on div "**********" at bounding box center [387, 240] width 173 height 14
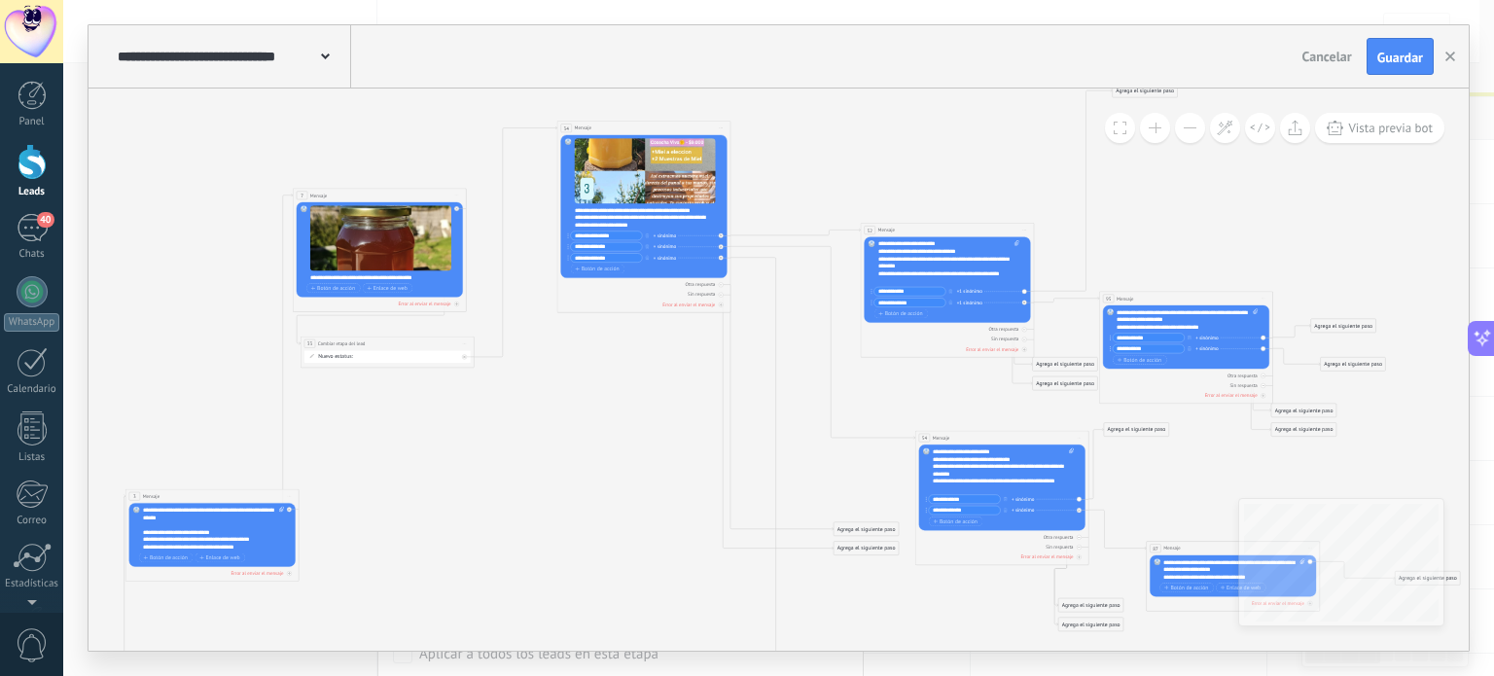
click at [641, 127] on div "34 Mensaje ******* (a): Todos los contactos - canales seleccionados Todos los c…" at bounding box center [643, 129] width 173 height 14
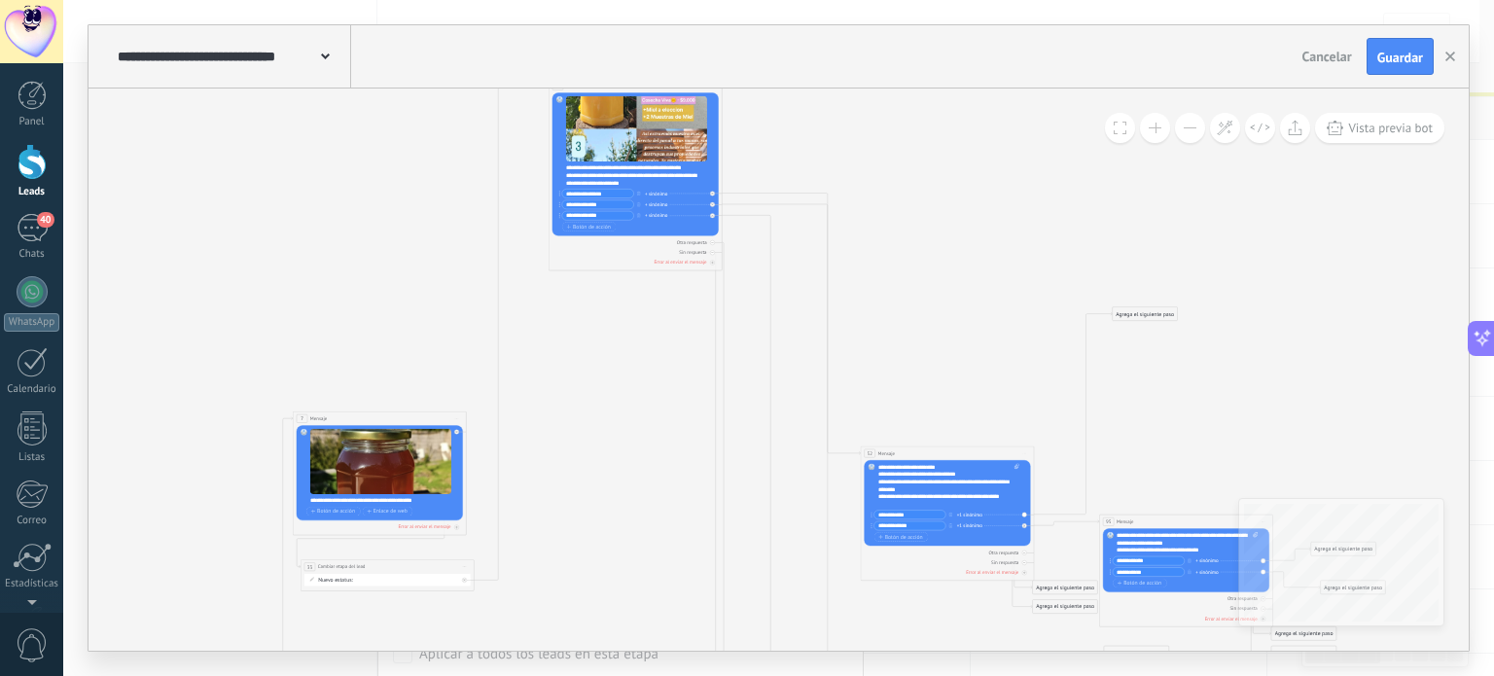
drag, startPoint x: 615, startPoint y: 349, endPoint x: 614, endPoint y: 77, distance: 272.4
click at [614, 77] on div "**********" at bounding box center [779, 337] width 1380 height 625
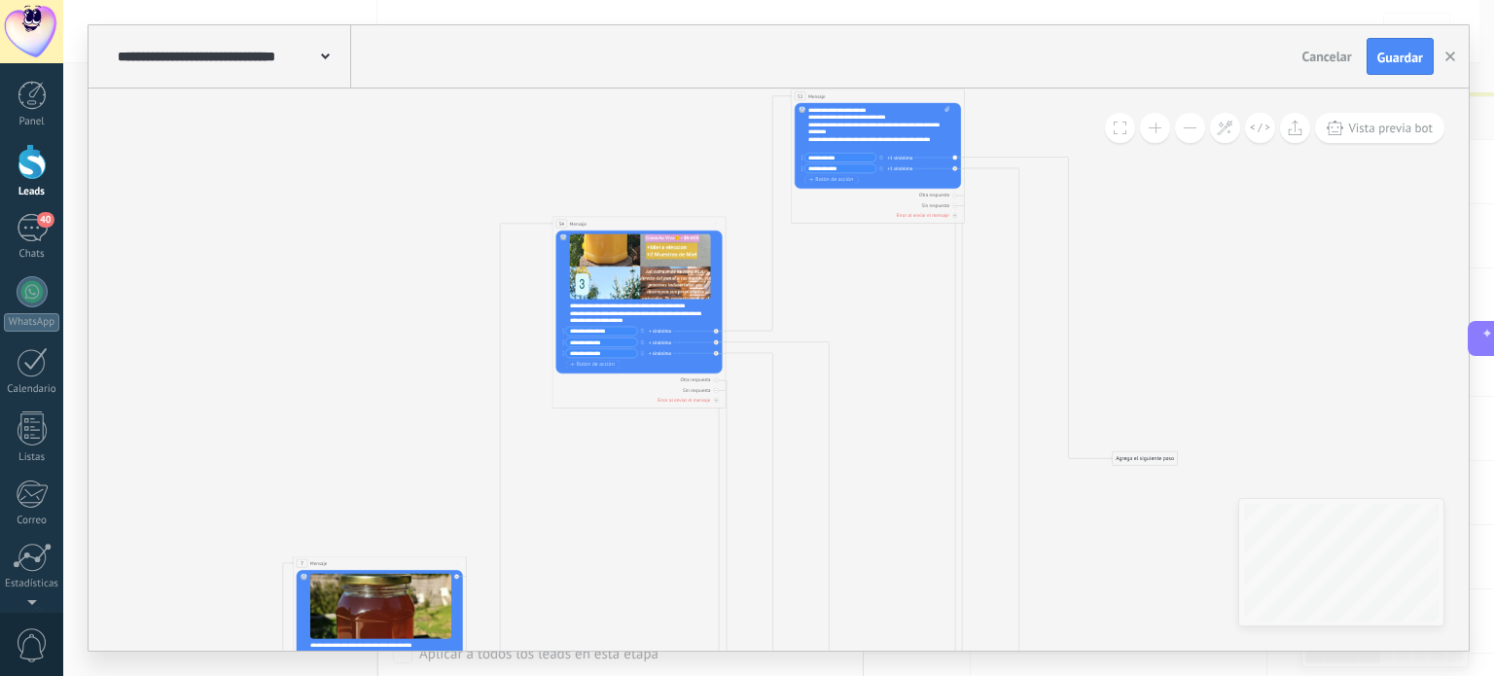
drag, startPoint x: 949, startPoint y: 597, endPoint x: 879, endPoint y: 95, distance: 506.8
click at [879, 95] on div "52 Mensaje ******* (a): Todos los contactos - canales seleccionados Todos los c…" at bounding box center [878, 96] width 173 height 14
drag, startPoint x: 1121, startPoint y: 455, endPoint x: 1203, endPoint y: 147, distance: 319.2
click at [1203, 147] on div "Agrega el siguiente paso" at bounding box center [1227, 150] width 65 height 13
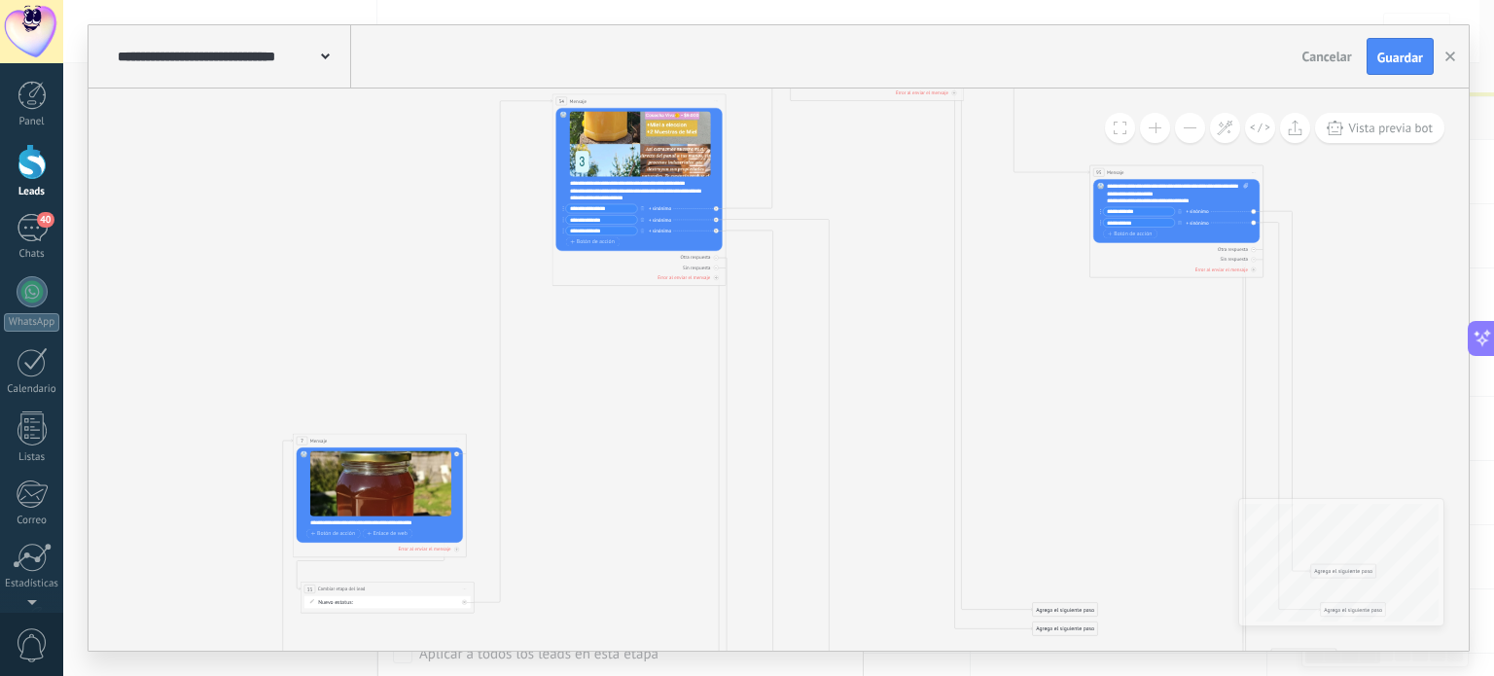
drag, startPoint x: 1130, startPoint y: 540, endPoint x: 1121, endPoint y: 169, distance: 370.7
click at [1121, 169] on span "Mensaje" at bounding box center [1115, 172] width 17 height 7
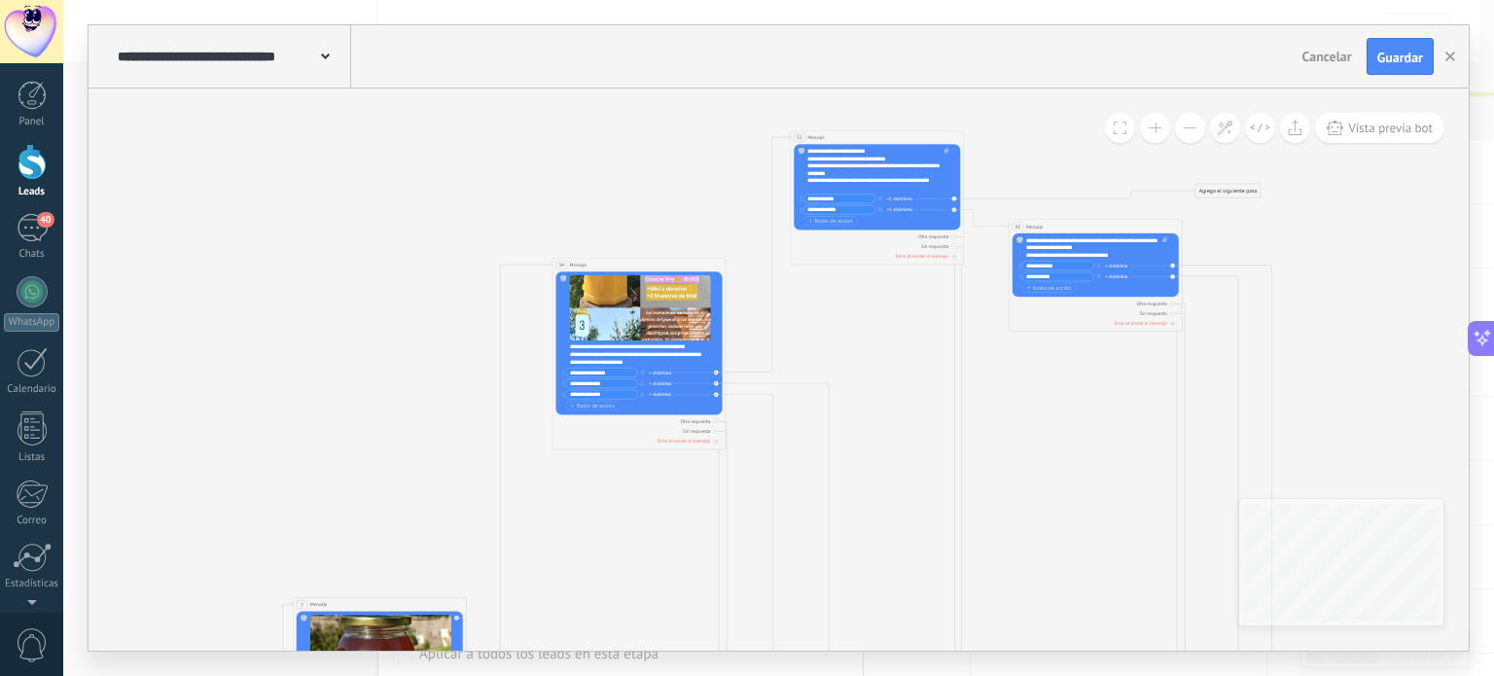
drag, startPoint x: 1115, startPoint y: 329, endPoint x: 1034, endPoint y: 219, distance: 136.4
click at [1034, 220] on div "95 Mensaje ******* (a): Todos los contactos - canales seleccionados Todos los c…" at bounding box center [1095, 227] width 173 height 14
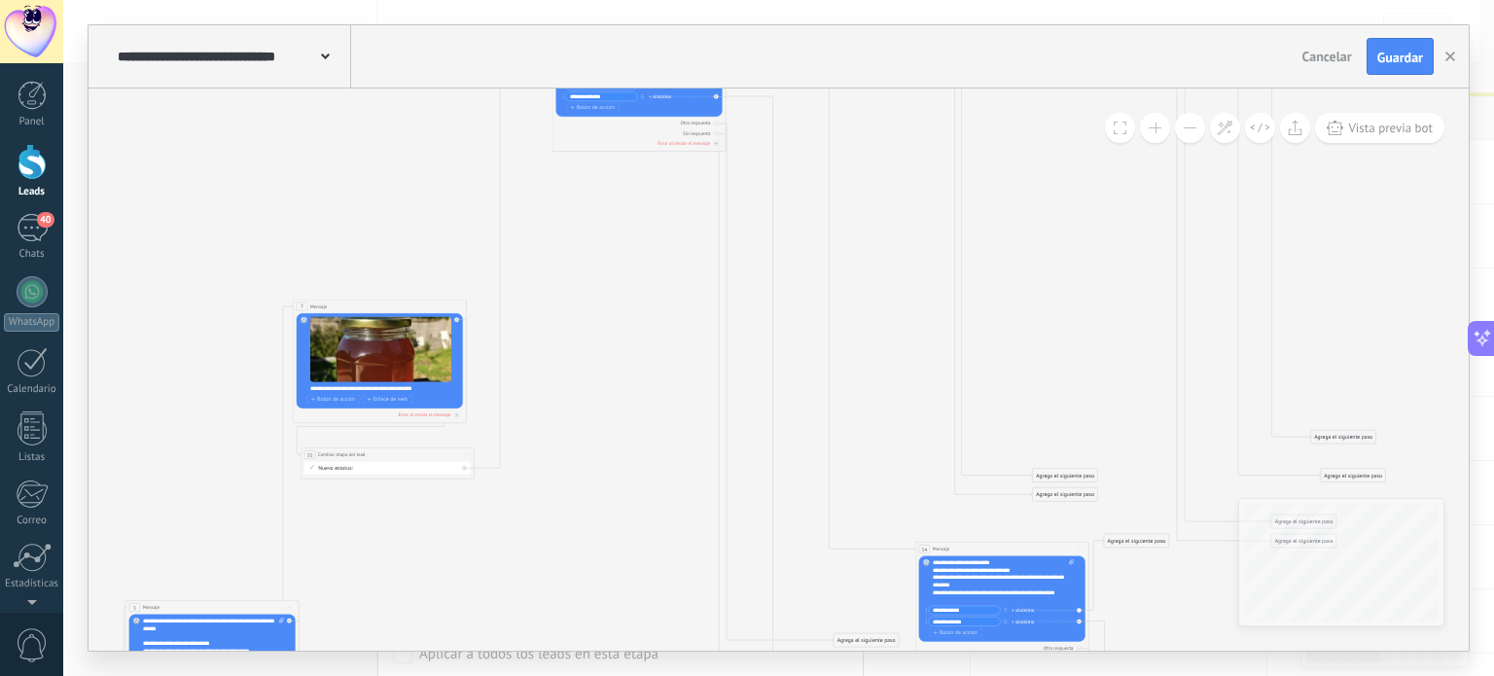
click at [1081, 474] on div "Agrega el siguiente paso" at bounding box center [1065, 476] width 65 height 13
click at [1073, 492] on div "Mensaje" at bounding box center [1083, 489] width 62 height 8
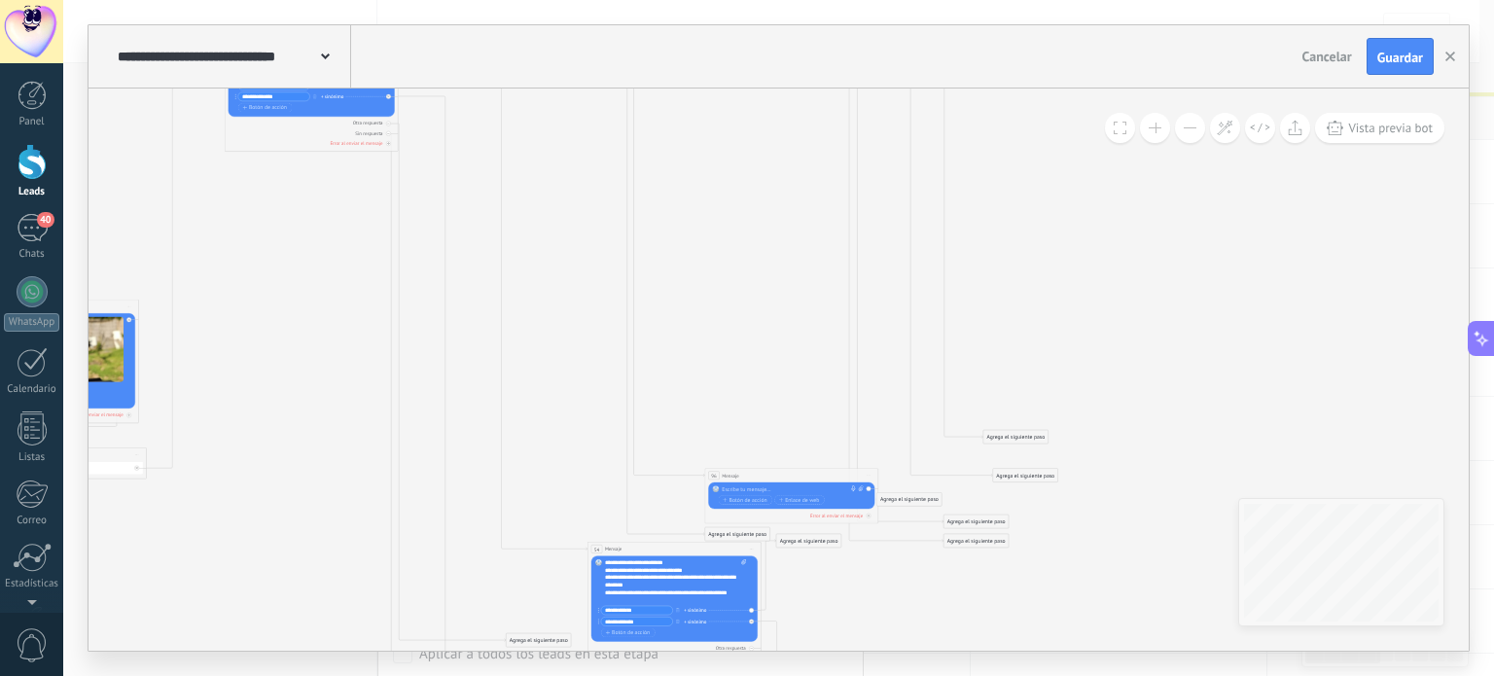
click at [868, 477] on span "Iniciar vista previa aquí Cambiar nombre Duplicar [GEOGRAPHIC_DATA]" at bounding box center [869, 476] width 12 height 11
click at [892, 520] on div "Borrar" at bounding box center [902, 523] width 73 height 13
click at [722, 534] on div "Agrega el siguiente paso" at bounding box center [737, 534] width 65 height 13
click at [841, 534] on icon at bounding box center [843, 534] width 4 height 1
click at [851, 578] on div "Borrar" at bounding box center [876, 583] width 73 height 13
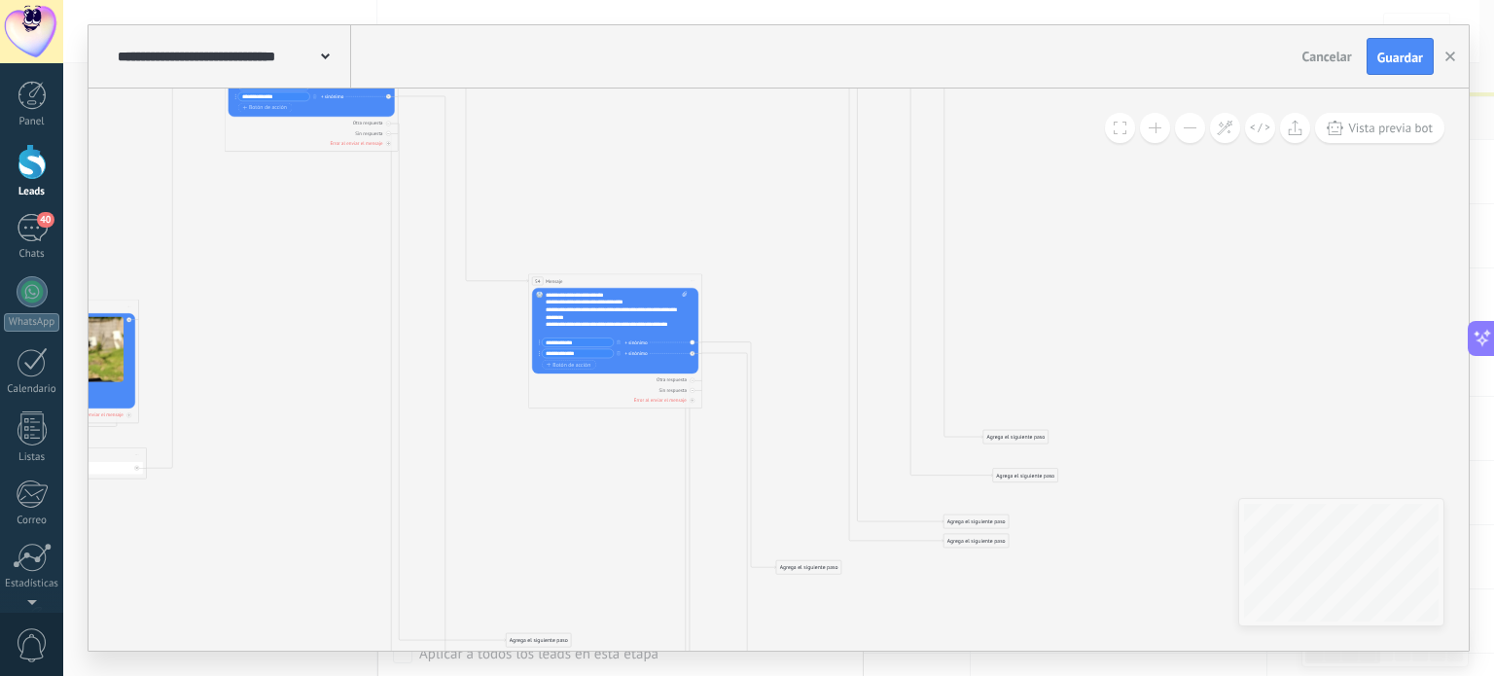
drag, startPoint x: 619, startPoint y: 548, endPoint x: 568, endPoint y: 262, distance: 290.4
click at [562, 278] on span "Mensaje" at bounding box center [554, 281] width 17 height 7
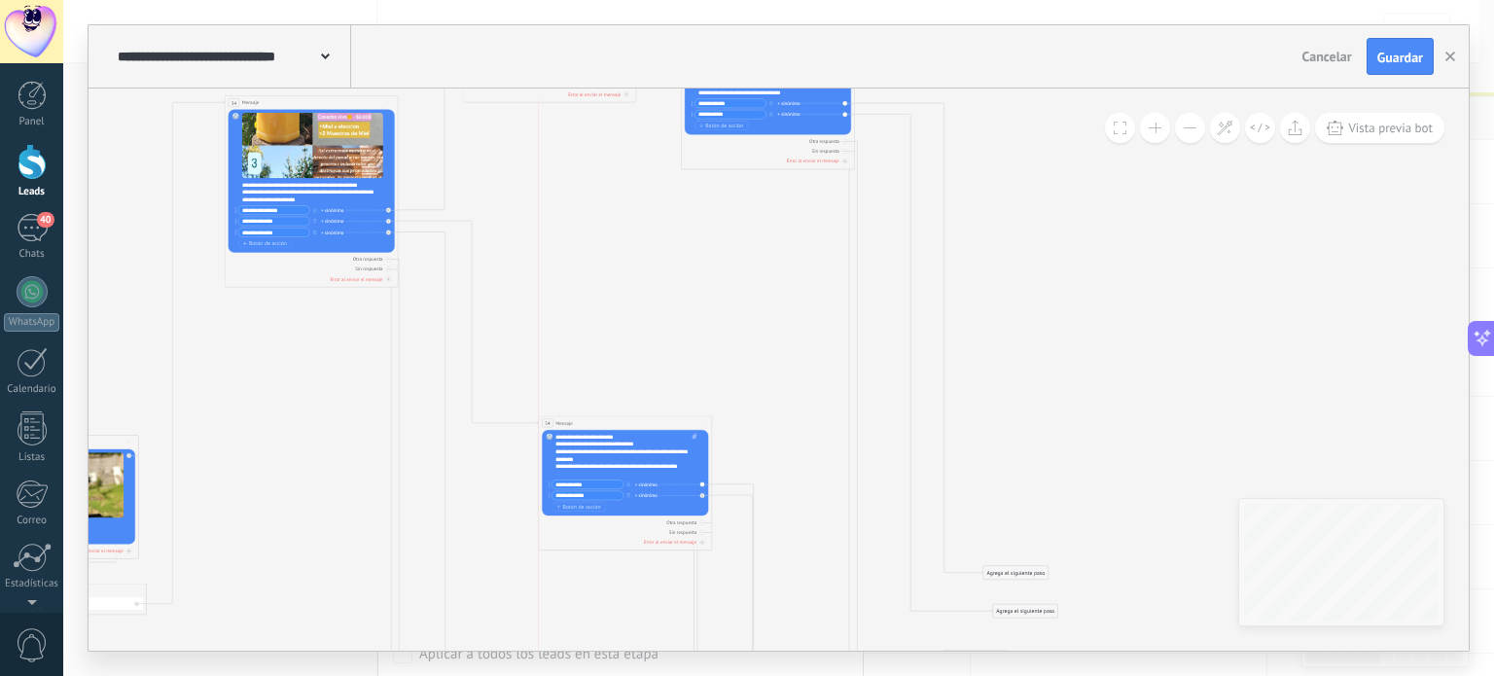
drag, startPoint x: 577, startPoint y: 396, endPoint x: 572, endPoint y: 420, distance: 24.8
click at [572, 420] on div "54 Mensaje ******* (a): Todos los contactos - canales seleccionados Todos los c…" at bounding box center [625, 423] width 173 height 14
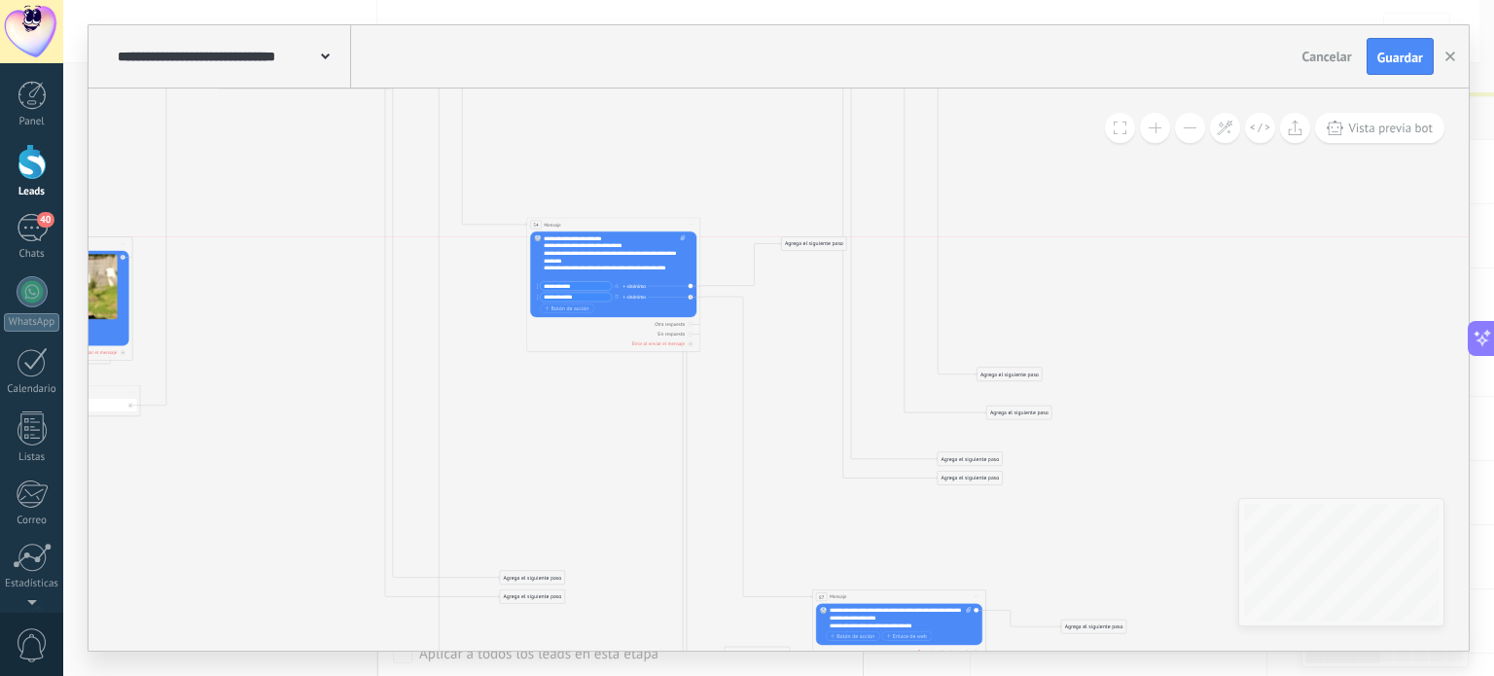
drag, startPoint x: 788, startPoint y: 505, endPoint x: 795, endPoint y: 255, distance: 250.1
click at [795, 251] on div "Agrega el siguiente paso" at bounding box center [814, 244] width 65 height 13
drag, startPoint x: 944, startPoint y: 462, endPoint x: 951, endPoint y: 433, distance: 30.0
click at [951, 433] on div "Agrega el siguiente paso" at bounding box center [976, 431] width 65 height 13
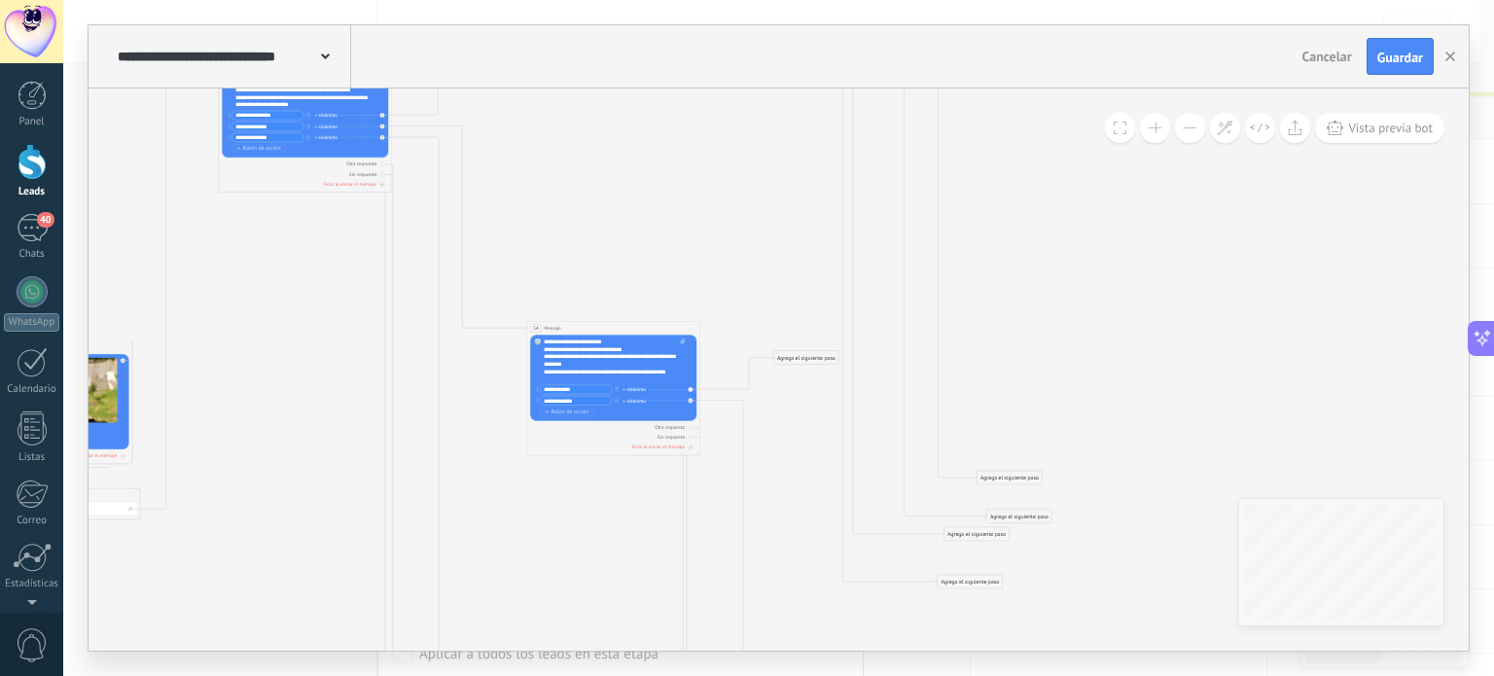
click at [969, 583] on div "Agrega el siguiente paso" at bounding box center [970, 582] width 65 height 13
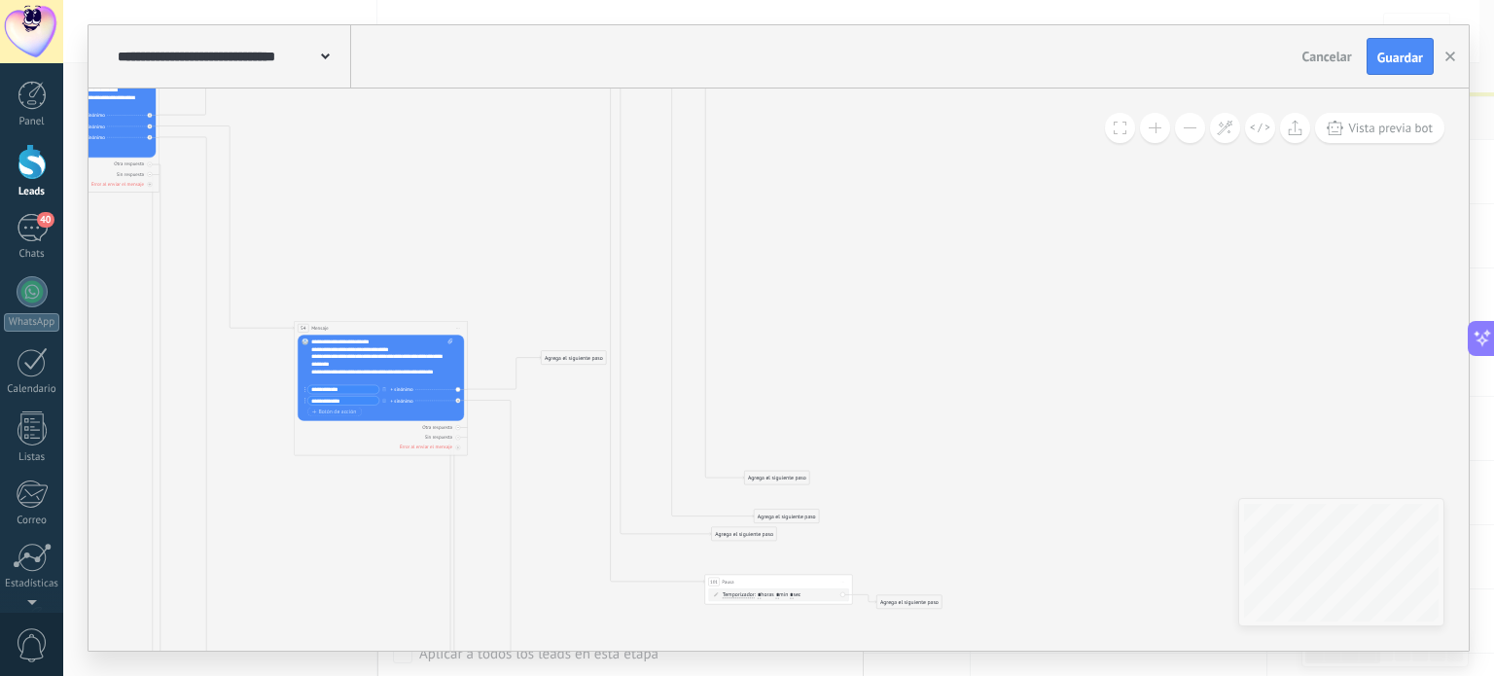
click at [843, 579] on span "Iniciar vista previa aquí Cambiar nombre Duplicar [GEOGRAPHIC_DATA]" at bounding box center [843, 582] width 12 height 11
click at [882, 627] on div "Borrar" at bounding box center [876, 629] width 73 height 13
click at [765, 538] on div "Agrega el siguiente paso" at bounding box center [744, 534] width 65 height 13
click at [774, 548] on div "Mensaje" at bounding box center [761, 548] width 62 height 8
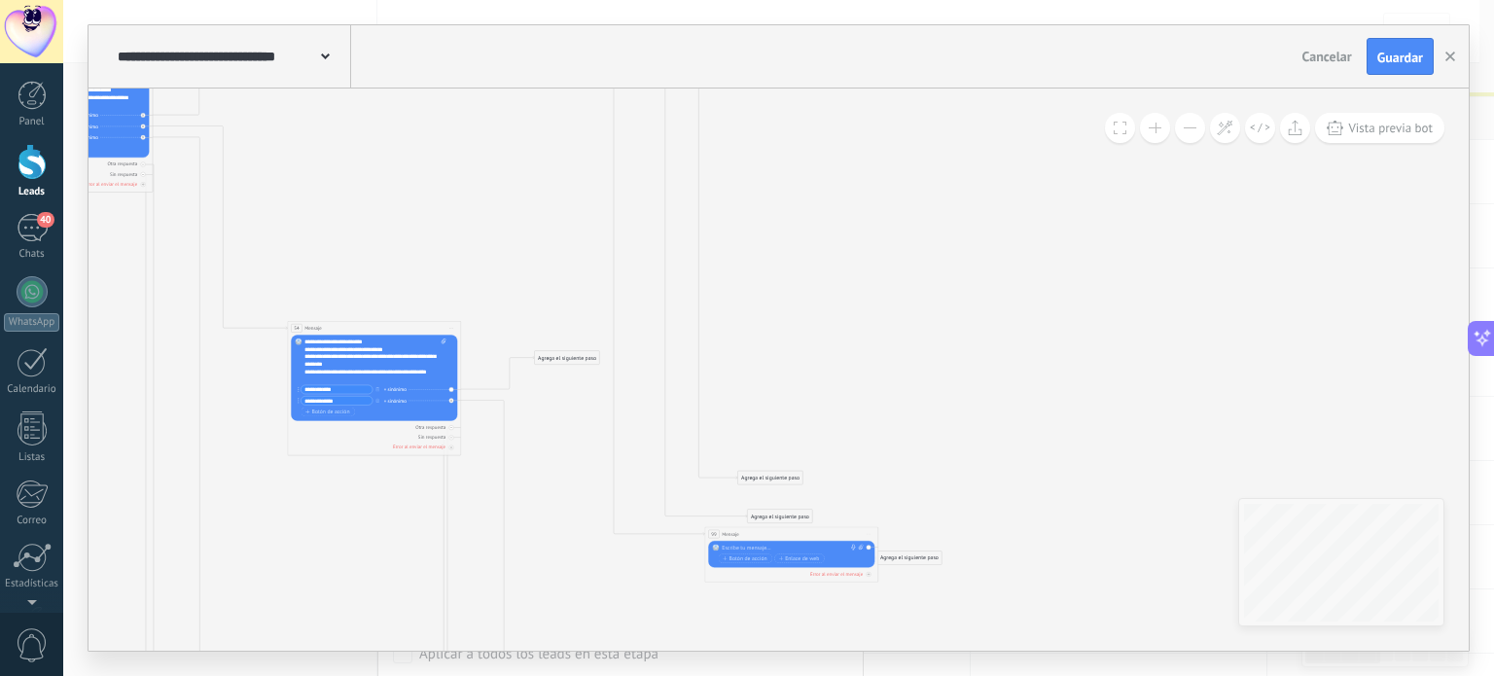
click at [867, 535] on span "Iniciar vista previa aquí Cambiar nombre Duplicar [GEOGRAPHIC_DATA]" at bounding box center [869, 534] width 12 height 11
click at [879, 579] on div "Borrar" at bounding box center [902, 582] width 73 height 13
click at [795, 518] on div "Agrega el siguiente paso" at bounding box center [780, 517] width 65 height 13
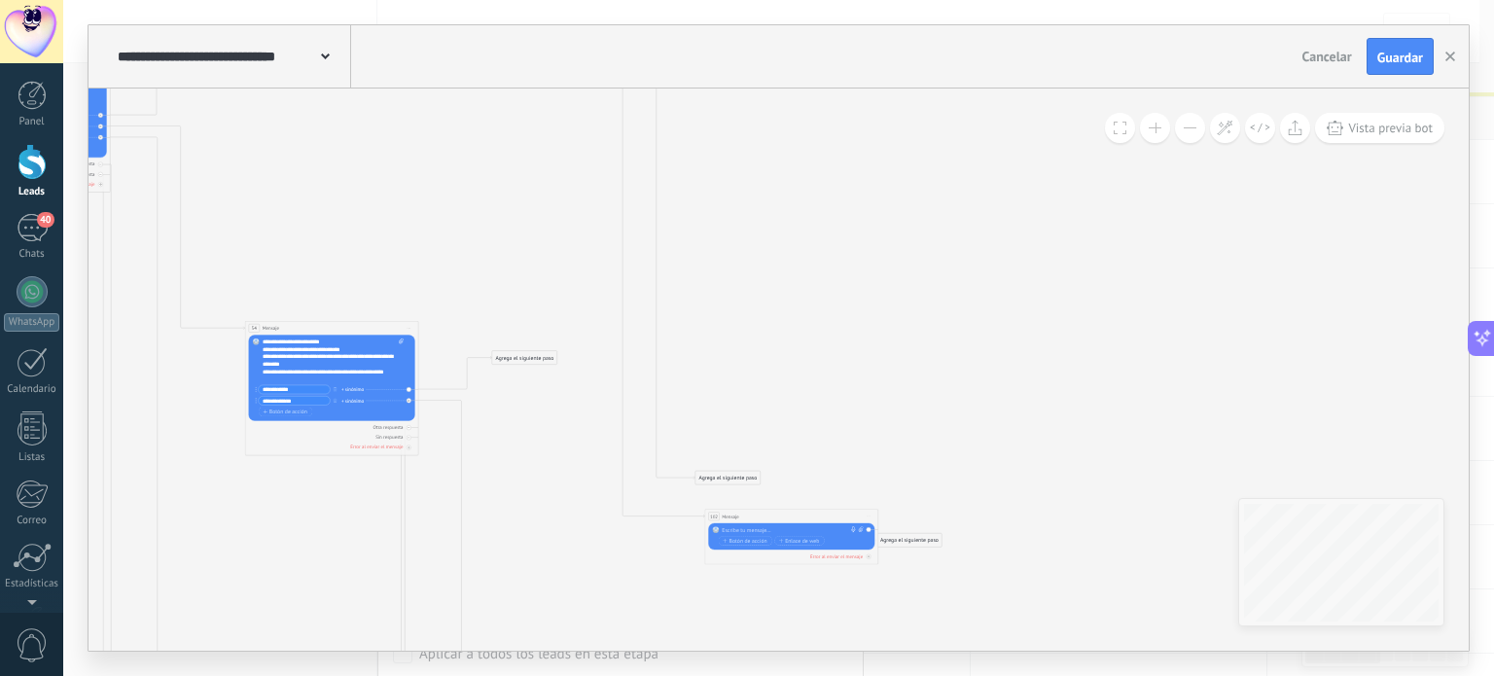
click at [869, 517] on span "Iniciar vista previa aquí Cambiar nombre Duplicar [GEOGRAPHIC_DATA]" at bounding box center [869, 517] width 12 height 11
click at [876, 563] on div "Borrar" at bounding box center [902, 564] width 73 height 13
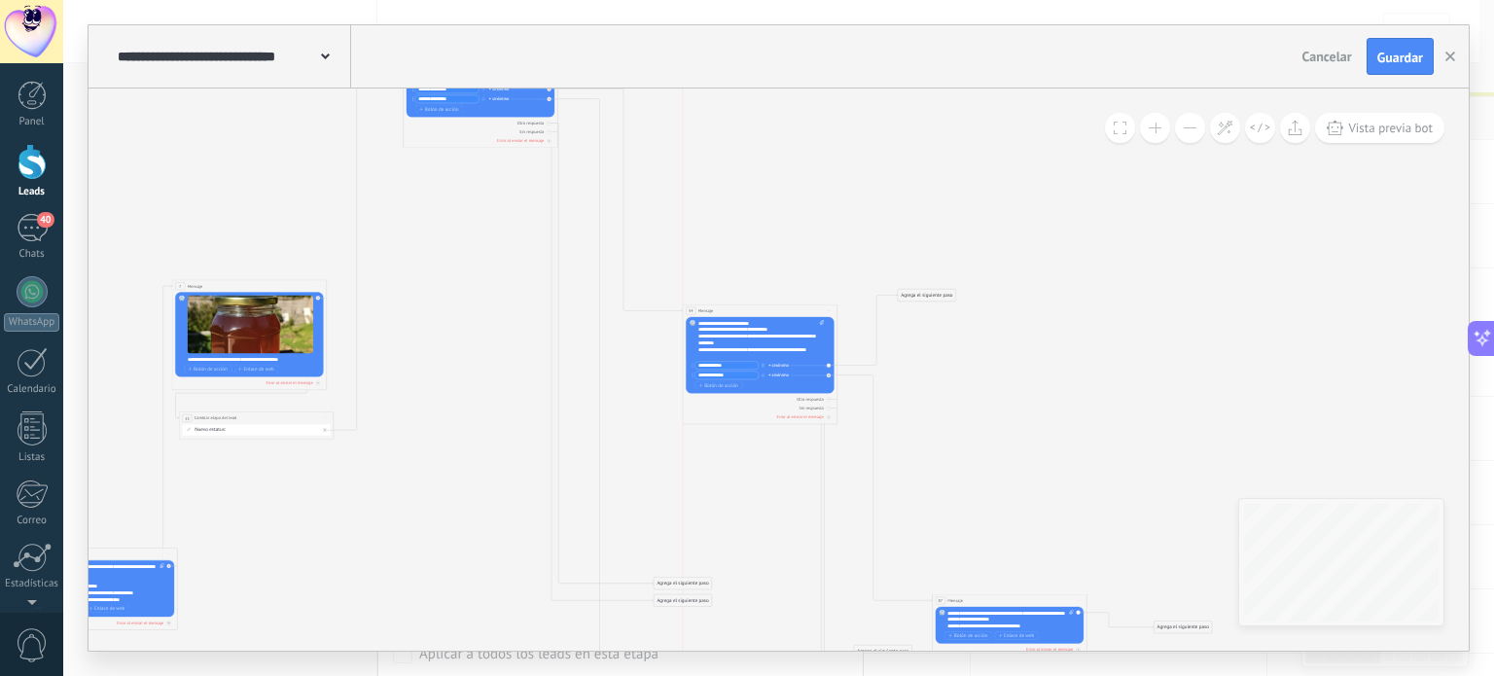
drag, startPoint x: 742, startPoint y: 267, endPoint x: 747, endPoint y: 310, distance: 43.1
click at [747, 310] on div "54 Mensaje ******* (a): Todos los contactos - canales seleccionados Todos los c…" at bounding box center [760, 311] width 154 height 13
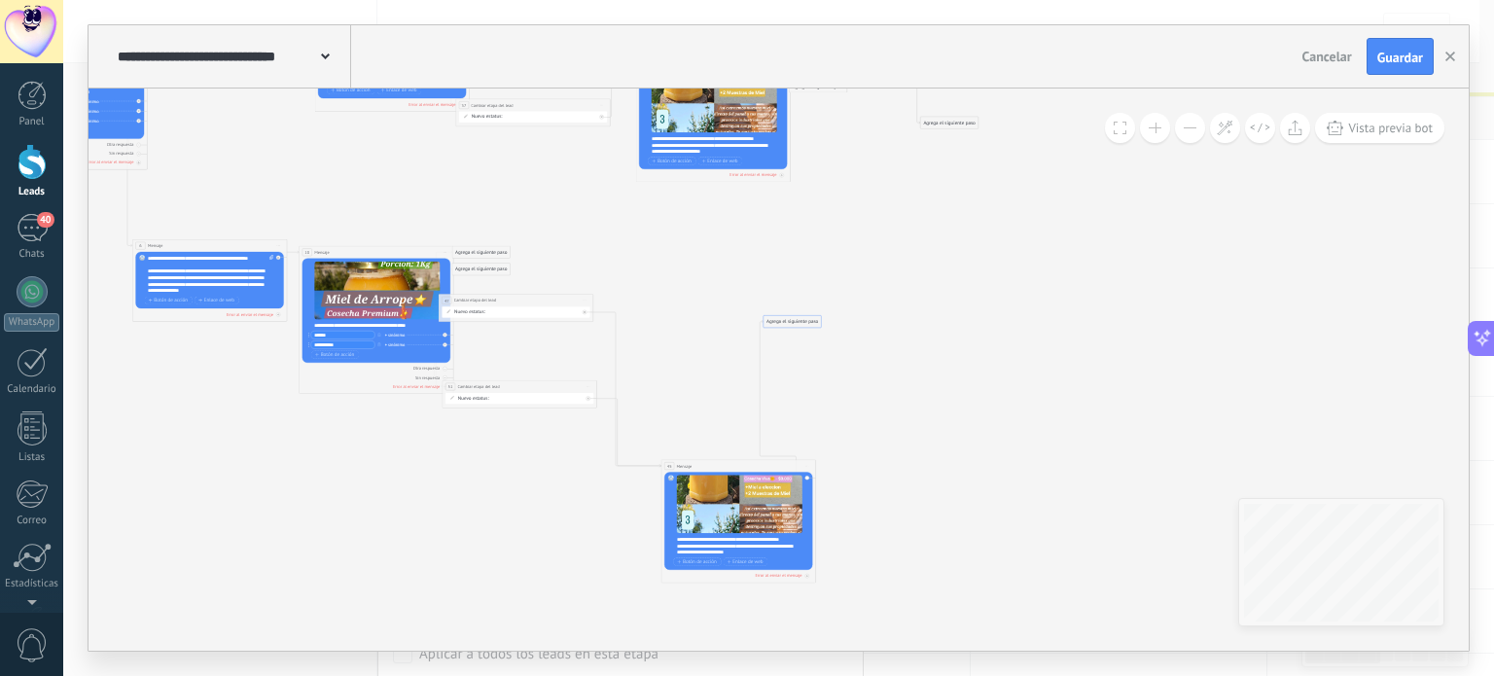
drag, startPoint x: 643, startPoint y: 302, endPoint x: 695, endPoint y: 467, distance: 173.2
click at [695, 467] on div "45 Mensaje ******* (a): Todos los contactos - canales seleccionados Todos los c…" at bounding box center [738, 466] width 154 height 13
drag, startPoint x: 782, startPoint y: 321, endPoint x: 977, endPoint y: 514, distance: 273.7
click at [977, 514] on div "Agrega el siguiente paso" at bounding box center [988, 517] width 57 height 11
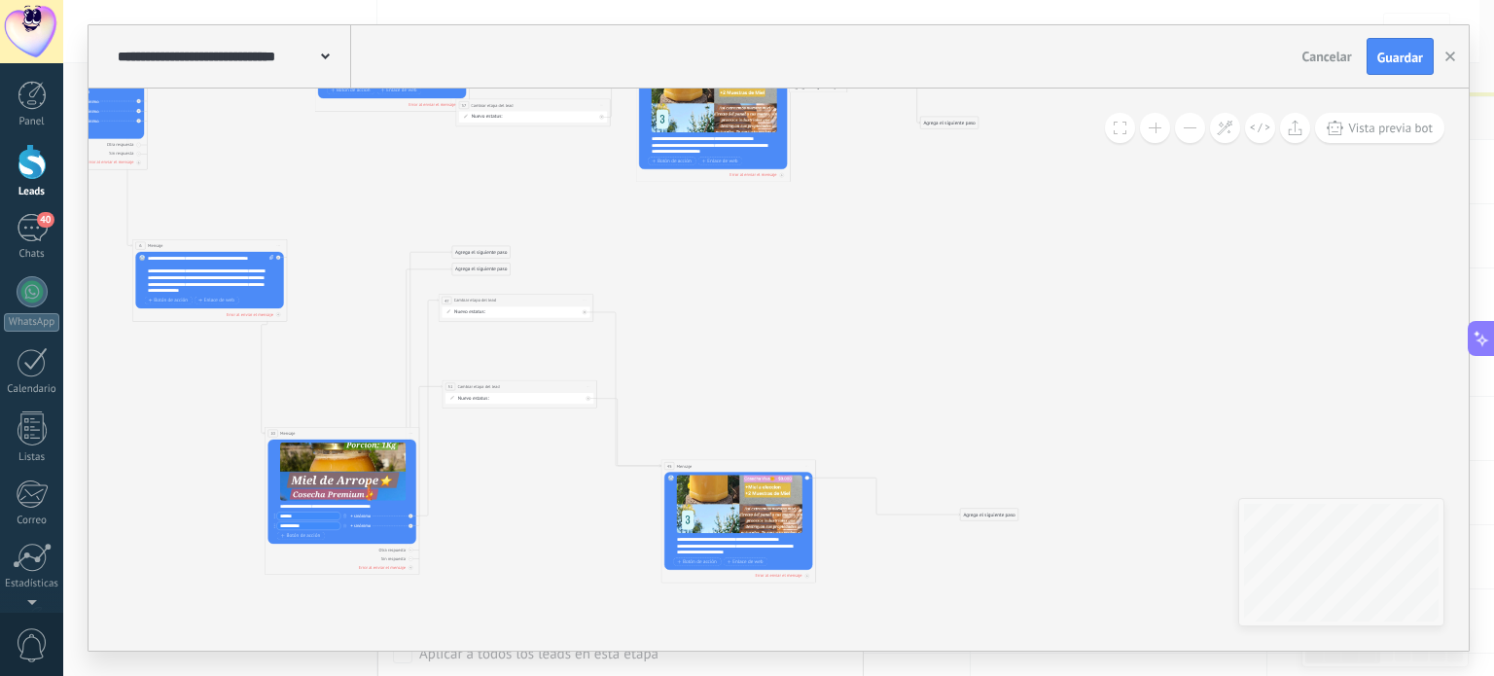
drag, startPoint x: 345, startPoint y: 252, endPoint x: 311, endPoint y: 433, distance: 184.1
click at [311, 433] on div "10 Mensaje ******* (a): Todos los contactos - canales seleccionados Todos los c…" at bounding box center [342, 433] width 154 height 13
drag, startPoint x: 514, startPoint y: 385, endPoint x: 521, endPoint y: 588, distance: 203.4
click at [521, 576] on div "**********" at bounding box center [529, 569] width 154 height 13
drag, startPoint x: 517, startPoint y: 298, endPoint x: 525, endPoint y: 469, distance: 171.4
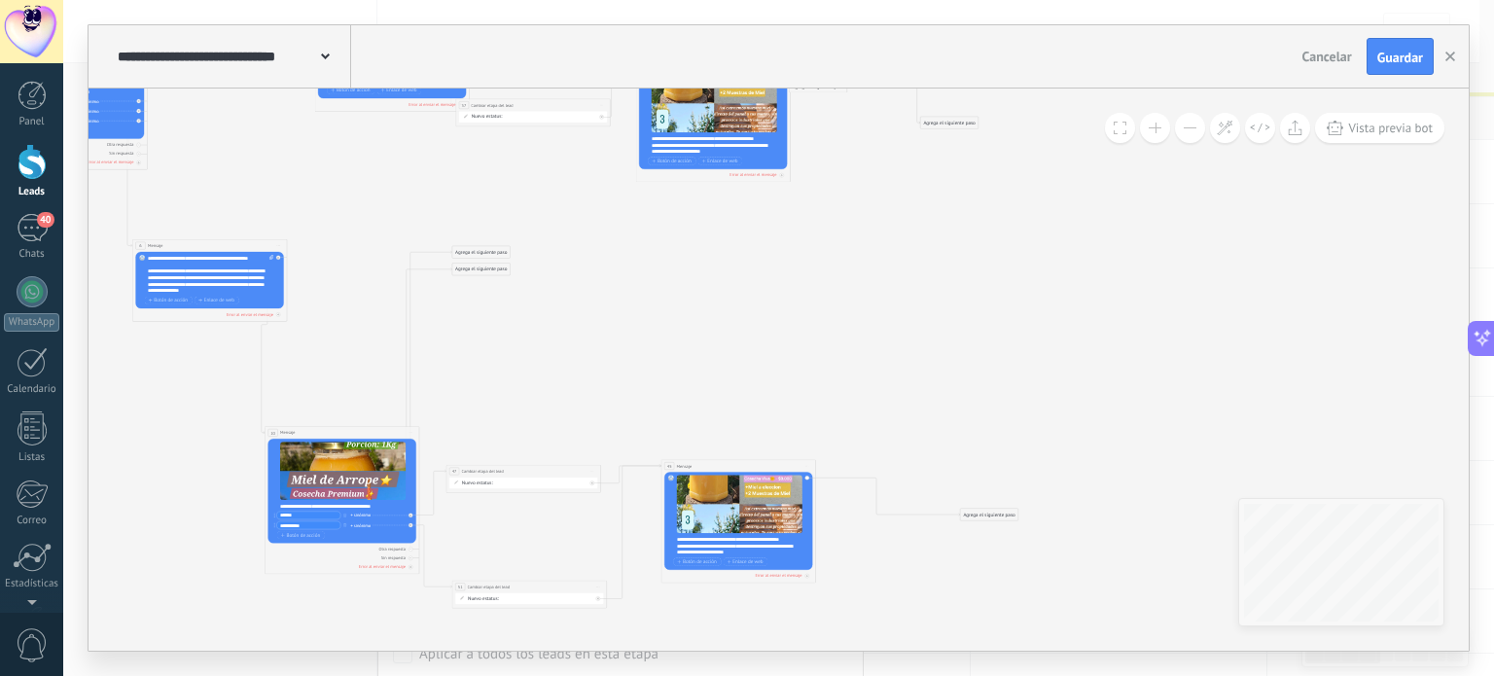
click at [525, 469] on div "**********" at bounding box center [523, 471] width 154 height 13
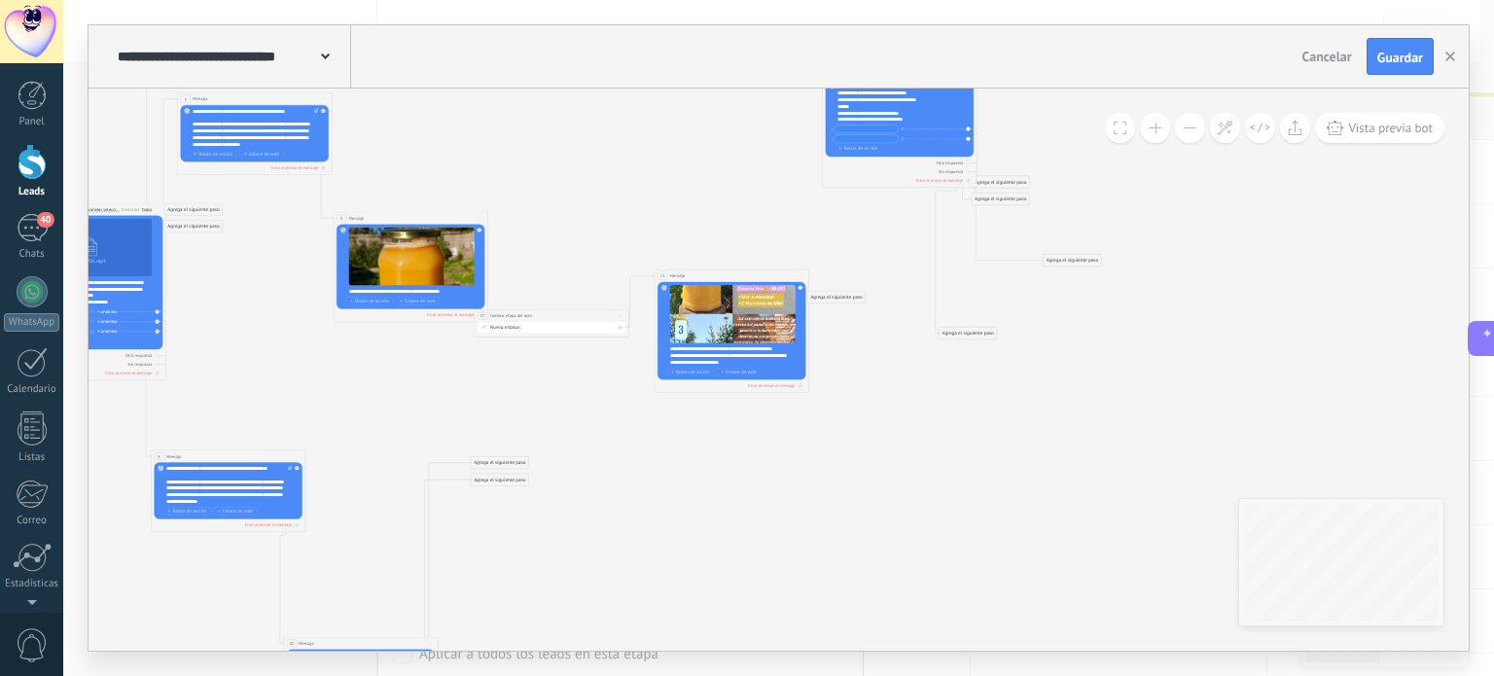
click at [945, 507] on icon at bounding box center [624, 20] width 1710 height 1928
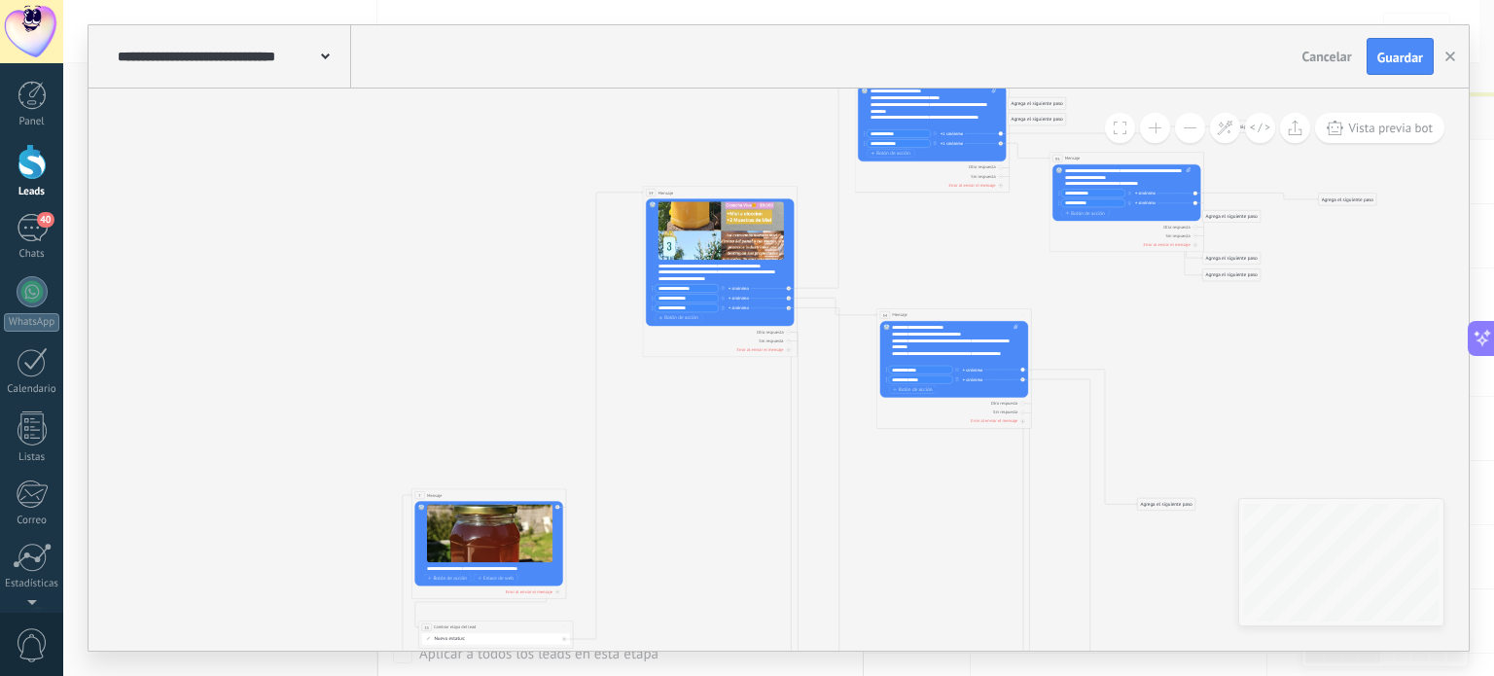
drag, startPoint x: 944, startPoint y: 515, endPoint x: 899, endPoint y: 310, distance: 209.3
click at [899, 310] on div "54 Mensaje ******* (a): Todos los contactos - canales seleccionados Todos los c…" at bounding box center [954, 315] width 154 height 13
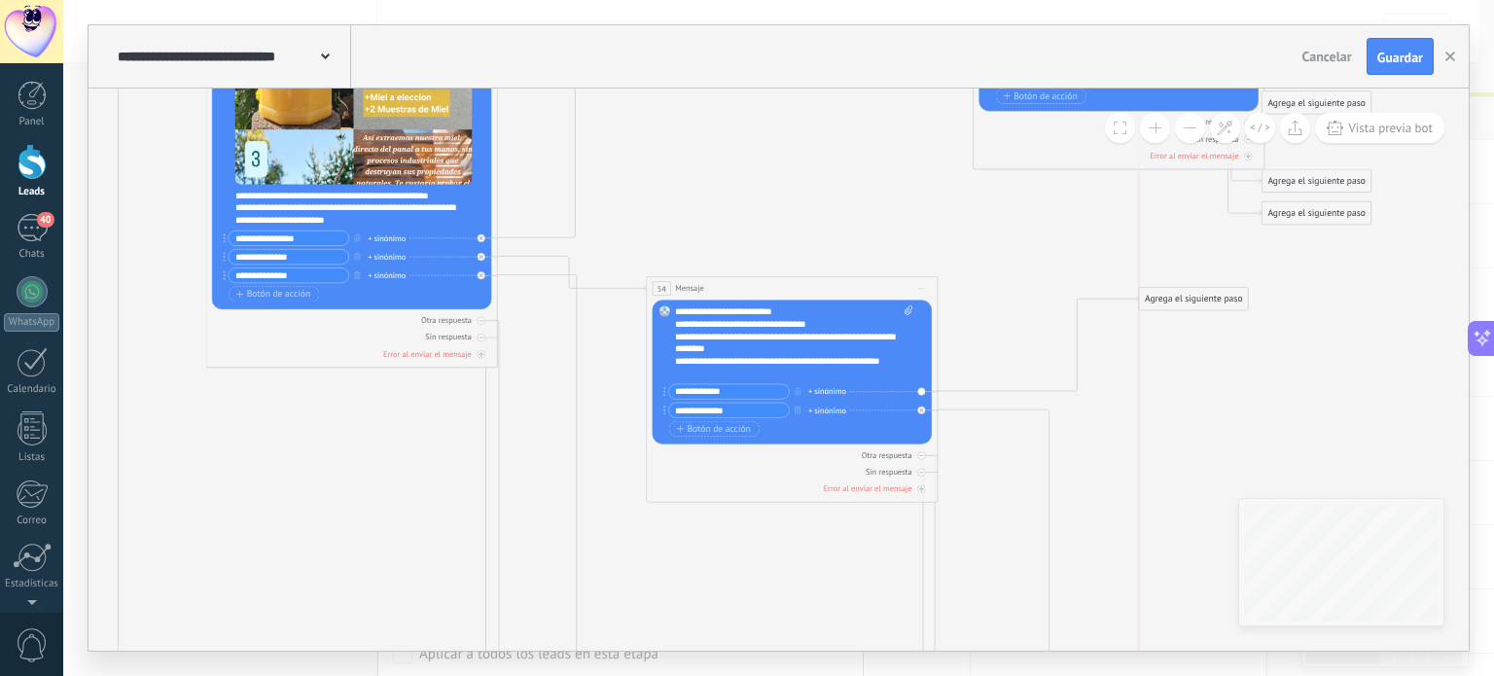
drag, startPoint x: 1154, startPoint y: 641, endPoint x: 1152, endPoint y: 295, distance: 346.3
click at [1152, 295] on div "Agrega el siguiente paso" at bounding box center [1193, 299] width 109 height 20
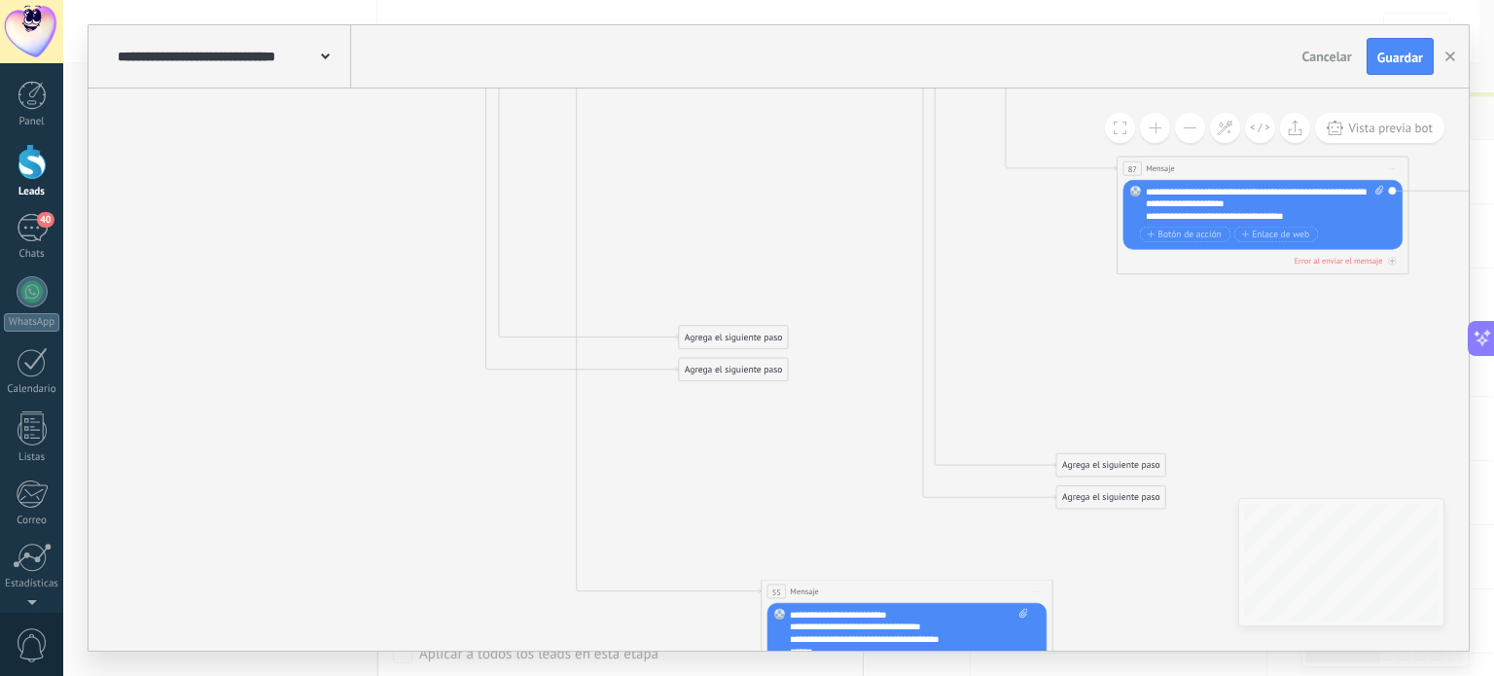
drag, startPoint x: 1233, startPoint y: 362, endPoint x: 1140, endPoint y: 127, distance: 252.3
click at [1140, 127] on div "**********" at bounding box center [779, 370] width 1380 height 562
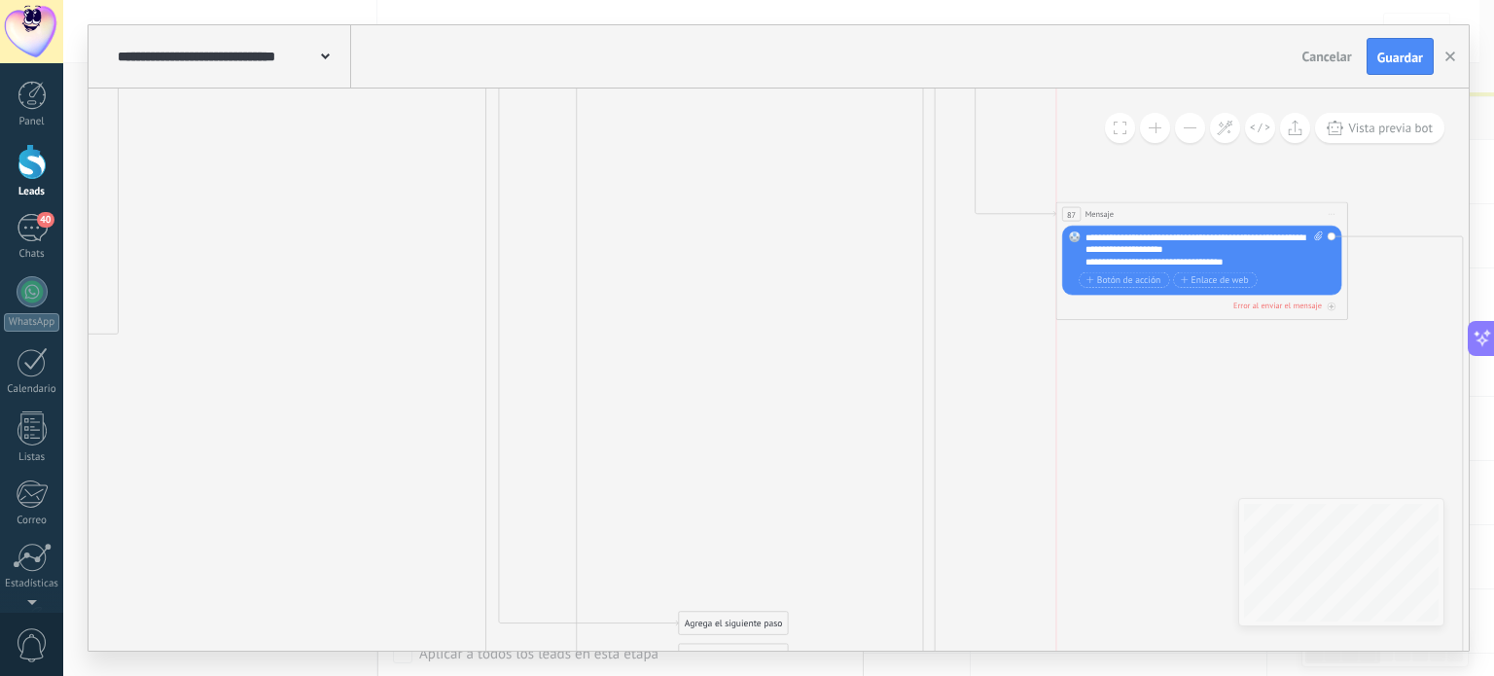
drag, startPoint x: 1154, startPoint y: 420, endPoint x: 1086, endPoint y: 195, distance: 235.7
click at [1086, 208] on span "Mensaje" at bounding box center [1100, 214] width 28 height 12
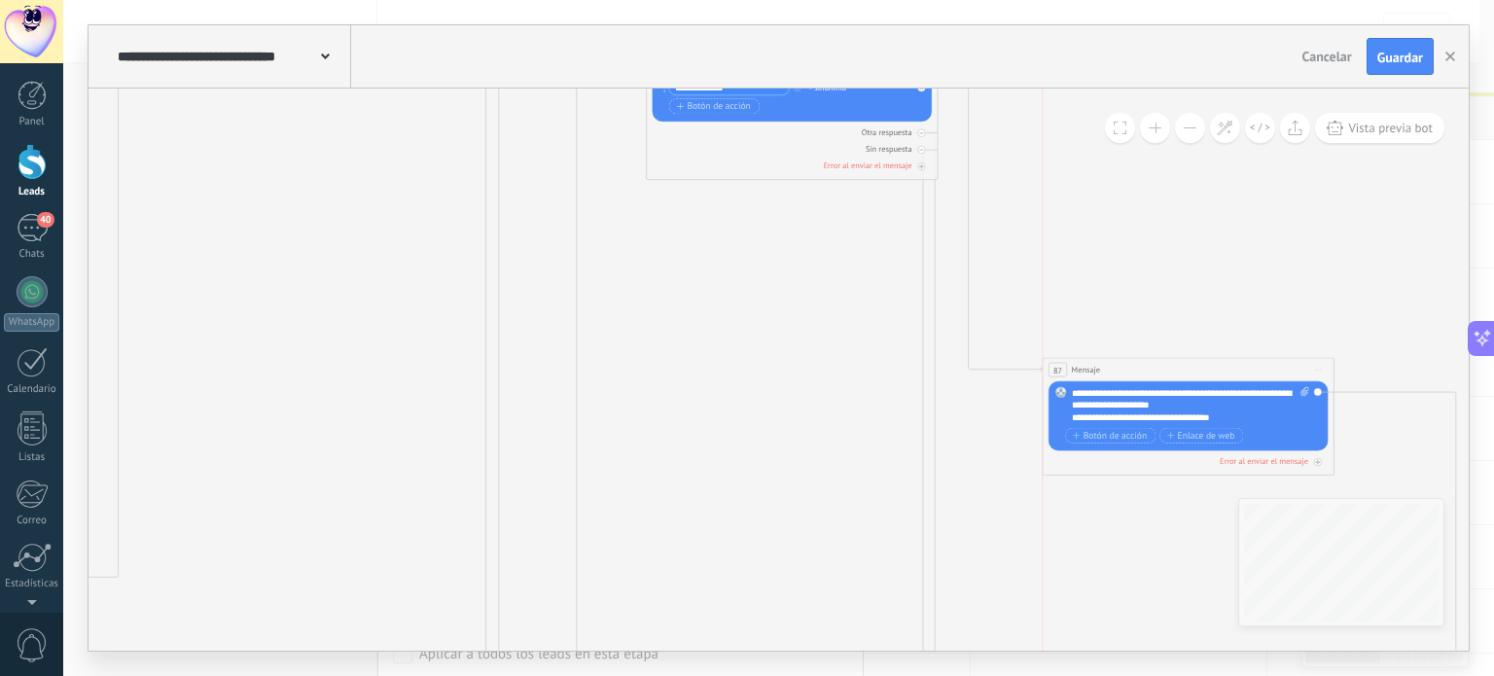
drag, startPoint x: 1068, startPoint y: 434, endPoint x: 1080, endPoint y: 224, distance: 210.4
click at [1080, 358] on div "87 Mensaje ******* (a): Todos los contactos - canales seleccionados Todos los c…" at bounding box center [1188, 369] width 291 height 23
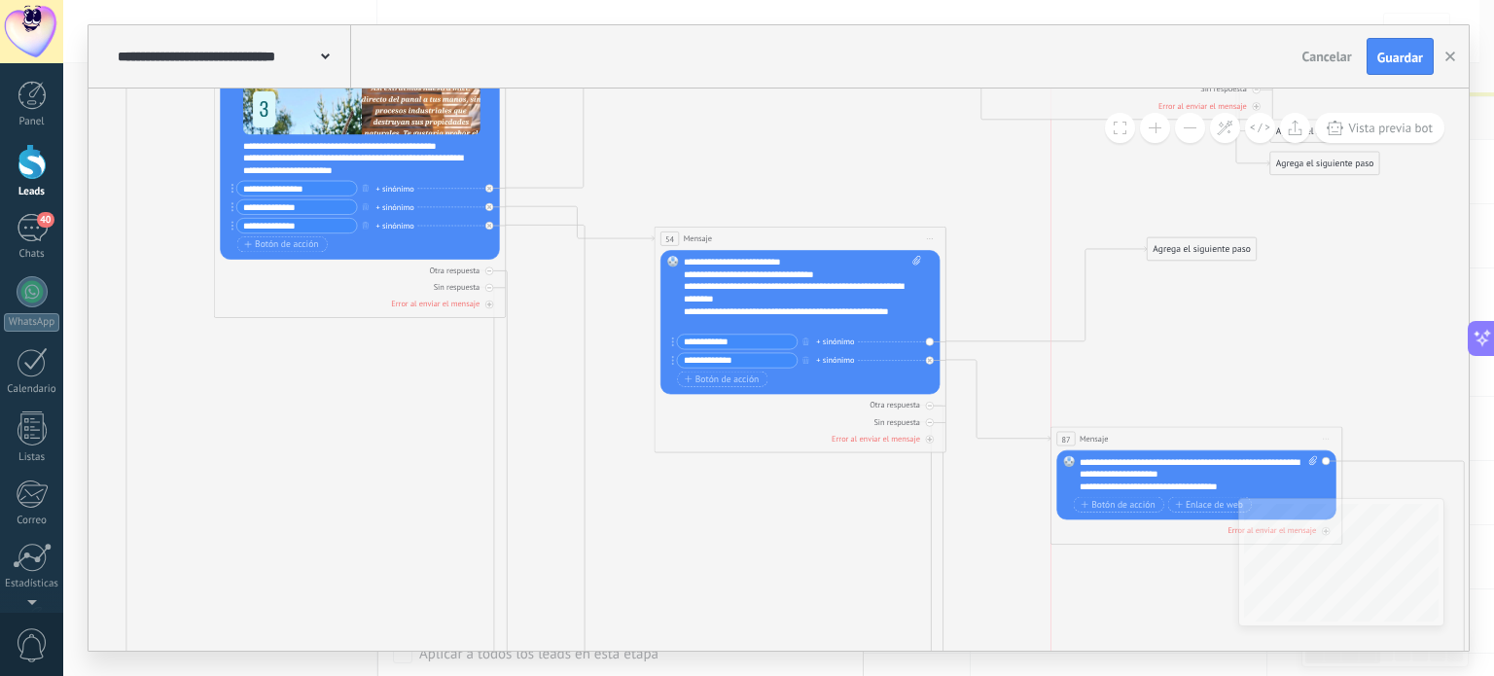
drag, startPoint x: 1093, startPoint y: 495, endPoint x: 1086, endPoint y: 431, distance: 64.7
click at [1086, 433] on span "Mensaje" at bounding box center [1094, 439] width 28 height 12
click at [1153, 457] on div "**********" at bounding box center [1199, 471] width 238 height 37
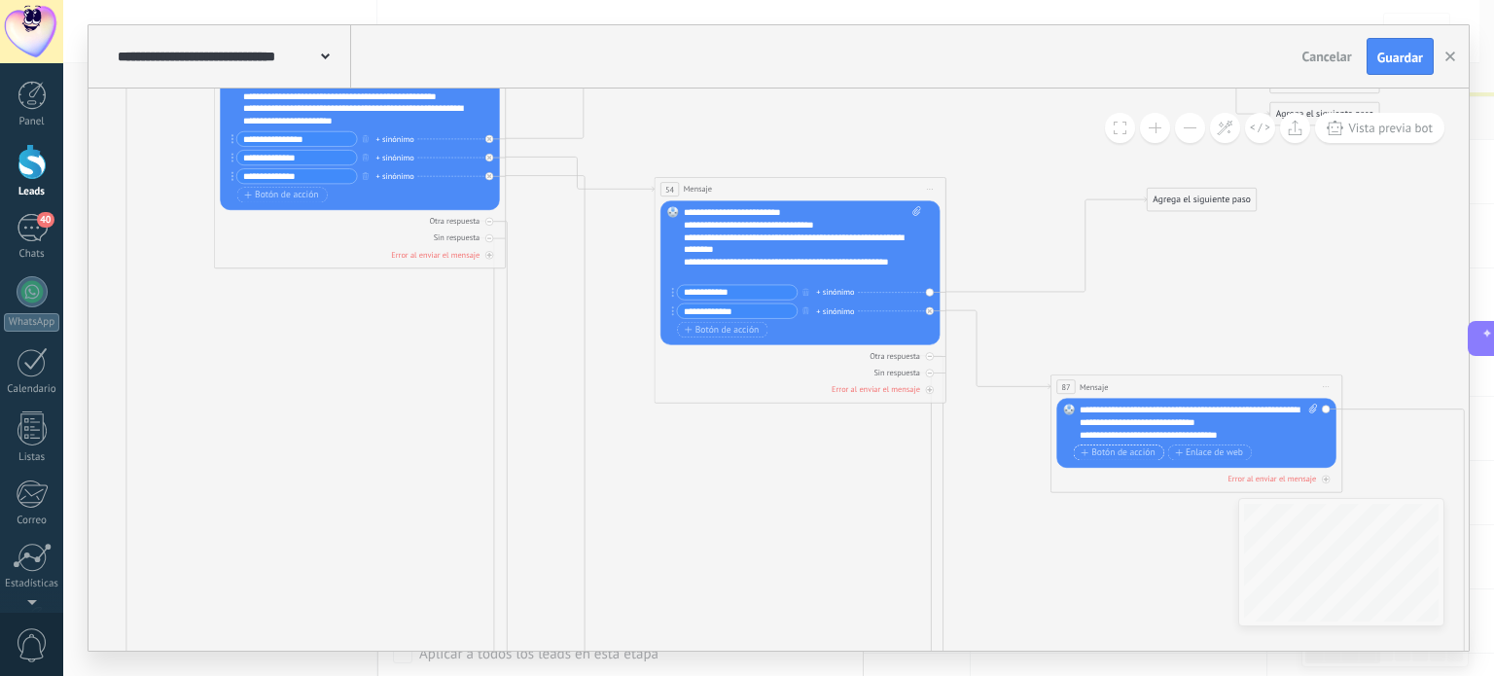
click at [1140, 453] on span "Botón de acción" at bounding box center [1118, 452] width 74 height 10
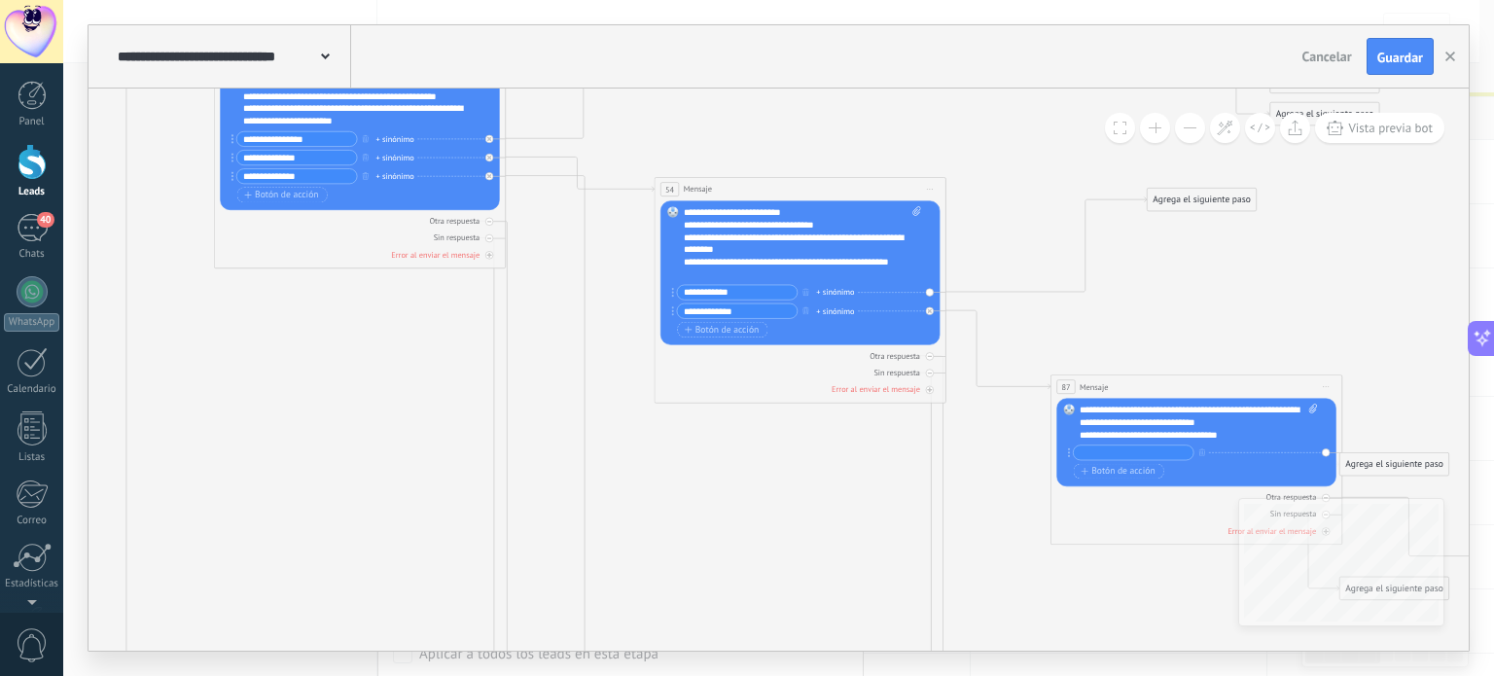
click at [1144, 479] on div "+ sinónimo Botón de acción Enlace de web" at bounding box center [1195, 463] width 243 height 37
click at [1140, 476] on span "Botón de acción" at bounding box center [1118, 472] width 74 height 10
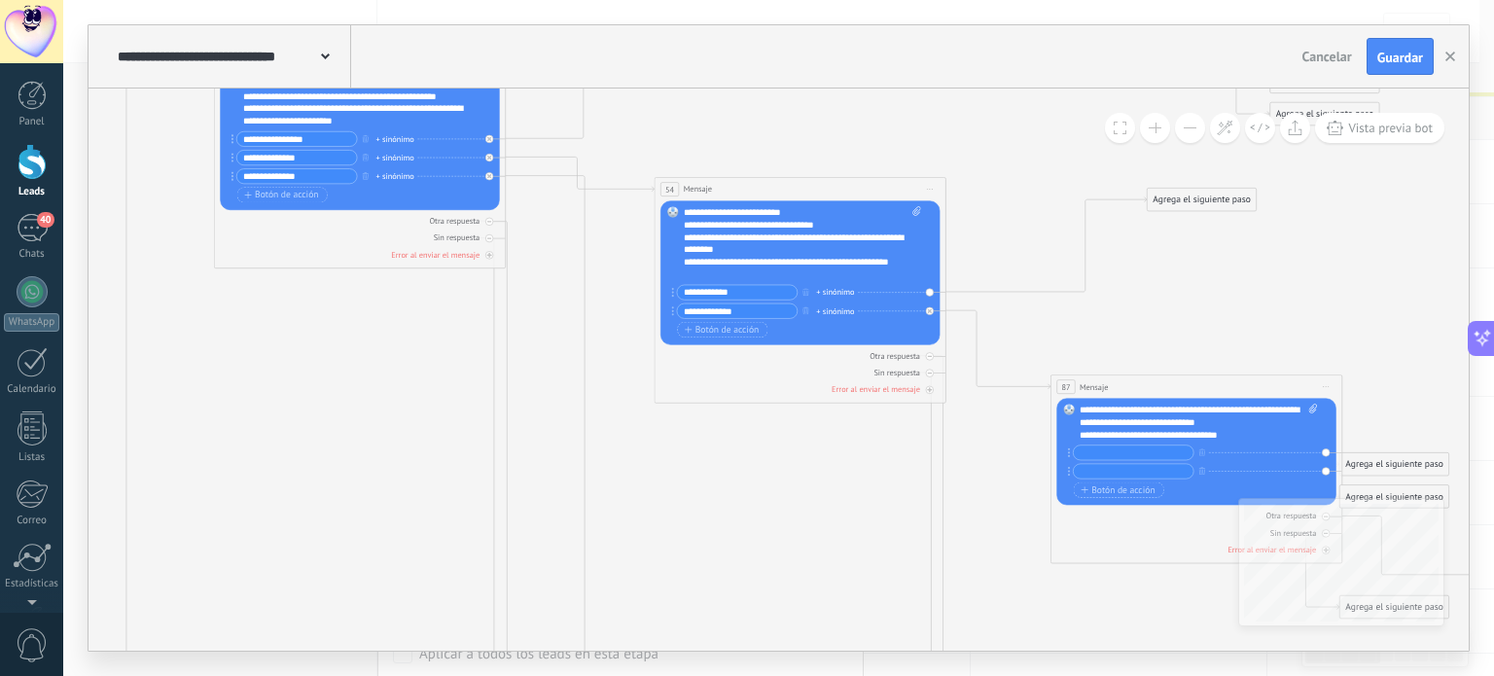
click at [1109, 454] on input "text" at bounding box center [1134, 452] width 120 height 15
type input "**********"
click at [1099, 474] on input "text" at bounding box center [1134, 471] width 120 height 15
type input "**********"
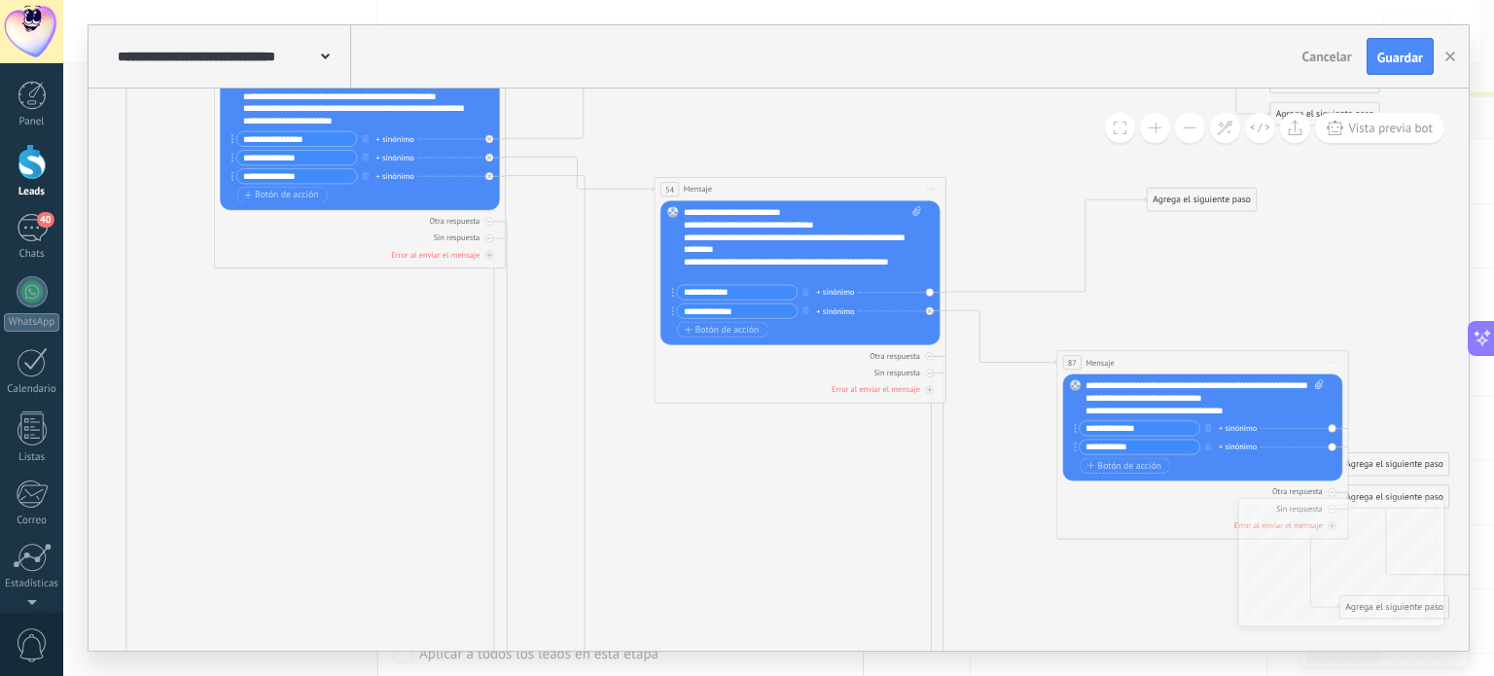
drag, startPoint x: 1192, startPoint y: 383, endPoint x: 1186, endPoint y: 359, distance: 25.0
click at [1186, 359] on div "87 Mensaje ******* (a): Todos los contactos - canales seleccionados Todos los c…" at bounding box center [1202, 362] width 291 height 23
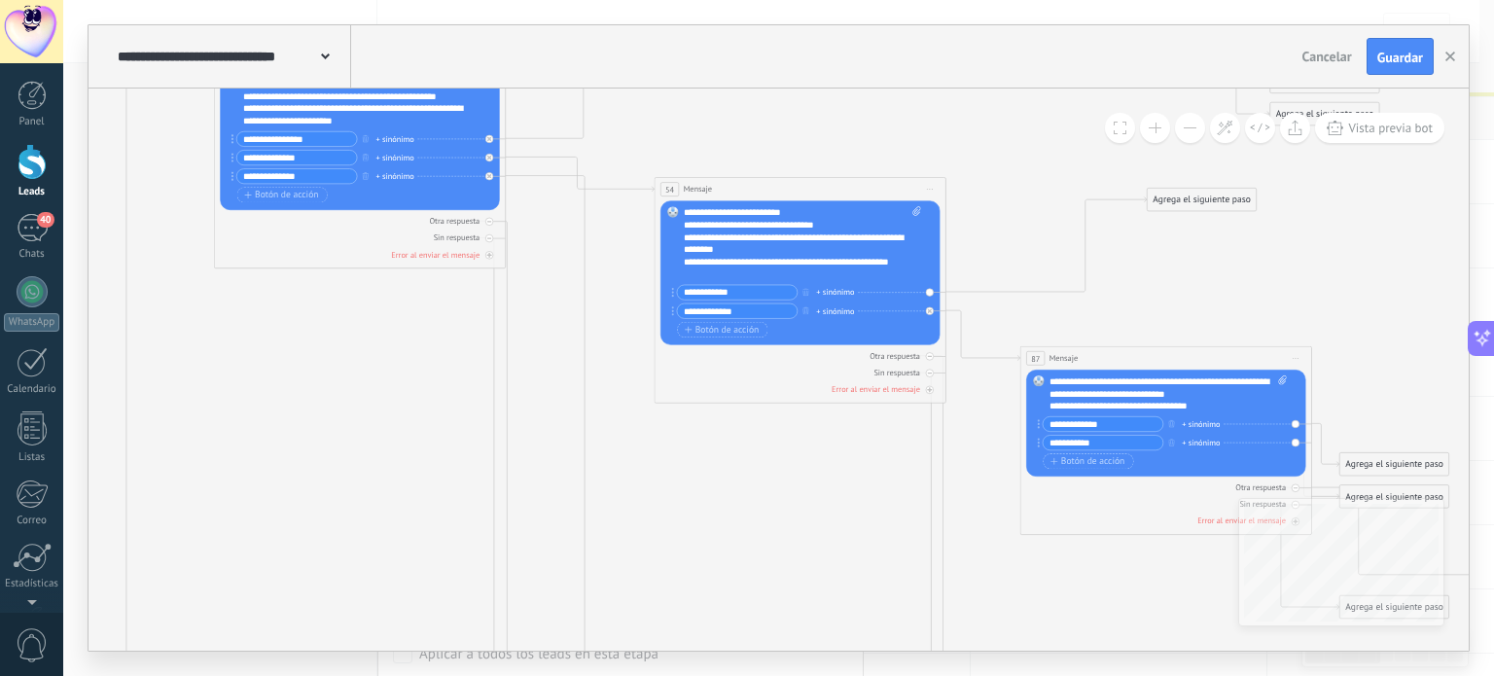
drag, startPoint x: 1136, startPoint y: 362, endPoint x: 1105, endPoint y: 357, distance: 31.5
click at [1105, 357] on div "87 Mensaje ******* (a): Todos los contactos - canales seleccionados Todos los c…" at bounding box center [1165, 358] width 291 height 23
